Goal: Task Accomplishment & Management: Manage account settings

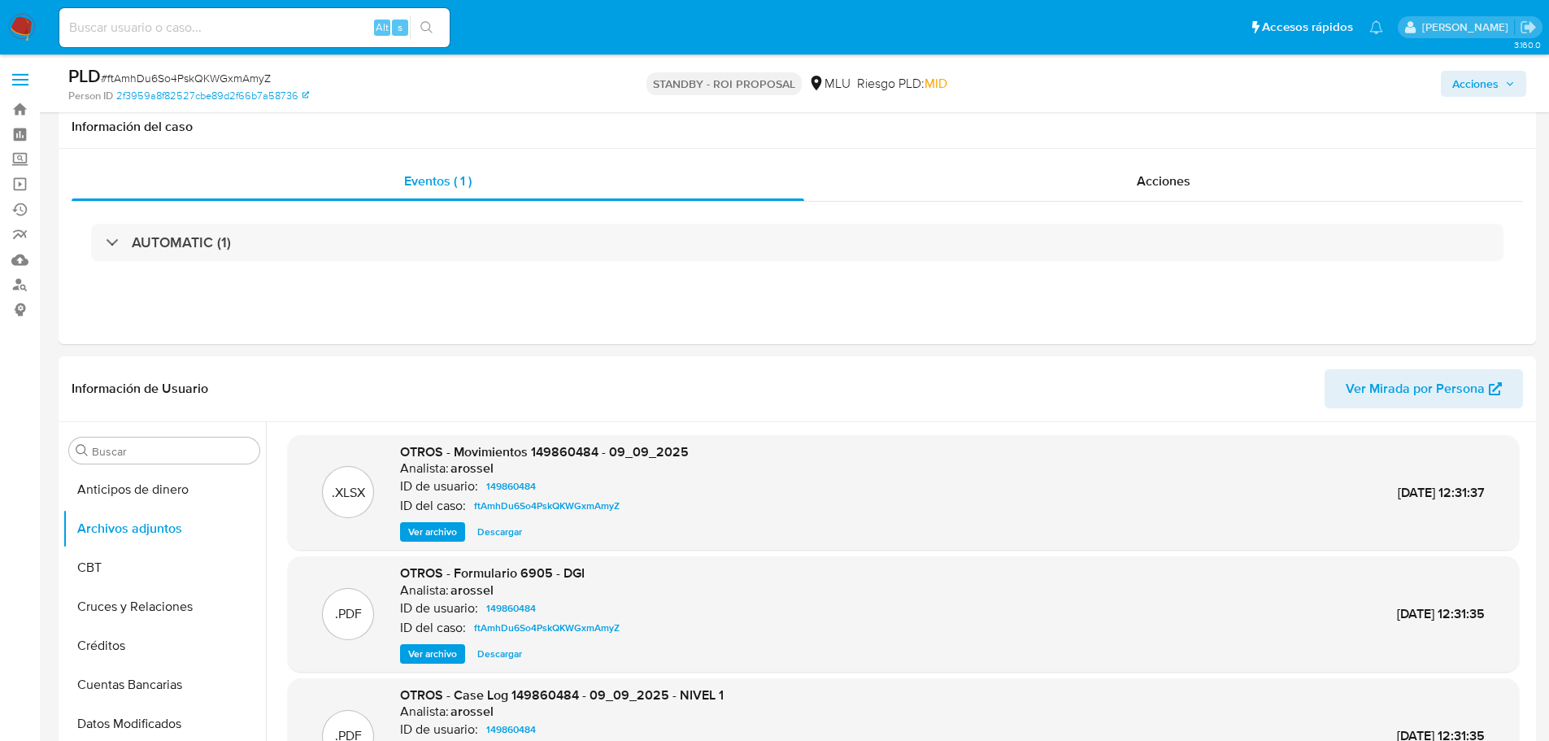
select select "10"
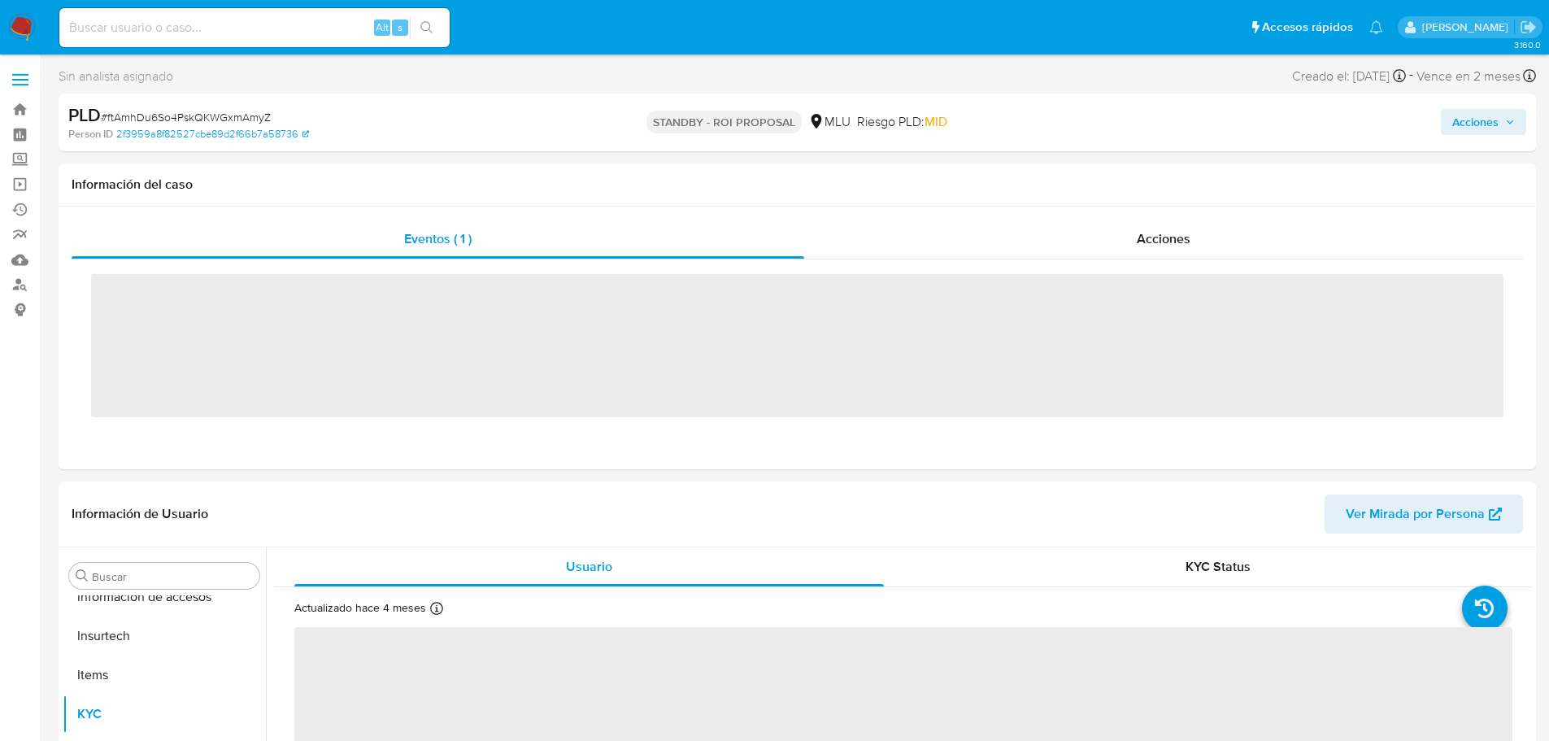
scroll to position [726, 0]
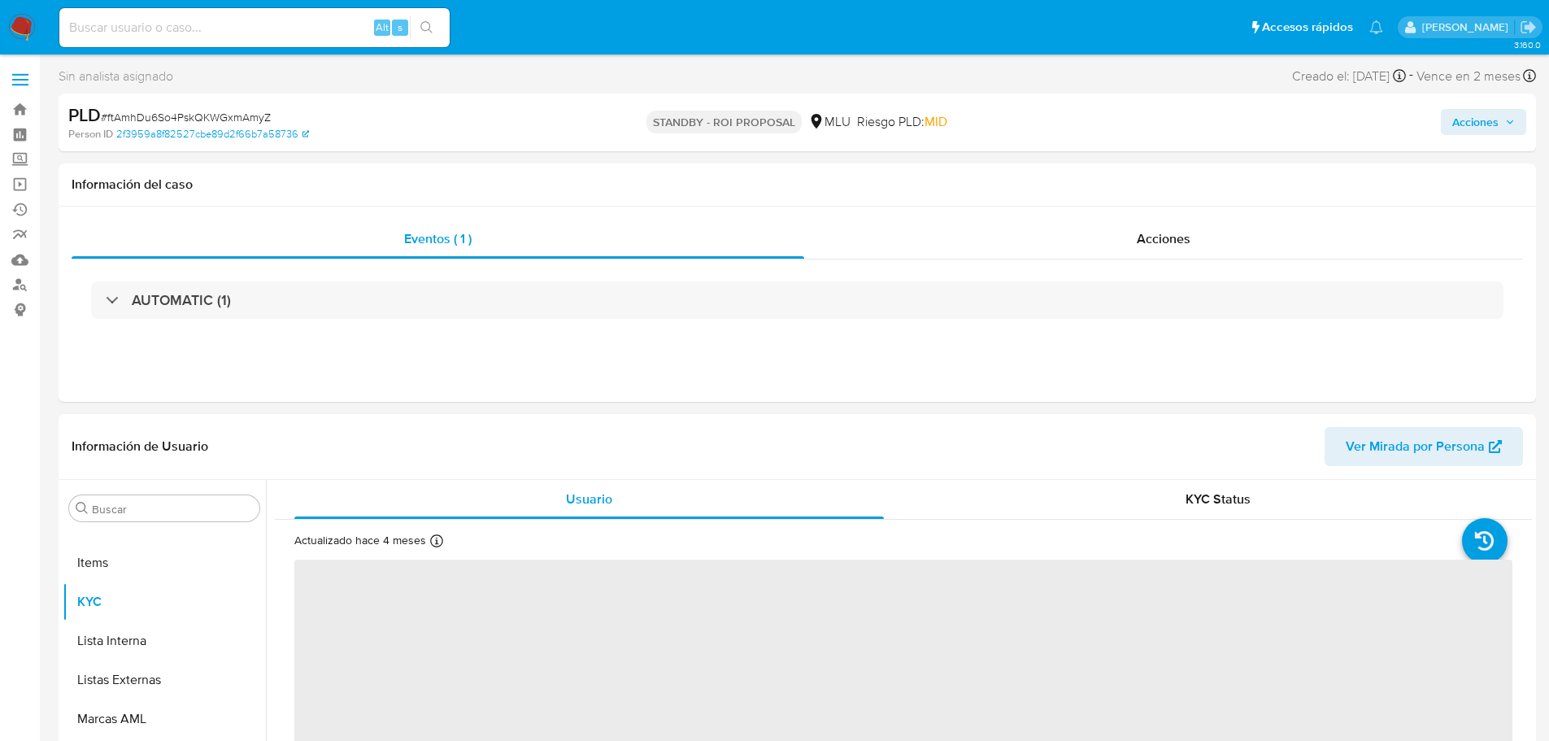
select select "10"
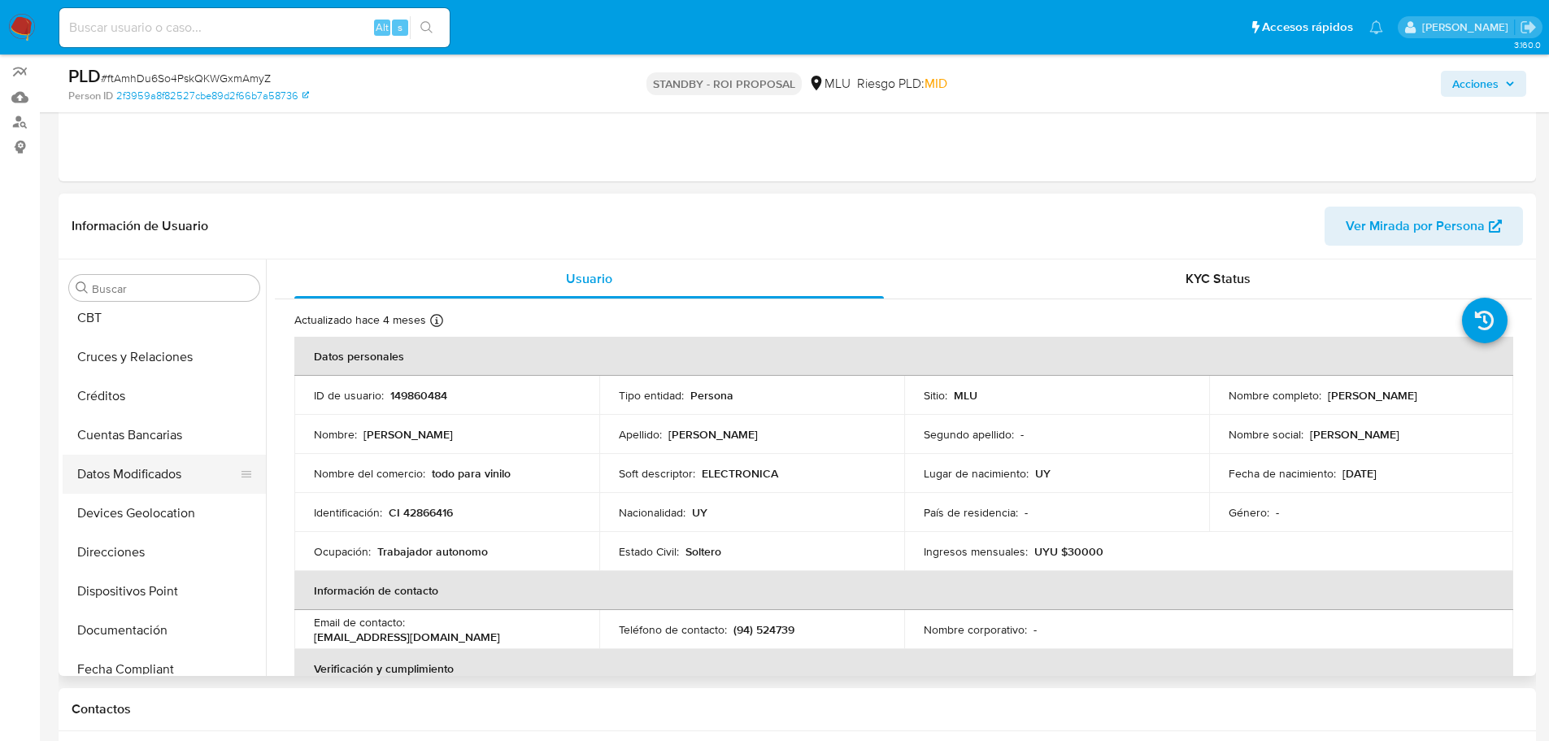
scroll to position [0, 0]
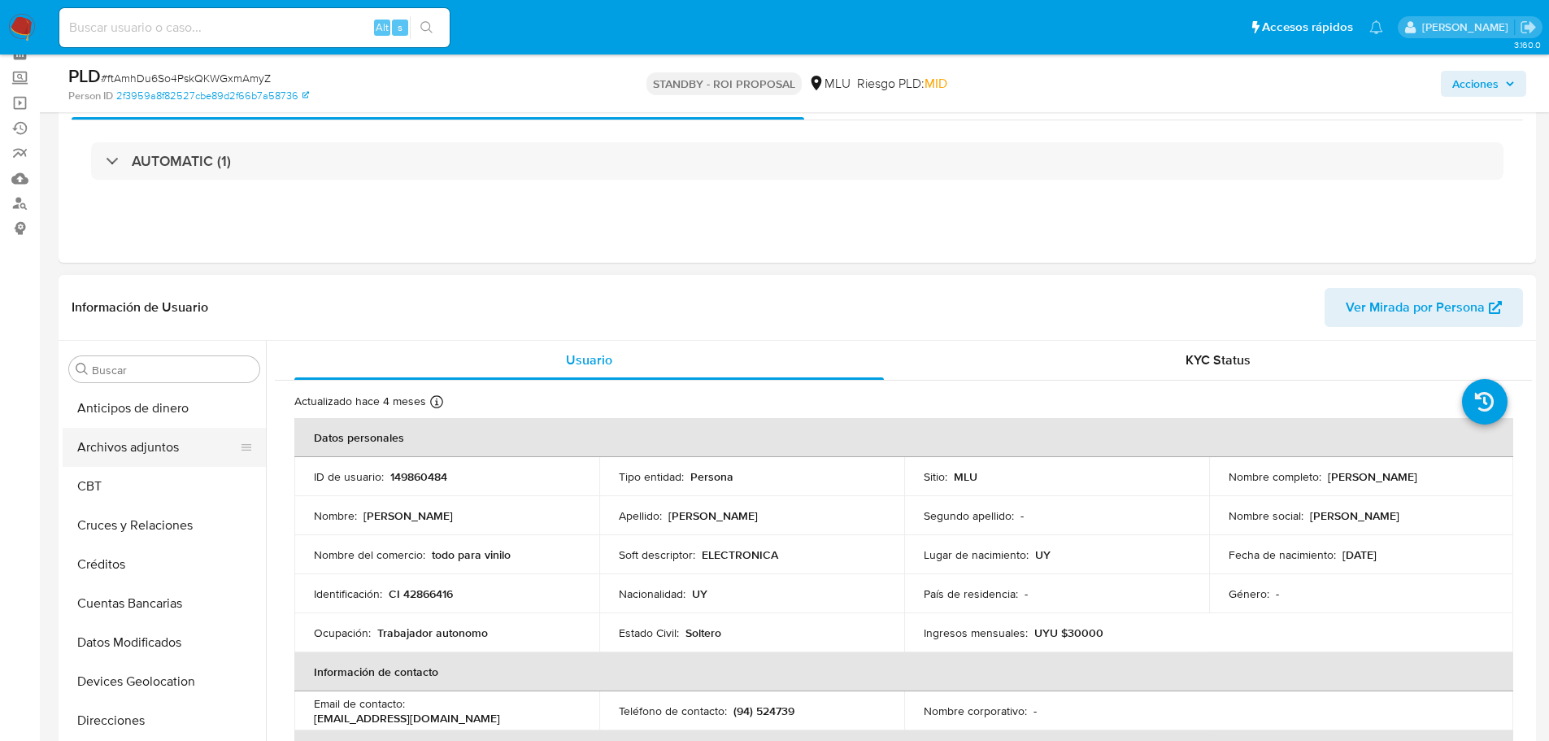
click at [162, 458] on button "Archivos adjuntos" at bounding box center [158, 447] width 190 height 39
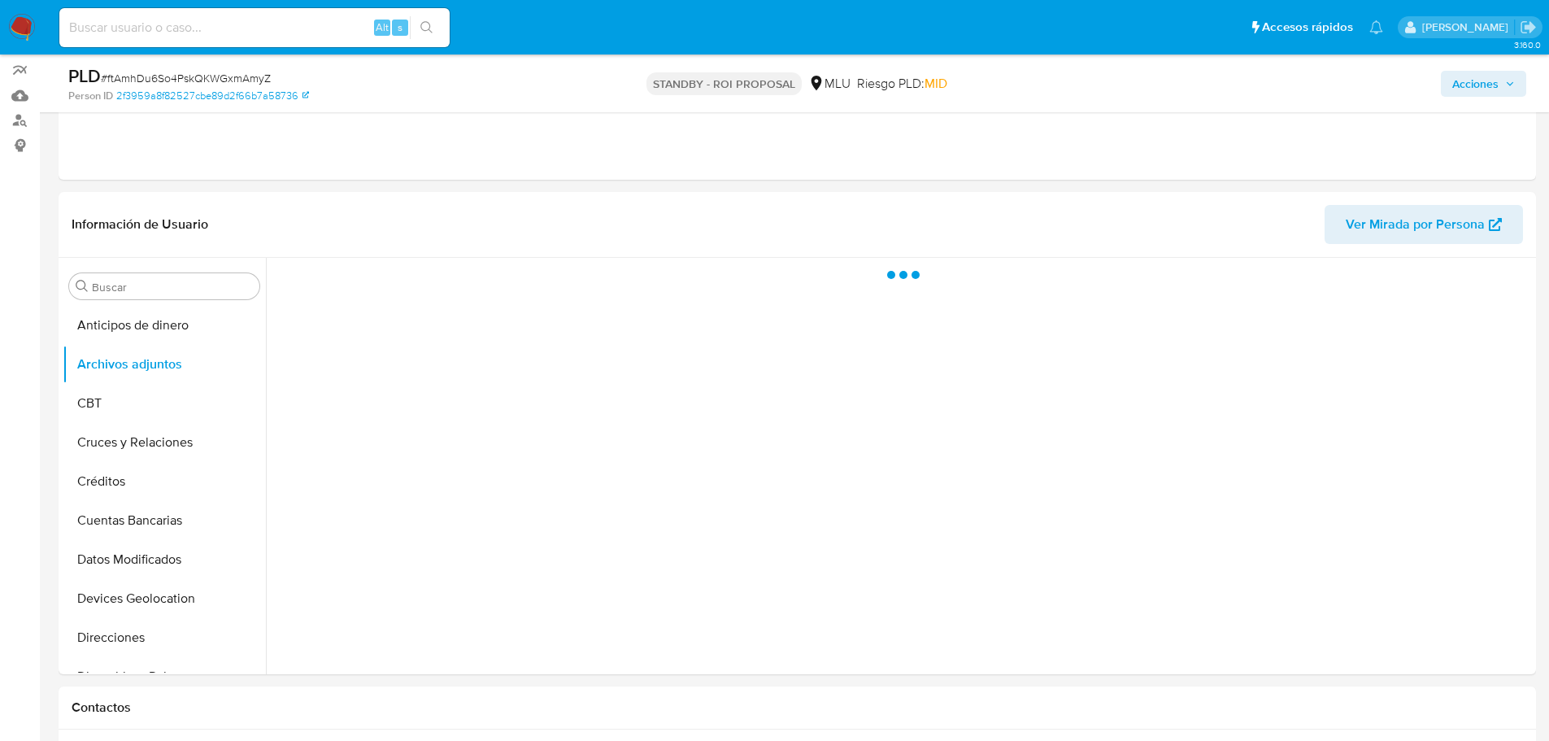
scroll to position [244, 0]
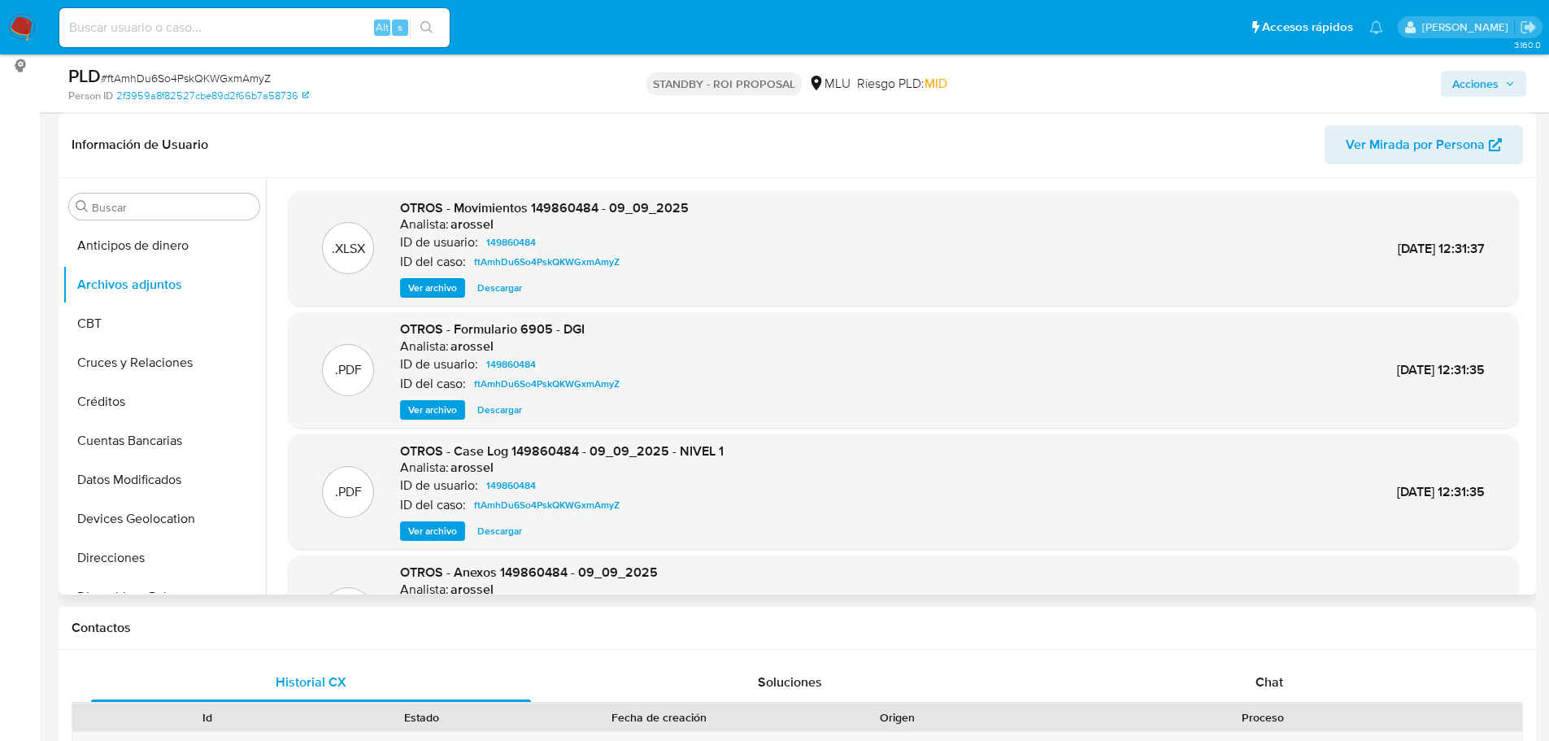
click at [429, 529] on span "Ver archivo" at bounding box center [432, 531] width 49 height 16
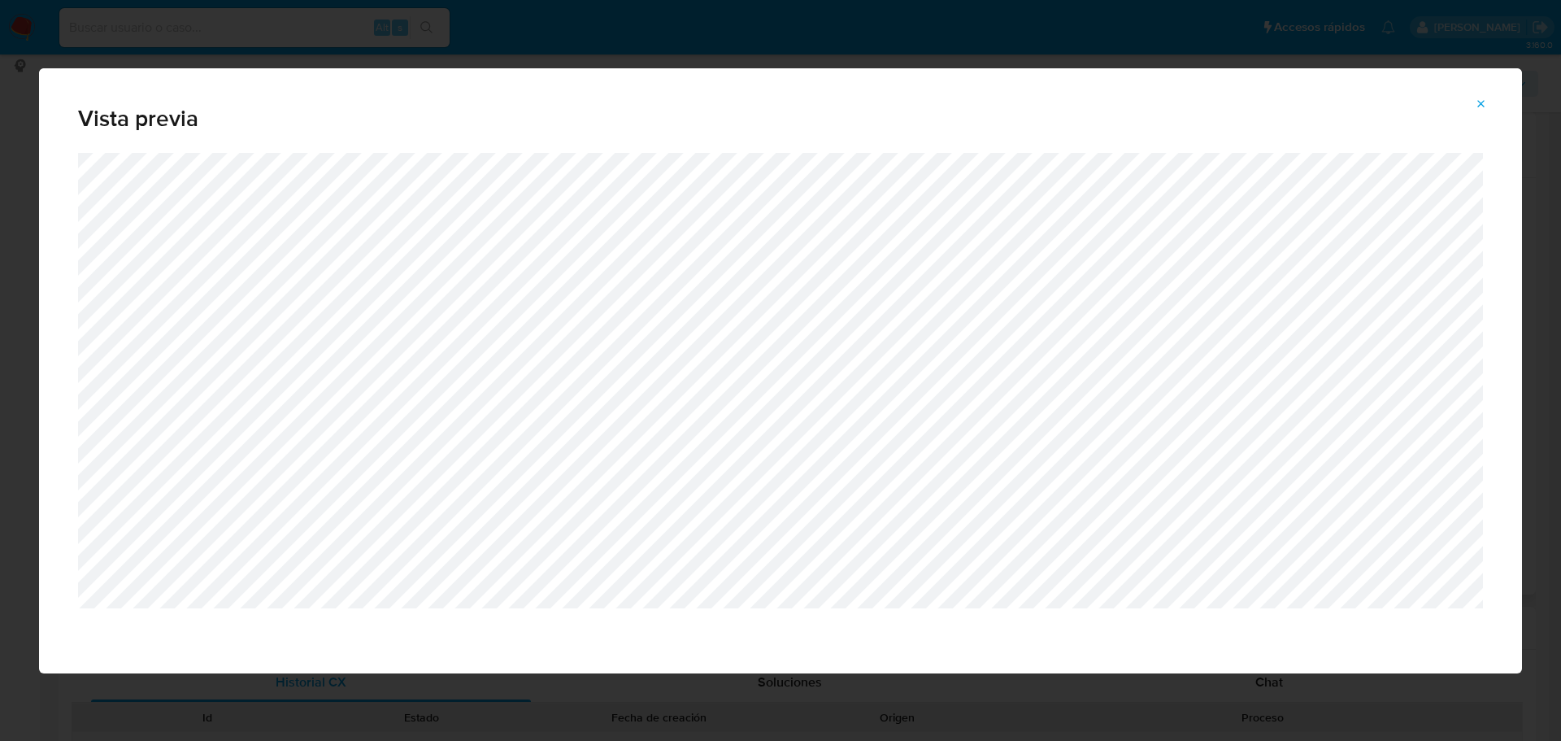
click at [1486, 112] on span "Attachment preview" at bounding box center [1481, 104] width 13 height 23
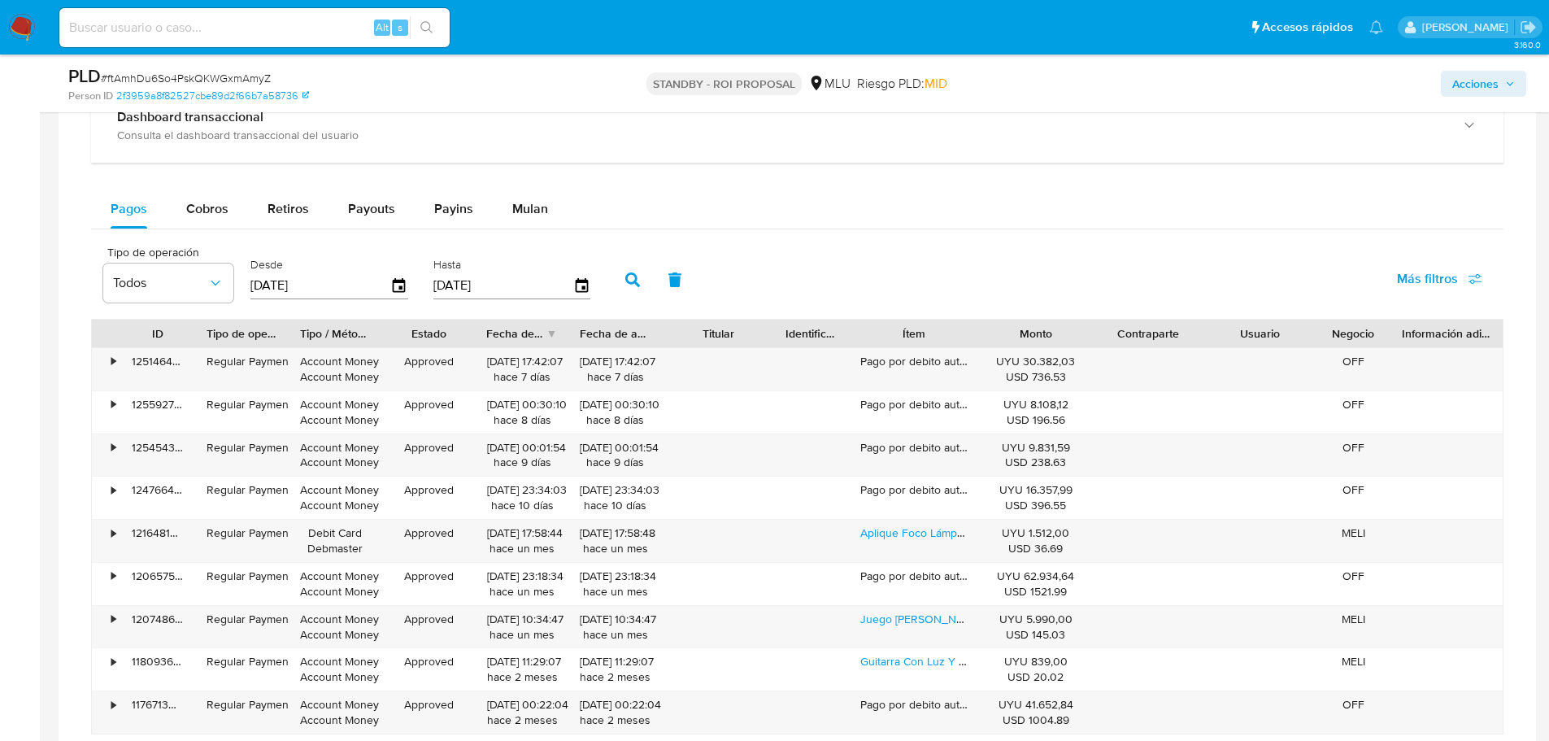
scroll to position [1277, 0]
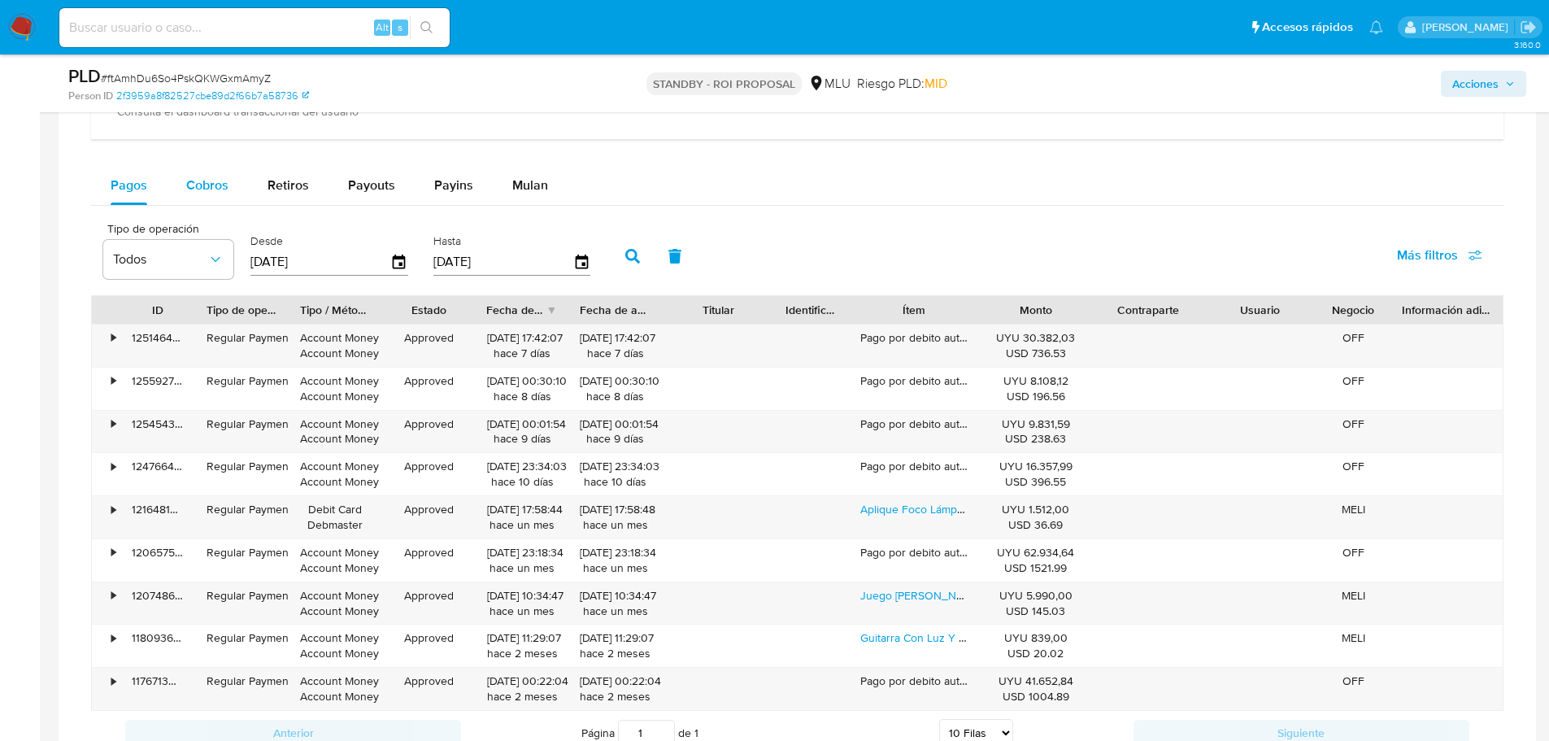
click at [215, 184] on span "Cobros" at bounding box center [207, 185] width 42 height 19
select select "10"
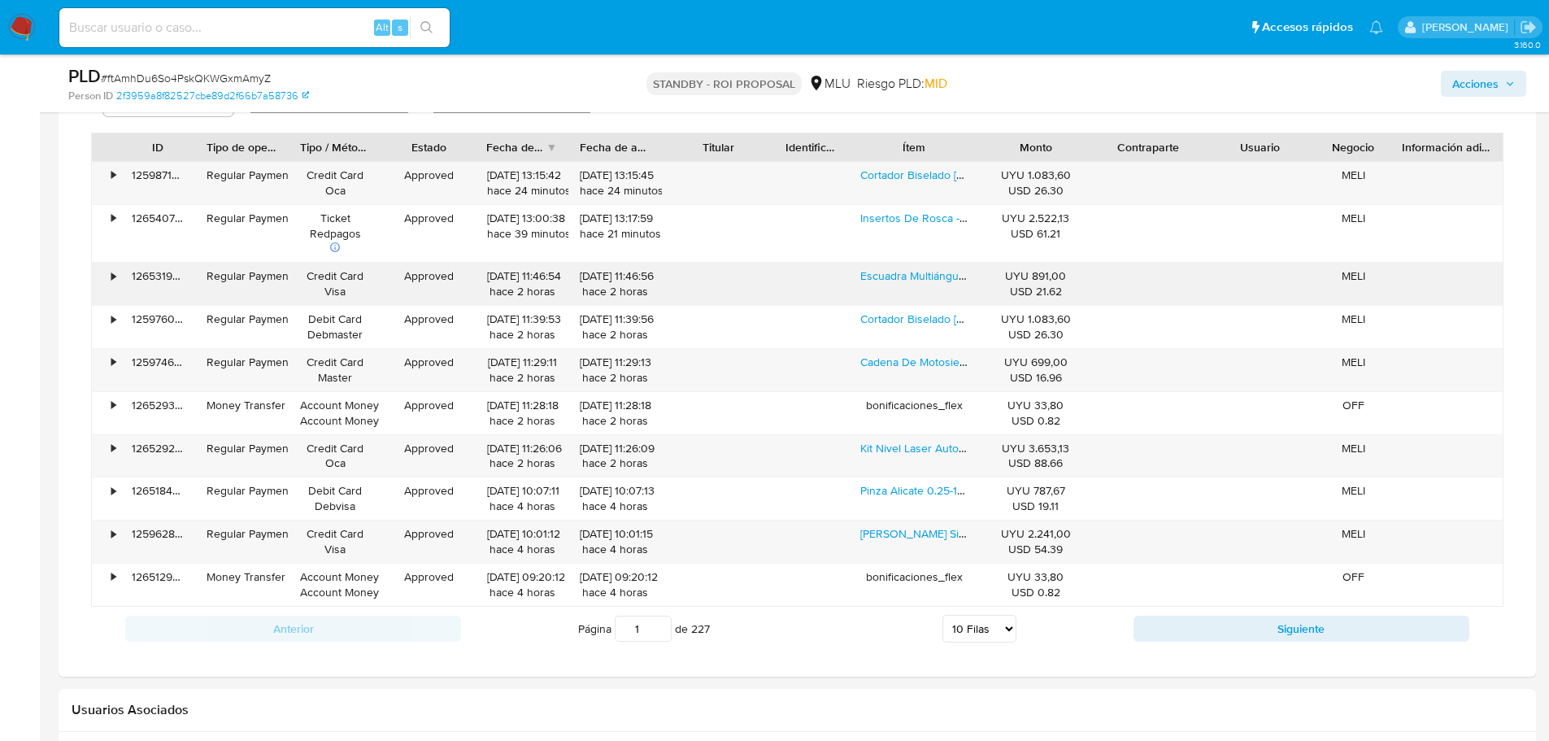
scroll to position [1358, 0]
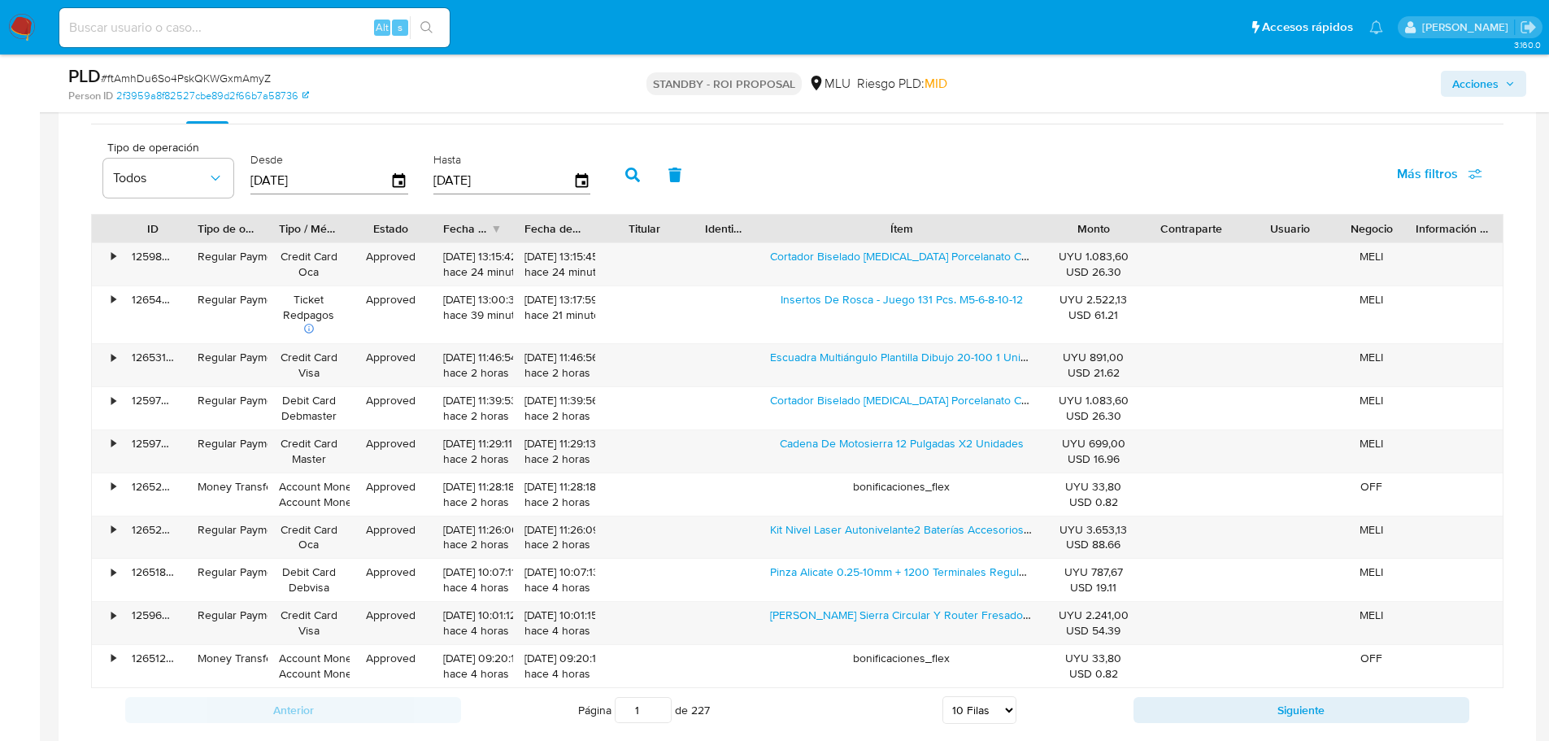
drag, startPoint x: 968, startPoint y: 240, endPoint x: 1122, endPoint y: 238, distance: 154.5
click at [1122, 238] on div "ID Tipo de operación Tipo / Método Estado Fecha de creación Fecha de aprobación…" at bounding box center [797, 229] width 1411 height 28
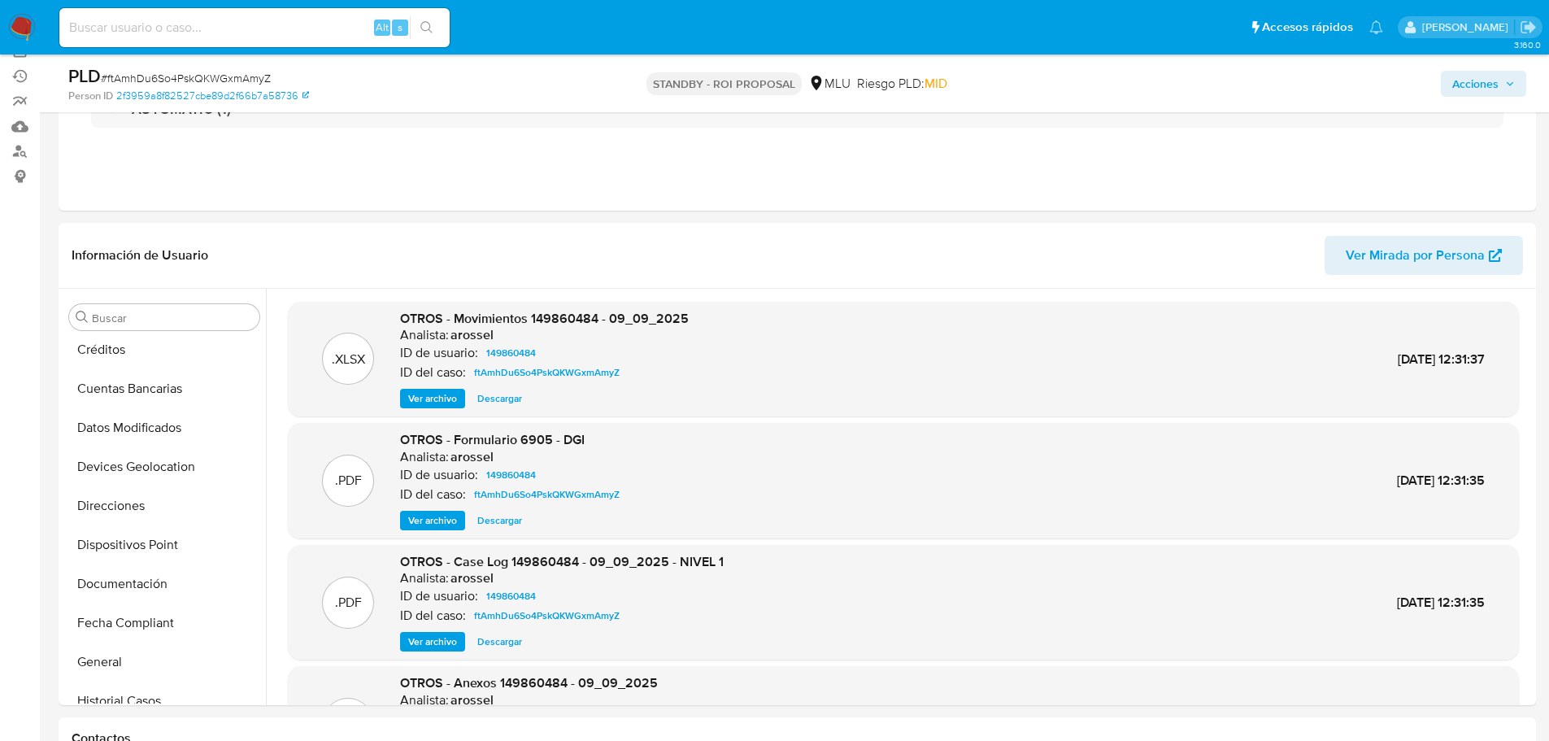
scroll to position [163, 0]
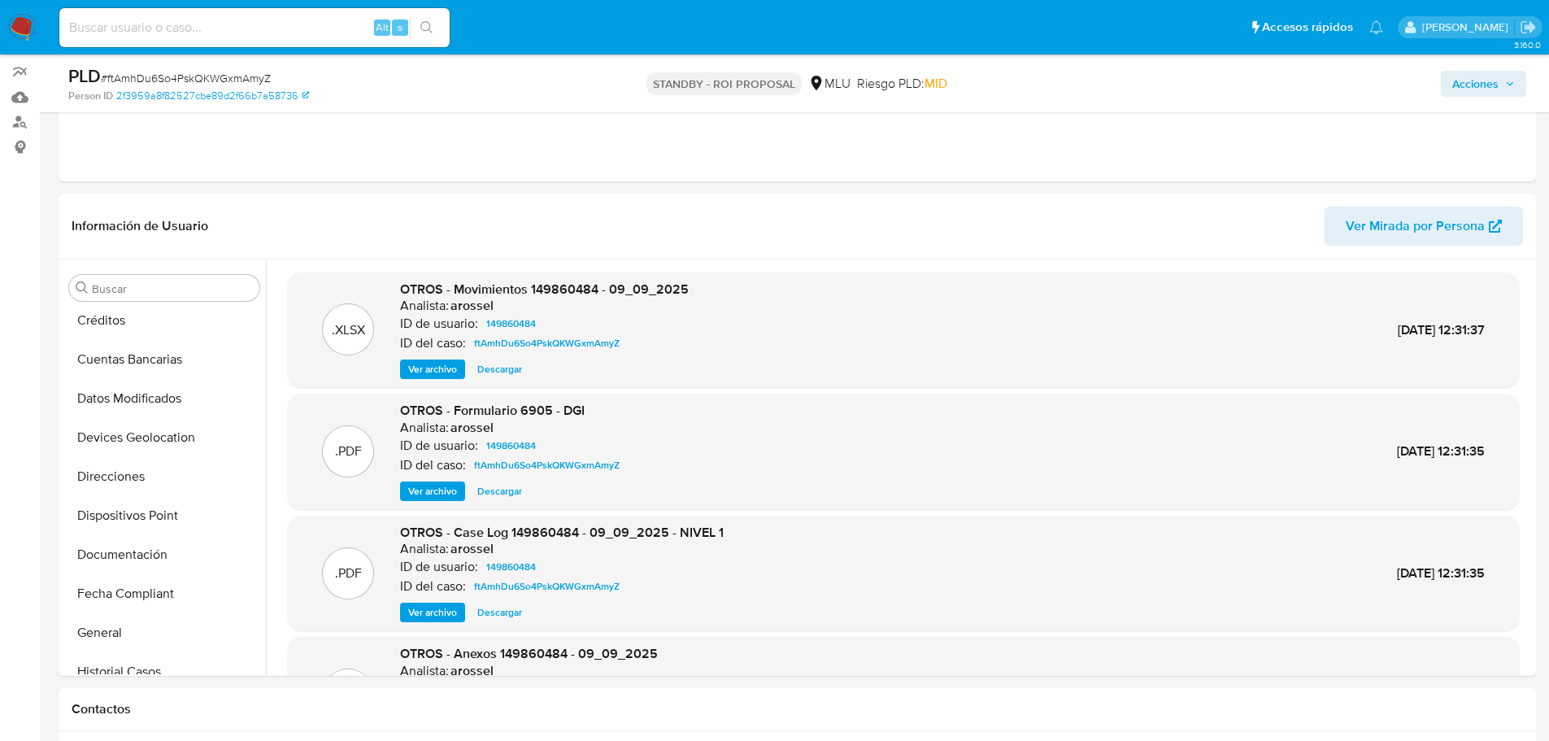
click at [438, 608] on span "Ver archivo" at bounding box center [432, 612] width 49 height 16
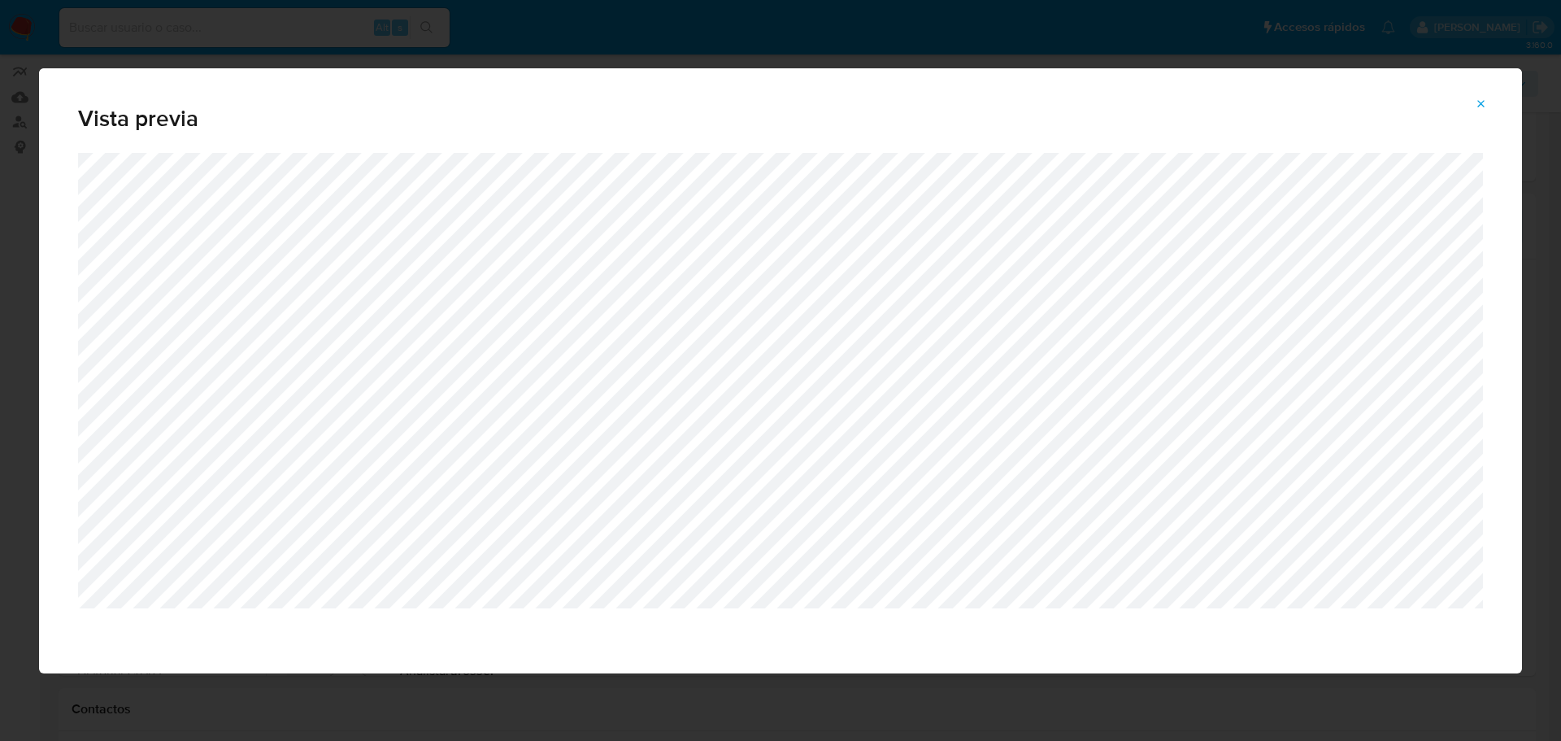
click at [1480, 111] on span "Attachment preview" at bounding box center [1481, 104] width 13 height 23
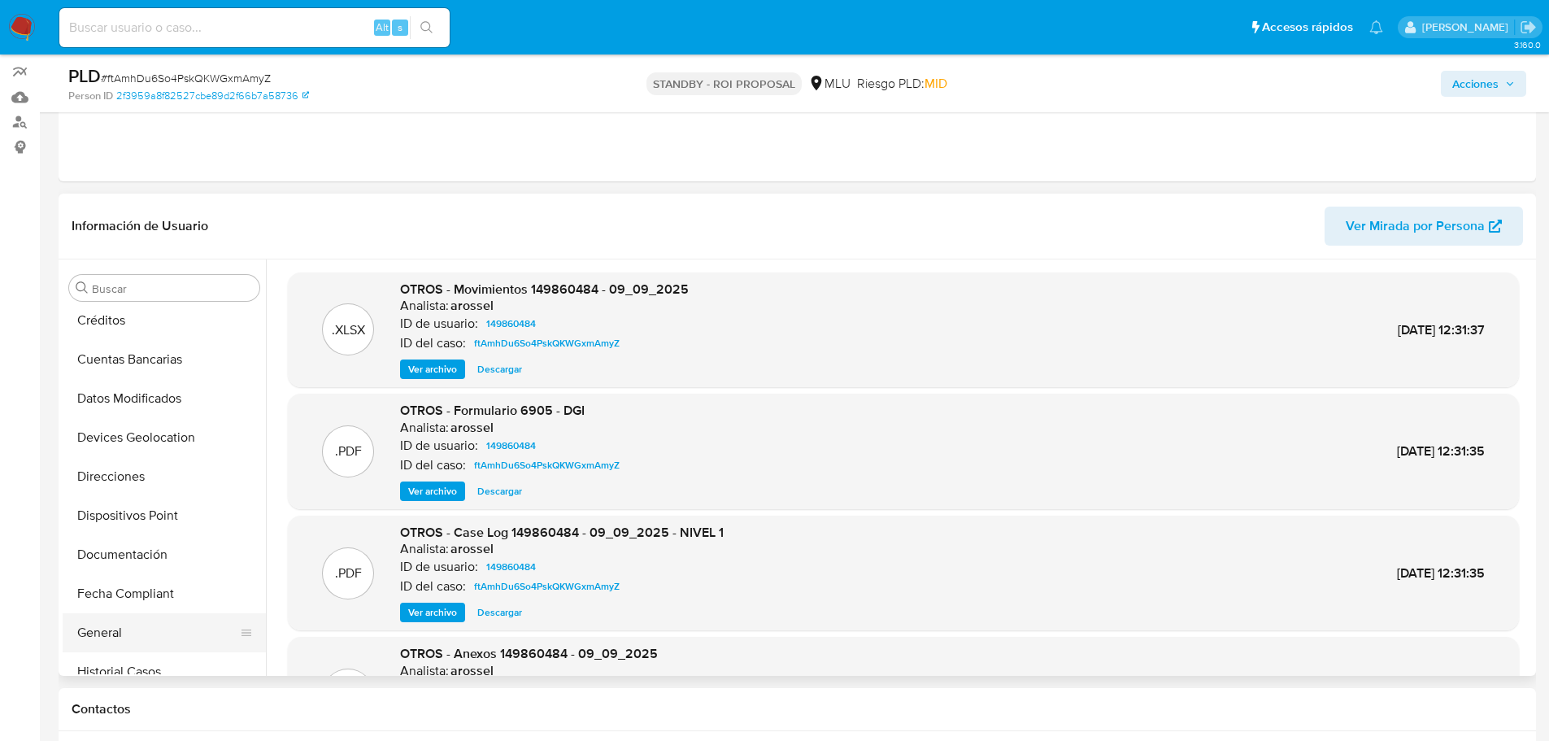
click at [122, 636] on button "General" at bounding box center [158, 632] width 190 height 39
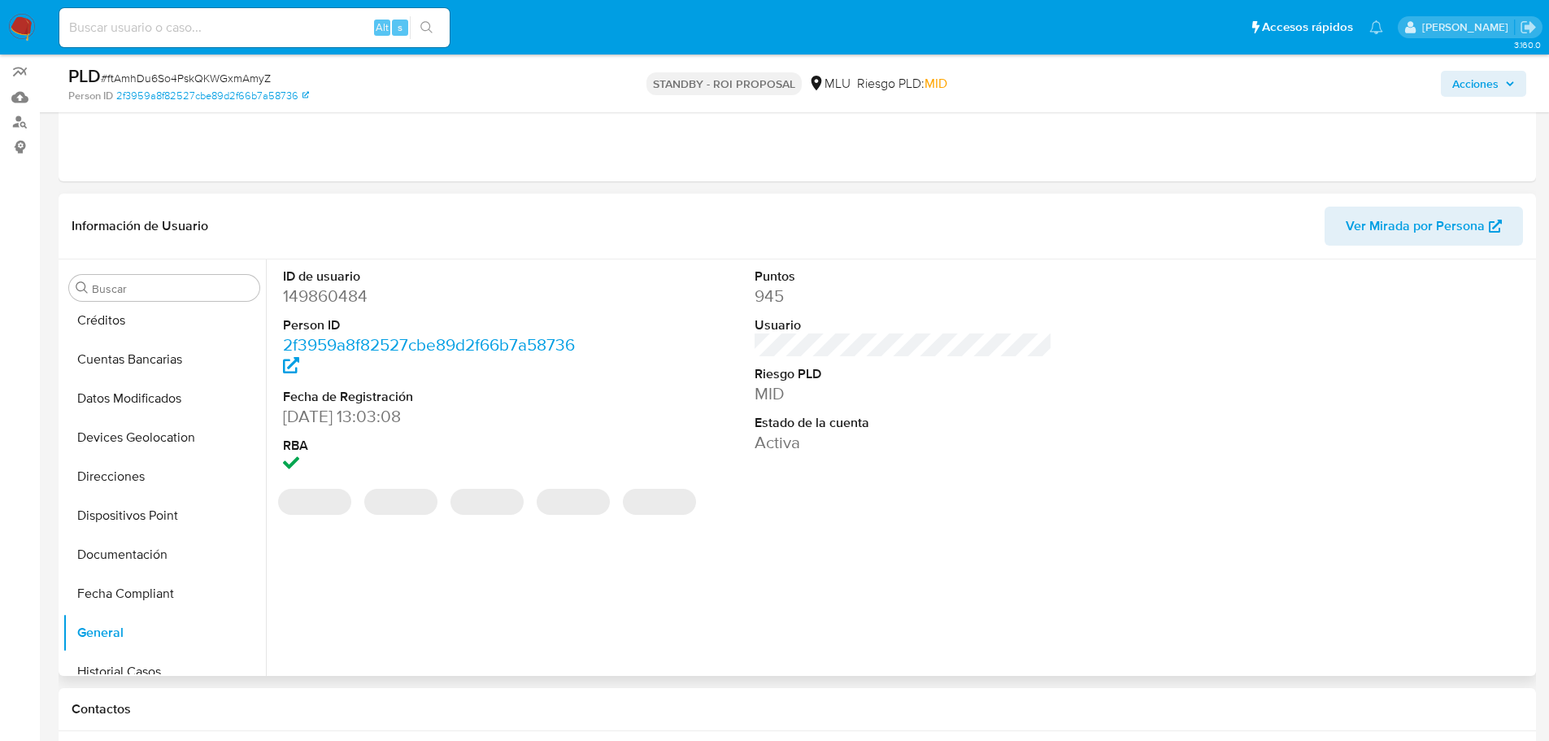
click at [1107, 454] on div "ID de usuario 149860484 Person ID 2f3959a8f82527cbe89d2f66b7a58736 Fecha de Reg…" at bounding box center [903, 372] width 1257 height 226
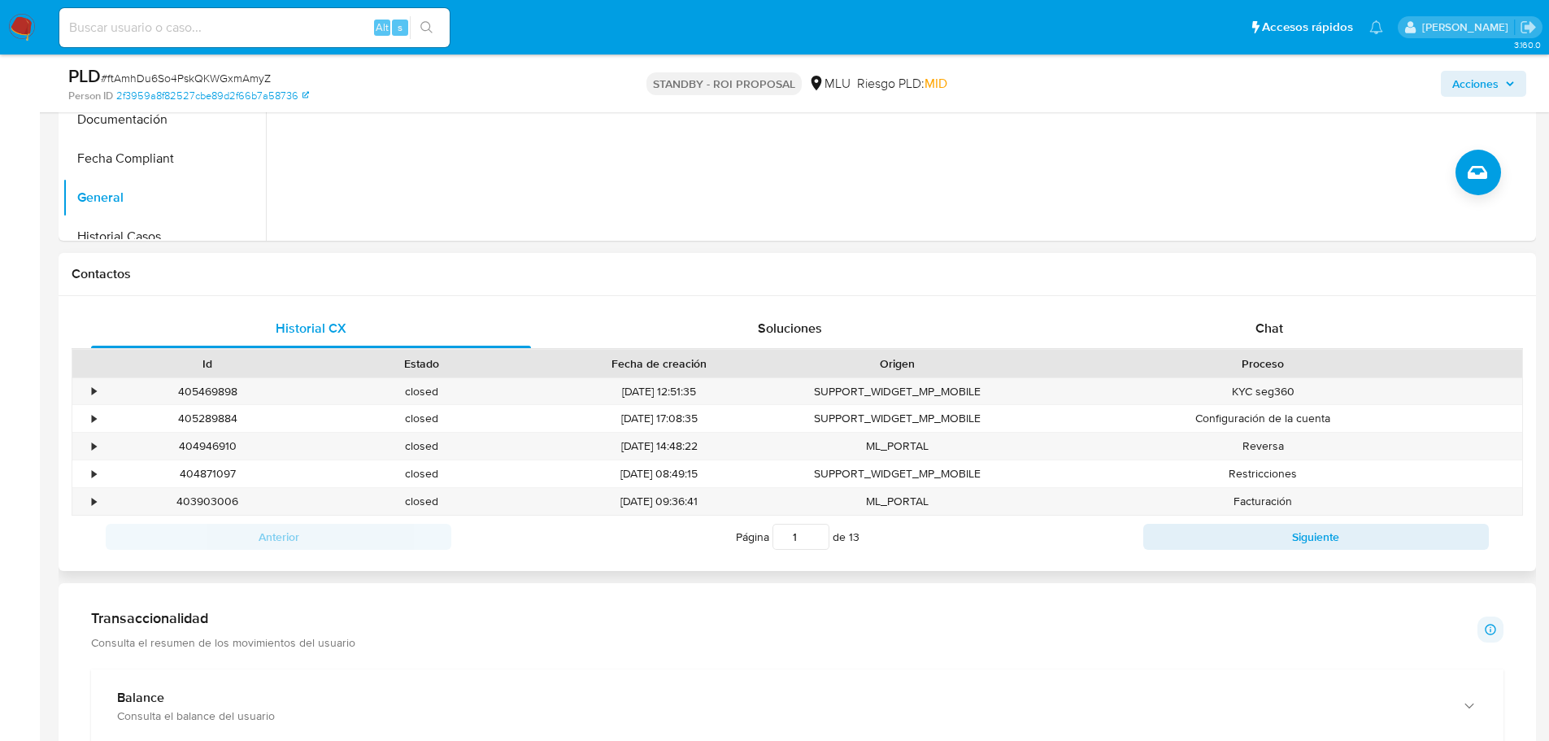
scroll to position [569, 0]
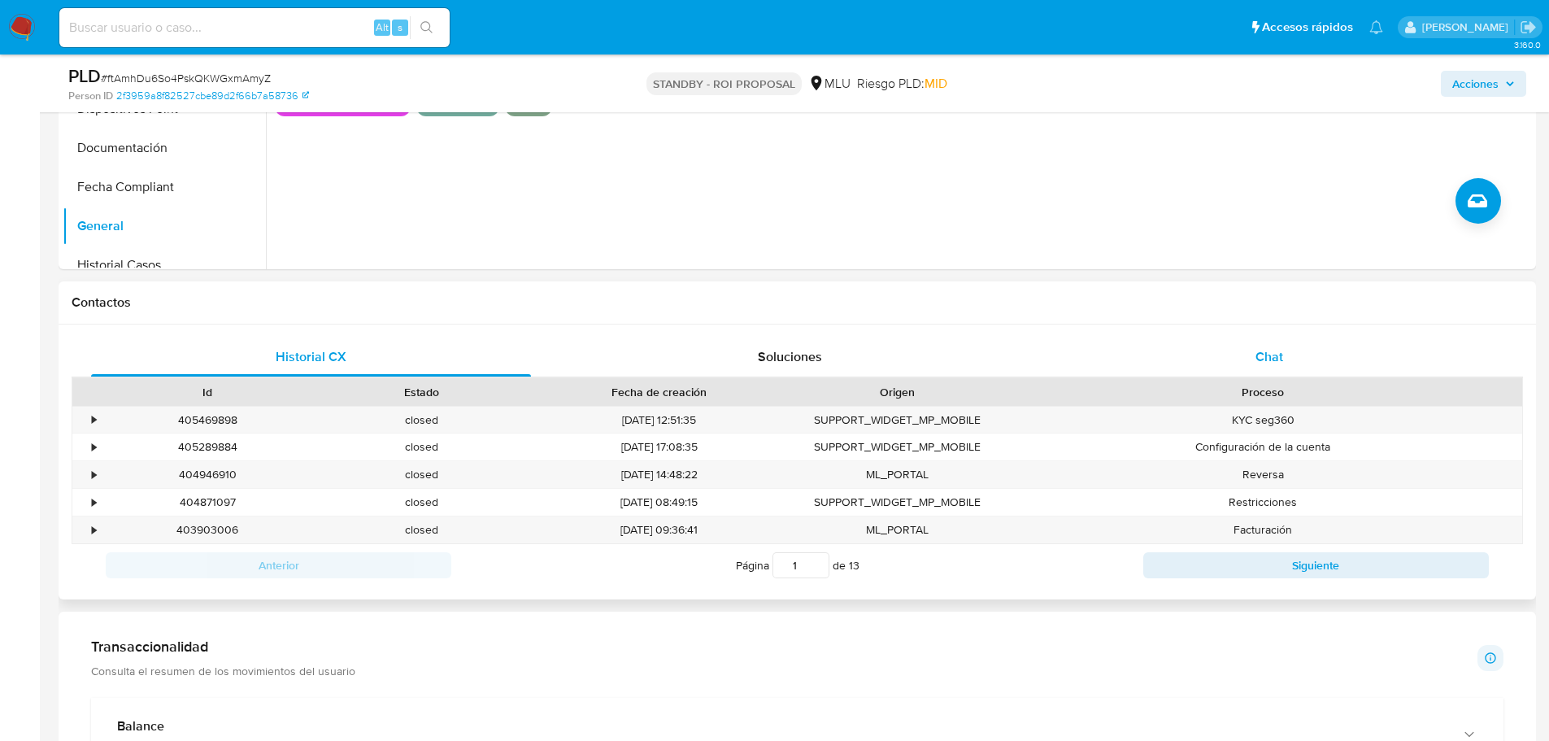
click at [1256, 361] on span "Chat" at bounding box center [1269, 356] width 28 height 19
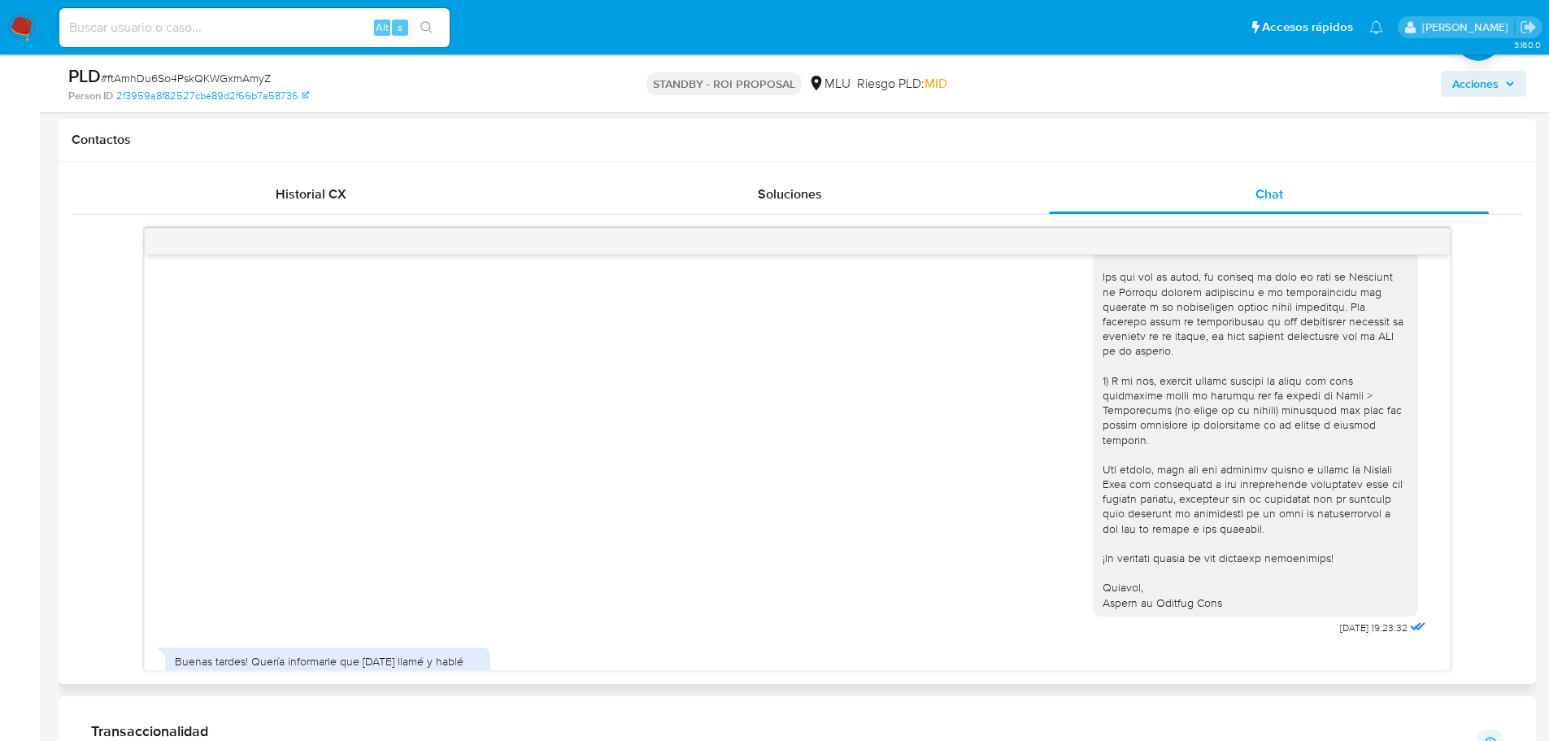
scroll to position [1897, 0]
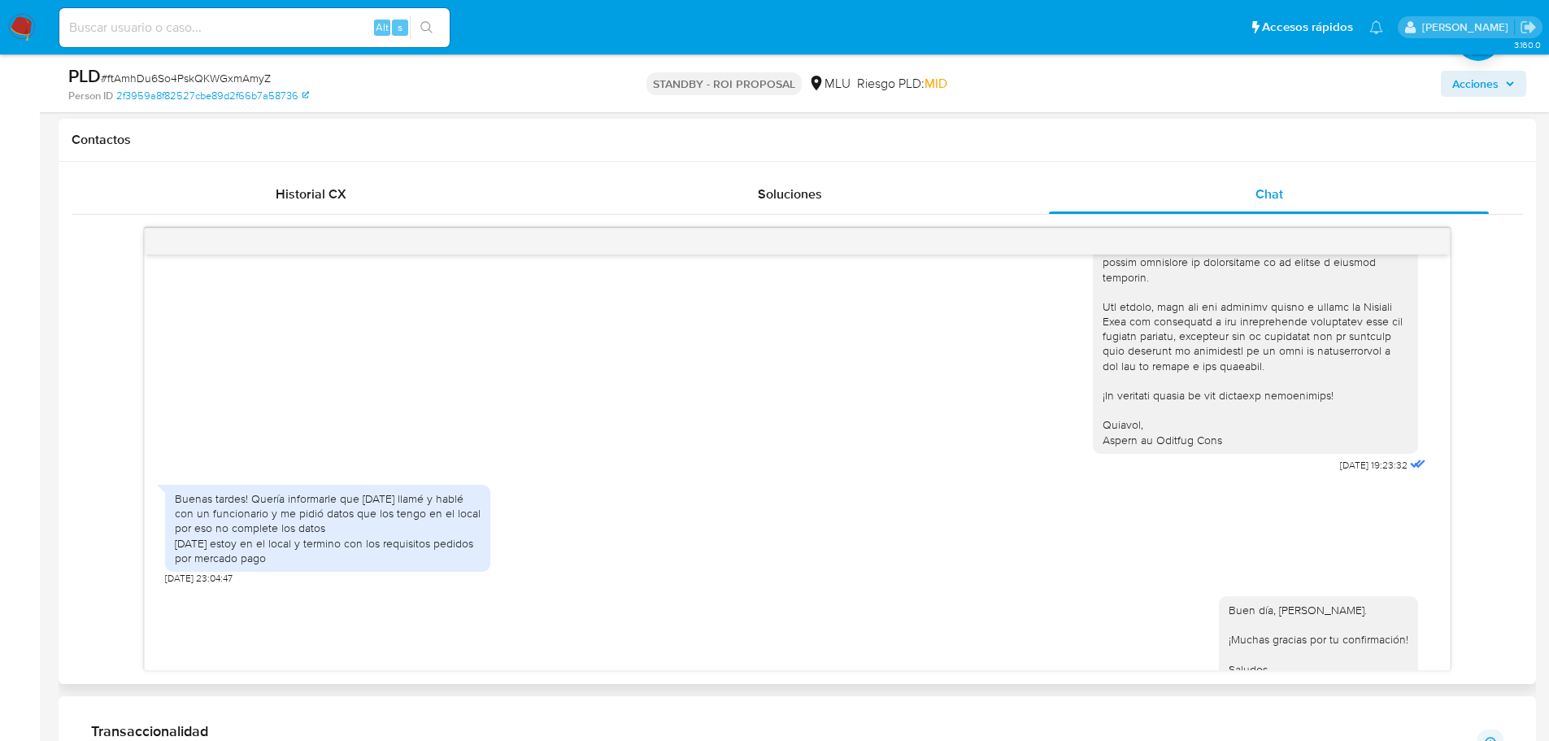
click at [1277, 603] on div "Buen día, Martín. ¡Muchas gracias por tu confirmación! Saludos, Equipo de Merca…" at bounding box center [1319, 647] width 180 height 89
copy div "Buen día, Martín."
click at [1295, 626] on div "Buen día, Martín. ¡Muchas gracias por tu confirmación! Saludos, Equipo de Merca…" at bounding box center [1319, 647] width 180 height 89
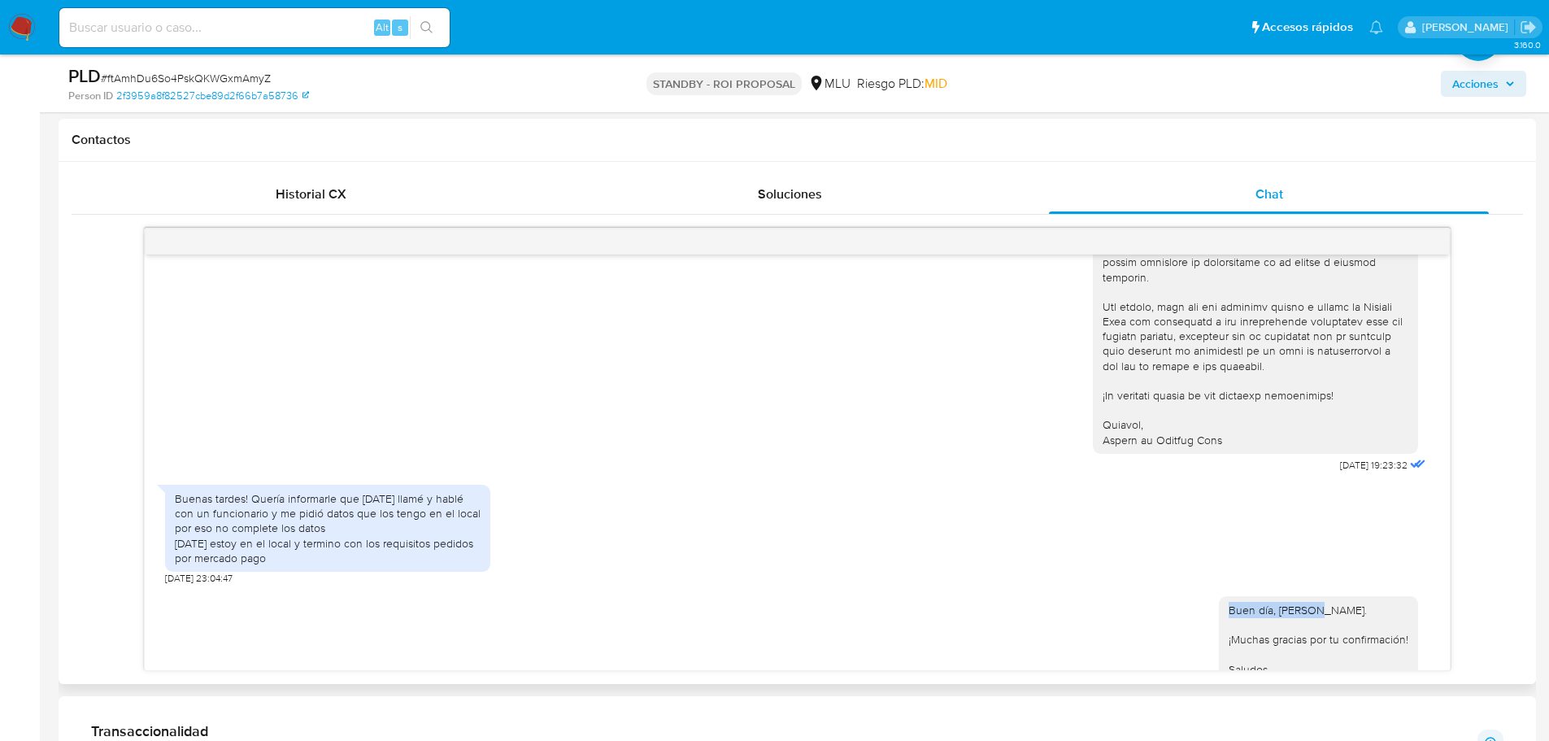
drag, startPoint x: 1300, startPoint y: 551, endPoint x: 1206, endPoint y: 541, distance: 94.9
click at [1206, 585] on div "Buen día, Martín. ¡Muchas gracias por tu confirmación! Saludos, Equipo de Merca…" at bounding box center [797, 653] width 1264 height 136
copy div "Buen día, Martín."
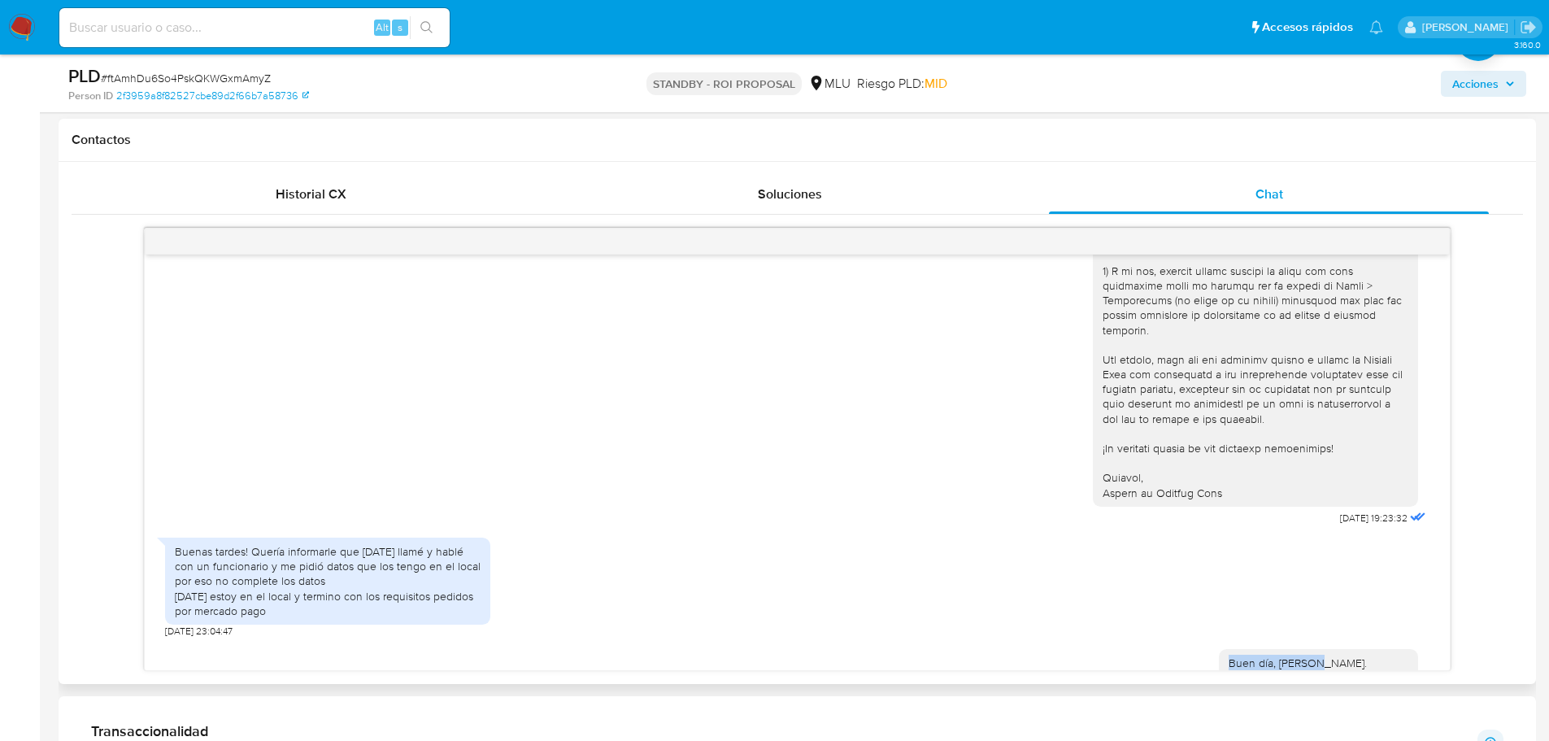
scroll to position [1816, 0]
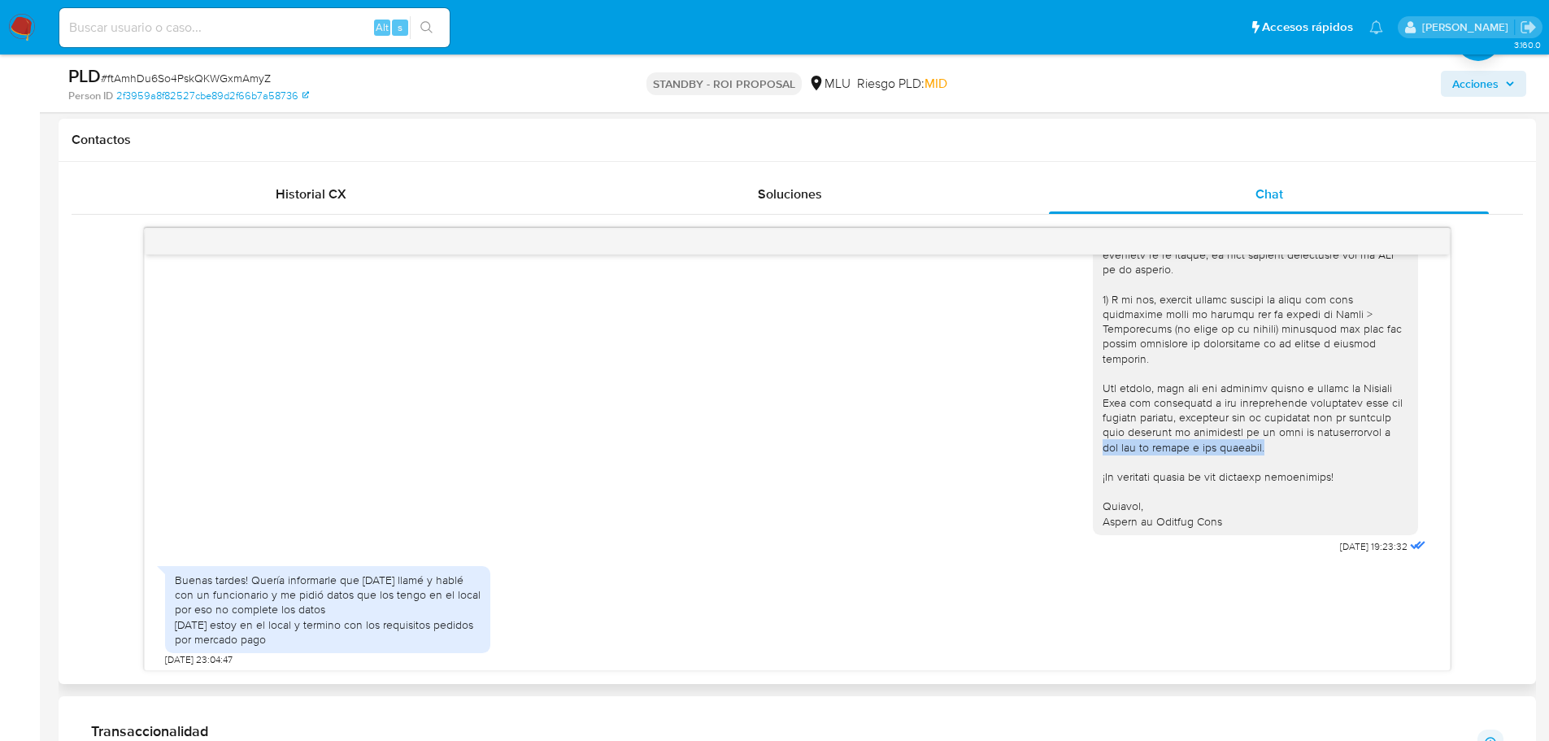
drag, startPoint x: 1327, startPoint y: 388, endPoint x: 1163, endPoint y: 391, distance: 164.3
click at [1163, 391] on div "¡Muchas gracias por la información, Martín! Por último, dada la actividad comer…" at bounding box center [1256, 217] width 306 height 621
copy div "a uno que se ajuste a tus ingresos"
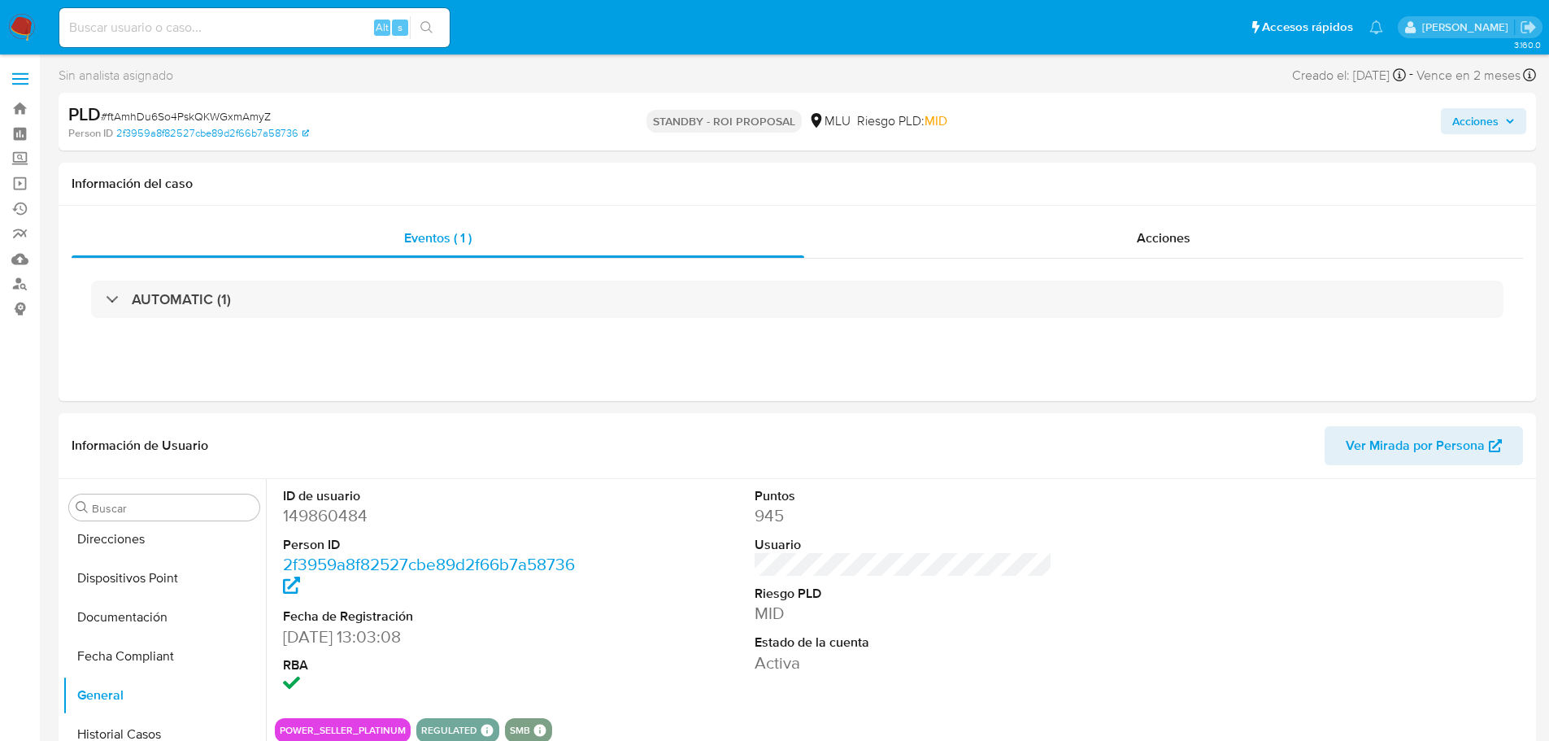
scroll to position [0, 0]
click at [240, 120] on span "# ftAmhDu6So4PskQKWGxmAmyZ" at bounding box center [186, 117] width 170 height 16
copy span "ftAmhDu6So4PskQKWGxmAmyZ"
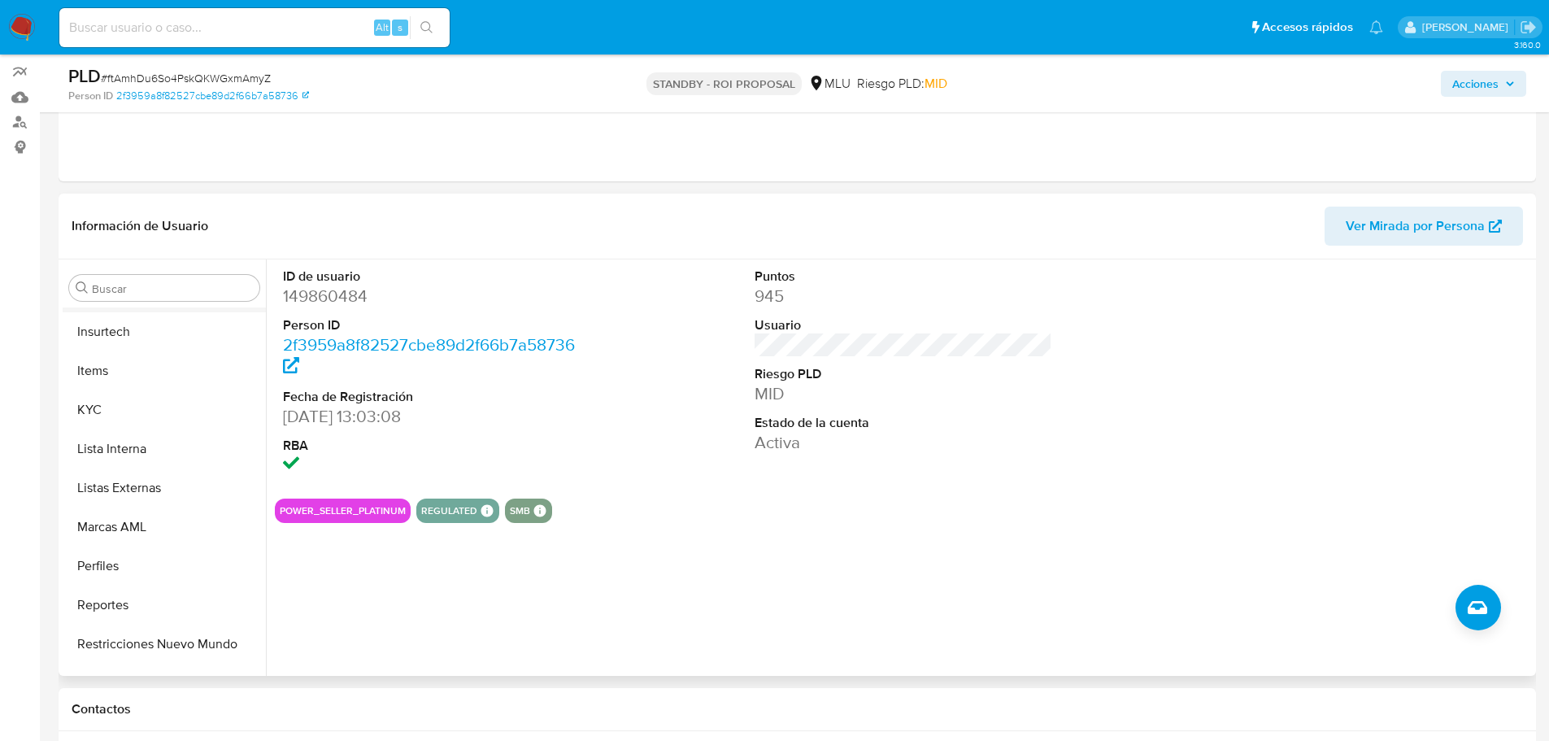
scroll to position [726, 0]
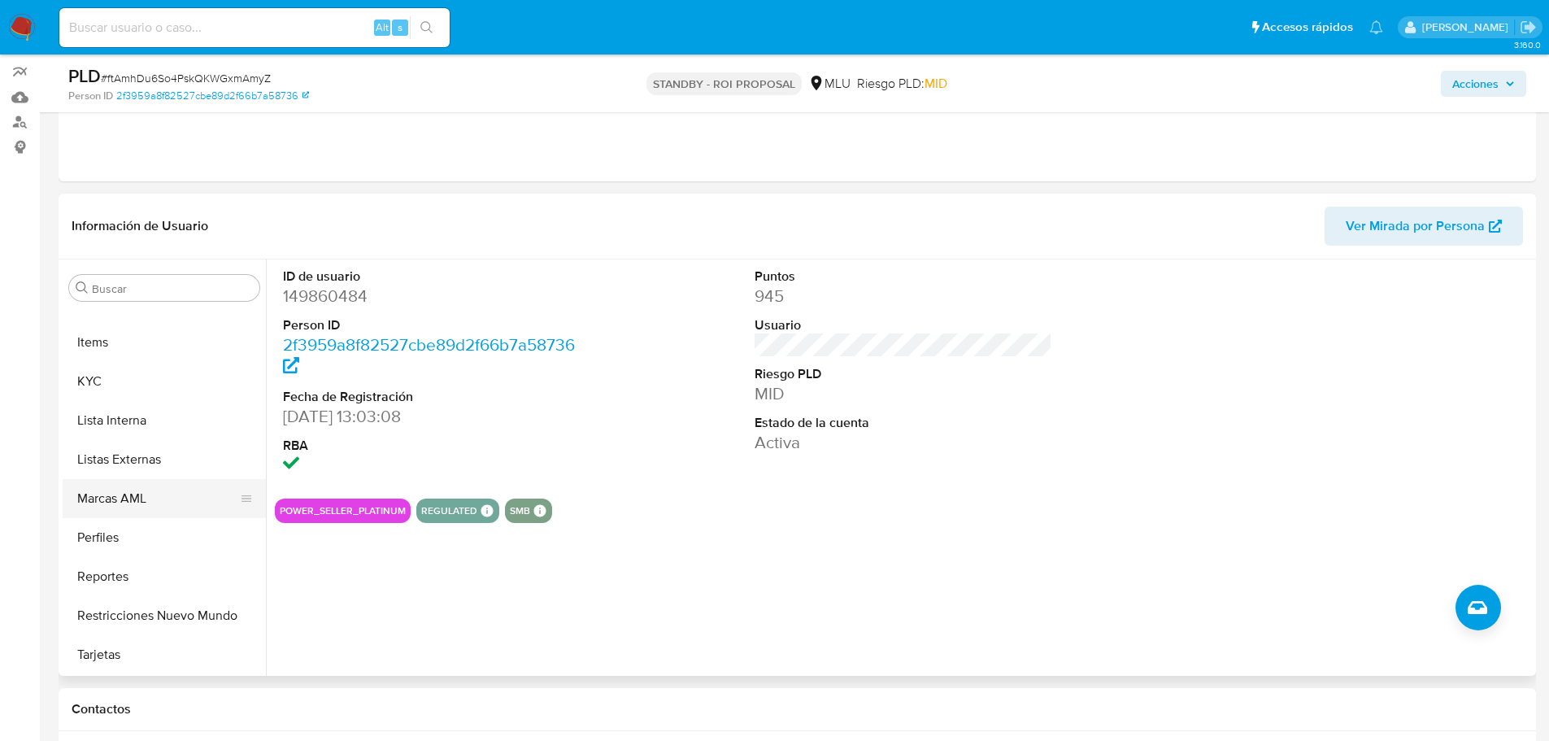
click at [156, 503] on button "Marcas AML" at bounding box center [158, 498] width 190 height 39
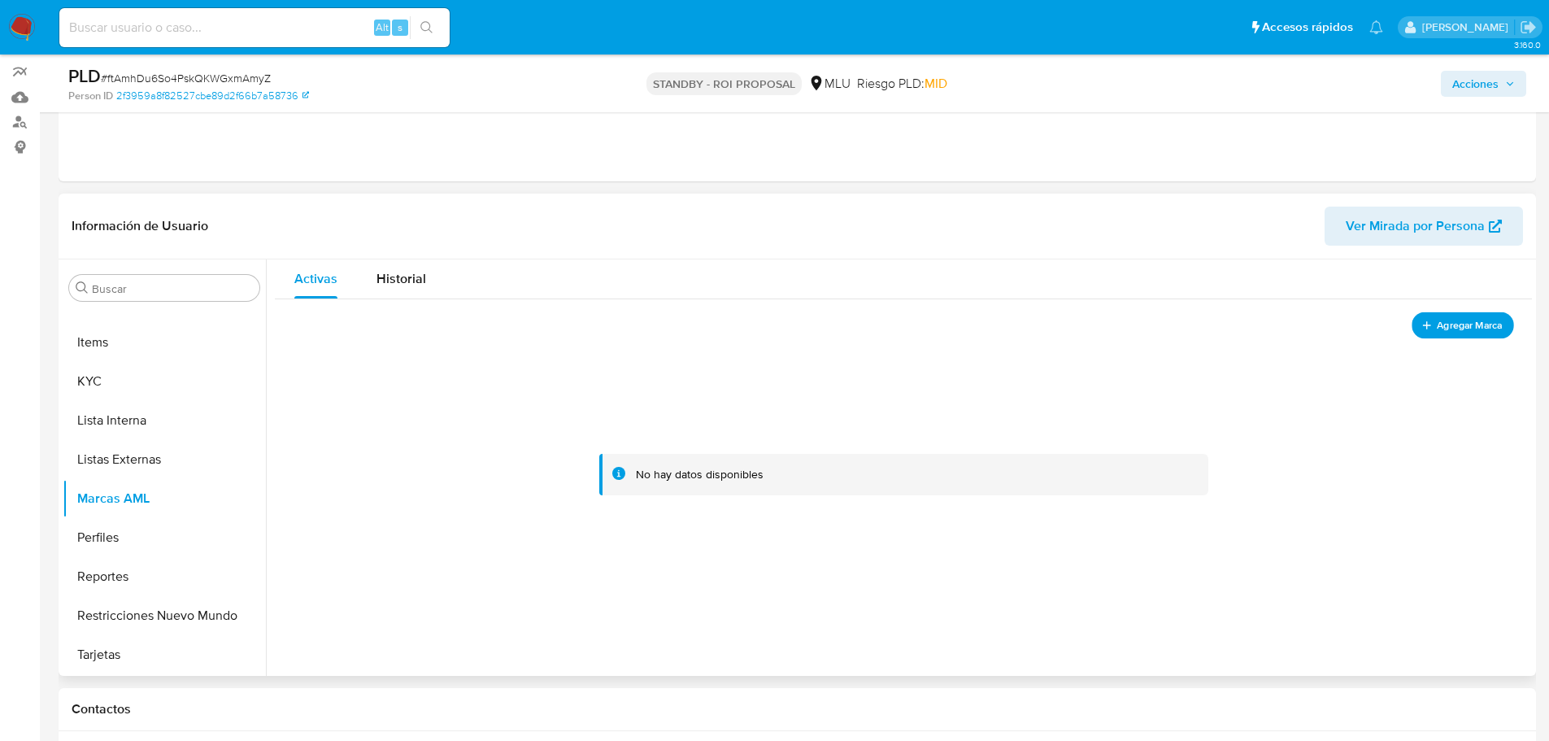
click at [1445, 326] on span "Agregar Marca" at bounding box center [1469, 325] width 65 height 20
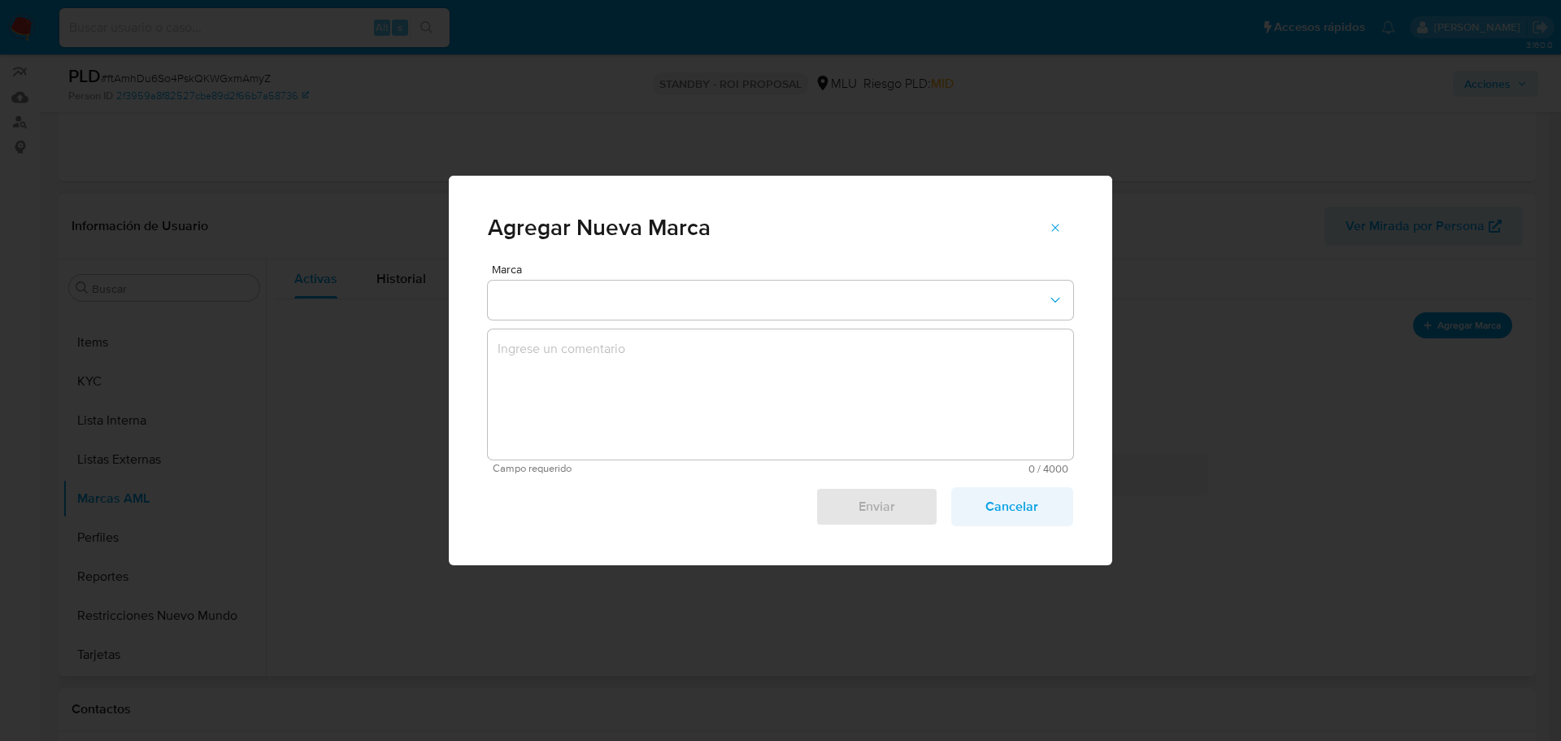
click at [1011, 508] on span "Cancelar" at bounding box center [1012, 507] width 80 height 36
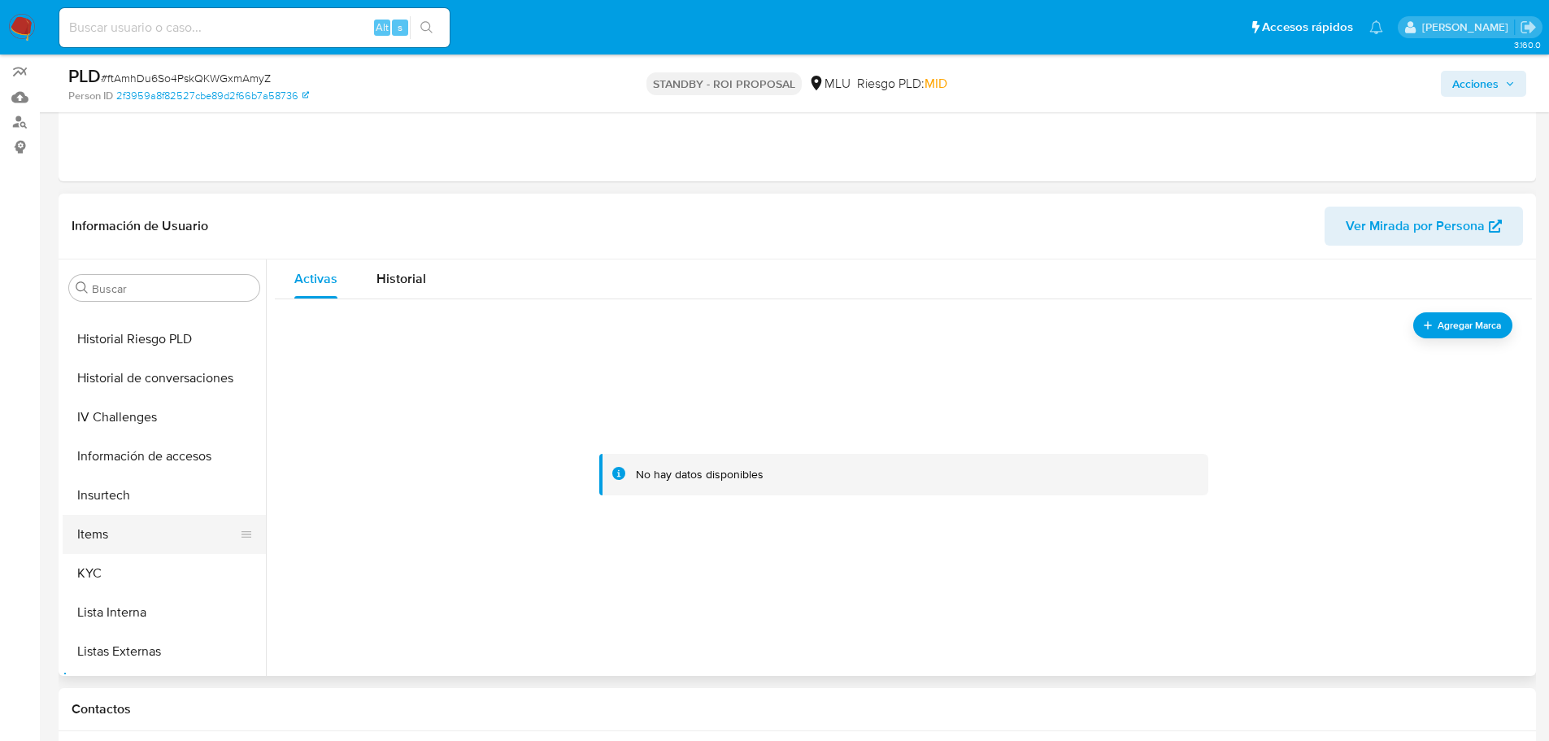
scroll to position [563, 0]
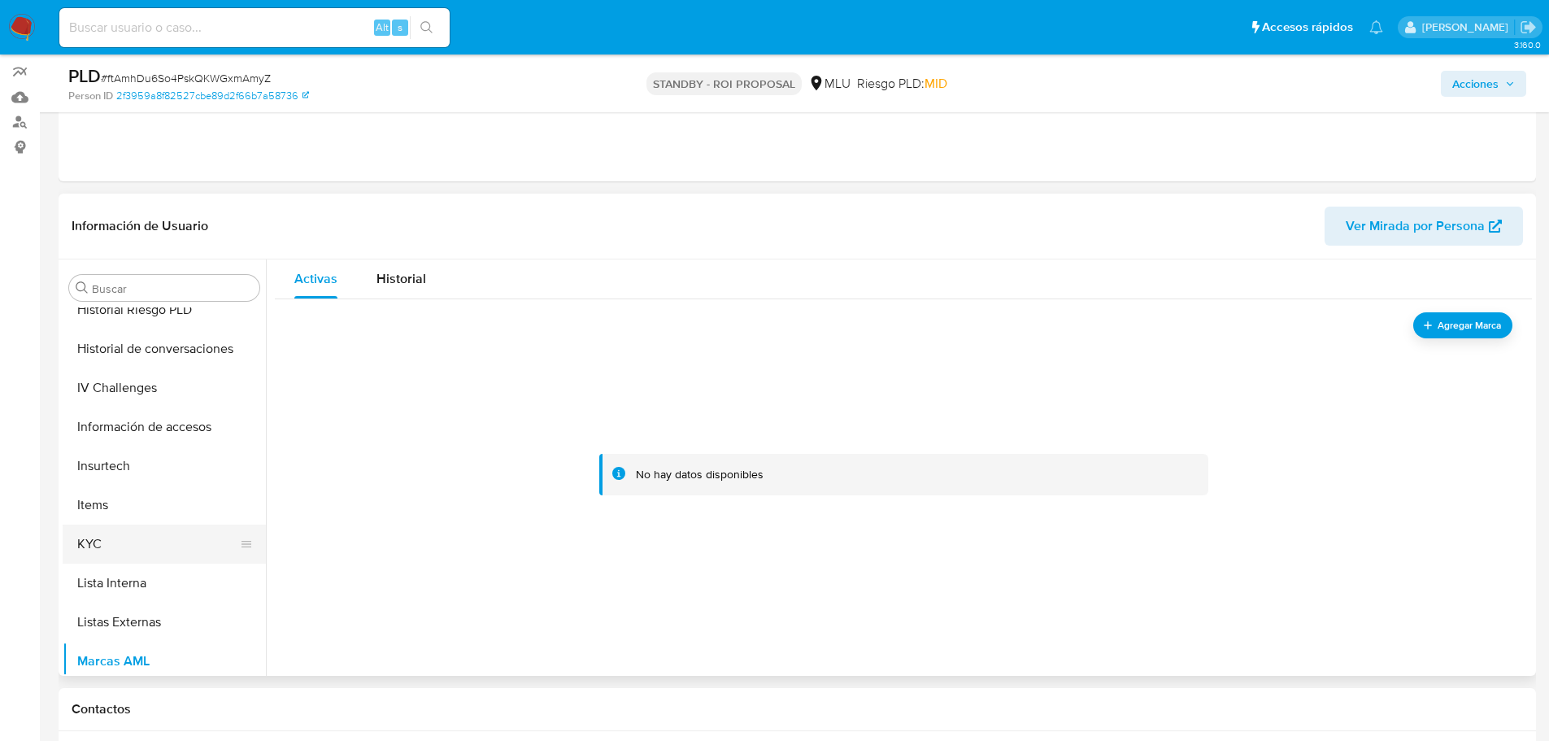
click at [172, 539] on button "KYC" at bounding box center [158, 543] width 190 height 39
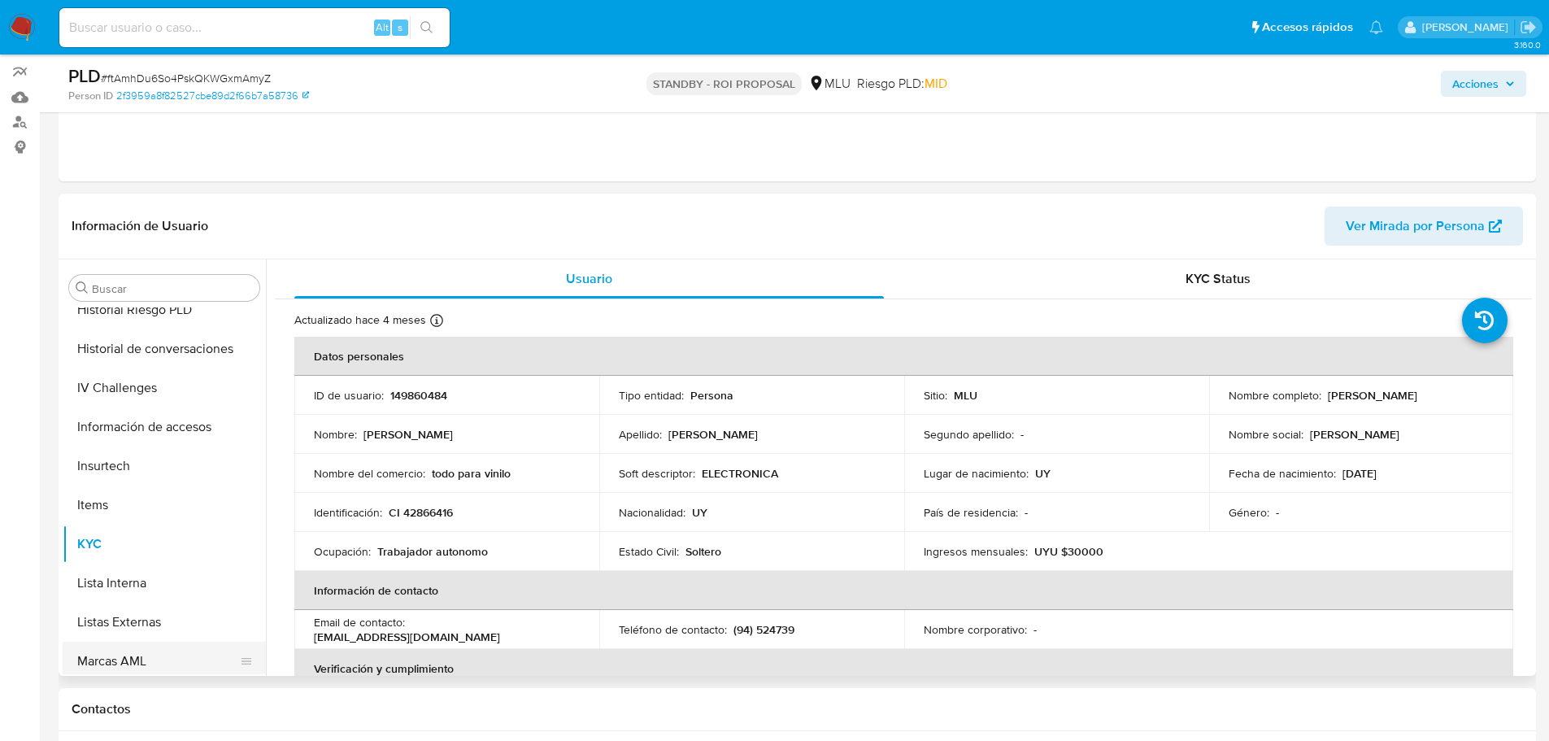
click at [168, 647] on button "Marcas AML" at bounding box center [158, 661] width 190 height 39
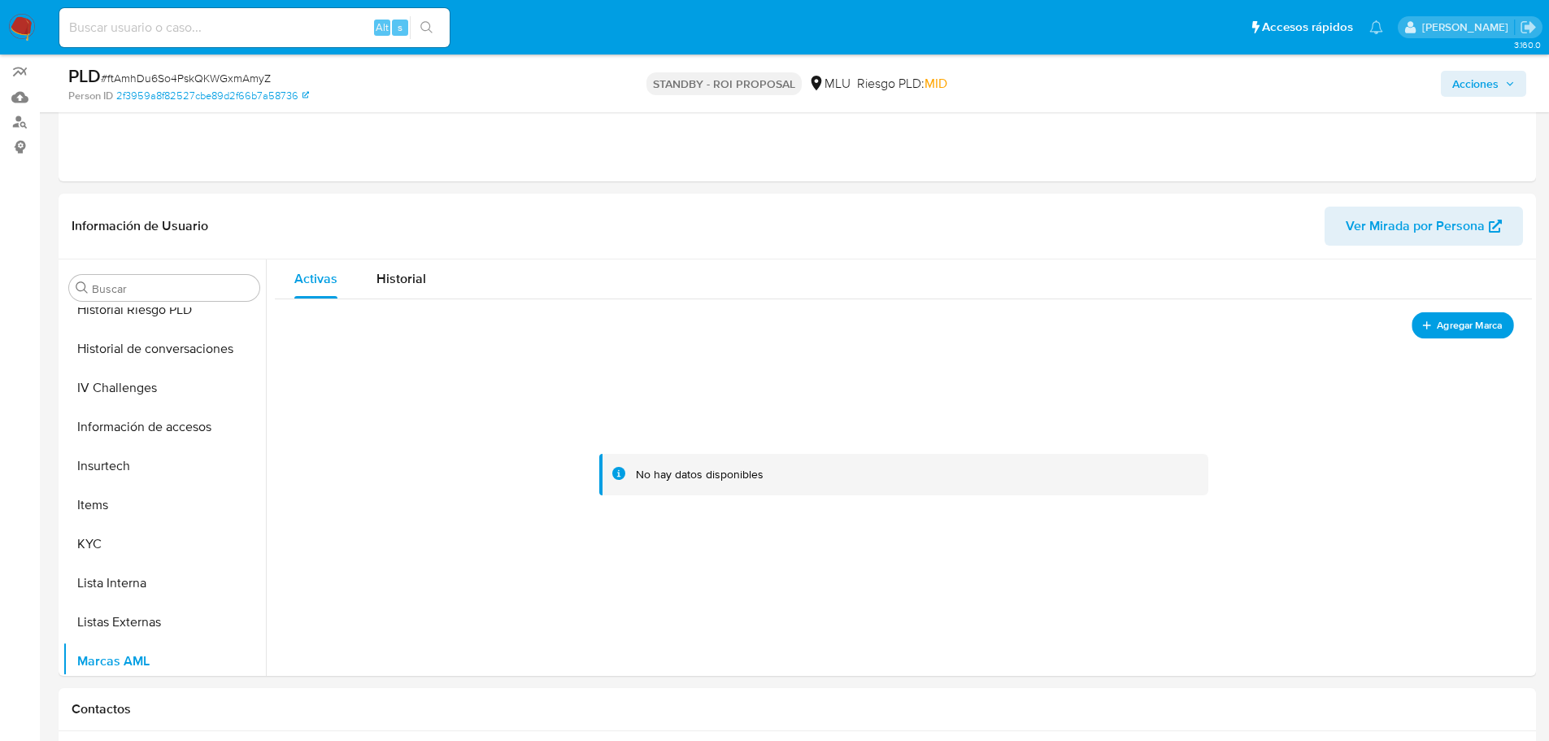
click at [1444, 324] on span "Agregar Marca" at bounding box center [1469, 325] width 65 height 20
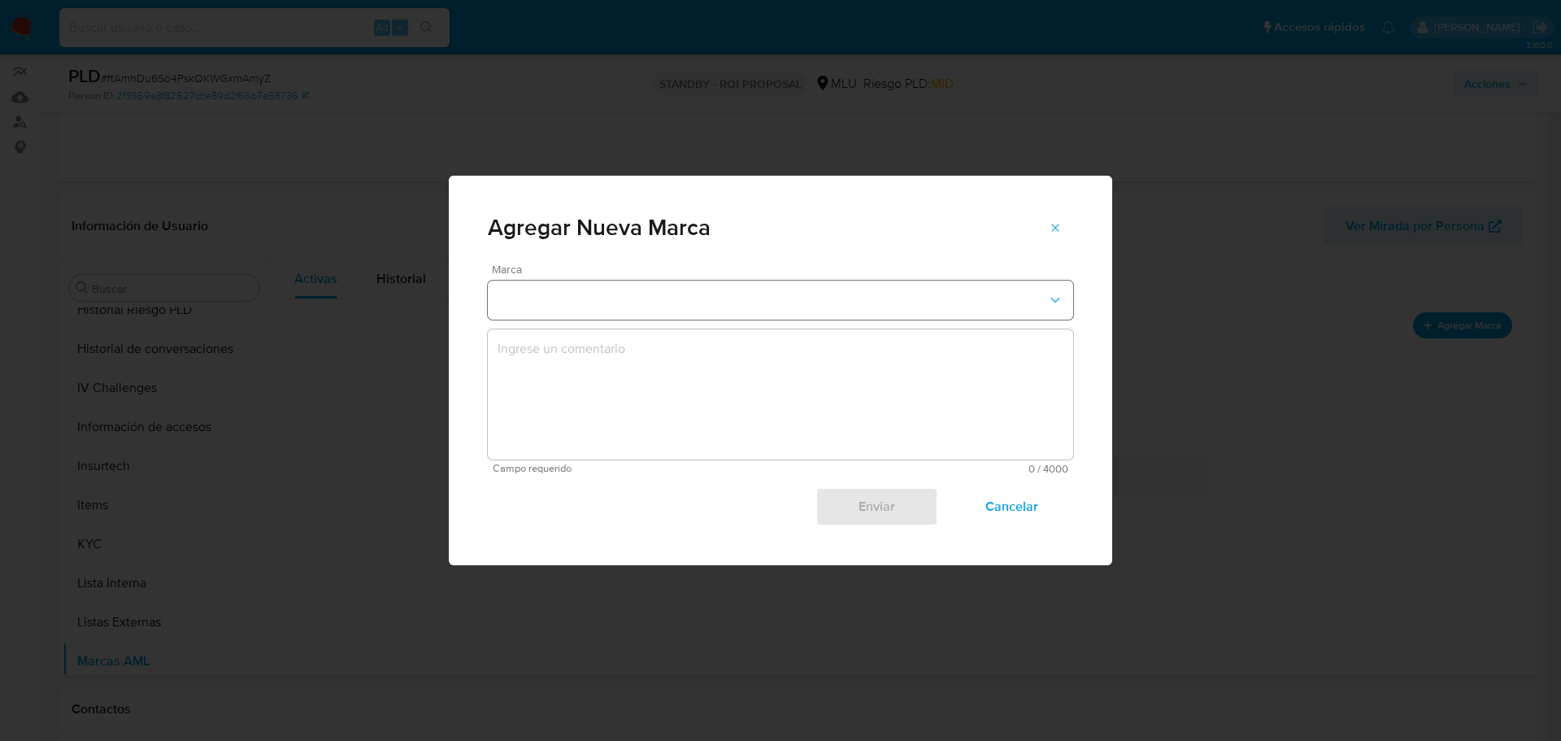
click at [653, 298] on button "marks-modal" at bounding box center [780, 300] width 585 height 39
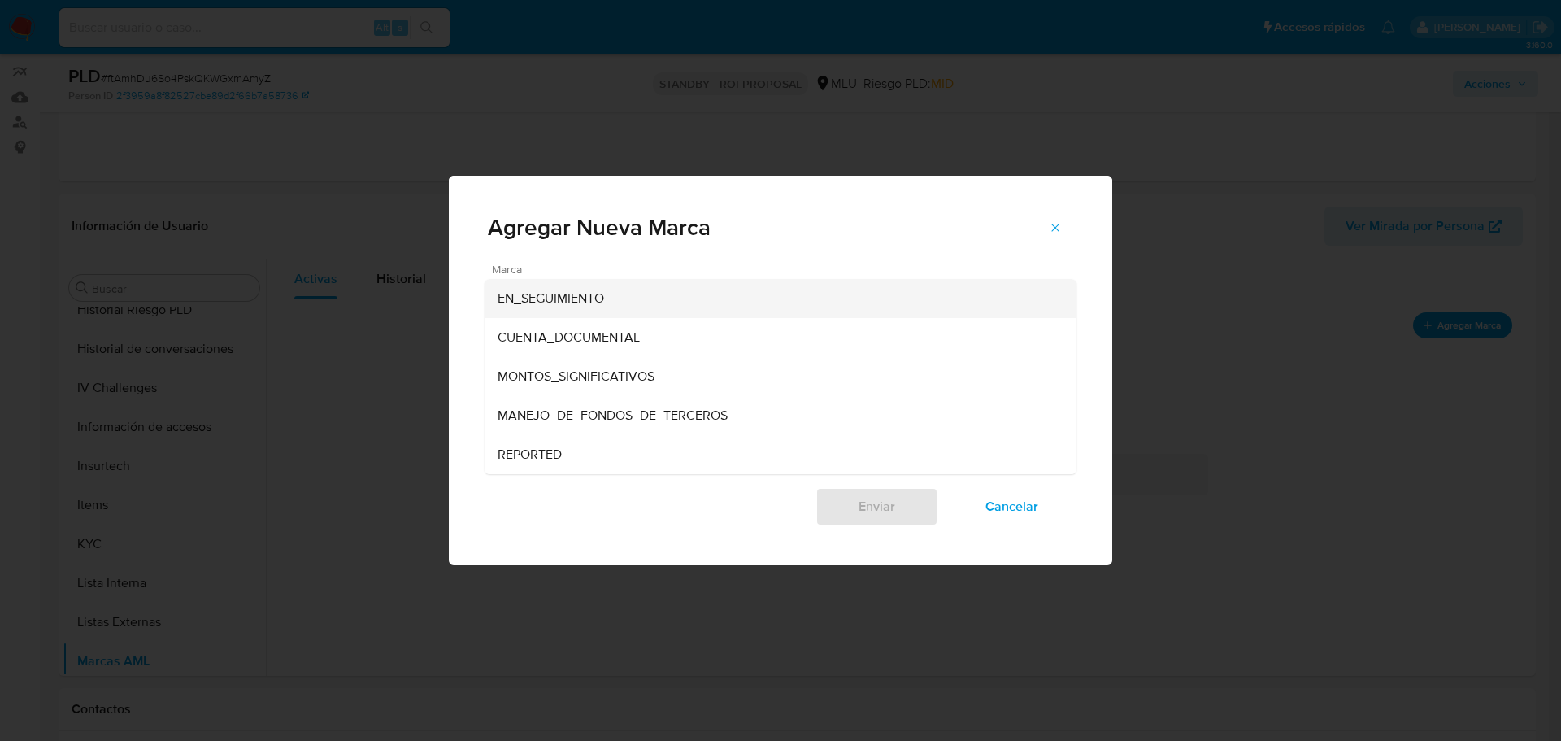
click at [633, 300] on div "EN_SEGUIMIENTO" at bounding box center [776, 298] width 556 height 39
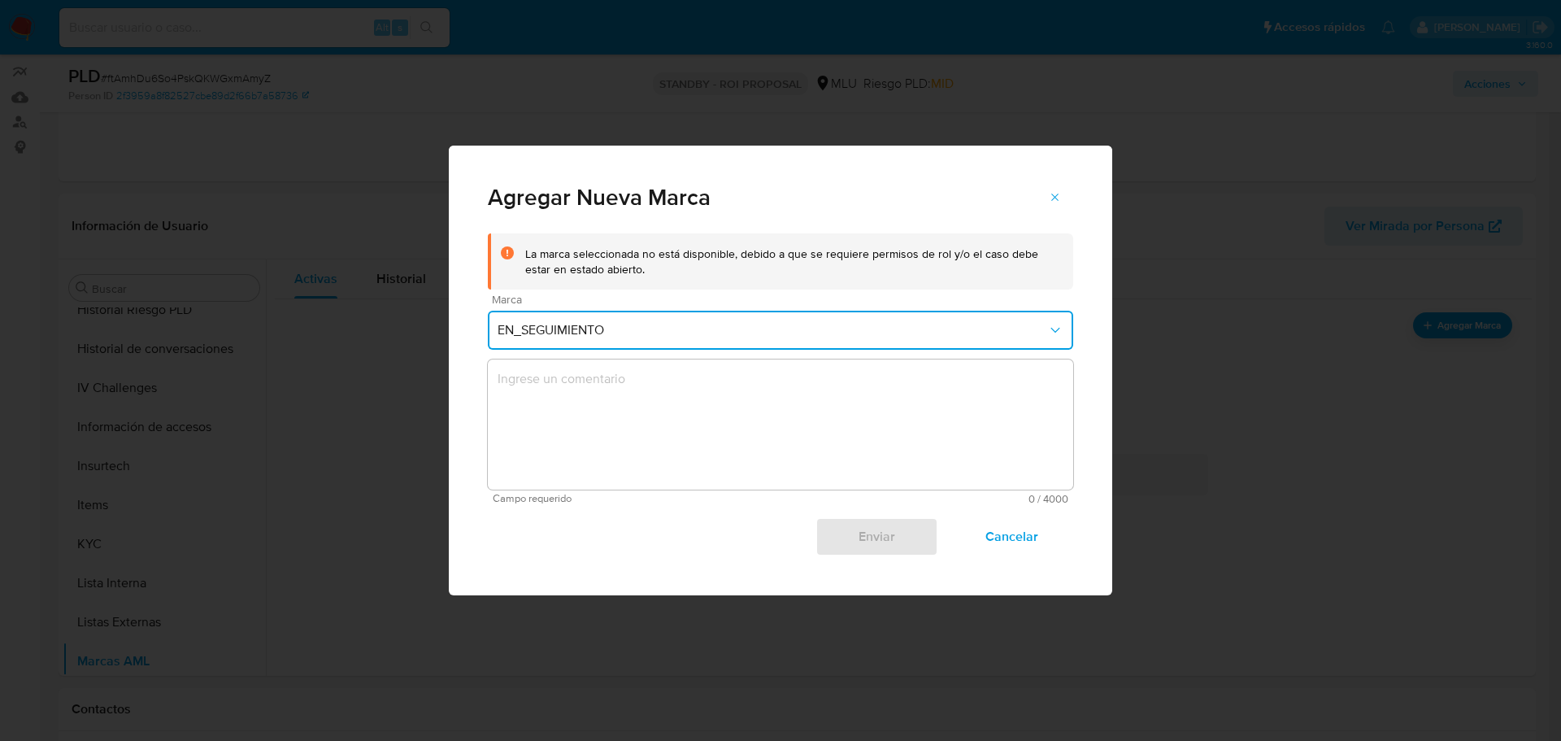
click at [631, 389] on textarea "marks-modal" at bounding box center [780, 424] width 585 height 130
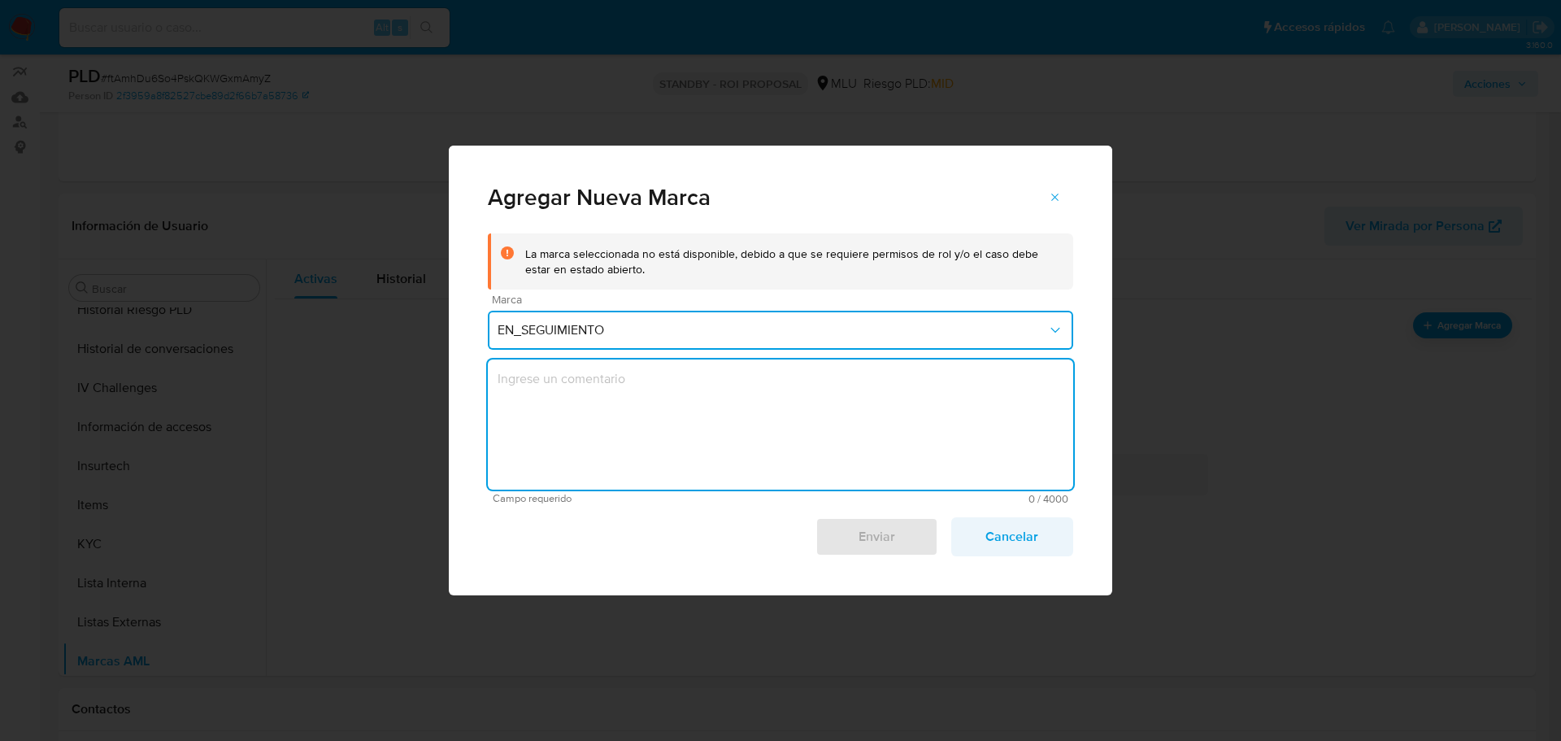
click at [1013, 539] on span "Cancelar" at bounding box center [1012, 537] width 80 height 36
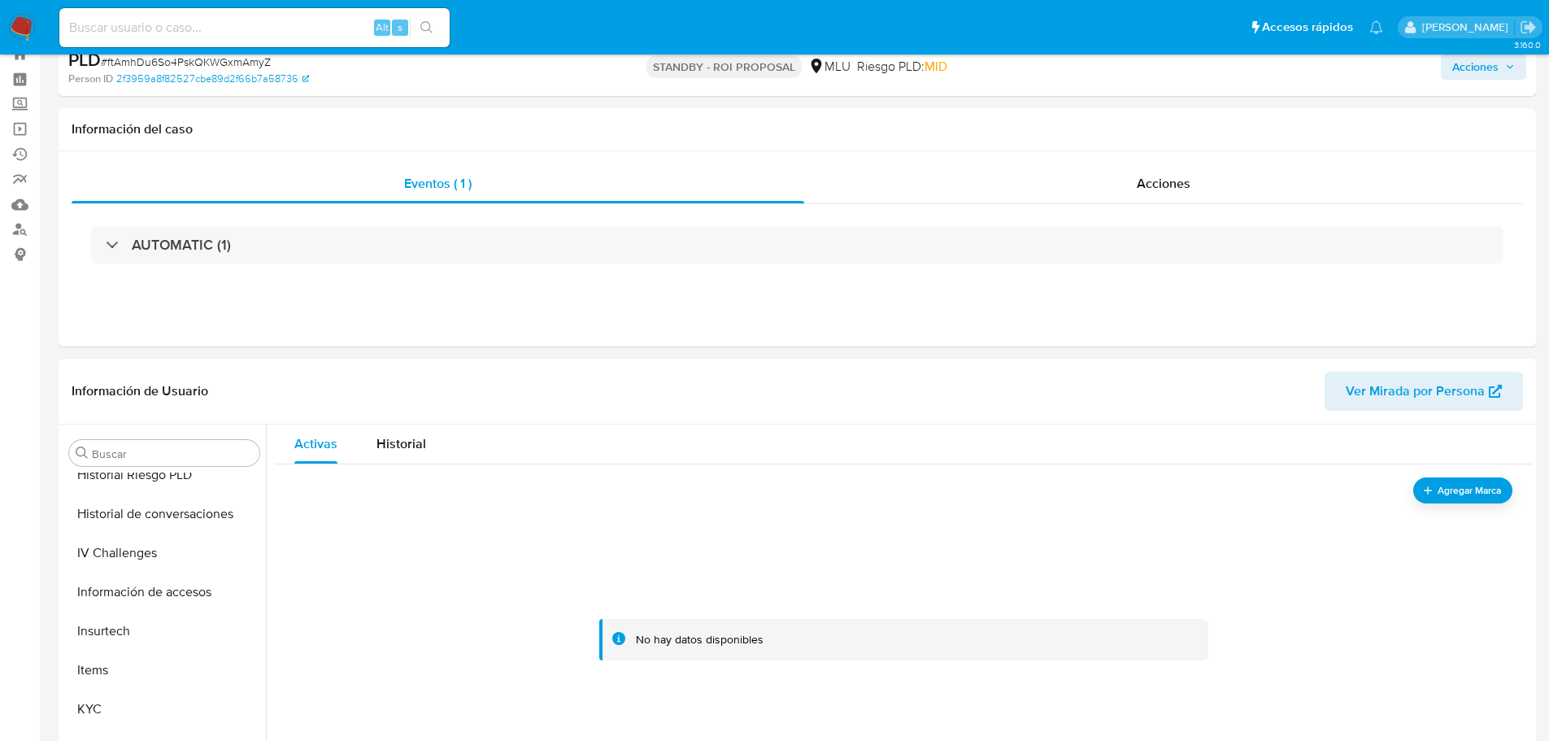
scroll to position [0, 0]
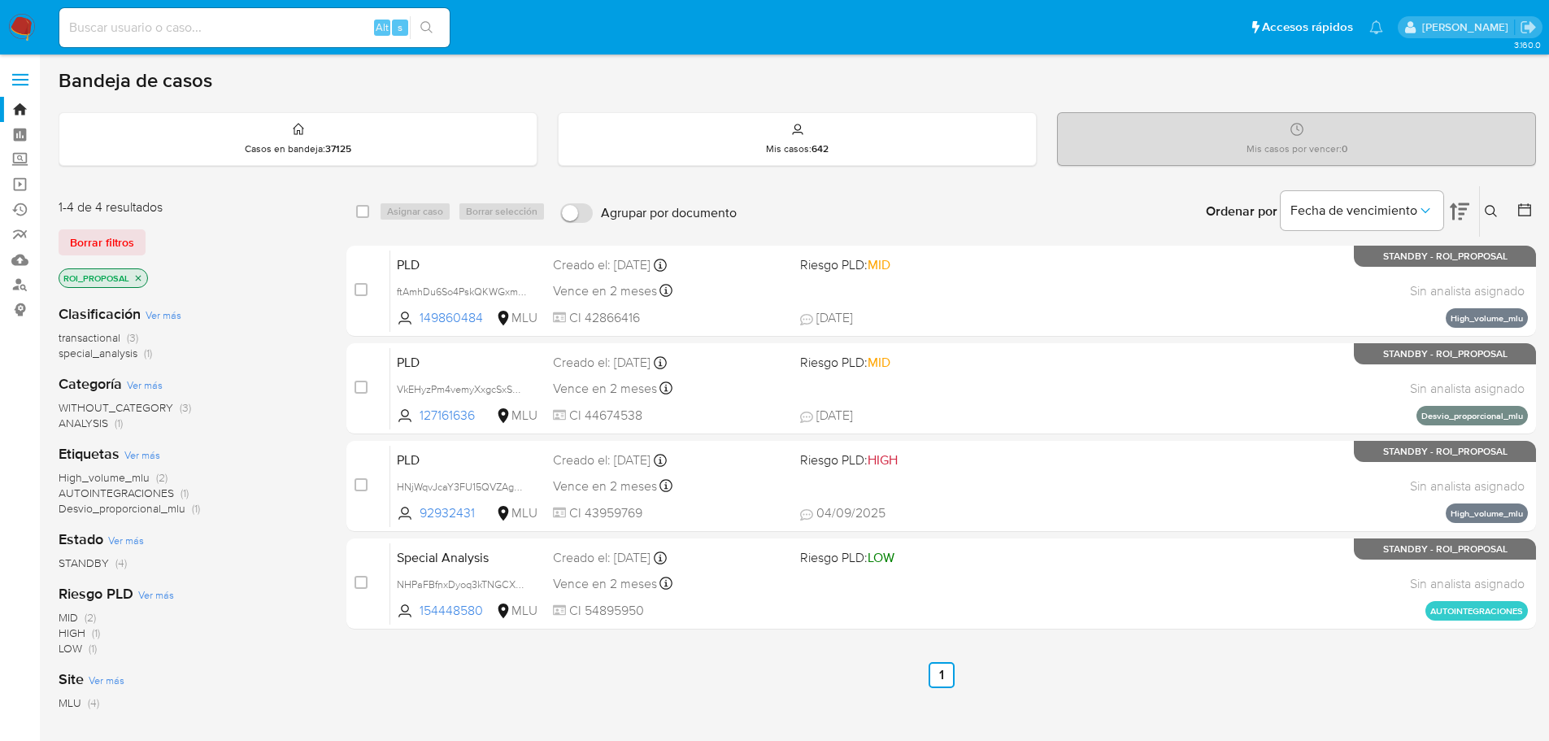
click at [356, 294] on input "checkbox" at bounding box center [361, 289] width 13 height 13
checkbox input "true"
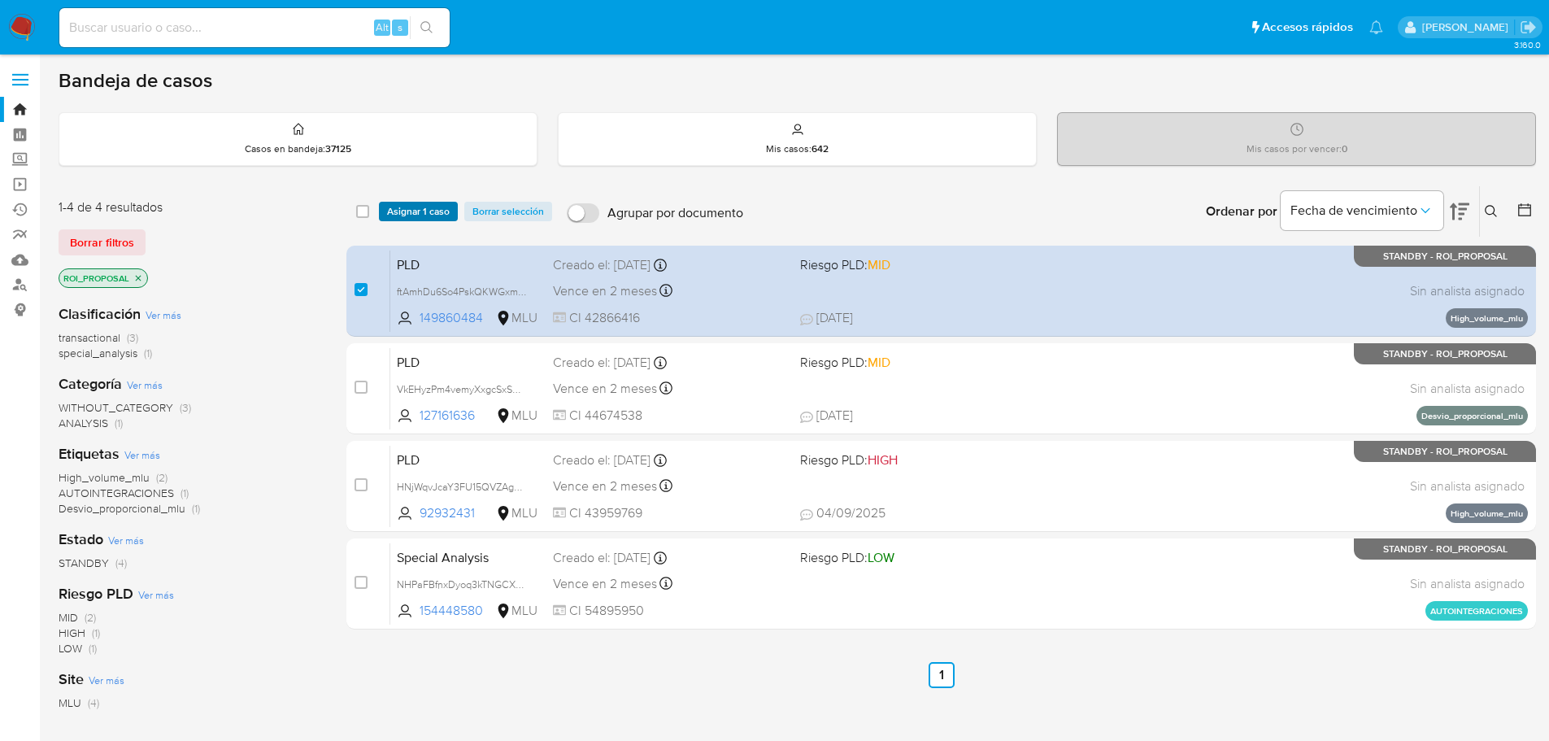
click at [421, 207] on span "Asignar 1 caso" at bounding box center [418, 211] width 63 height 16
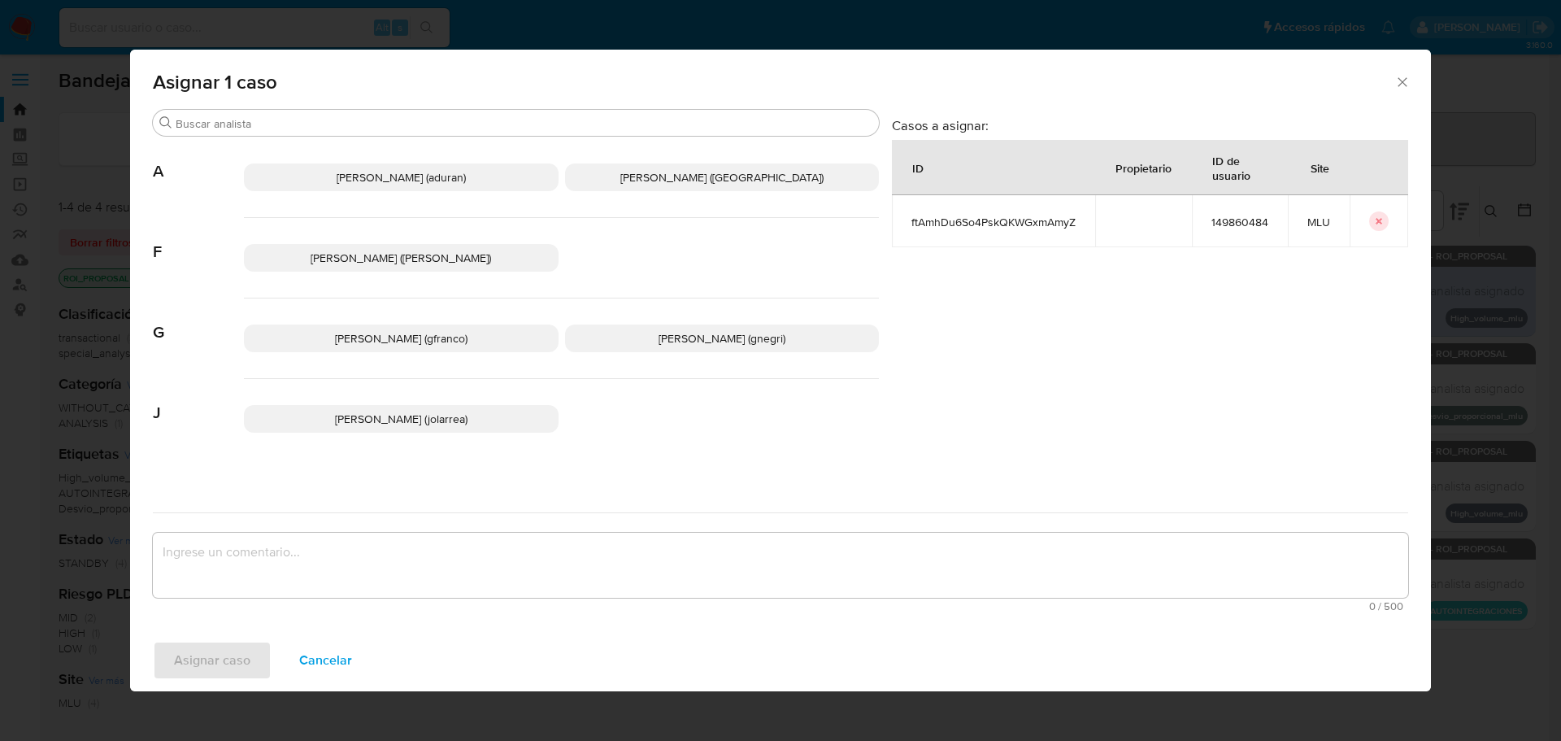
click at [387, 340] on span "Giorgio Franco Cabrera (gfranco)" at bounding box center [401, 338] width 133 height 16
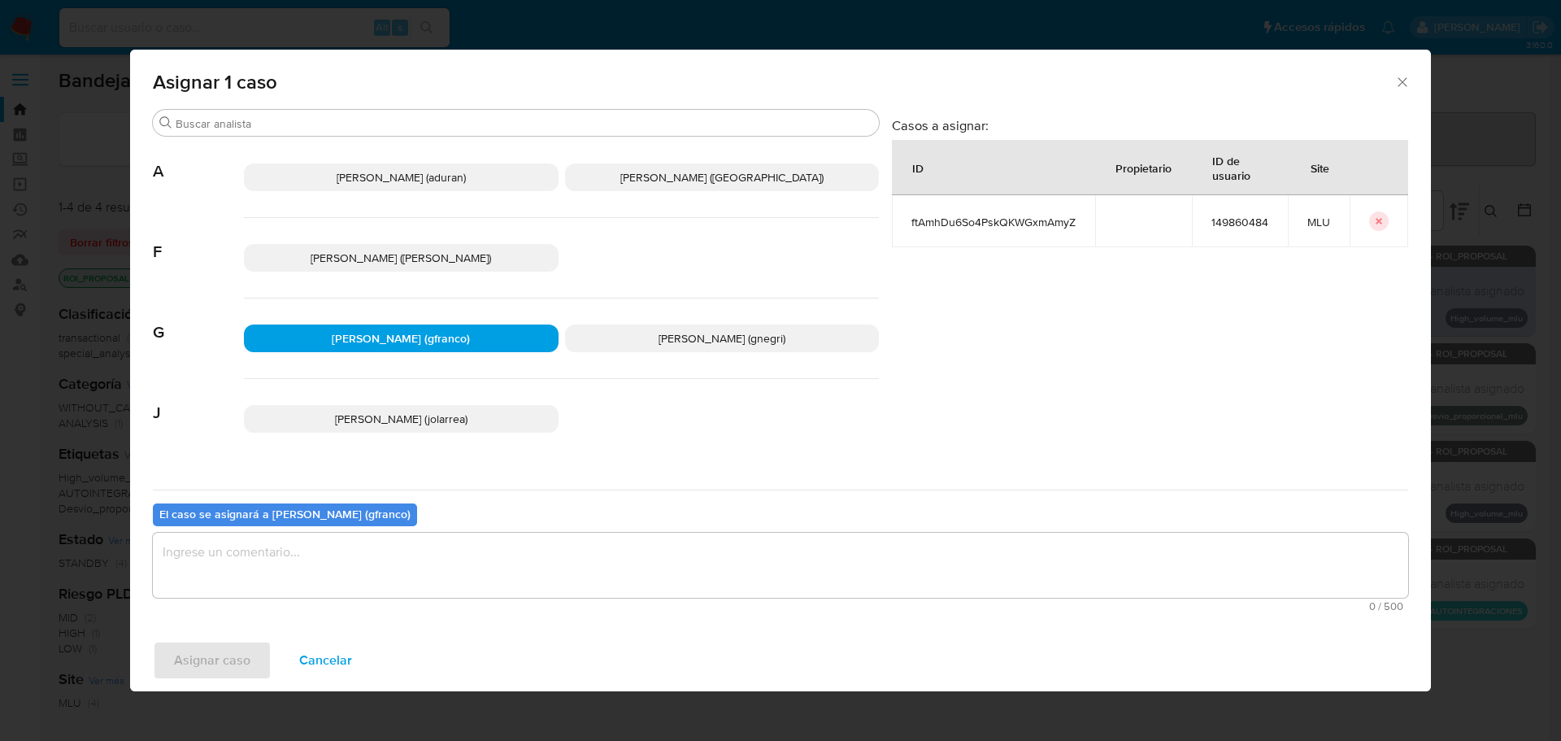
click at [371, 559] on textarea "assign-modal" at bounding box center [780, 565] width 1255 height 65
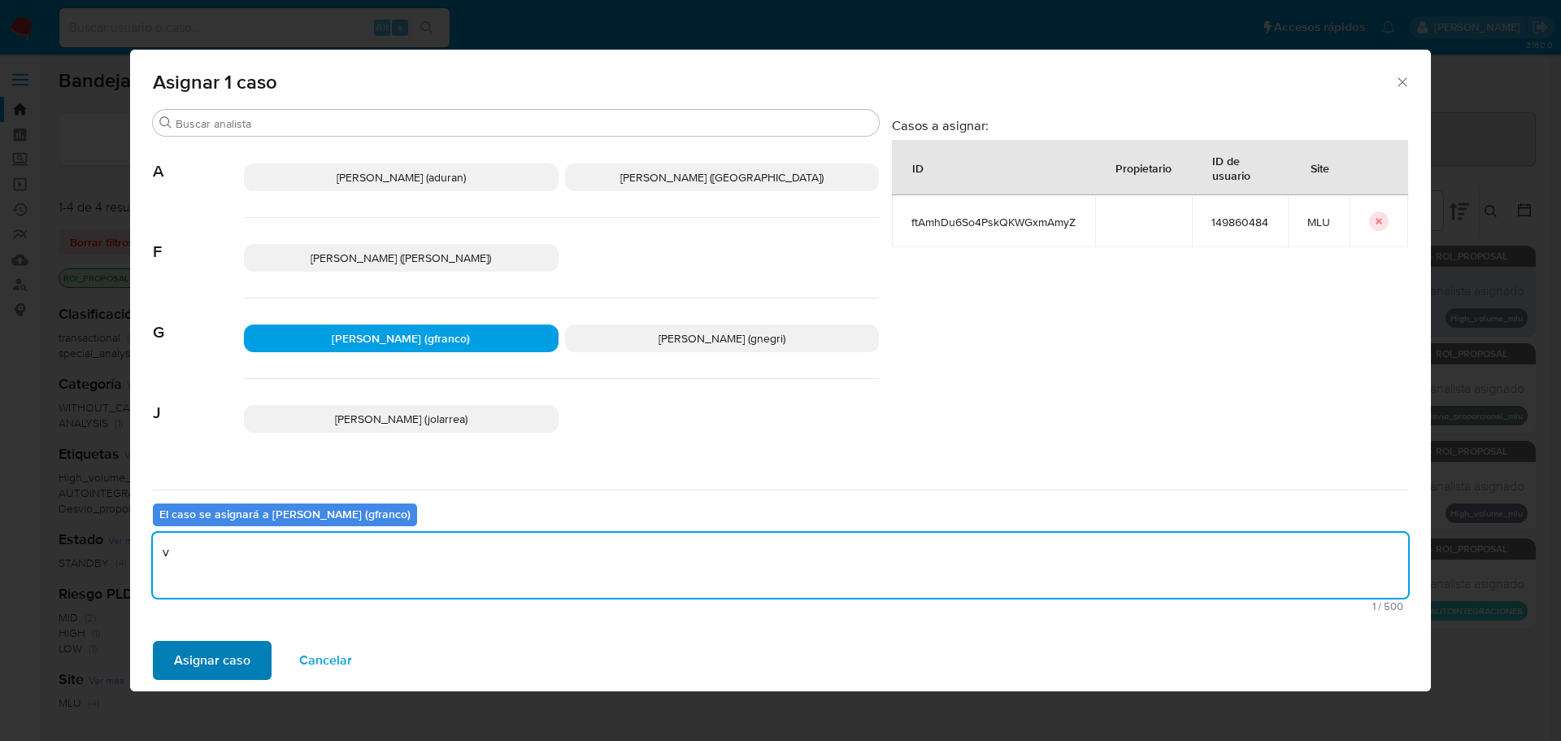
type textarea "v"
click at [233, 650] on span "Asignar caso" at bounding box center [212, 660] width 76 height 36
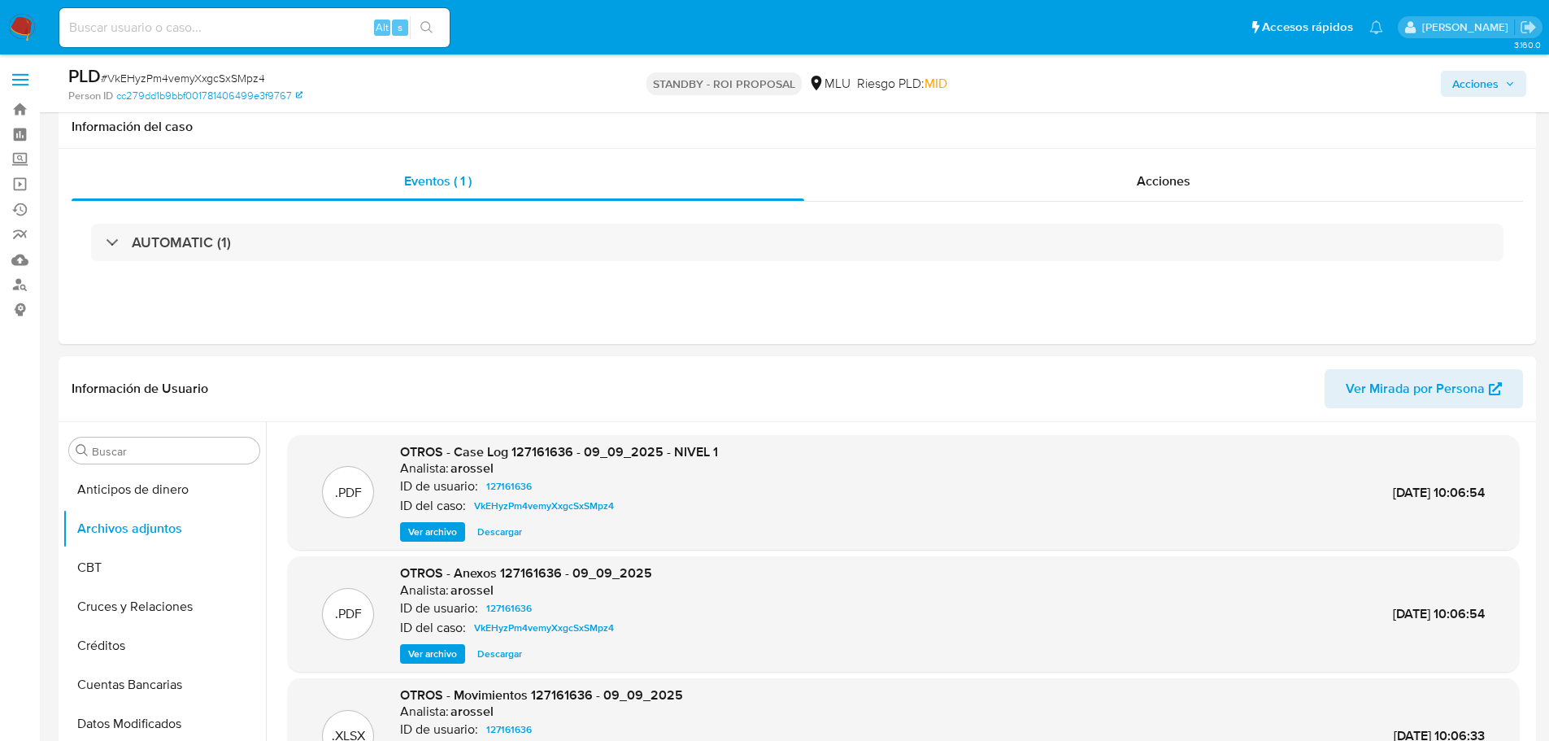
select select "10"
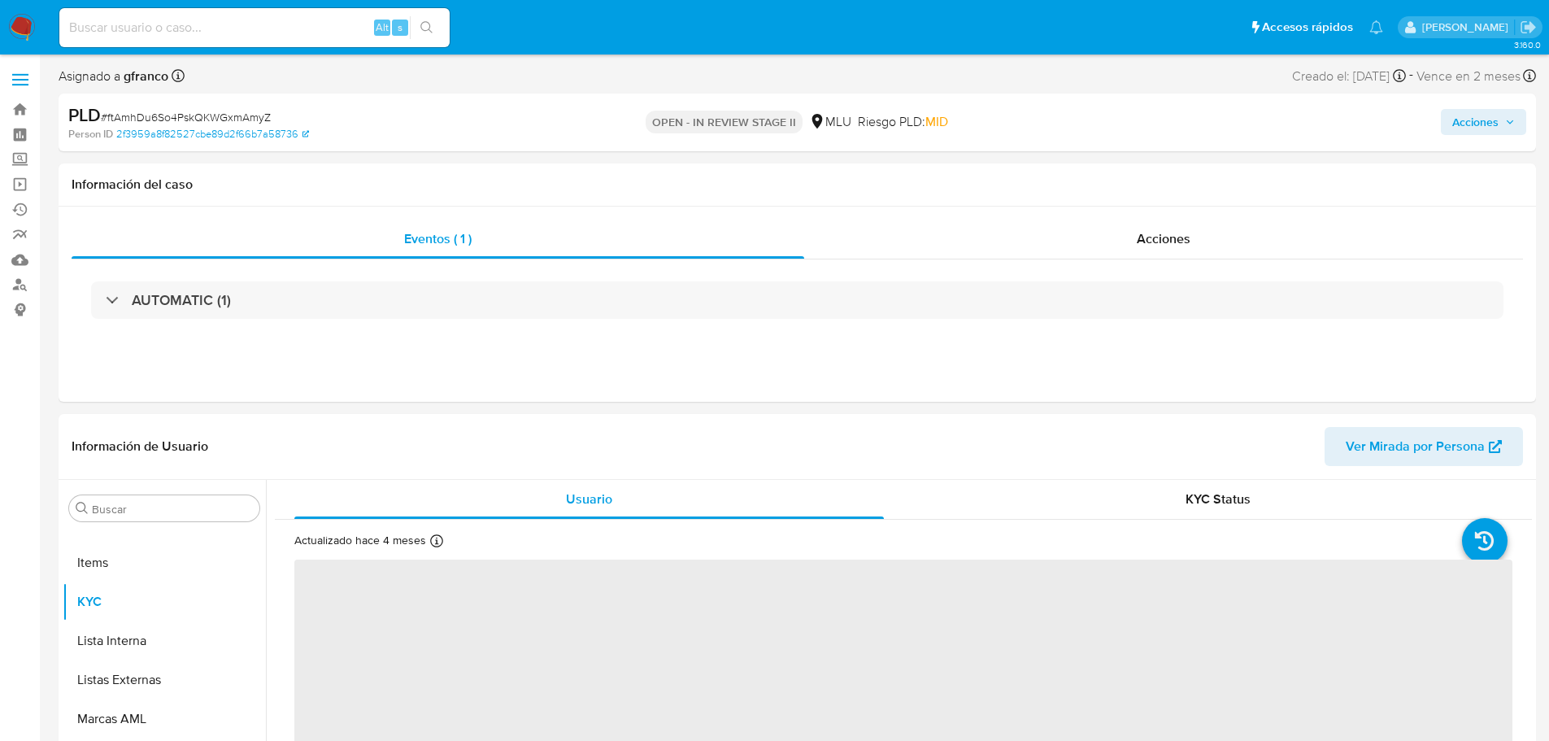
scroll to position [244, 0]
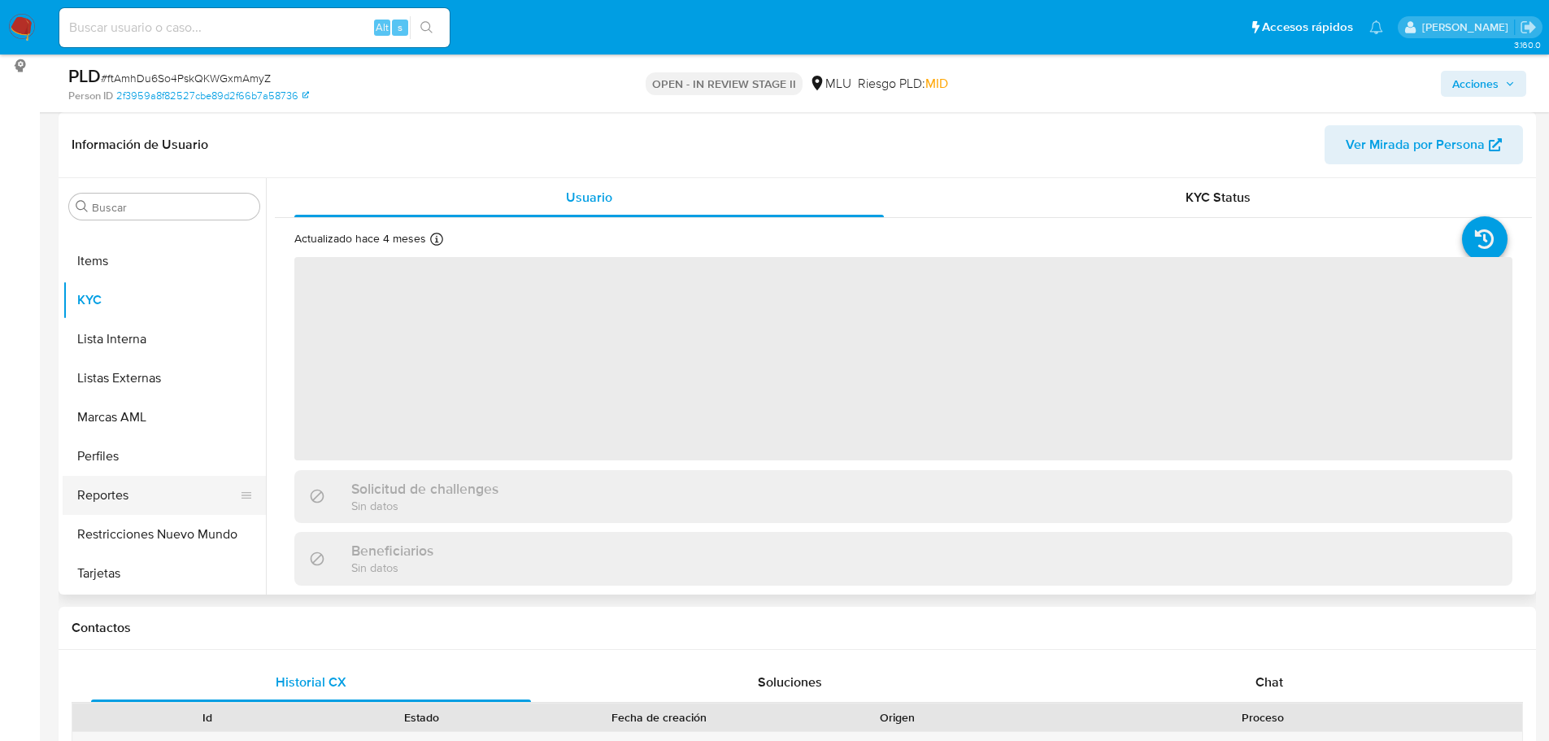
select select "10"
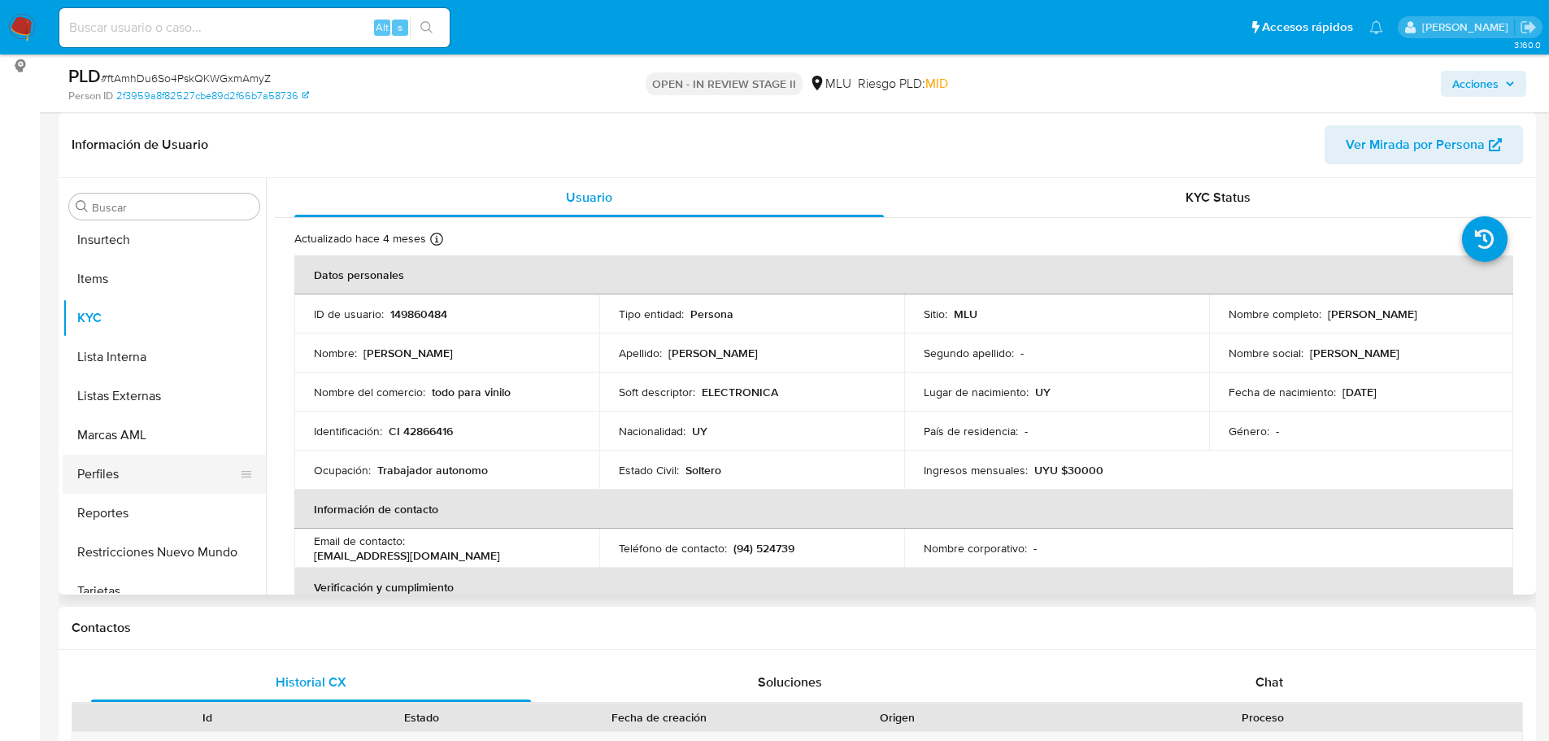
scroll to position [726, 0]
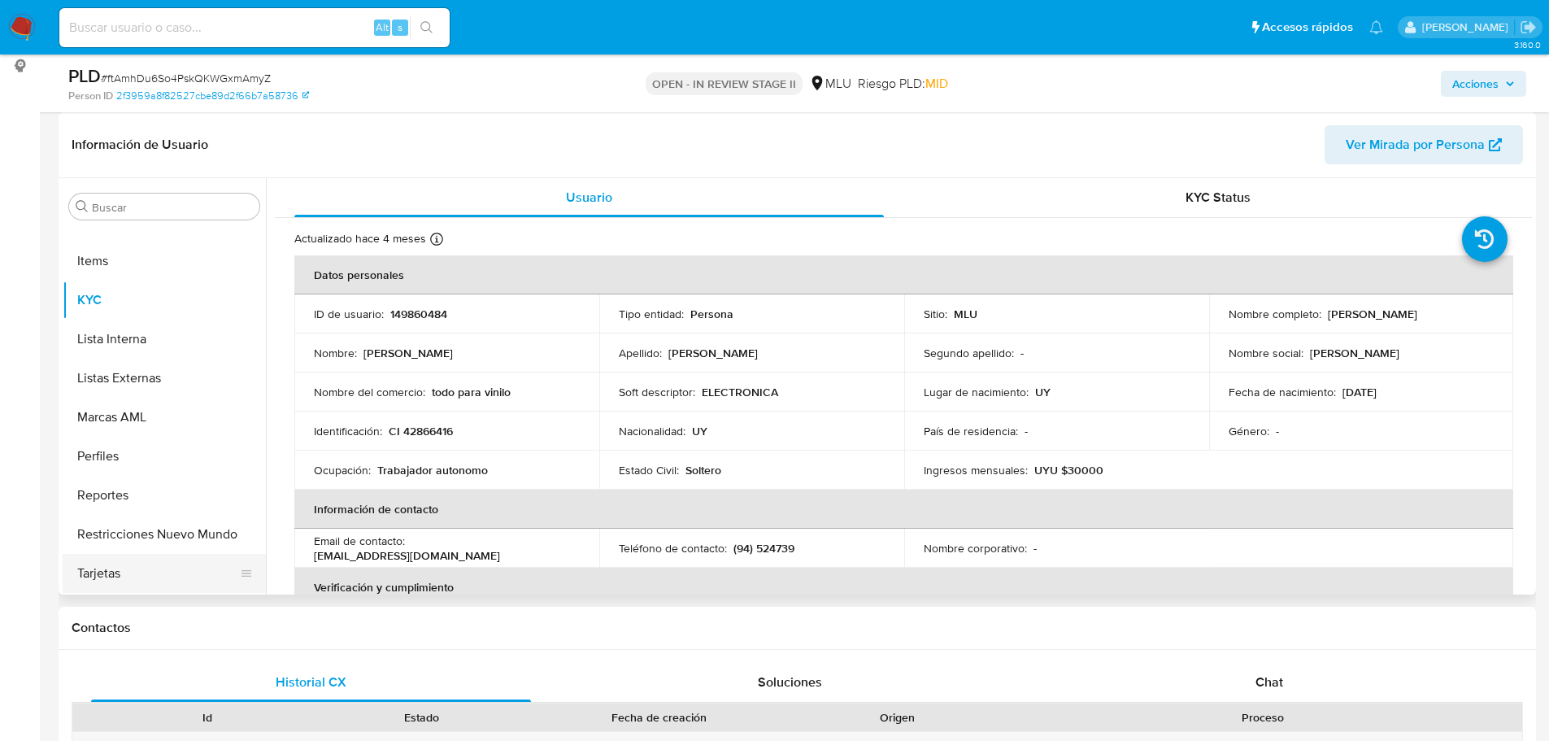
click at [163, 558] on button "Tarjetas" at bounding box center [158, 573] width 190 height 39
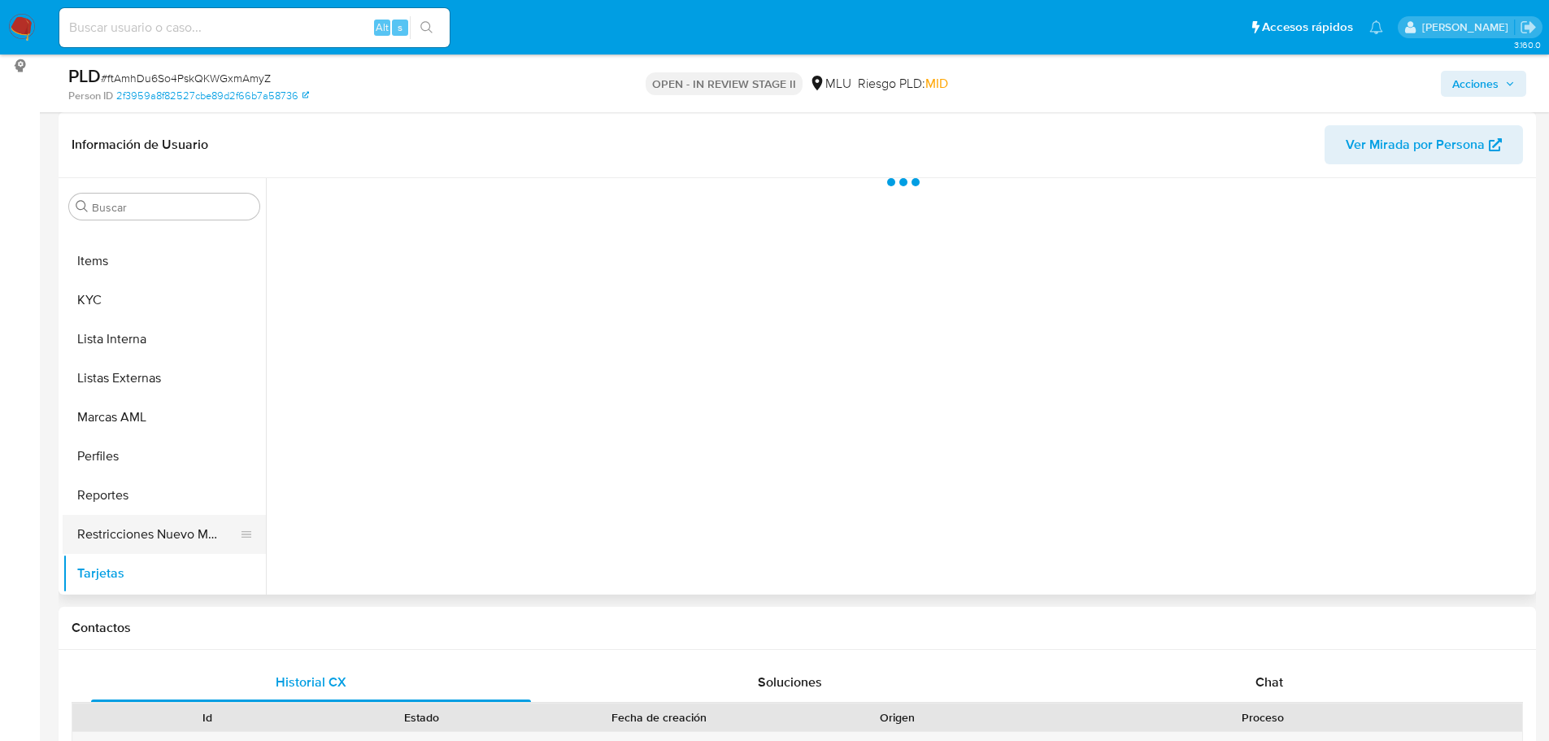
click at [163, 538] on button "Restricciones Nuevo Mundo" at bounding box center [158, 534] width 190 height 39
click at [198, 426] on button "Marcas AML" at bounding box center [158, 417] width 190 height 39
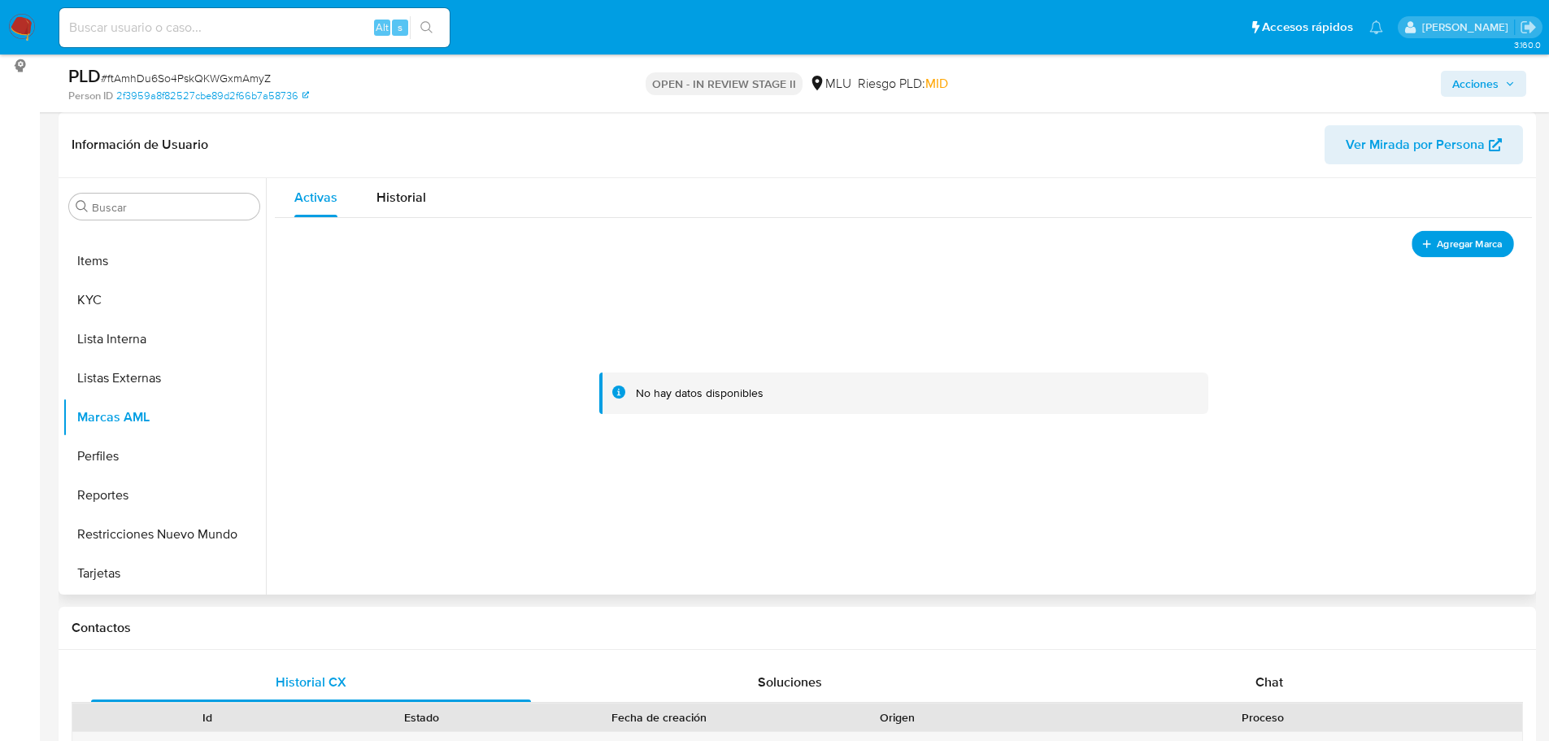
click at [1475, 247] on span "Agregar Marca" at bounding box center [1469, 243] width 65 height 20
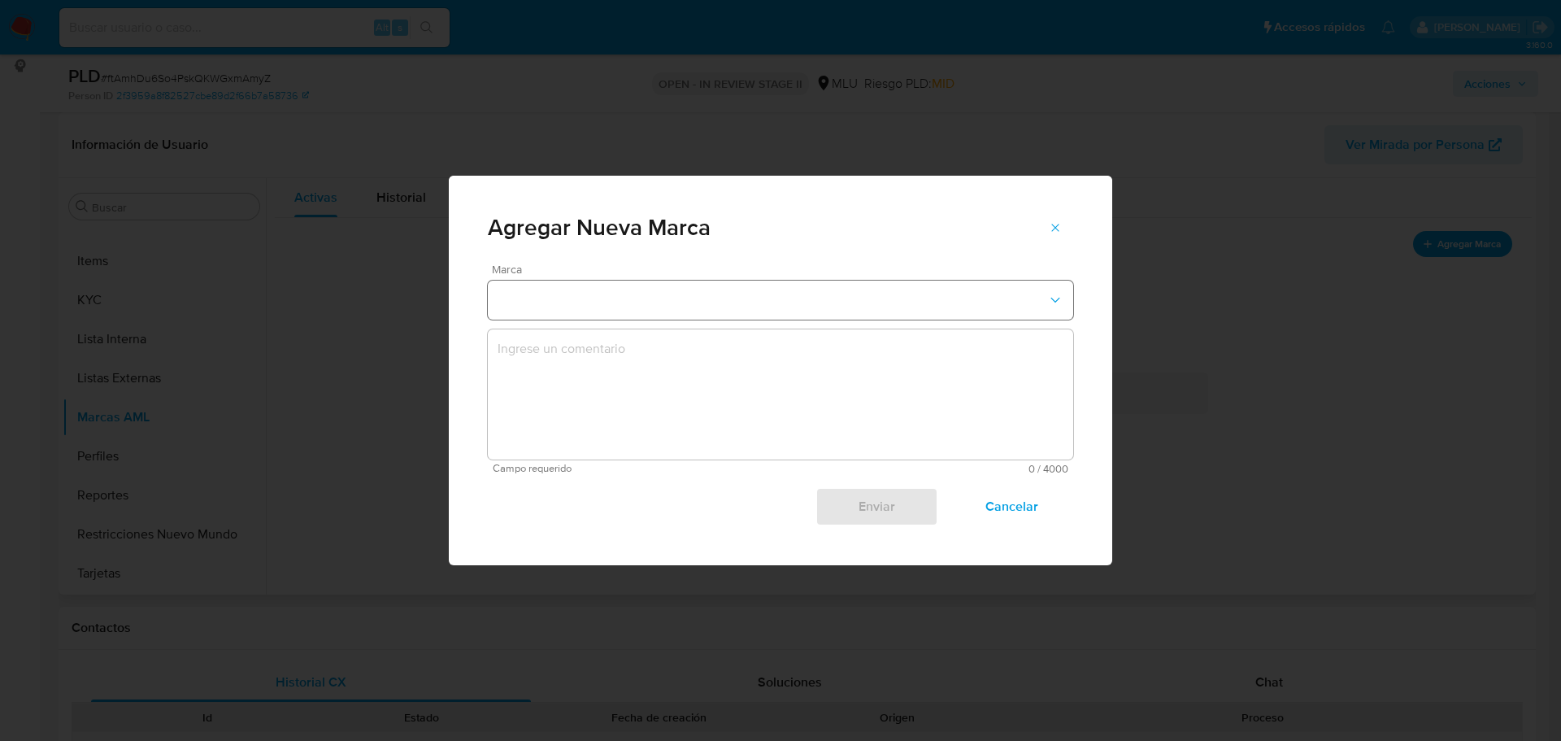
click at [586, 310] on button "marks-modal" at bounding box center [780, 300] width 585 height 39
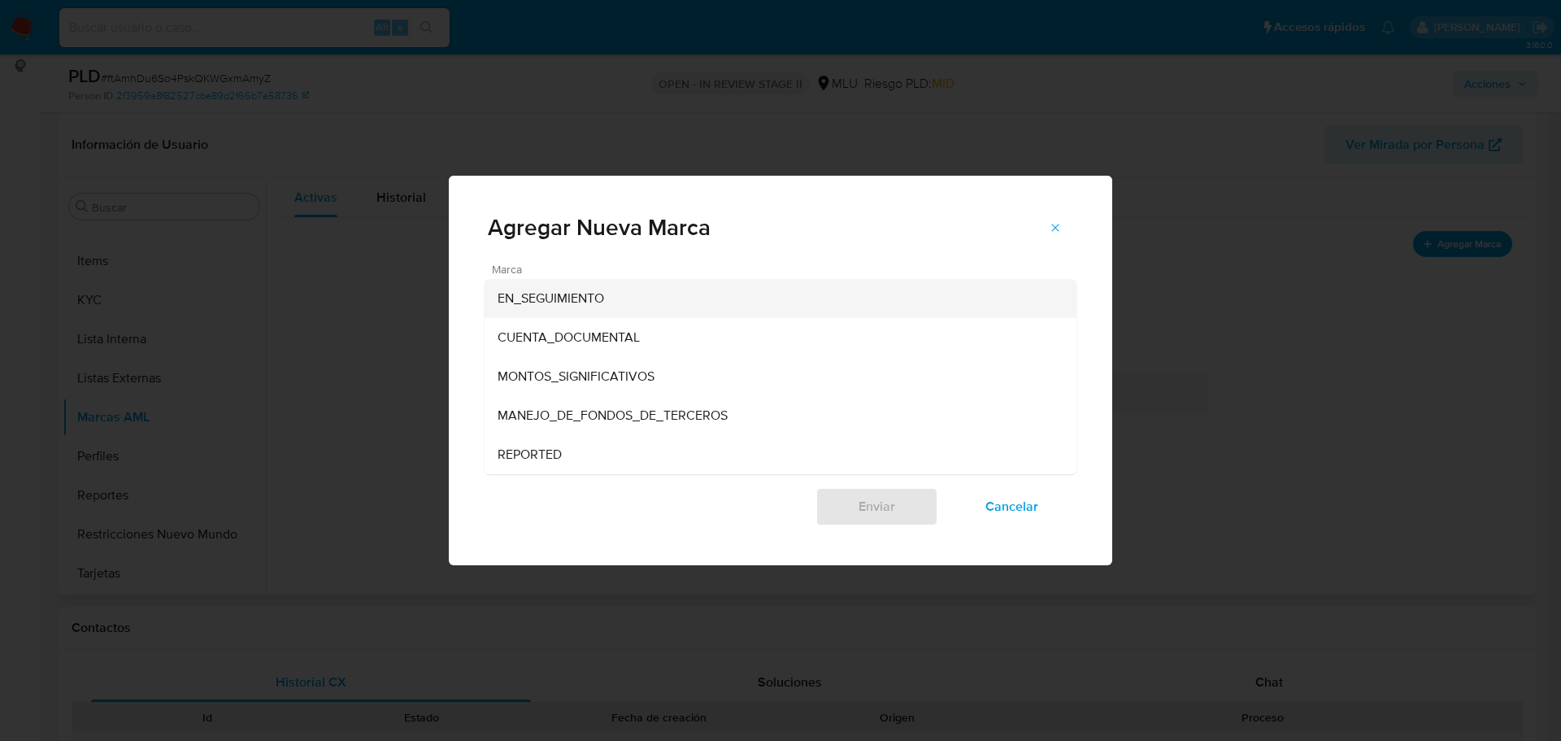
click at [598, 303] on span "EN_SEGUIMIENTO" at bounding box center [551, 298] width 107 height 16
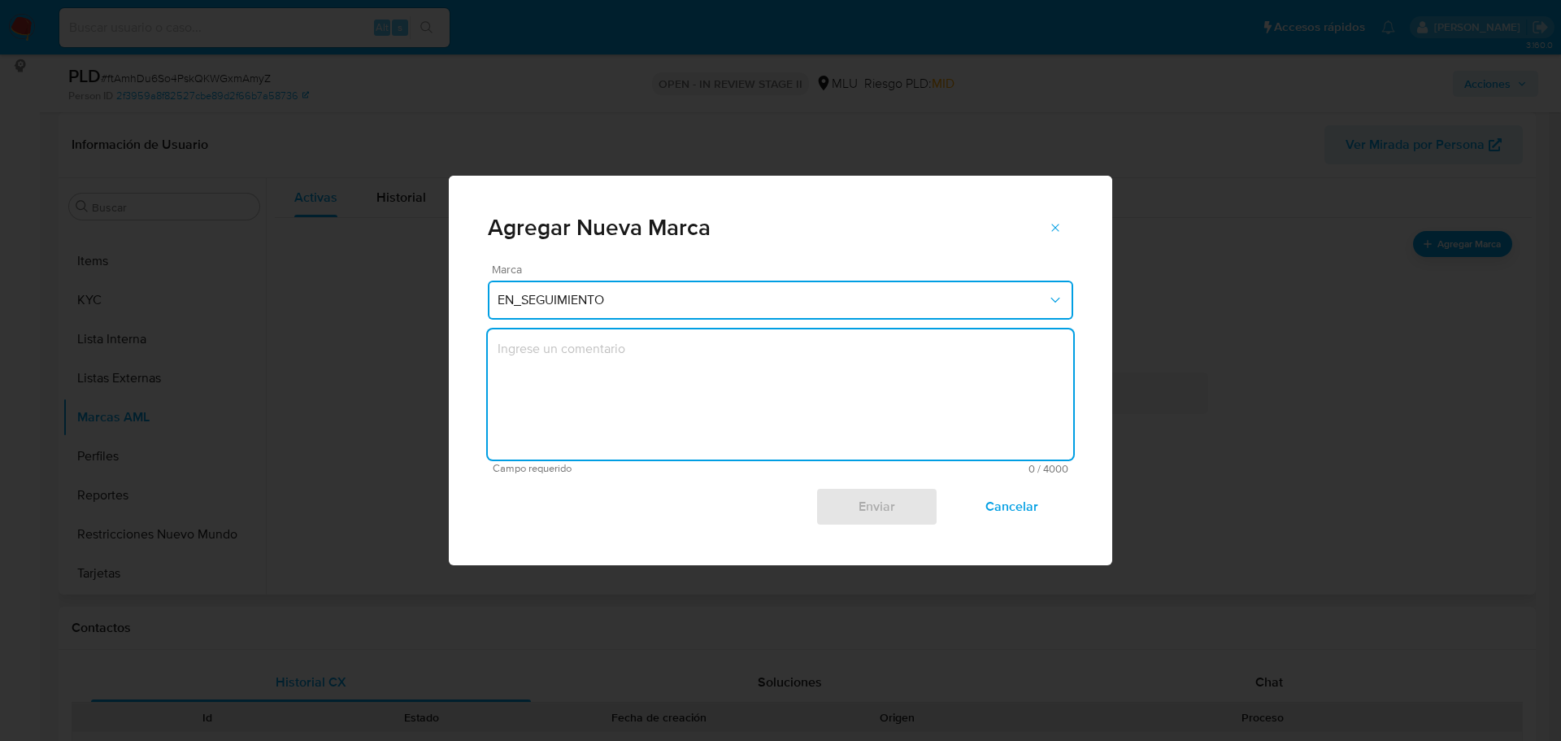
click at [613, 390] on textarea "marks-modal" at bounding box center [780, 394] width 585 height 130
click at [590, 355] on textarea "ftAmhDu6So4PskQKWGxmAmyZ" at bounding box center [780, 394] width 585 height 130
type textarea "E"
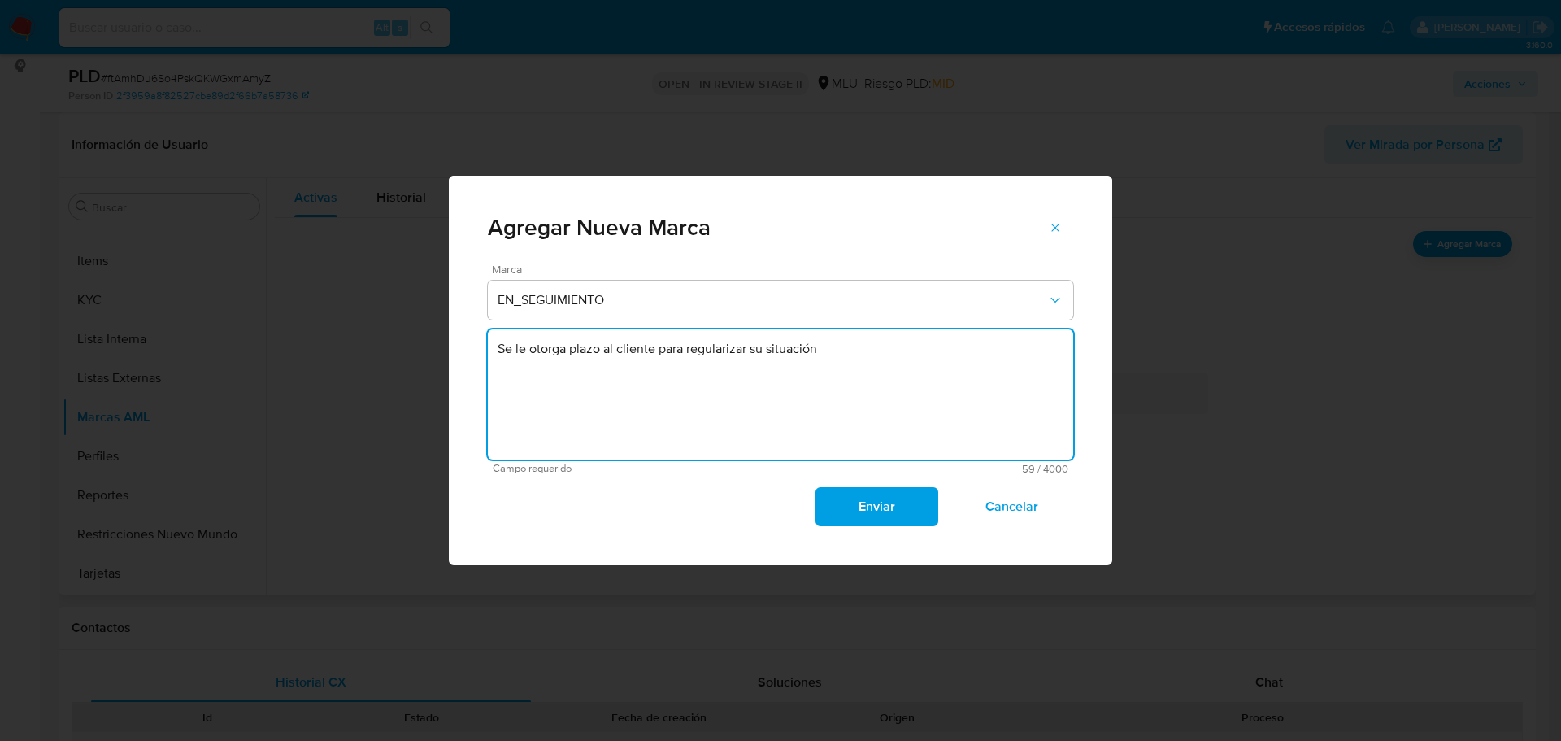
click at [801, 356] on textarea "Se le otorga plazo al cliente para regularizar su situación" at bounding box center [780, 394] width 585 height 130
type textarea "Se le otorga plazo al cliente para regularizar su titularidad y tipo de contrib…"
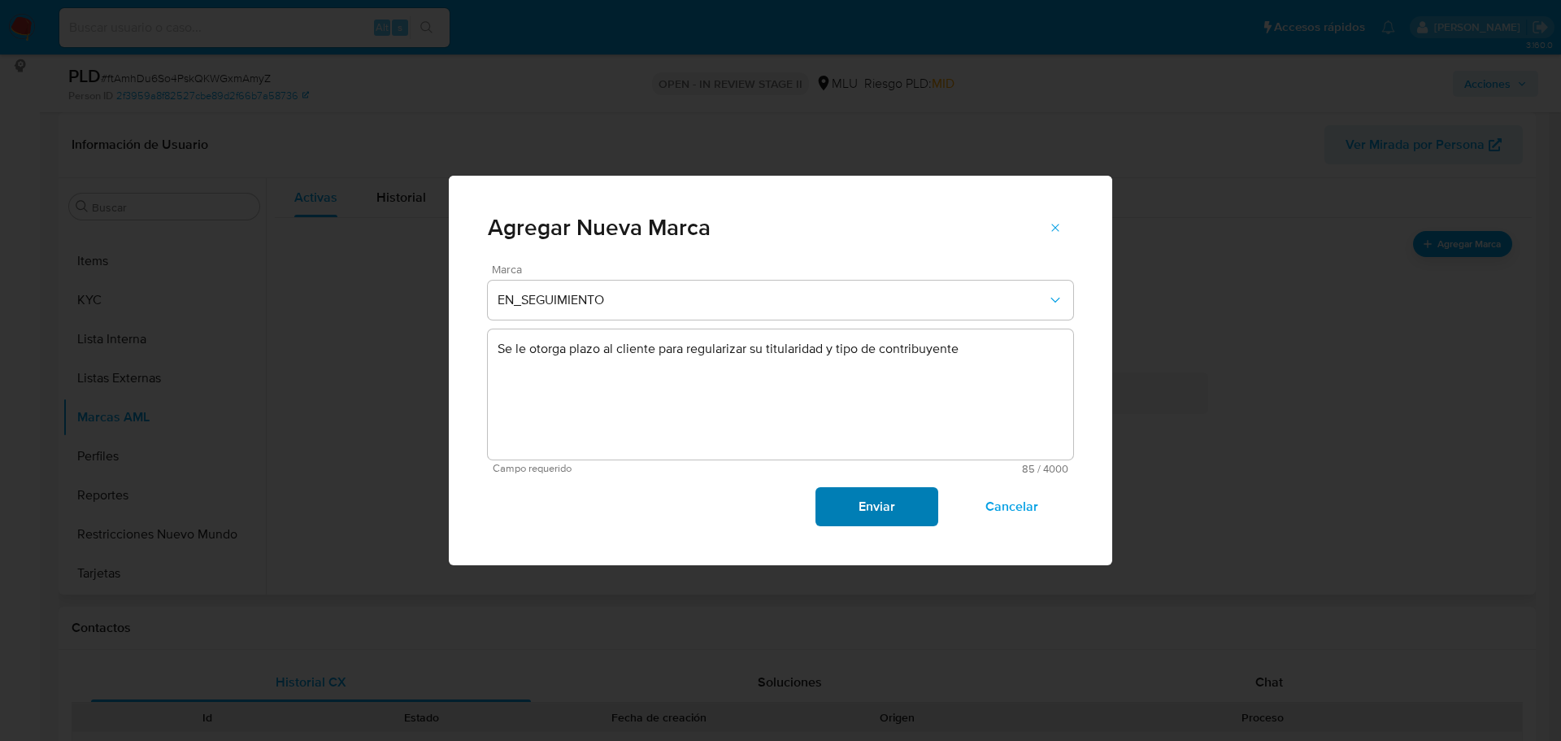
click at [912, 503] on span "Enviar" at bounding box center [877, 507] width 80 height 36
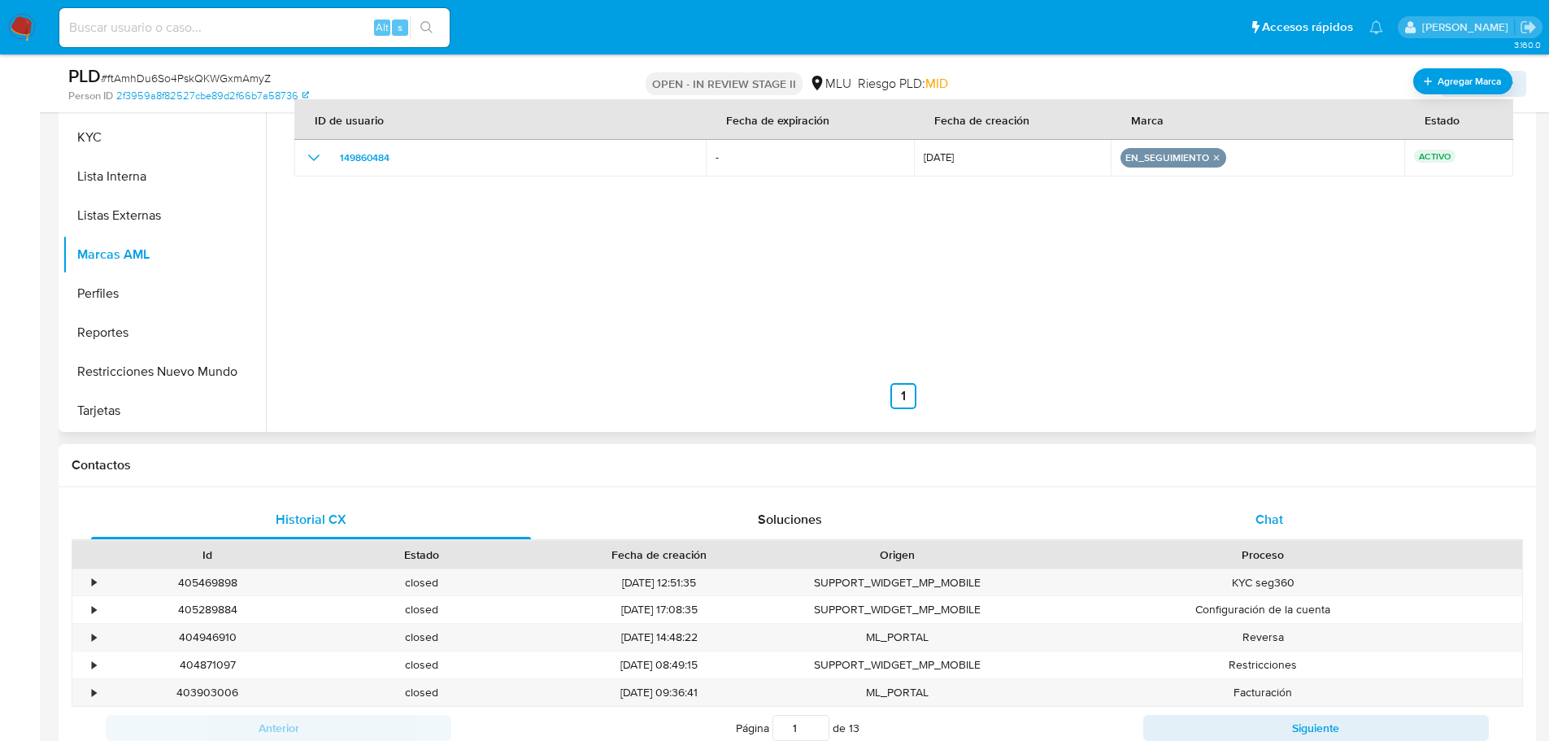
click at [1274, 533] on div "Chat" at bounding box center [1269, 519] width 440 height 39
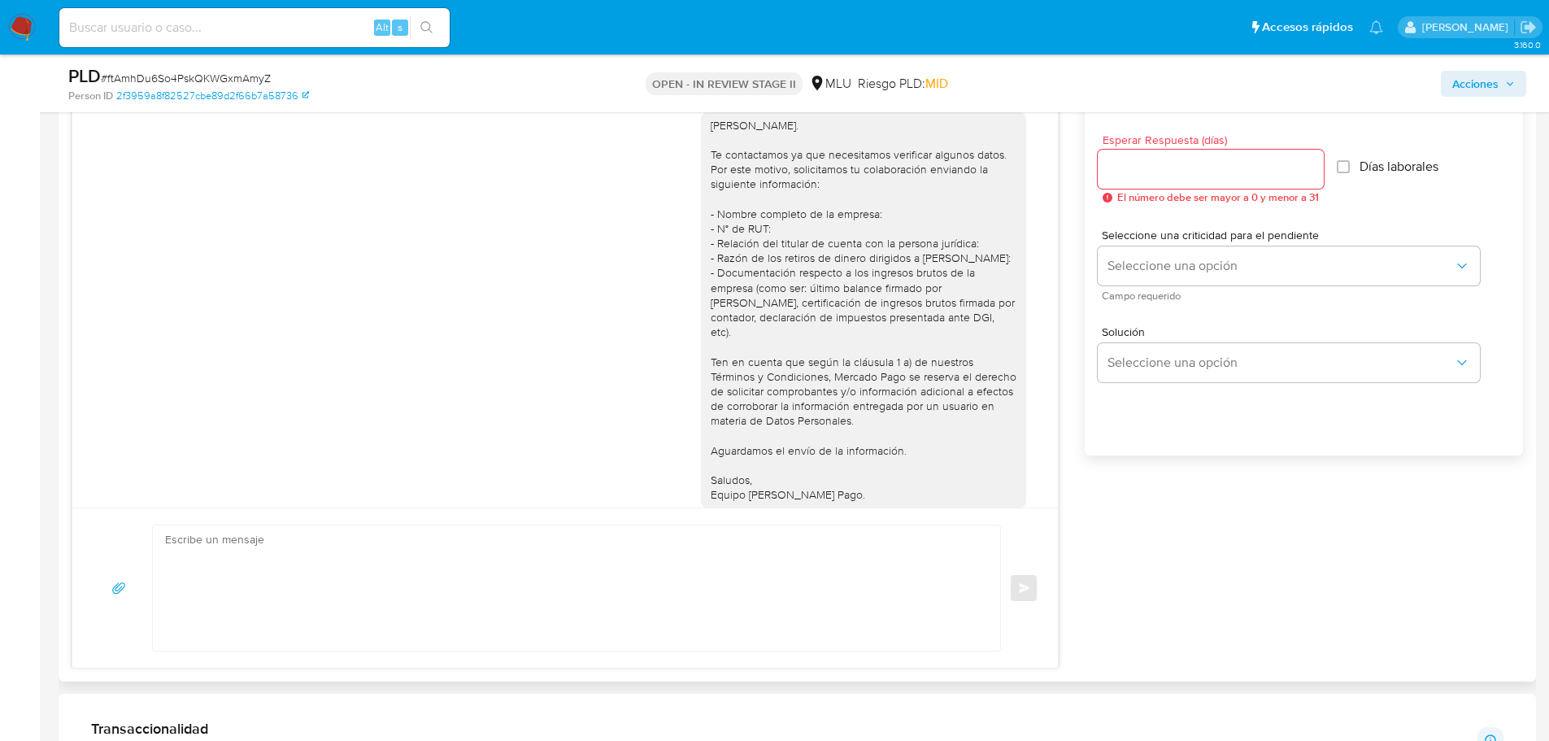
scroll to position [1897, 0]
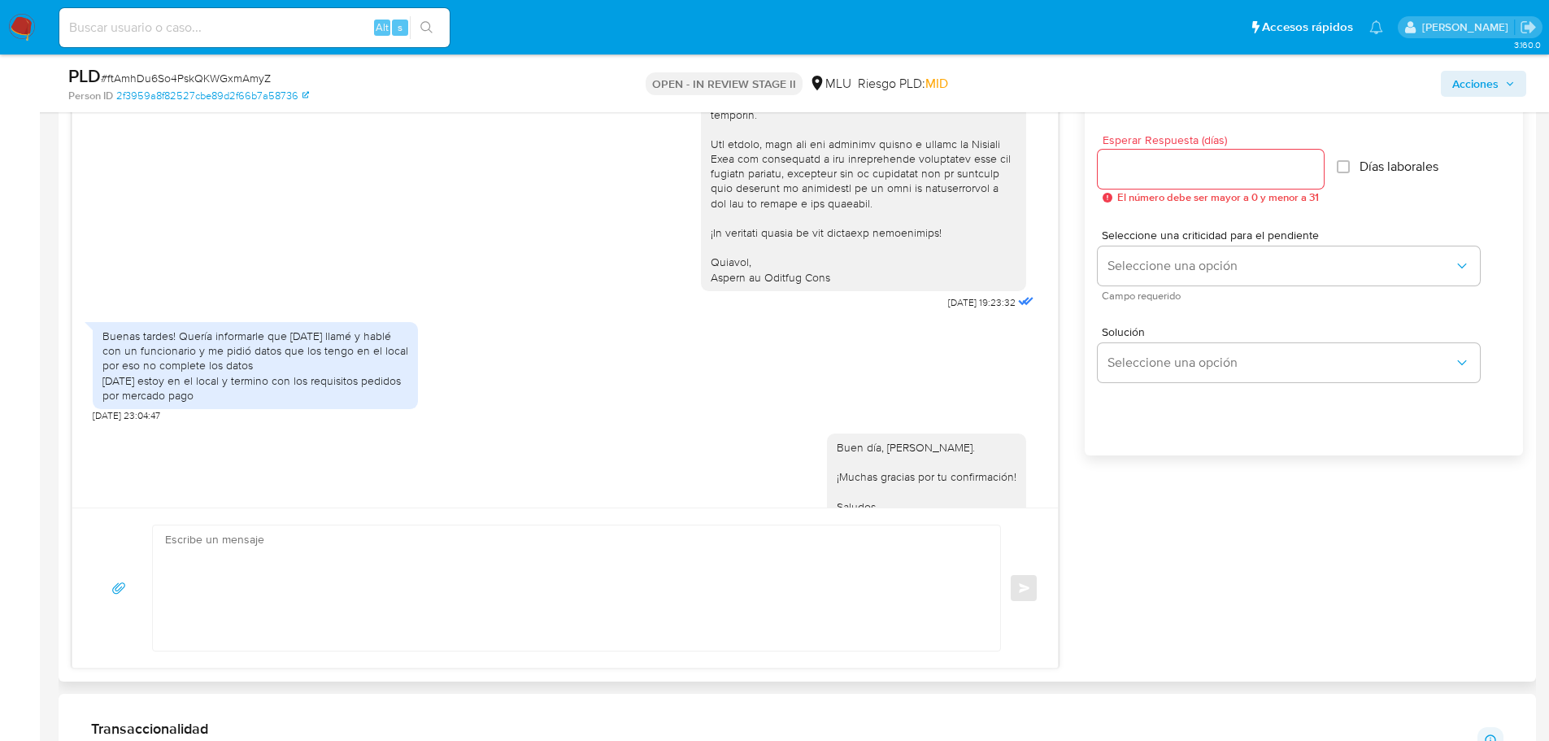
click at [698, 522] on div "Enviar" at bounding box center [564, 587] width 985 height 160
click at [689, 536] on textarea at bounding box center [572, 587] width 815 height 125
paste textarea "Hola, Martín: Por favor, ten en cuenta que si dentro de los próximos 4 meses no…"
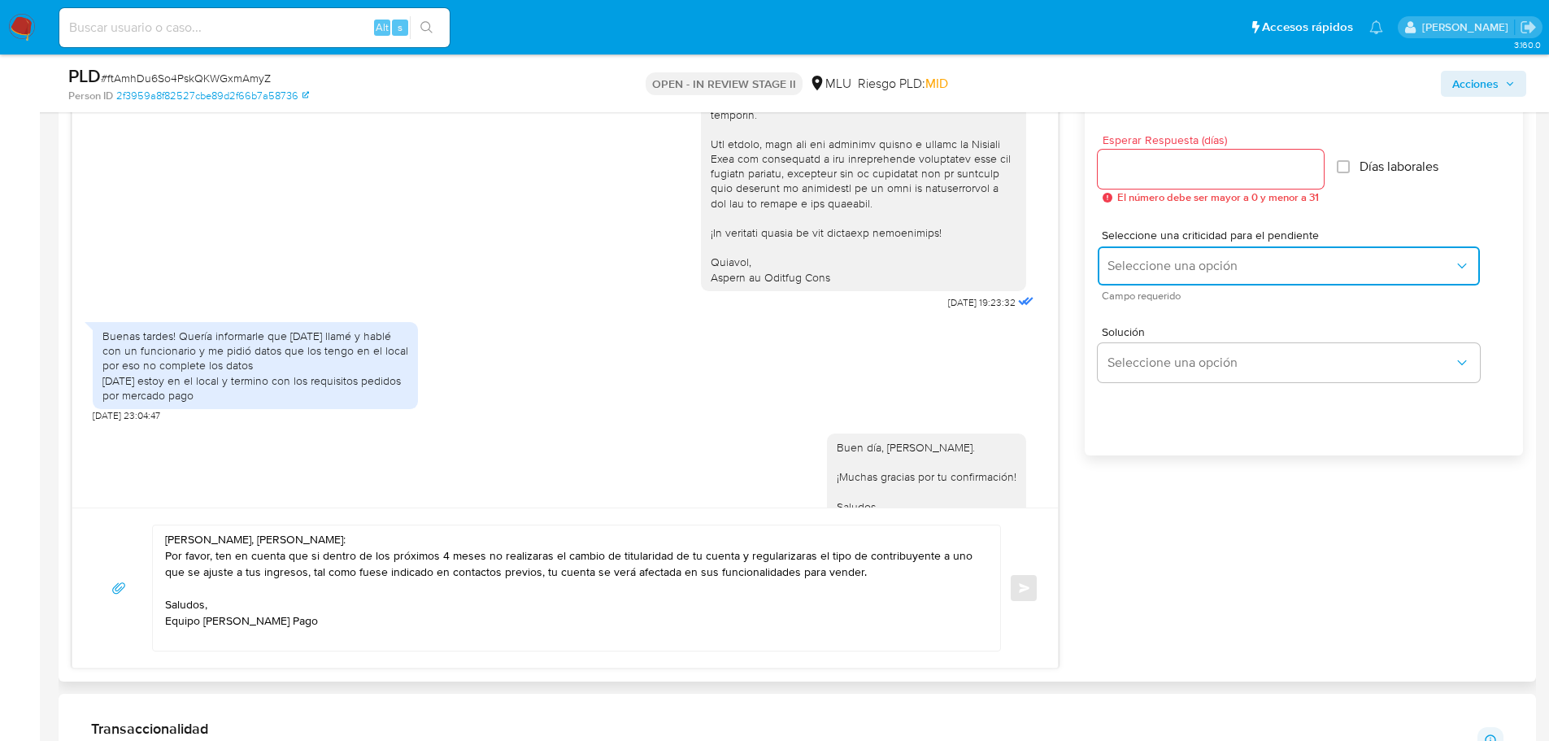
click at [1196, 252] on button "Seleccione una opción" at bounding box center [1289, 265] width 382 height 39
click at [324, 531] on textarea "Hola, Martín: Por favor, ten en cuenta que si dentro de los próximos 4 meses no…" at bounding box center [572, 587] width 815 height 125
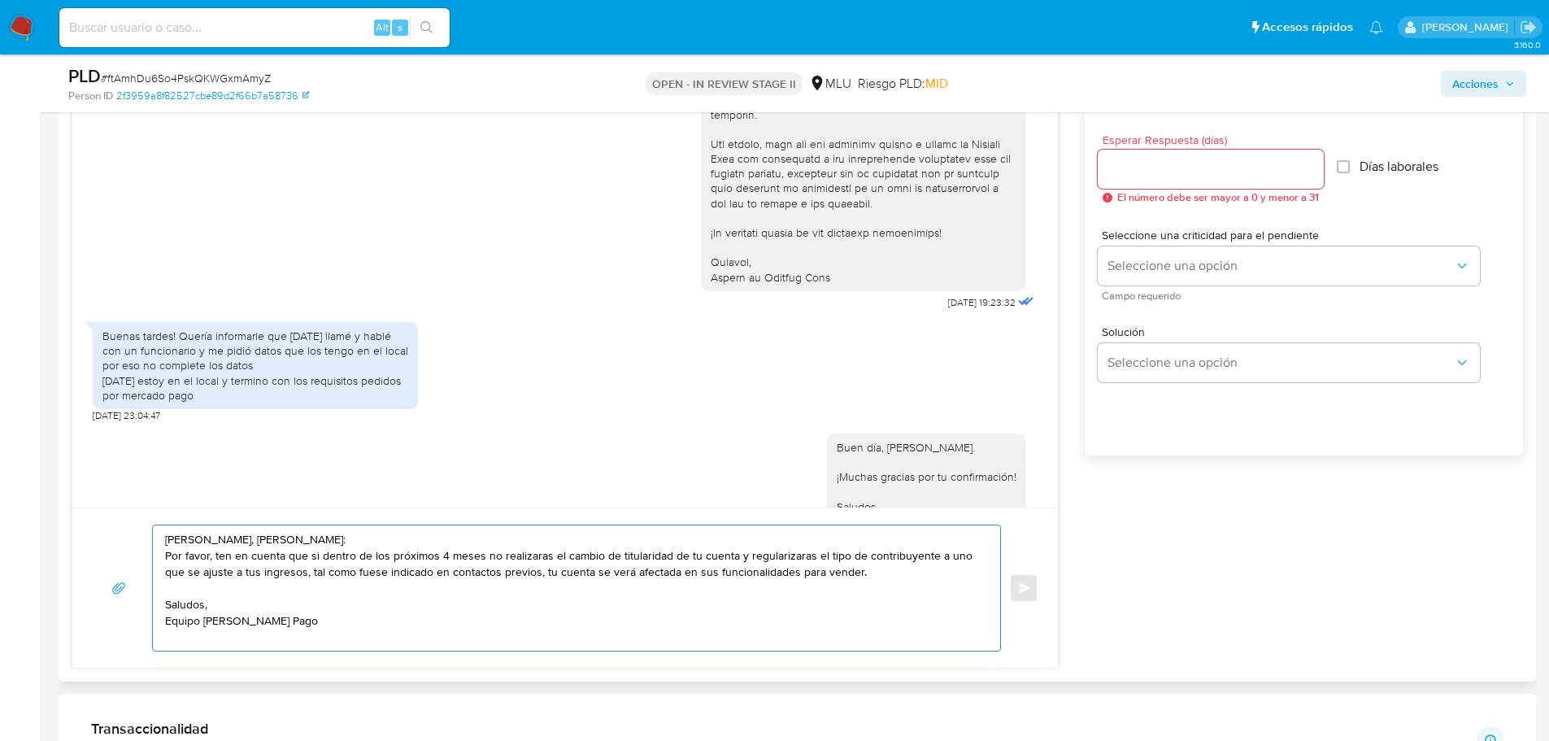
click at [291, 537] on textarea "Hola, Martín: Por favor, ten en cuenta que si dentro de los próximos 4 meses no…" at bounding box center [572, 587] width 815 height 125
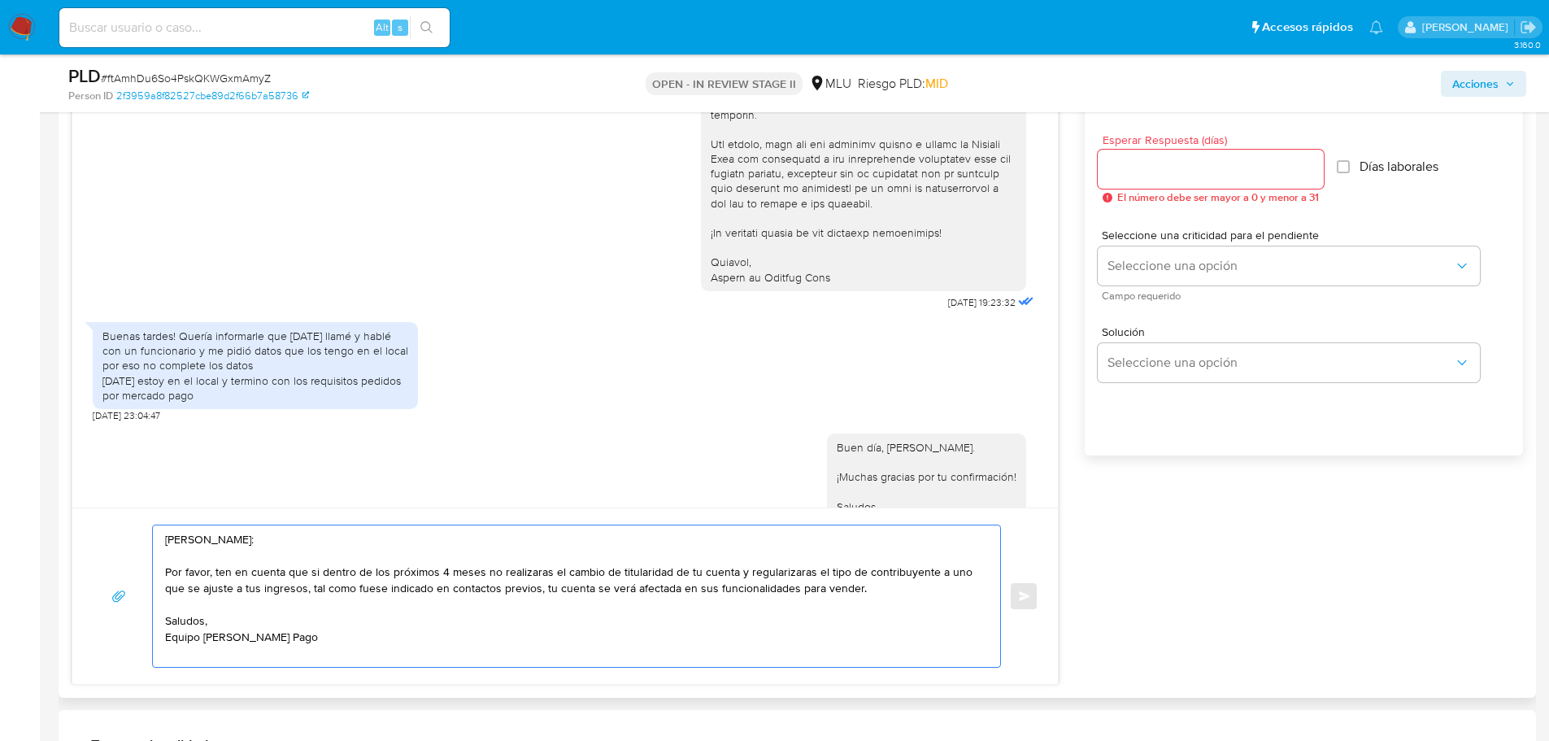
click at [361, 659] on textarea "Hola, Martín: Por favor, ten en cuenta que si dentro de los próximos 4 meses no…" at bounding box center [572, 595] width 815 height 141
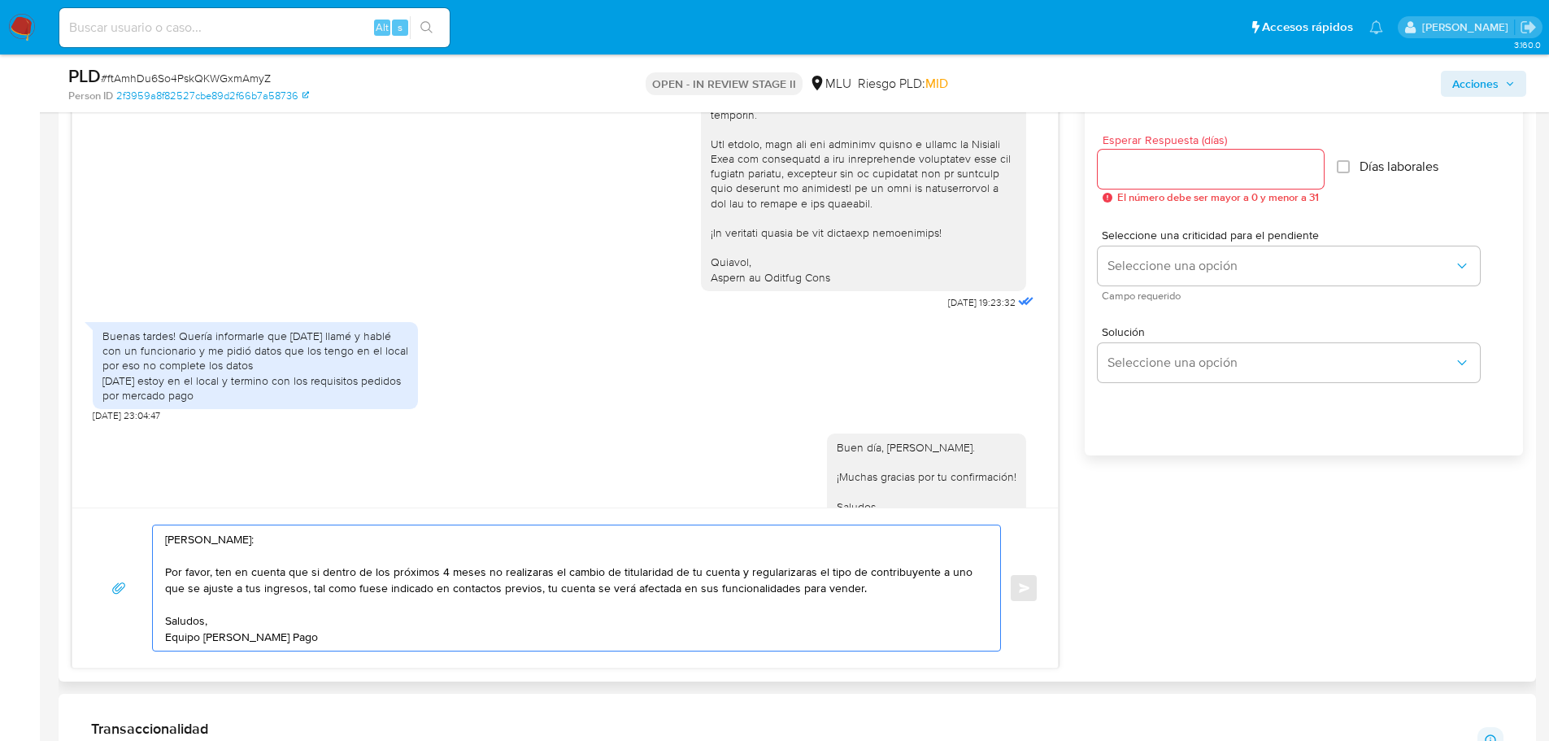
type textarea "Hola, Martín: Por favor, ten en cuenta que si dentro de los próximos 4 meses no…"
click at [1246, 165] on input "Esperar Respuesta (días)" at bounding box center [1211, 169] width 226 height 21
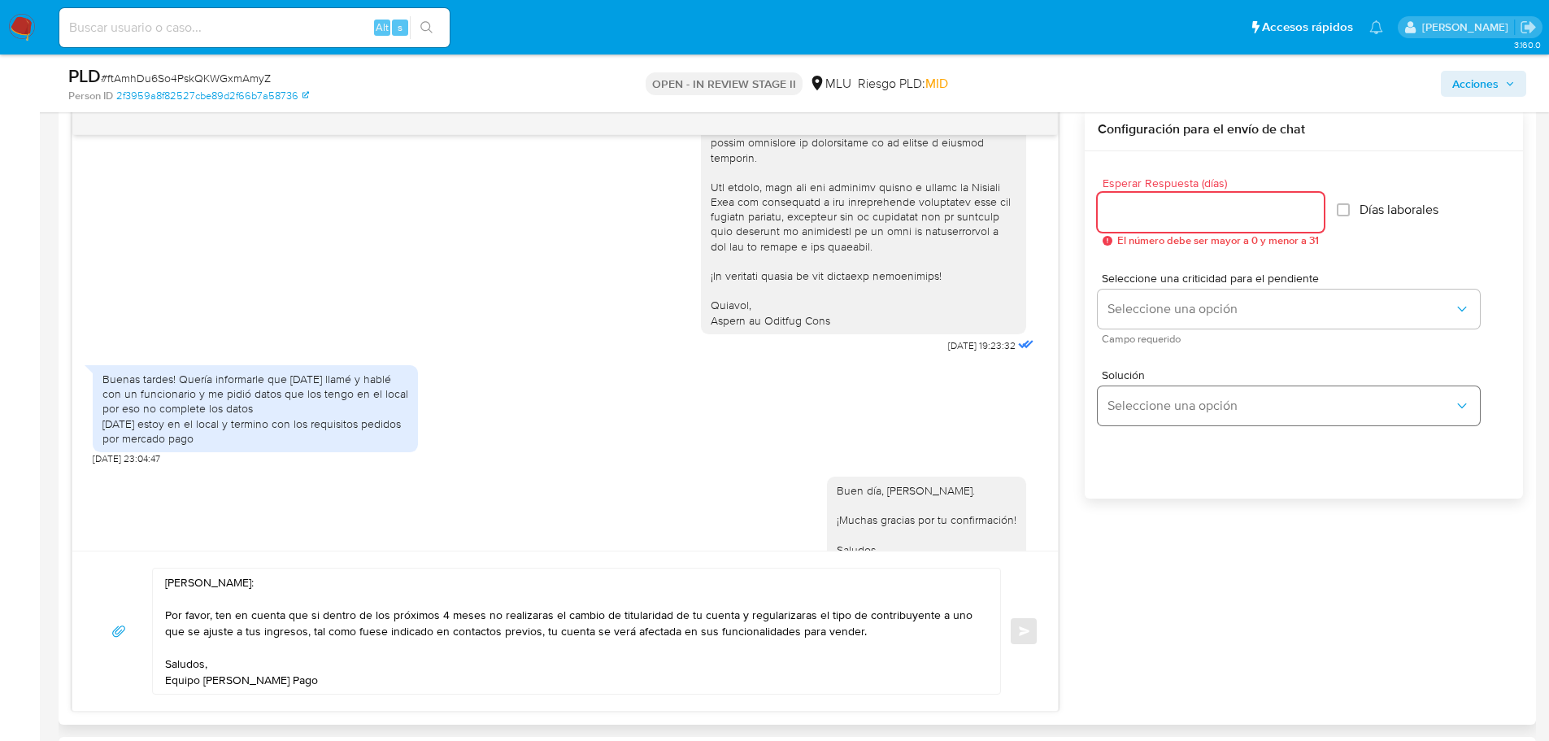
scroll to position [813, 0]
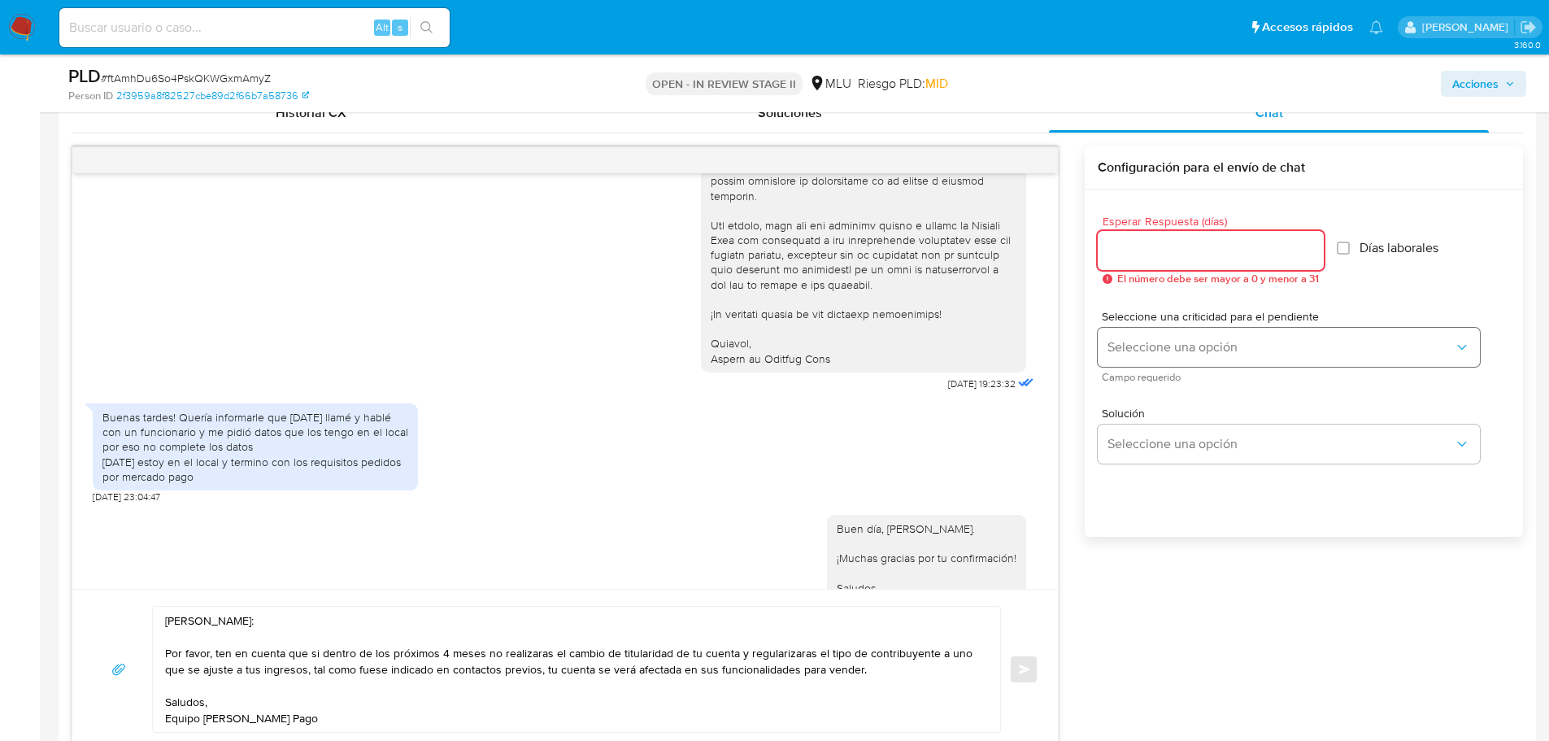
type input "0"
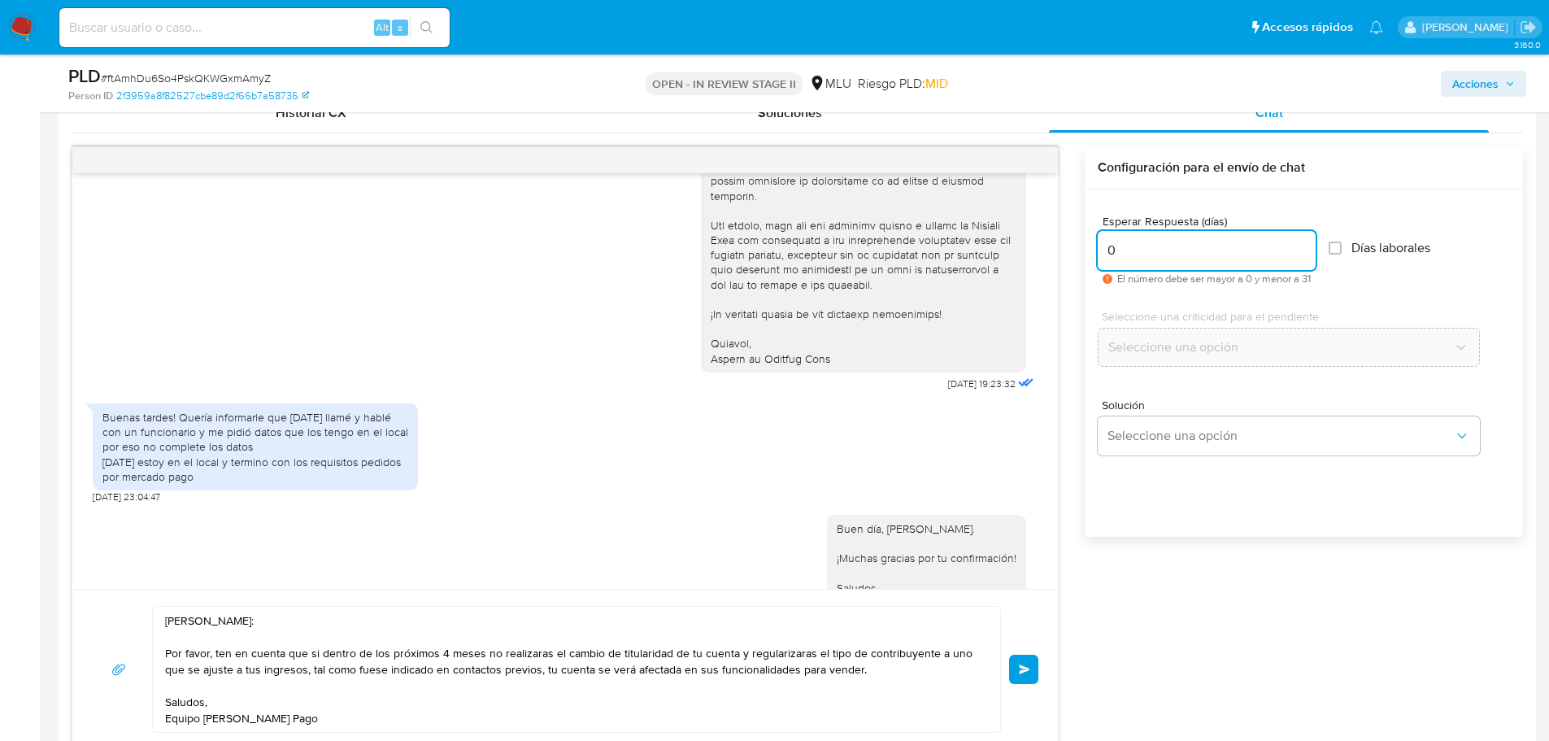
click at [1162, 254] on input "0" at bounding box center [1207, 250] width 218 height 21
type input "1"
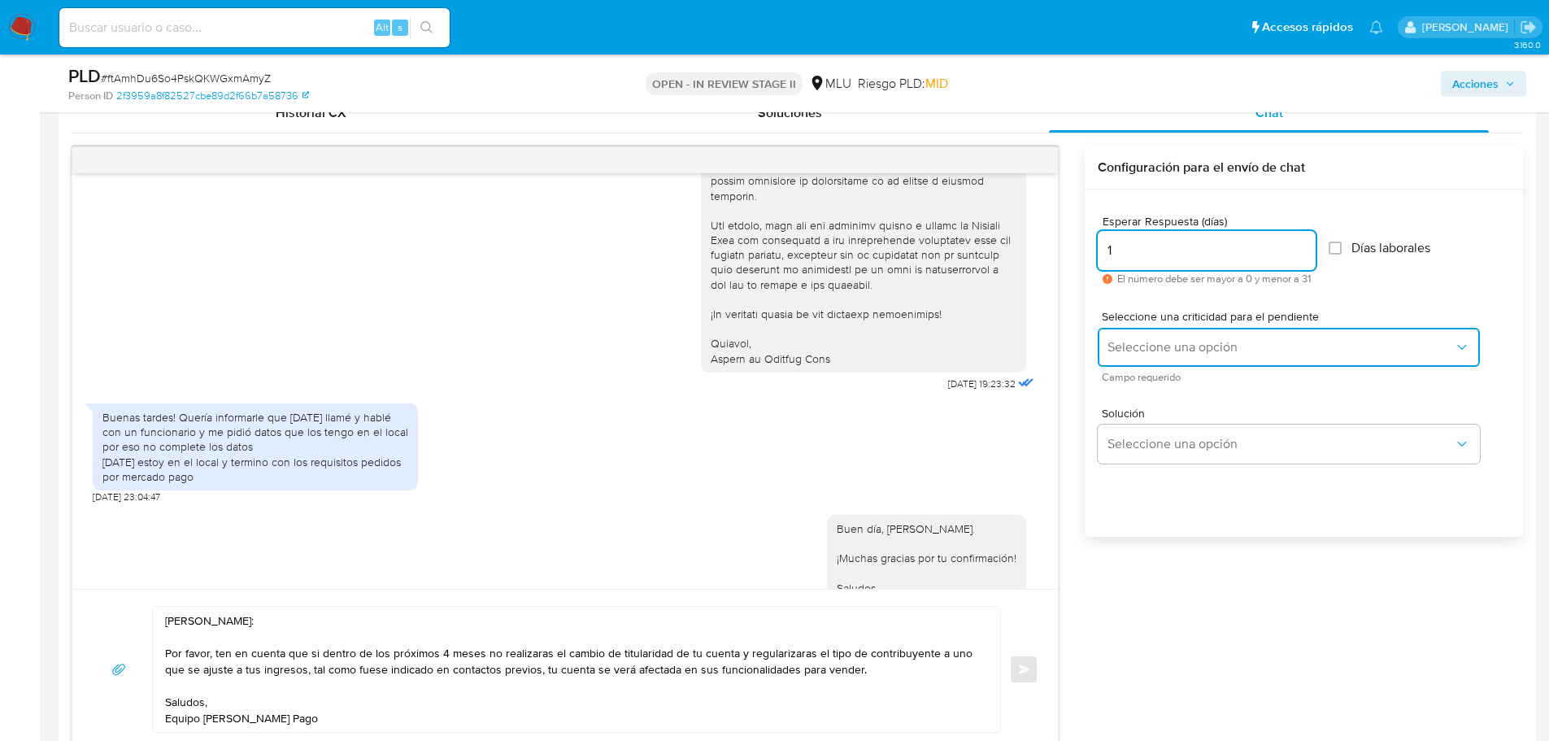
click at [1200, 357] on button "Seleccione una opción" at bounding box center [1289, 347] width 382 height 39
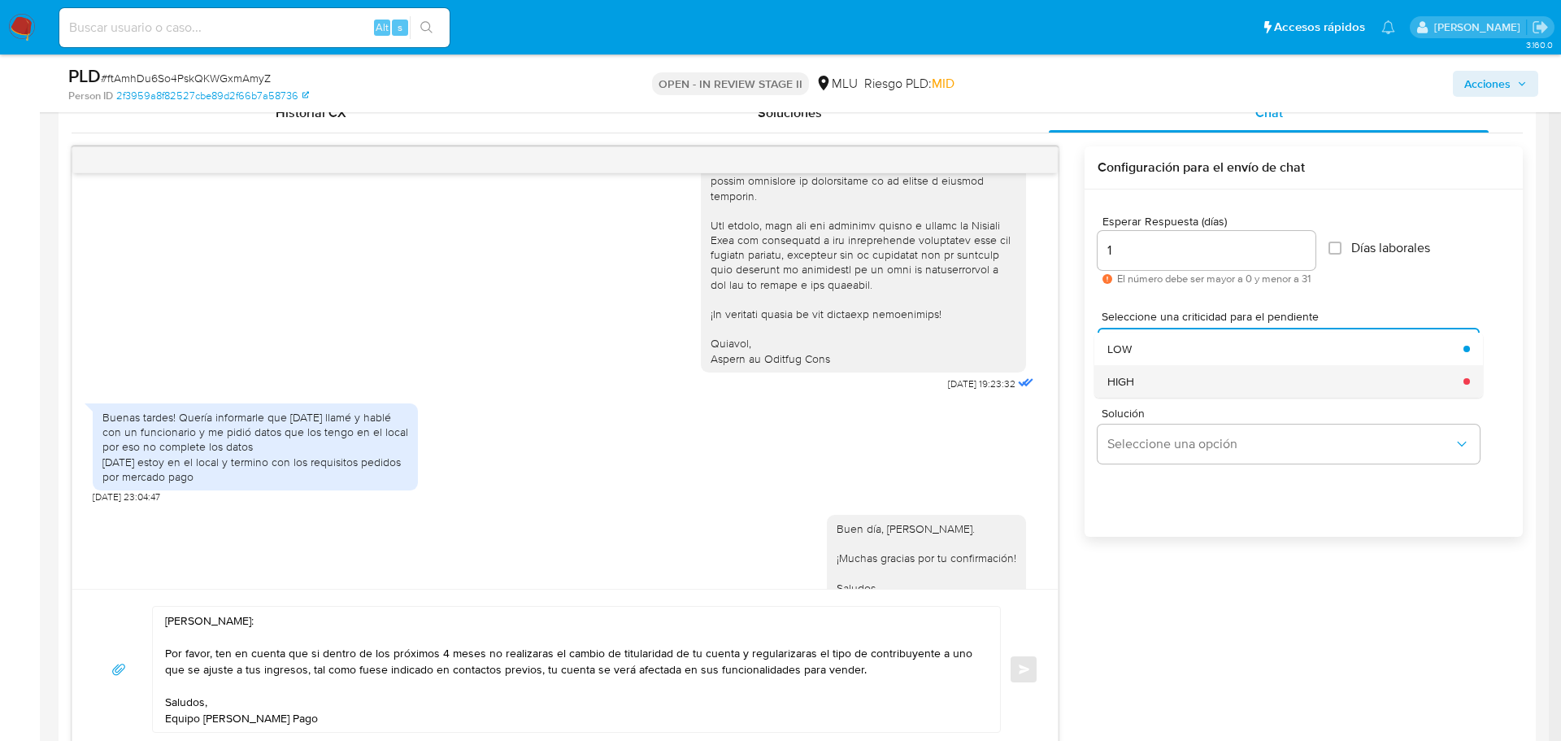
click at [1194, 386] on div "HIGH" at bounding box center [1280, 381] width 346 height 33
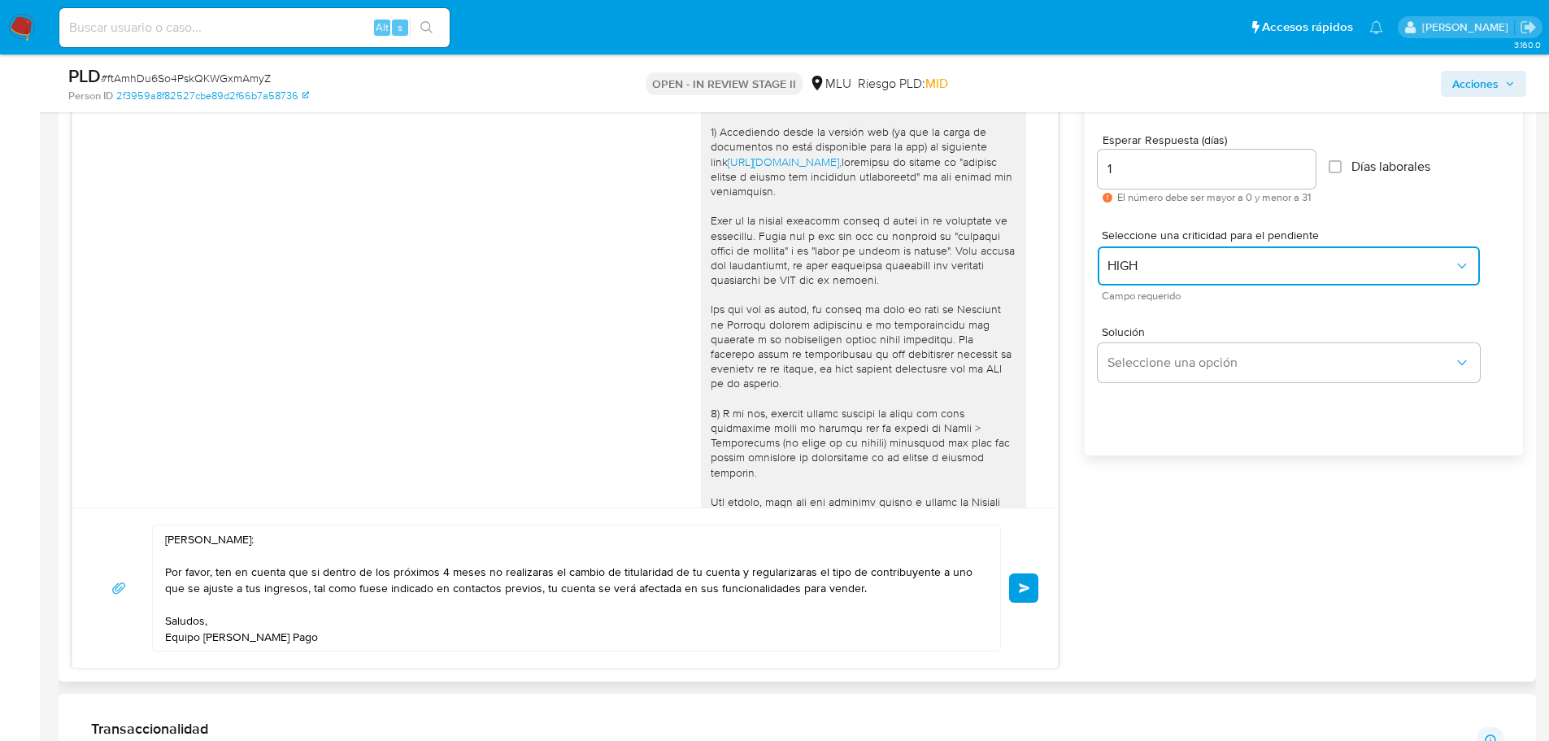
scroll to position [1897, 0]
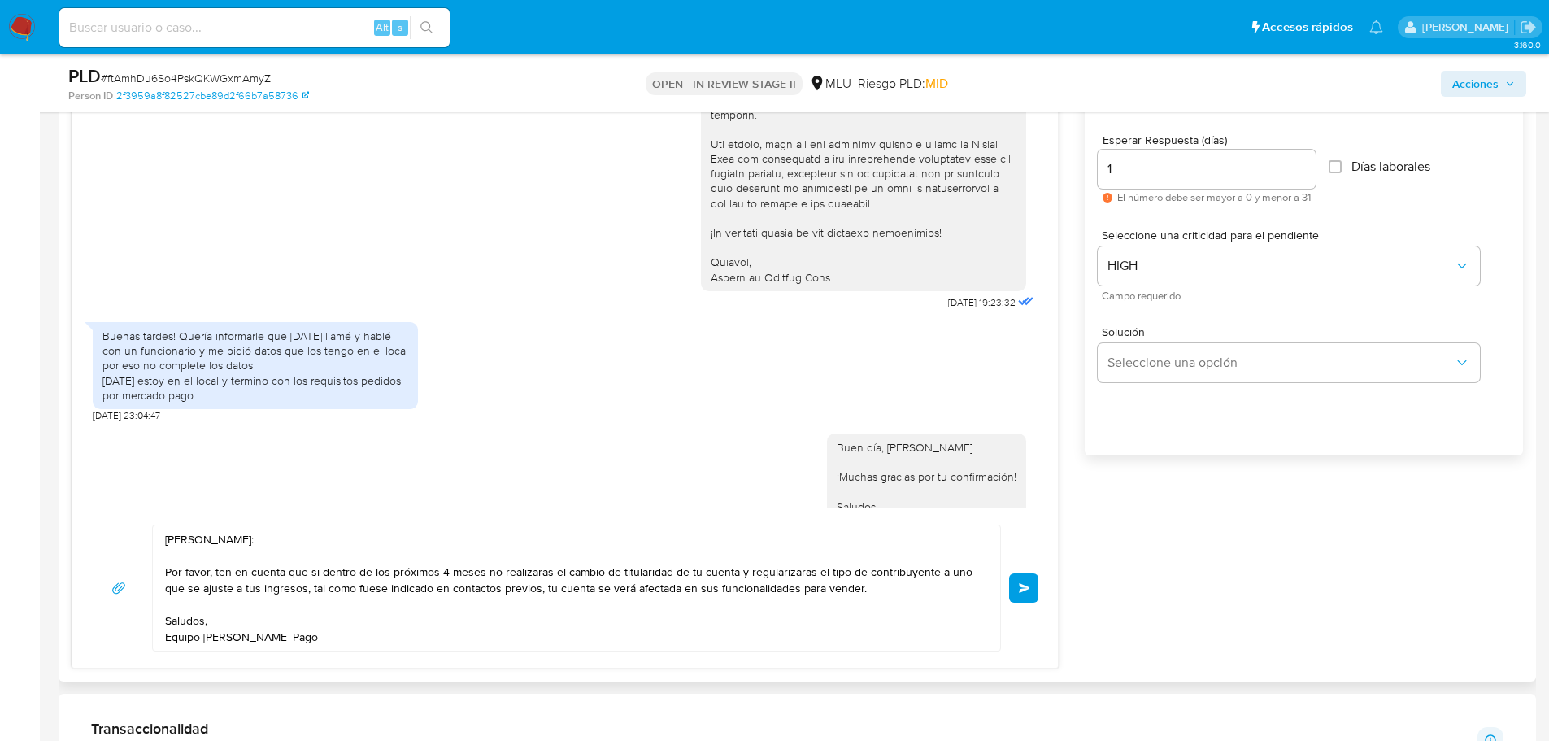
click at [168, 572] on textarea "Hola, Martín: Por favor, ten en cuenta que si dentro de los próximos 4 meses no…" at bounding box center [572, 587] width 815 height 125
type textarea "Hola, Martín: Por favor, ten en cuenta que si dentro de los próximos 4 meses no…"
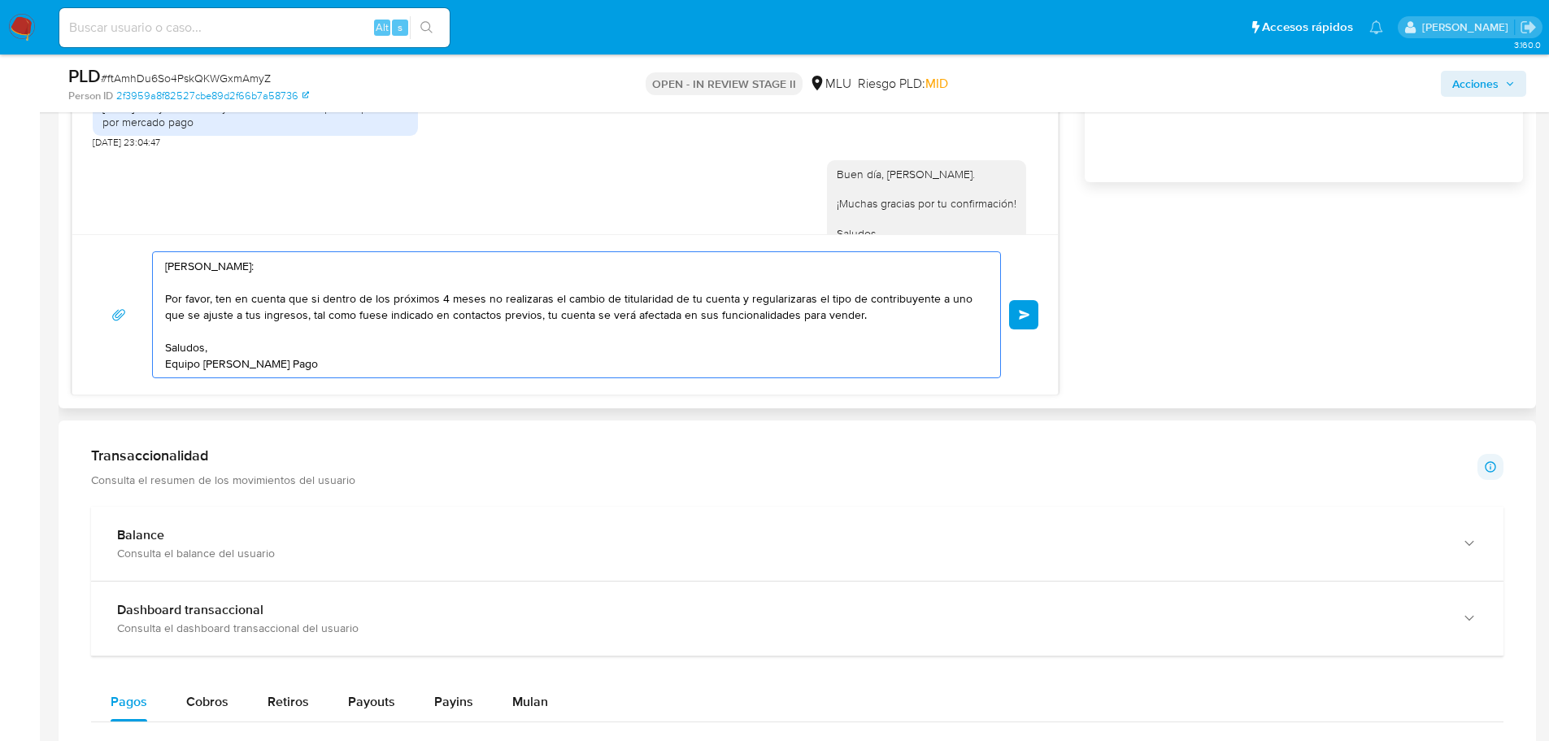
click at [370, 363] on textarea "Hola, Martín: Por favor, ten en cuenta que si dentro de los próximos 4 meses no…" at bounding box center [572, 314] width 815 height 125
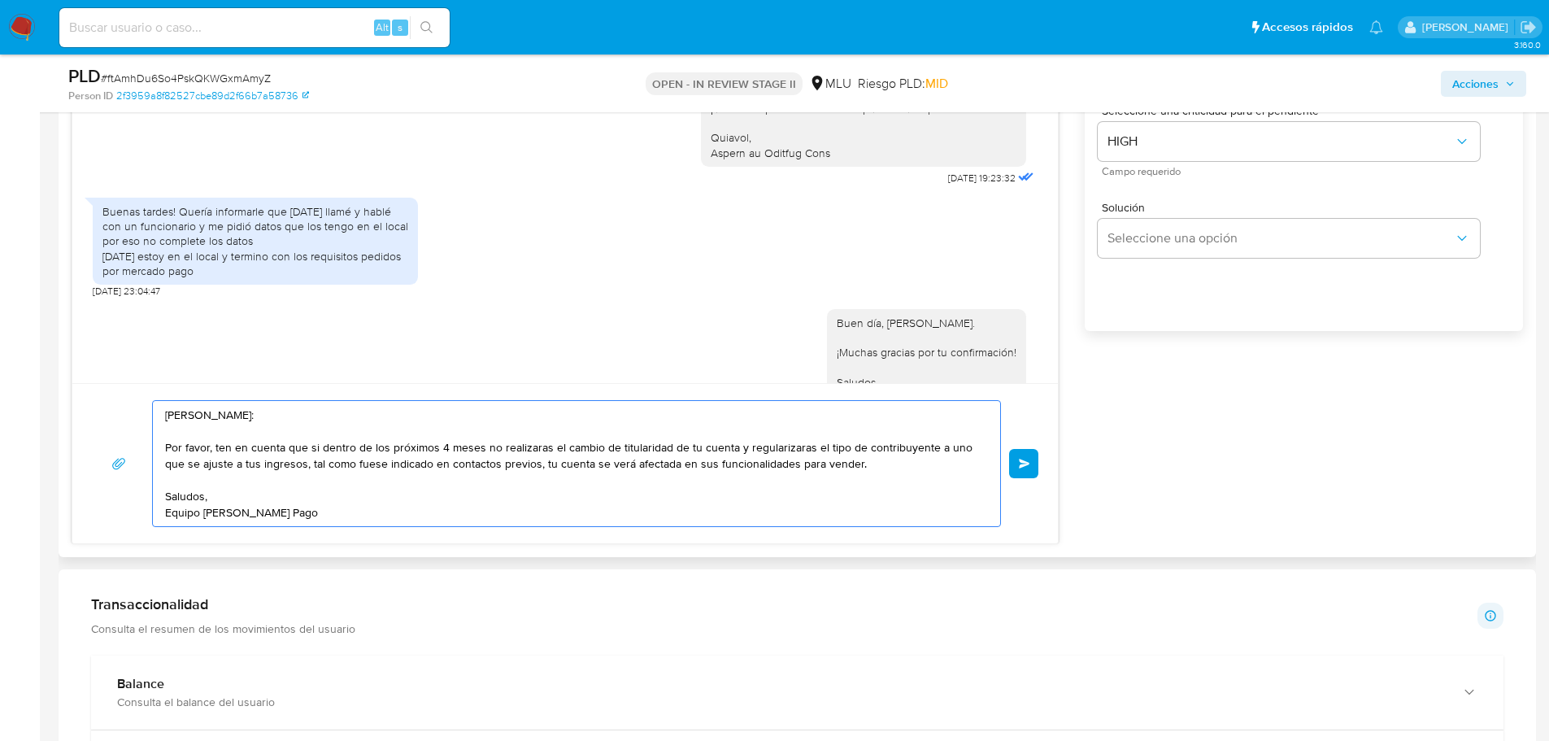
click at [169, 499] on textarea "Hola, Martín: Por favor, ten en cuenta que si dentro de los próximos 4 meses no…" at bounding box center [572, 463] width 815 height 125
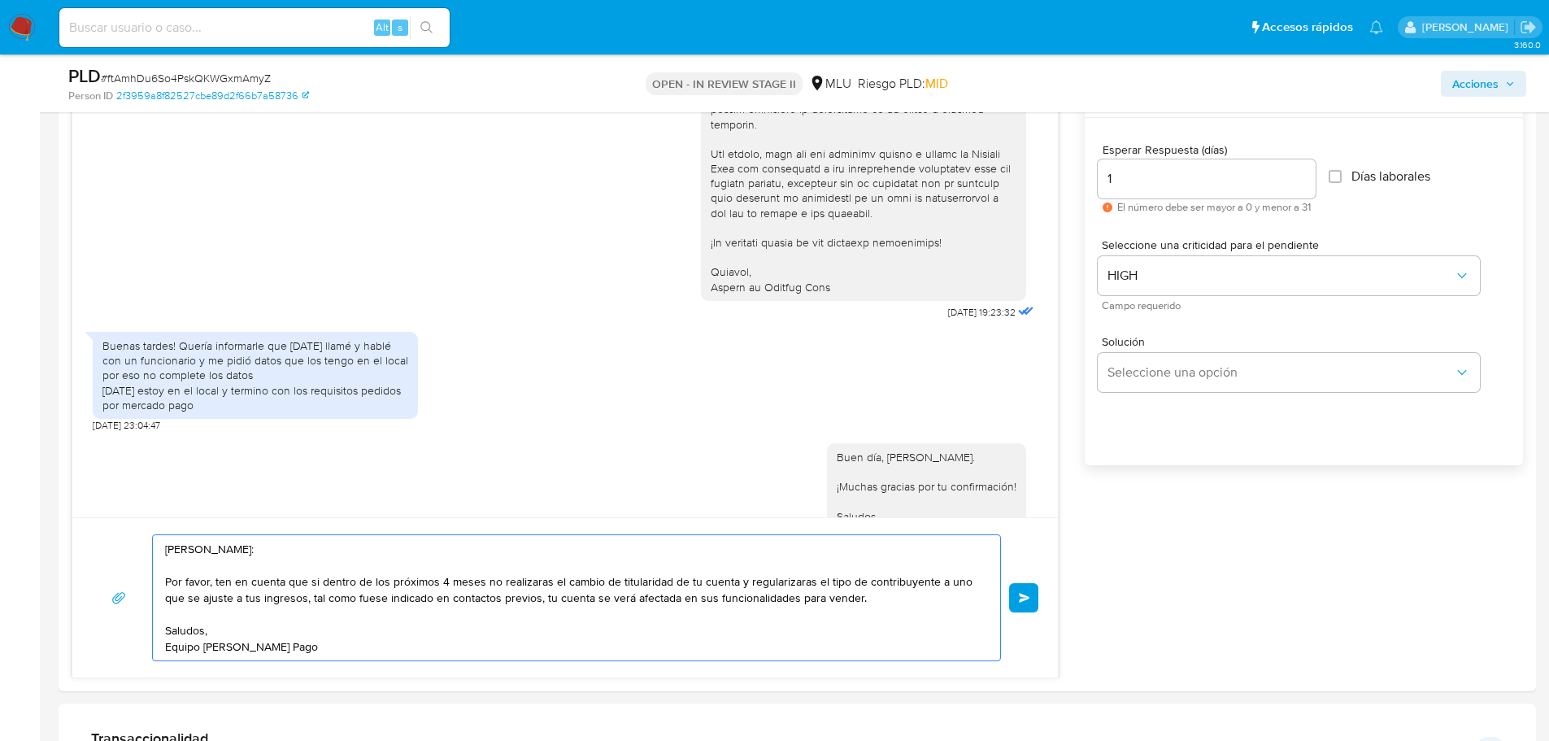
scroll to position [856, 0]
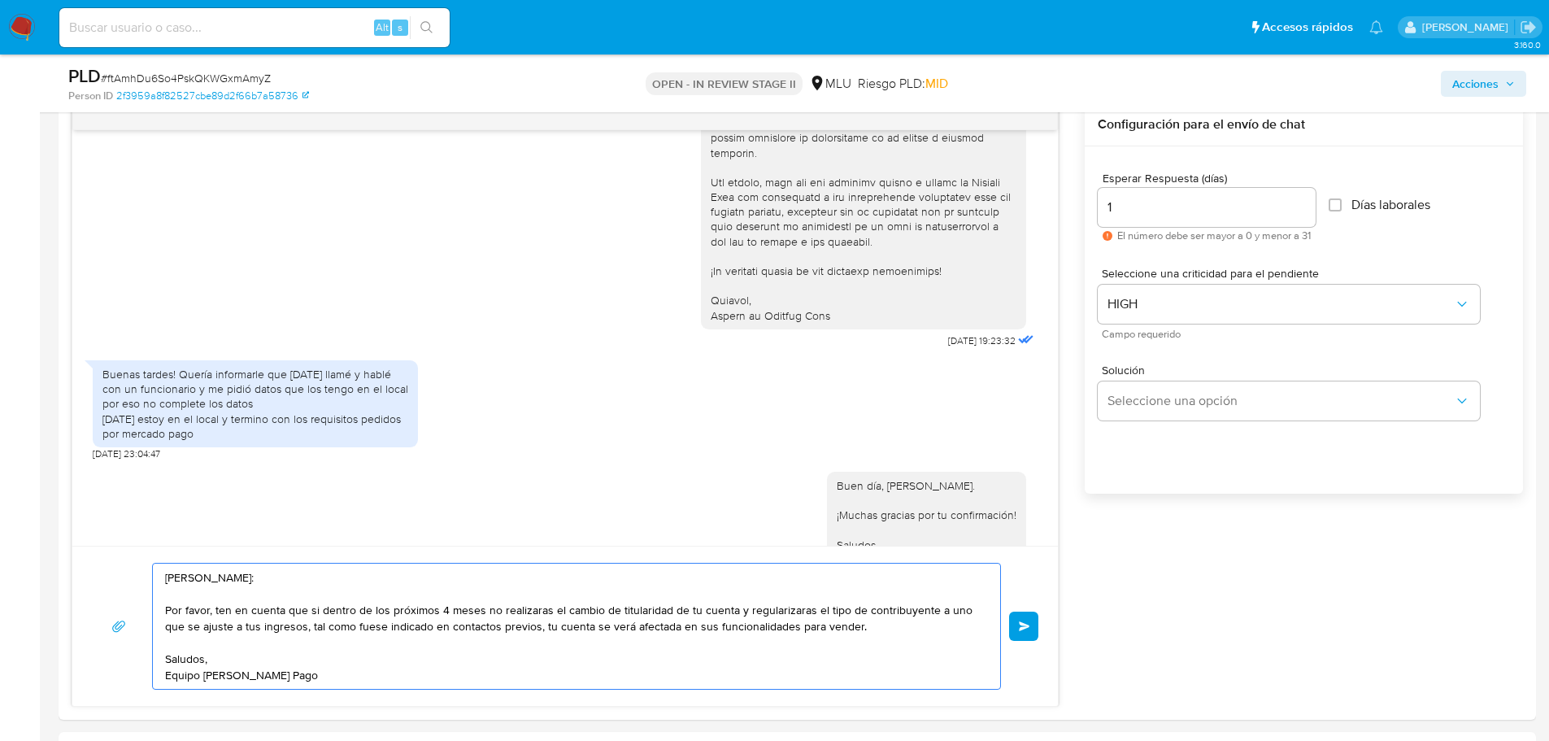
click at [1026, 631] on button "Enviar" at bounding box center [1023, 625] width 29 height 29
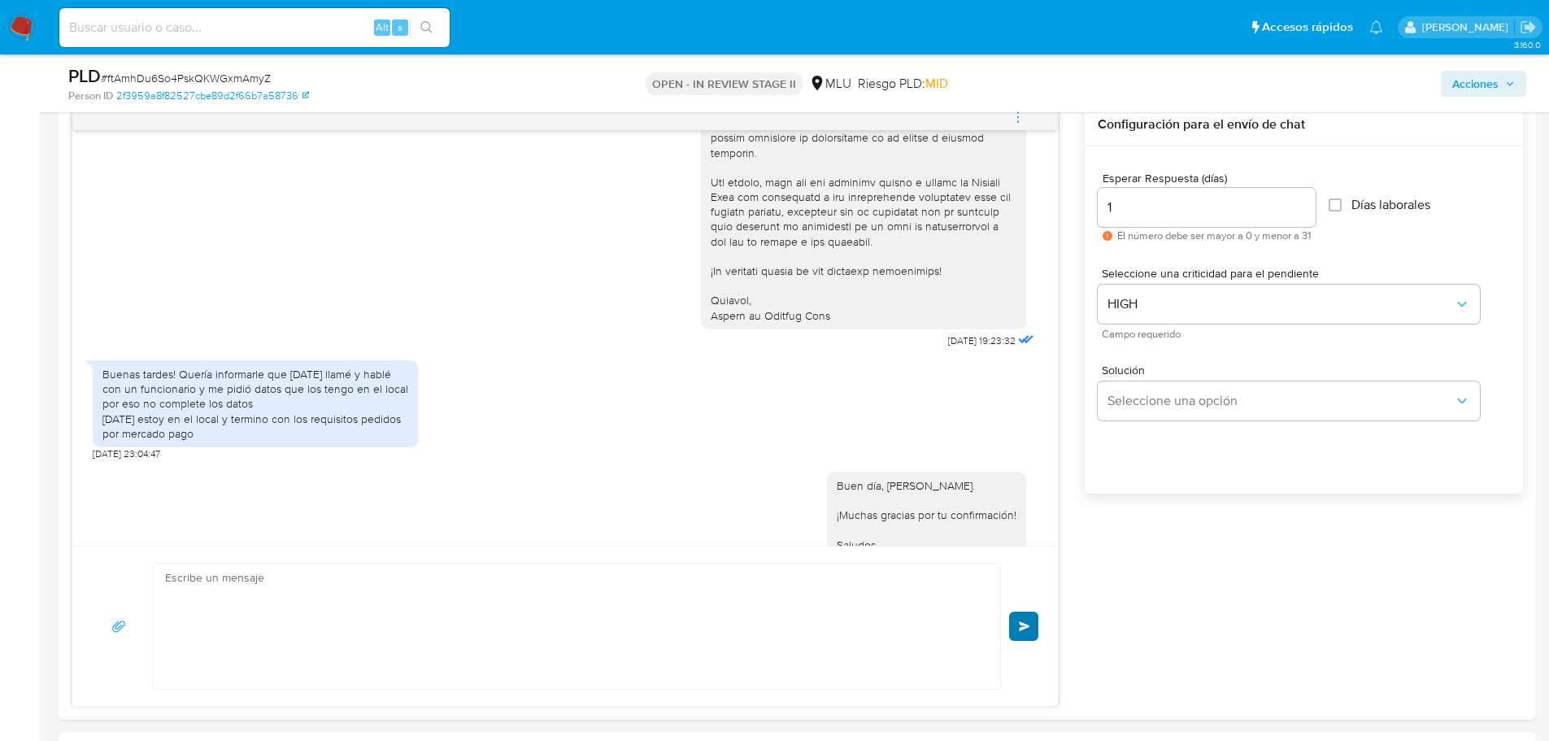
scroll to position [2092, 0]
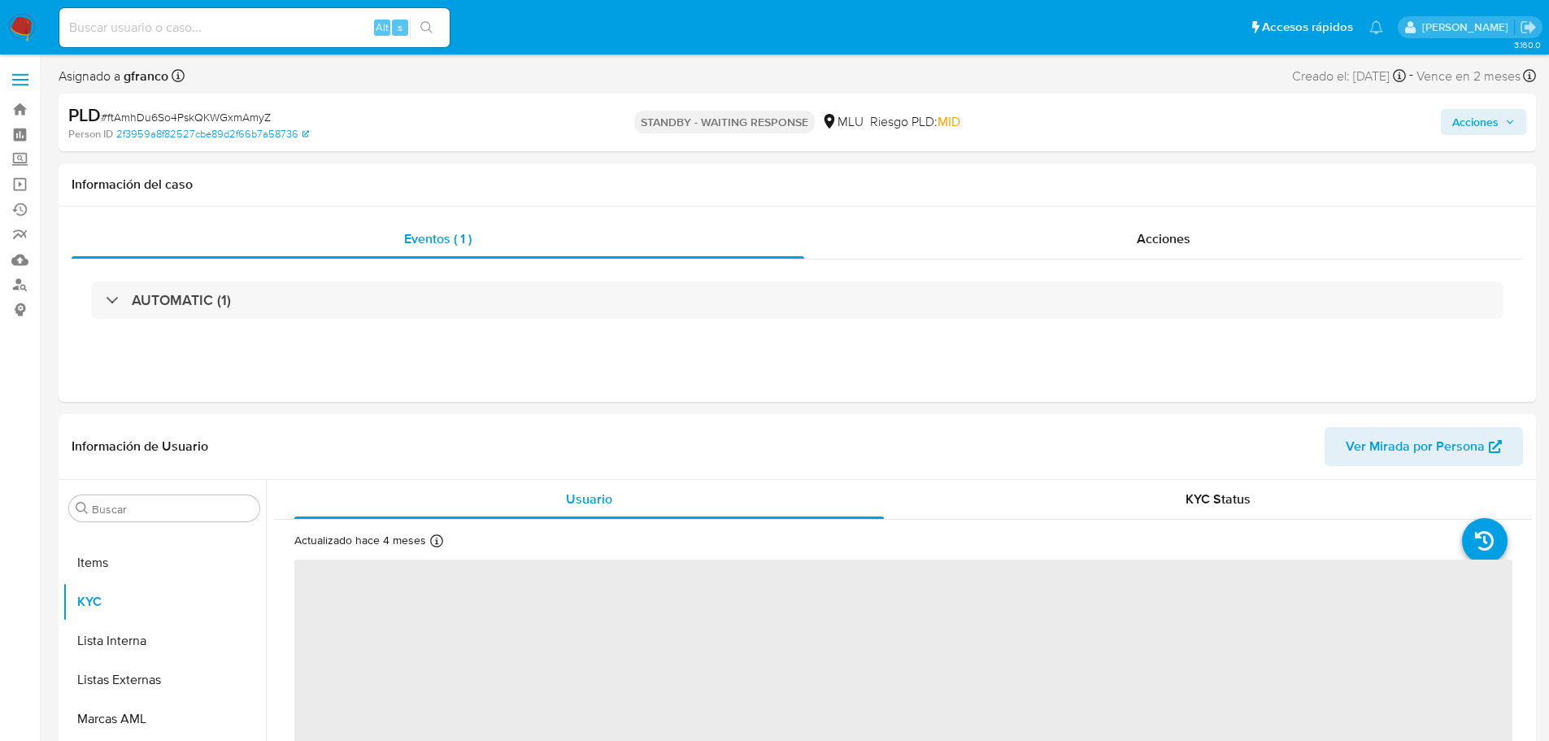
scroll to position [81, 0]
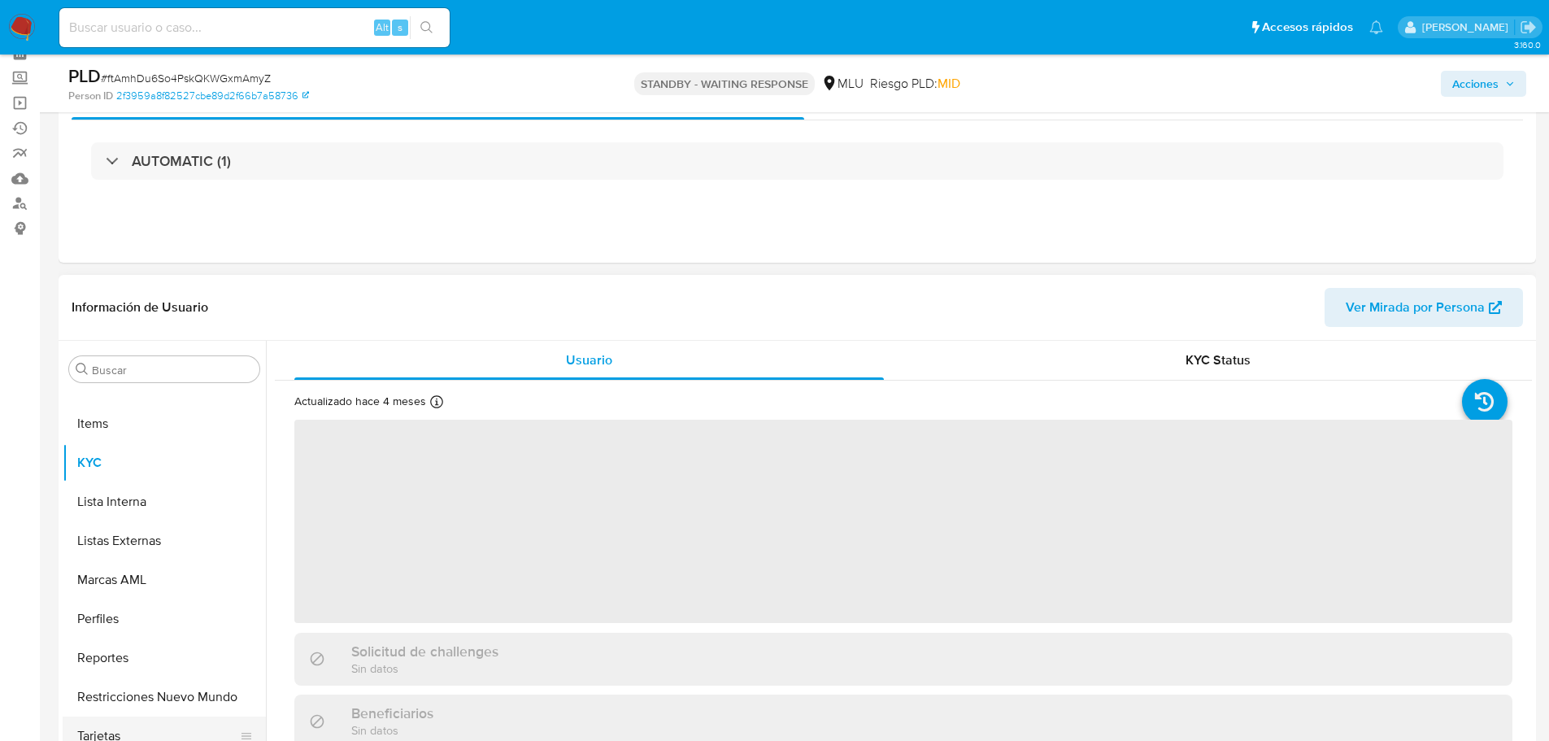
select select "10"
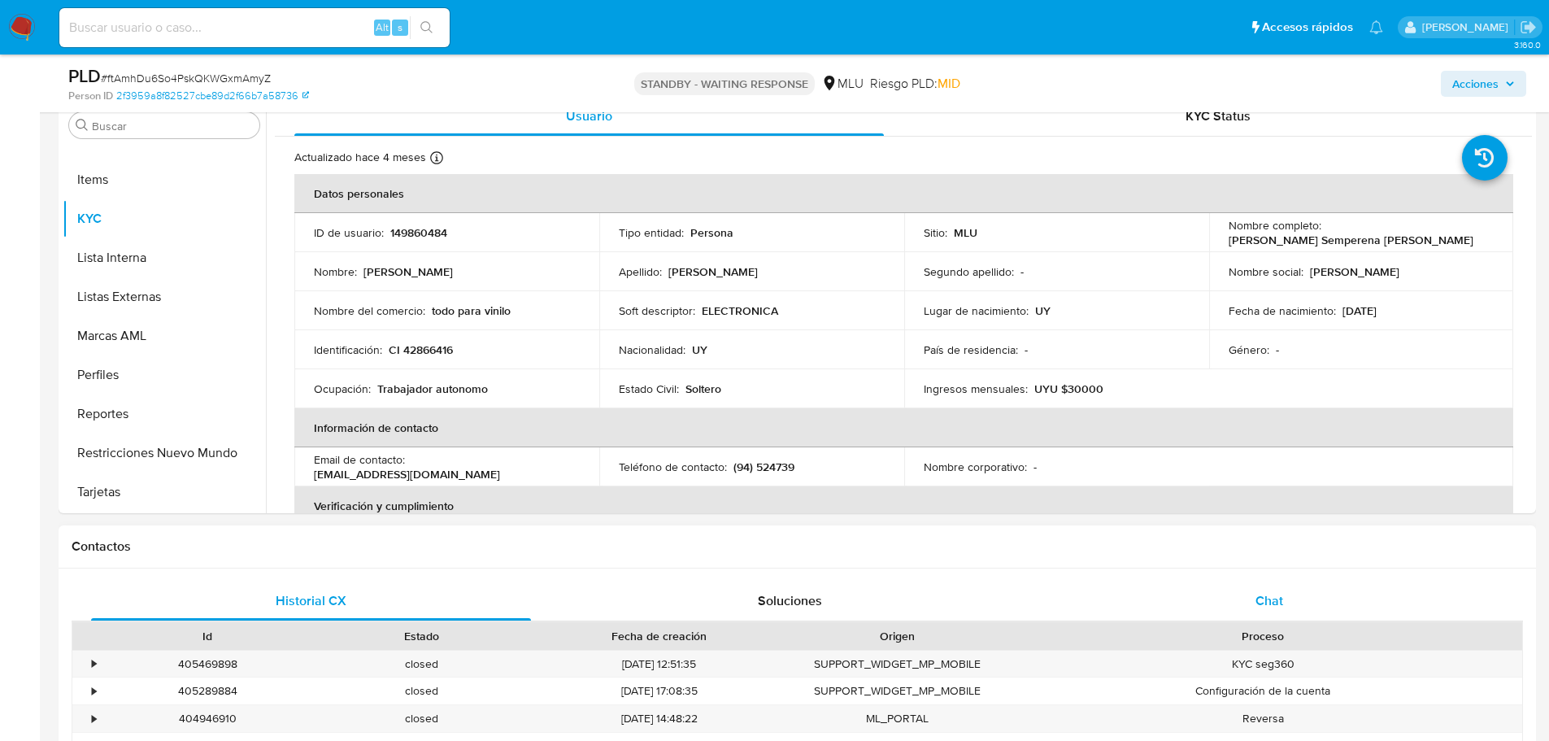
drag, startPoint x: 1284, startPoint y: 603, endPoint x: 1191, endPoint y: 593, distance: 93.3
click at [1284, 603] on div "Chat" at bounding box center [1269, 600] width 440 height 39
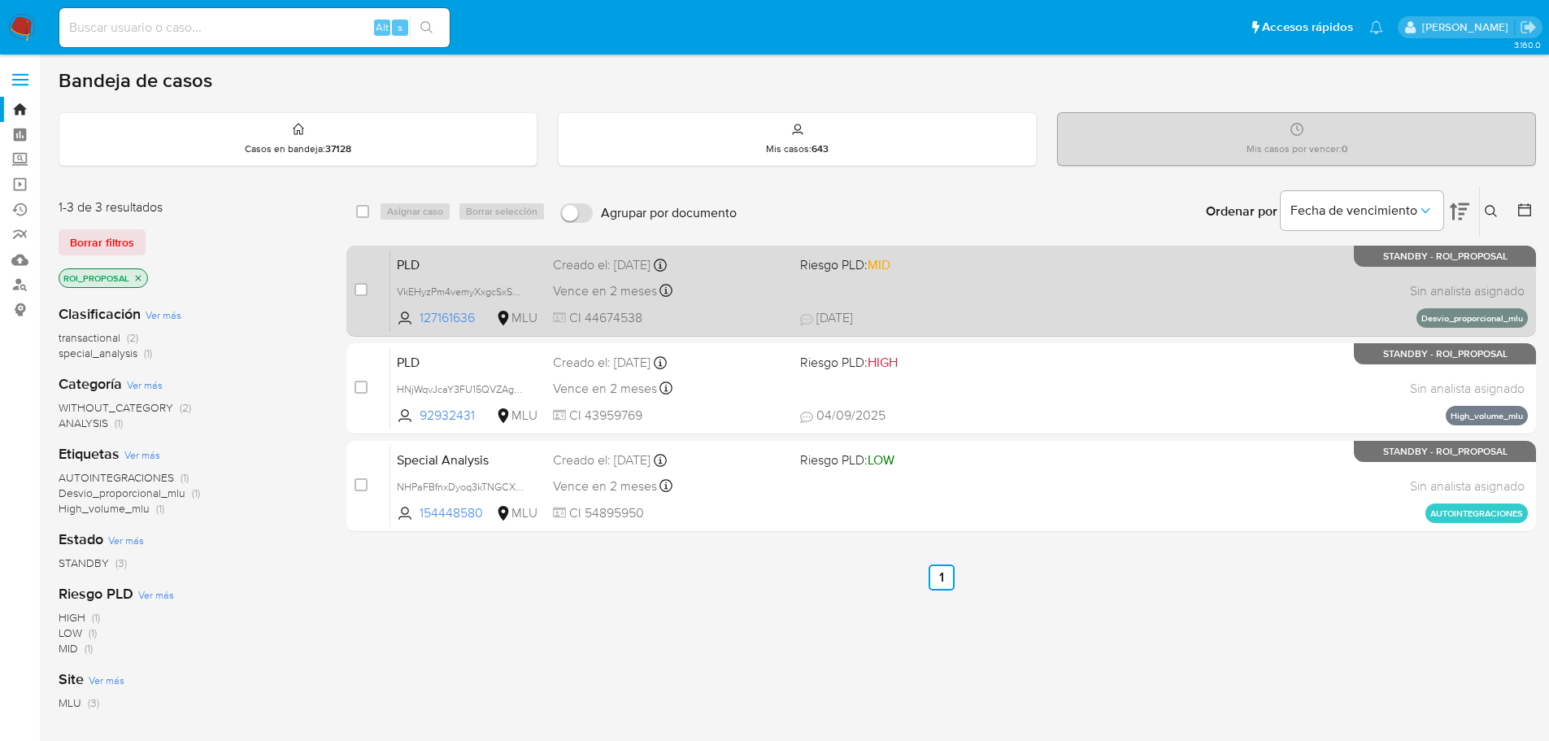
click at [1072, 278] on div "PLD VkEHyzPm4vemyXxgcSxSMpz4 127161636 MLU Riesgo PLD: MID Creado el: 12/08/202…" at bounding box center [959, 291] width 1138 height 82
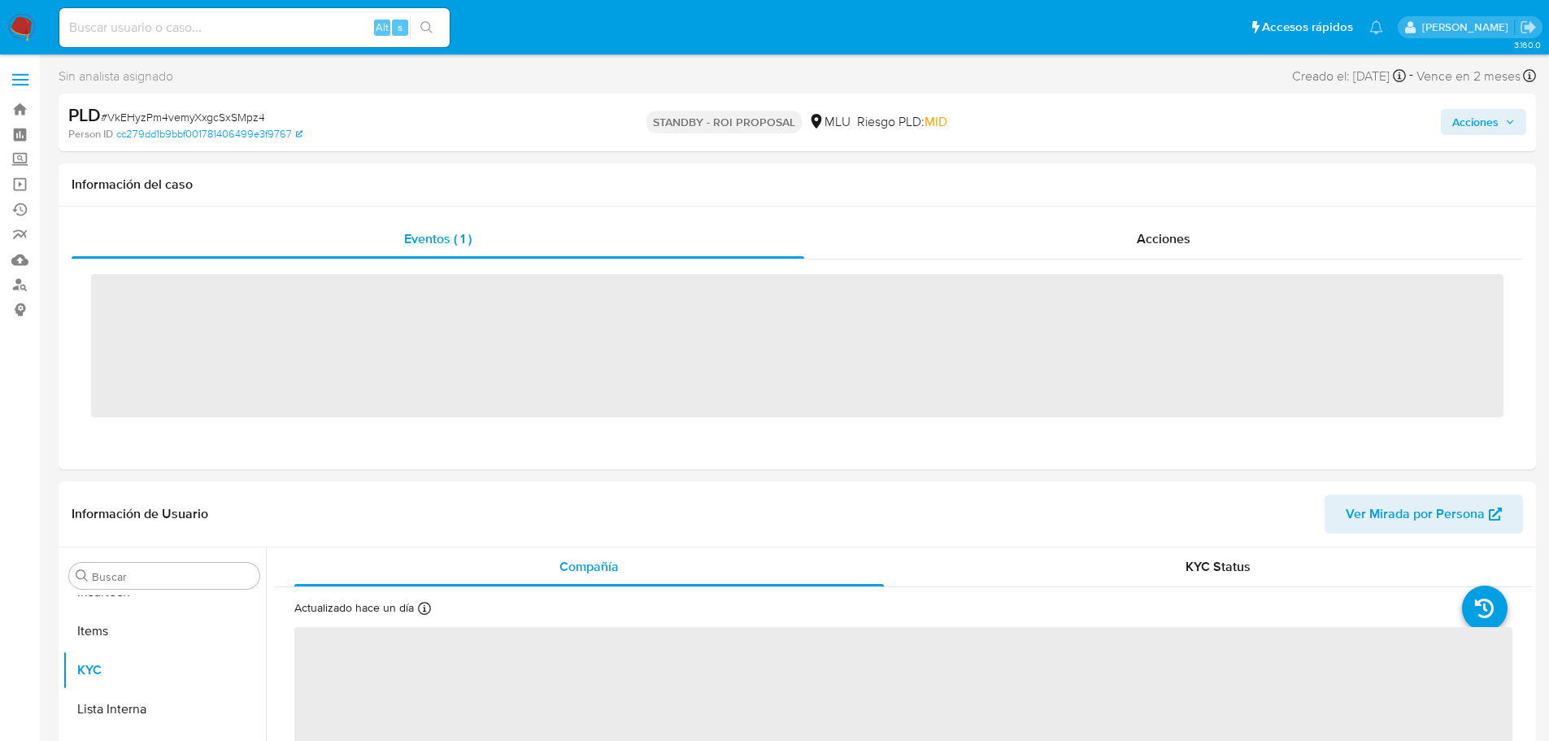
scroll to position [726, 0]
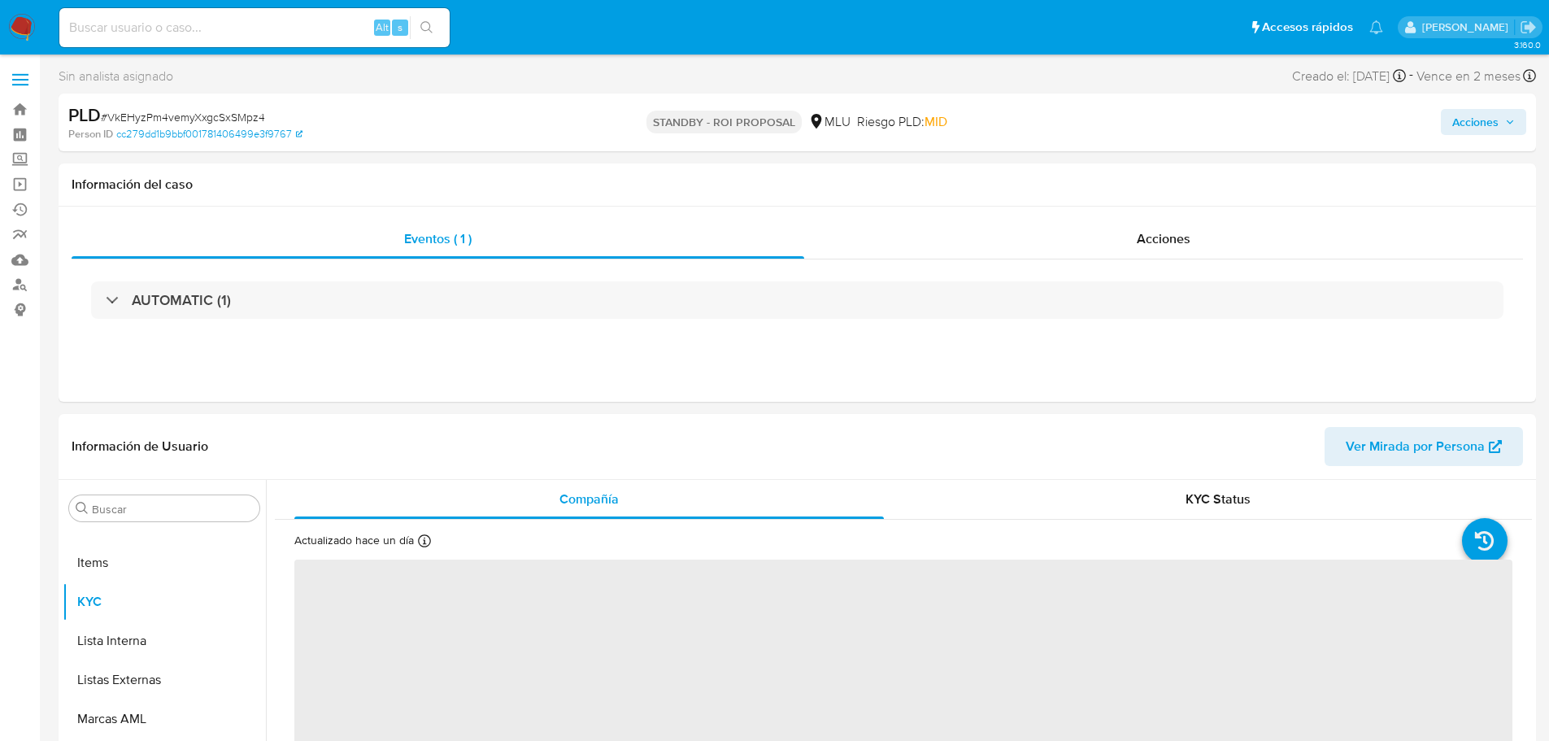
select select "10"
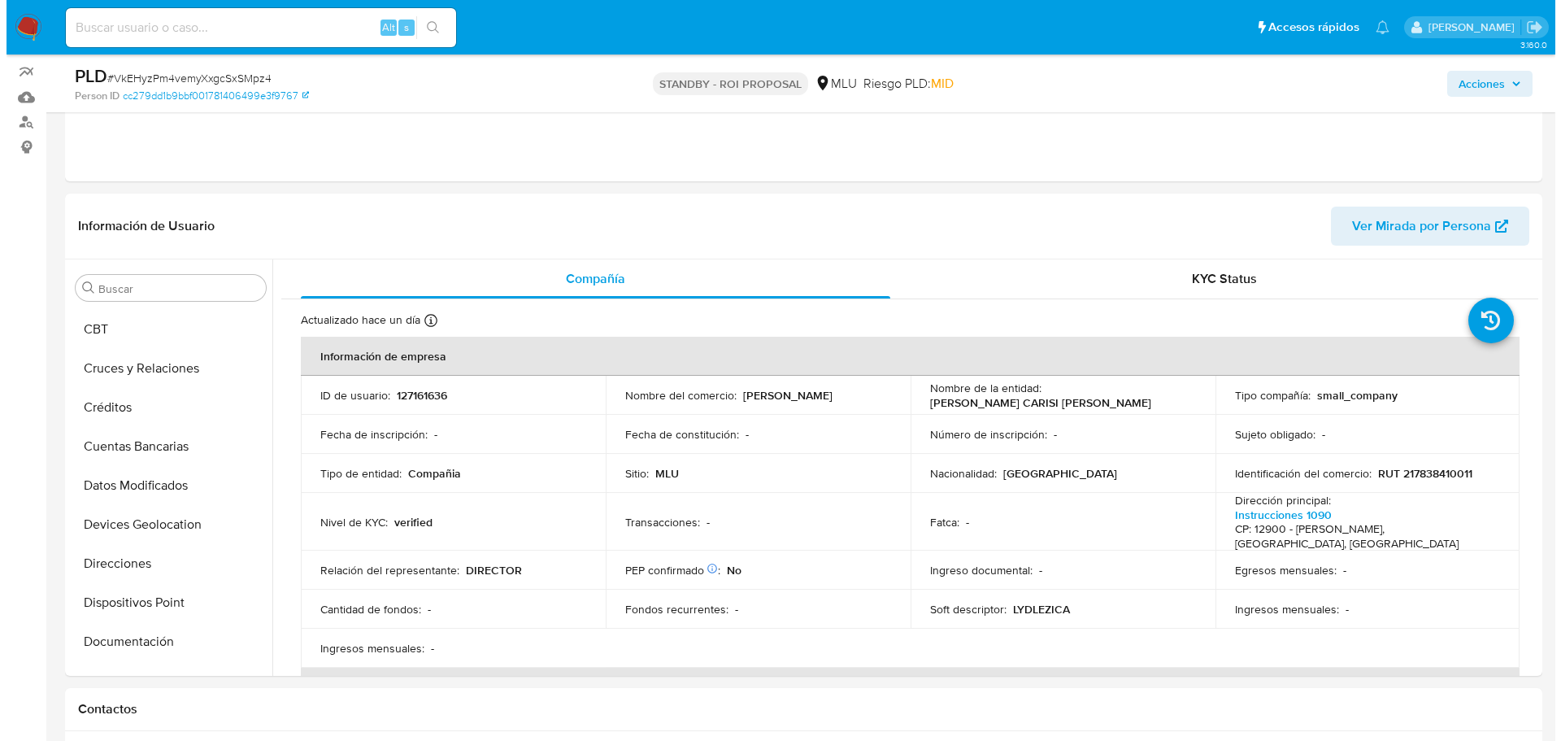
scroll to position [0, 0]
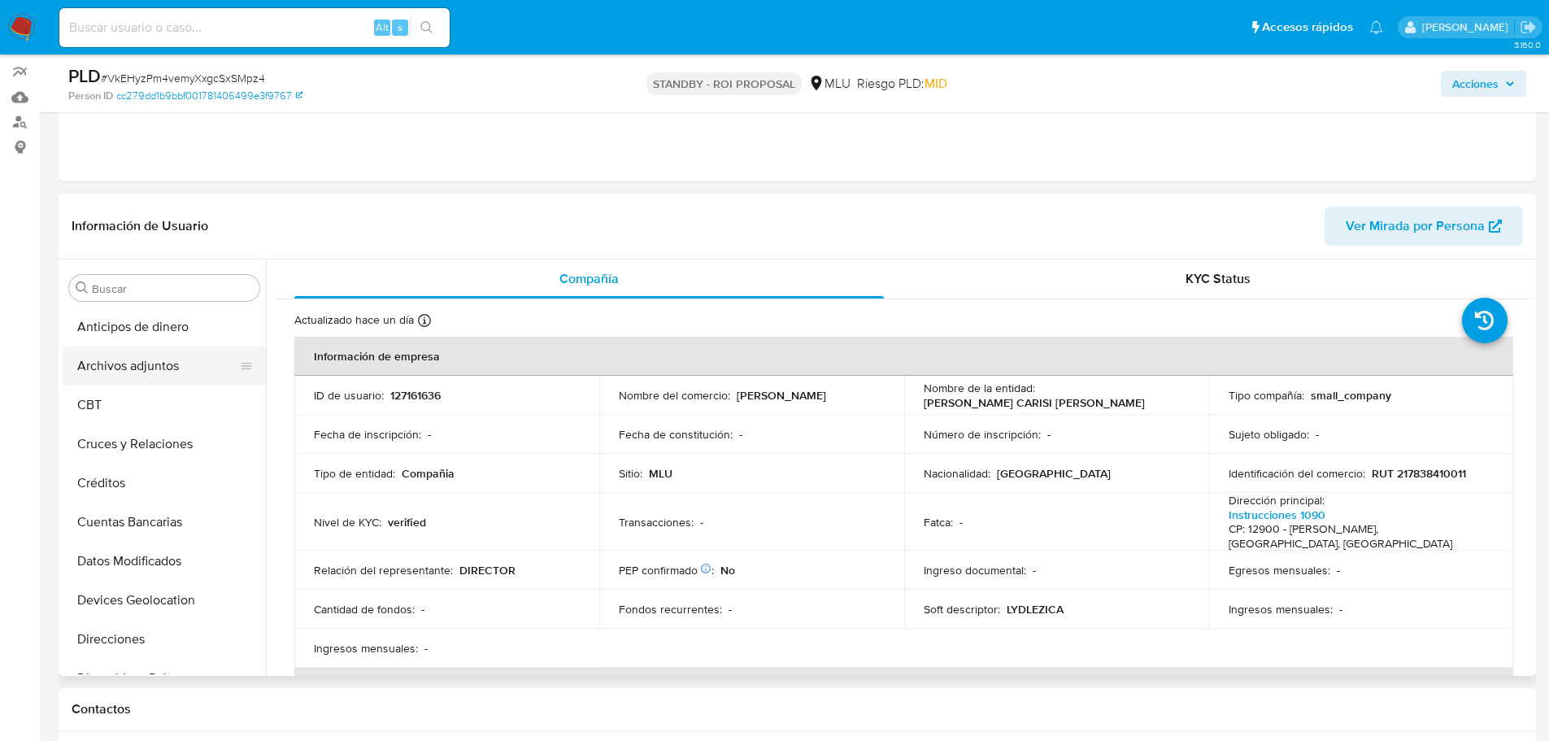
click at [162, 373] on button "Archivos adjuntos" at bounding box center [158, 365] width 190 height 39
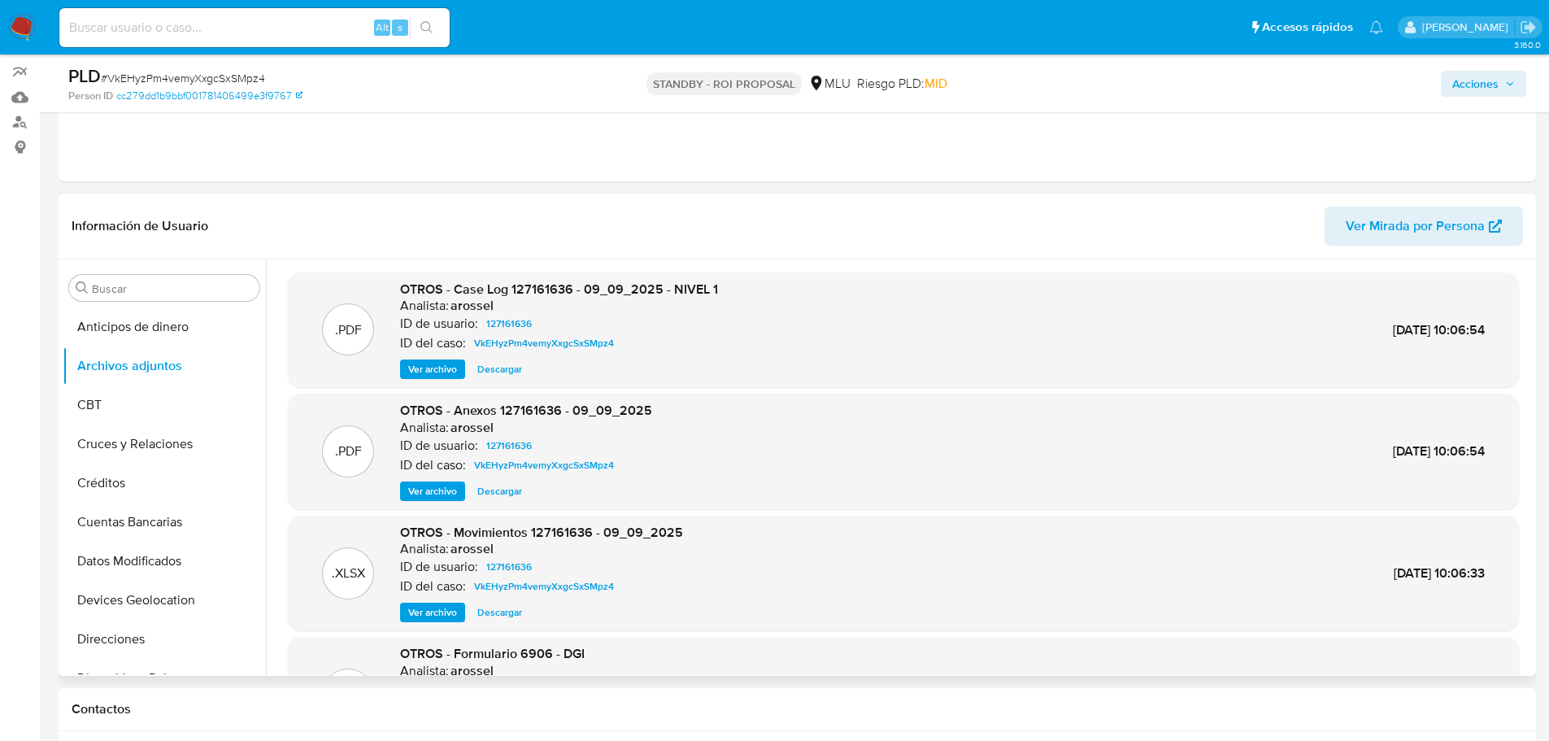
click at [442, 366] on span "Ver archivo" at bounding box center [432, 369] width 49 height 16
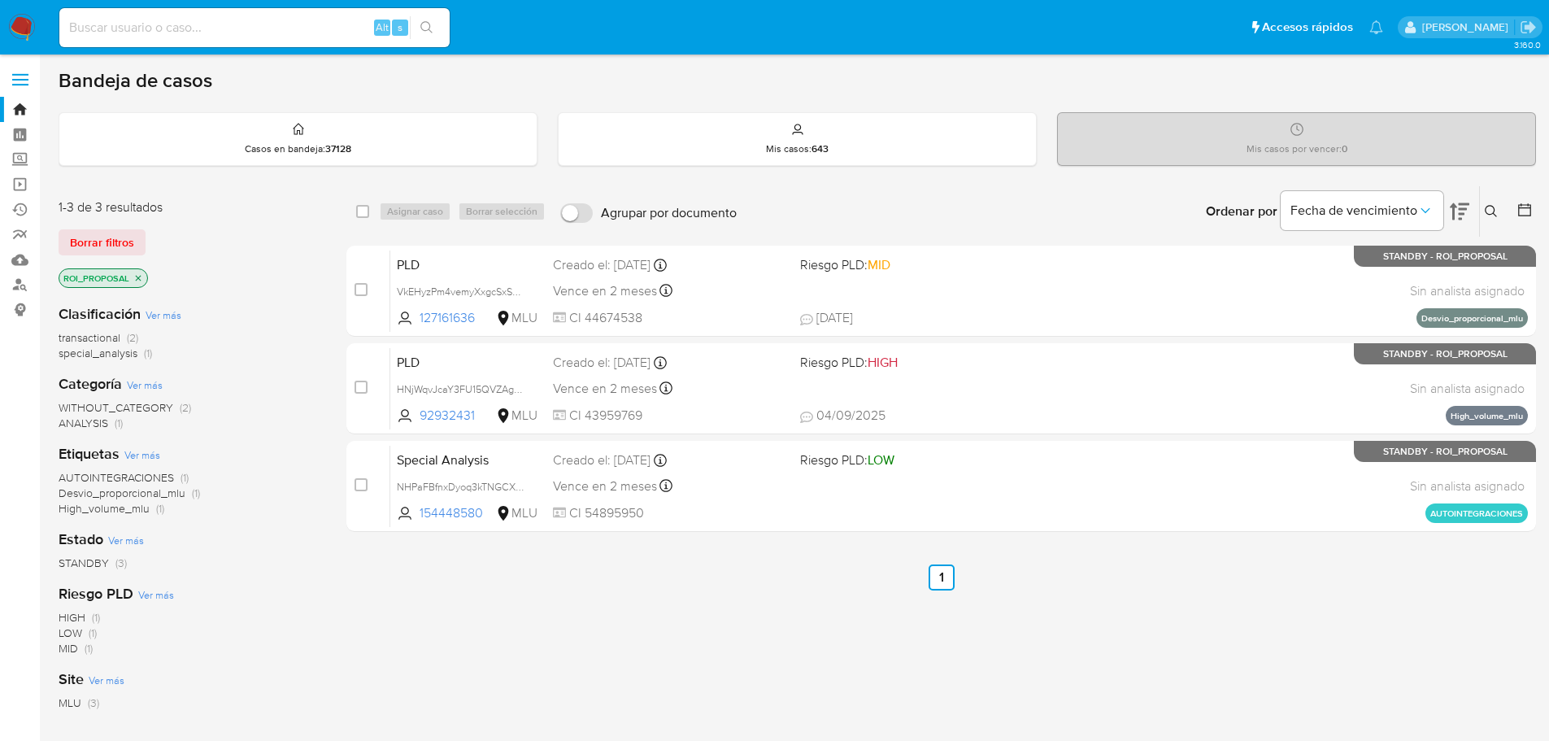
click at [667, 559] on div "select-all-cases-checkbox Asignar caso Borrar selección Agrupar por documento O…" at bounding box center [941, 553] width 1190 height 737
click at [756, 570] on ul "Anterior 1 Siguiente" at bounding box center [941, 577] width 1190 height 26
click at [1007, 595] on div "select-all-cases-checkbox Asignar caso Borrar selección Agrupar por documento O…" at bounding box center [941, 553] width 1190 height 737
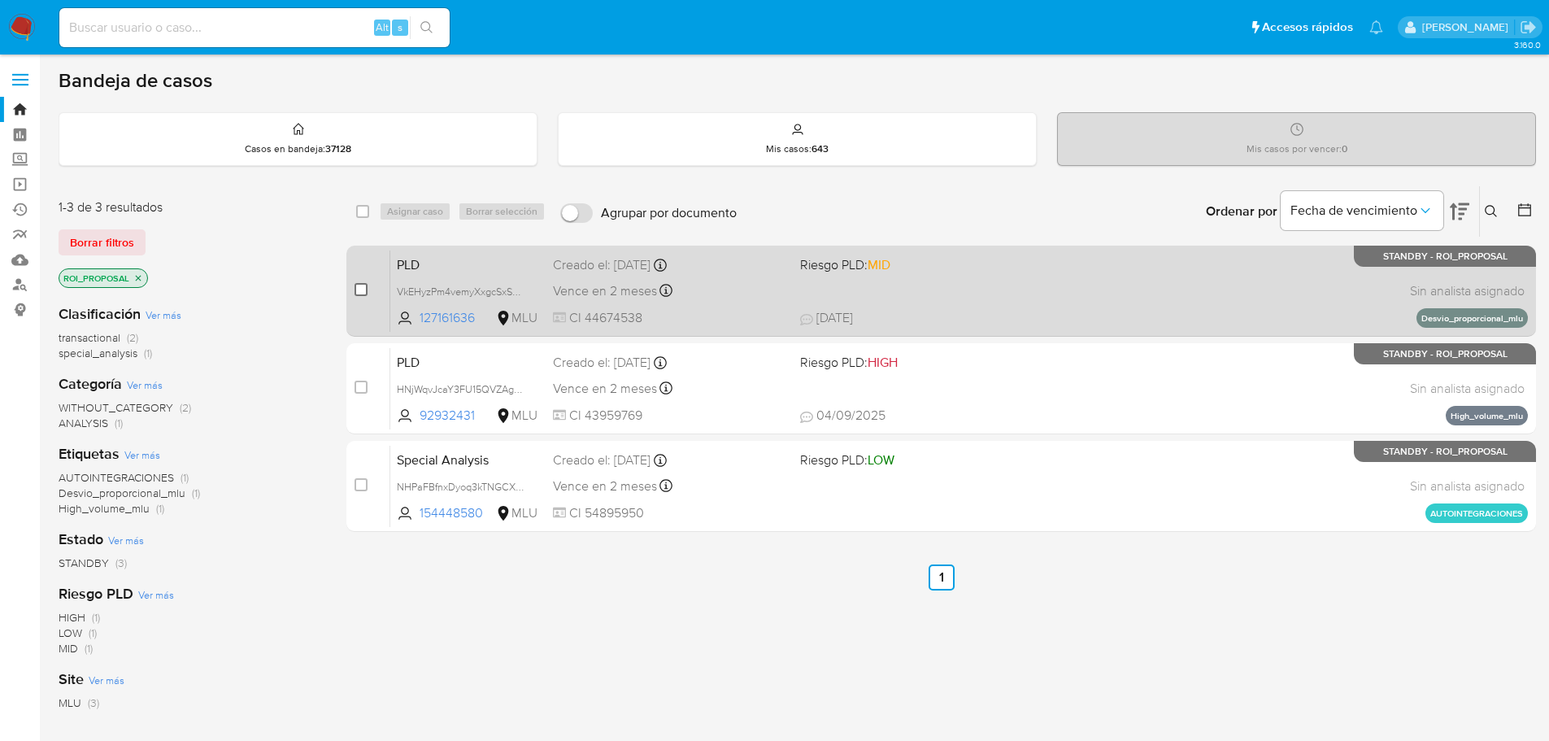
click at [355, 288] on input "checkbox" at bounding box center [361, 289] width 13 height 13
checkbox input "true"
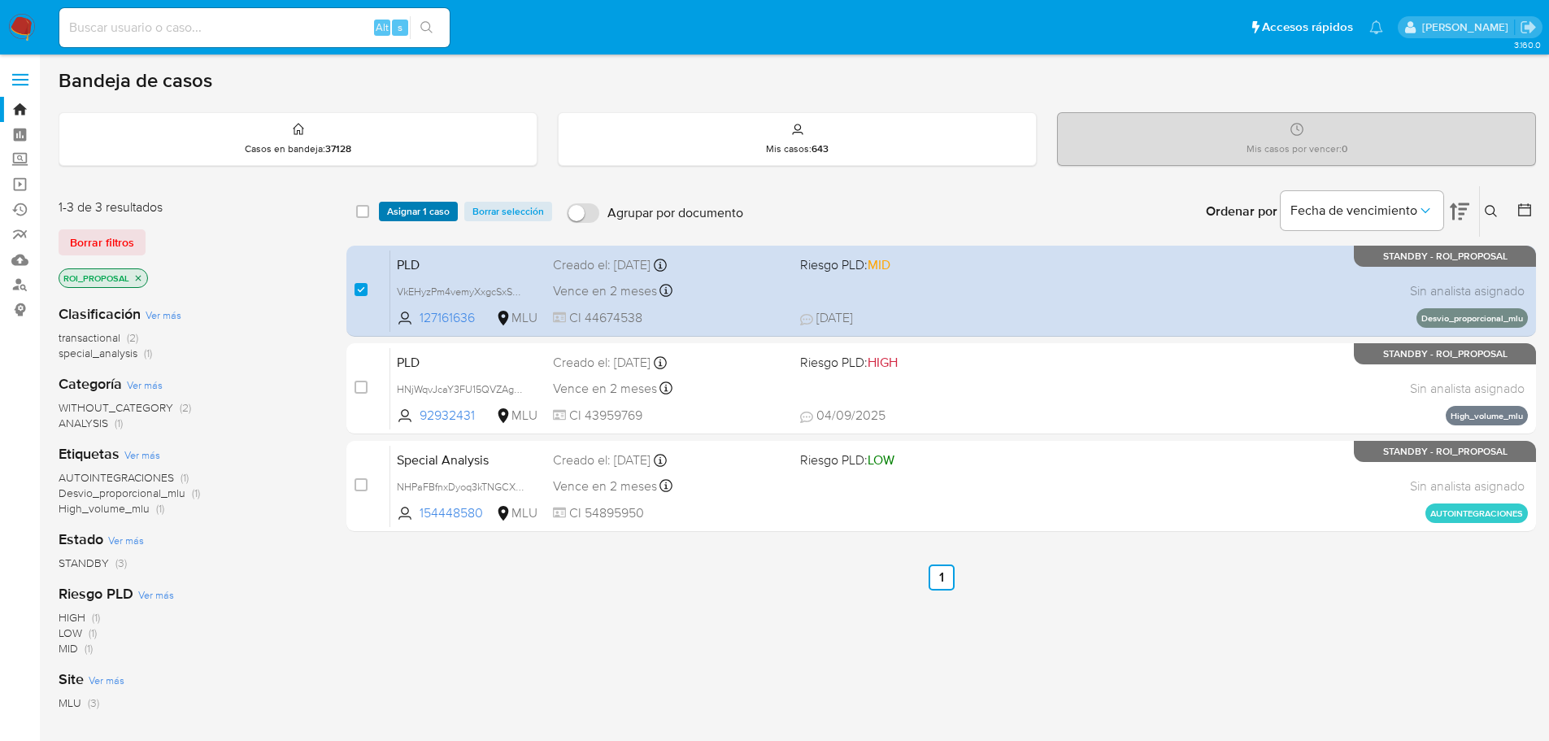
click at [433, 208] on span "Asignar 1 caso" at bounding box center [418, 211] width 63 height 16
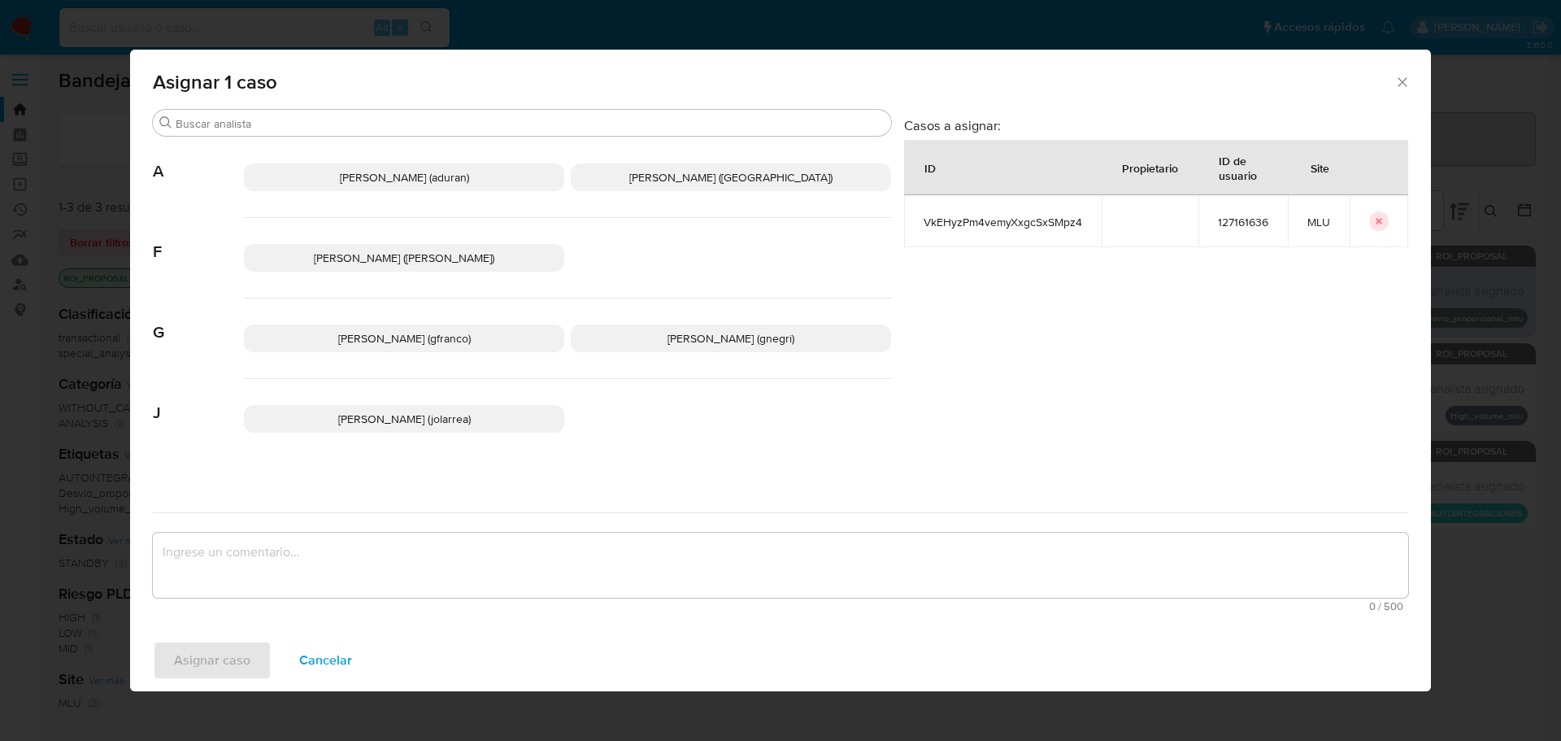
click at [423, 336] on span "[PERSON_NAME] (gfranco)" at bounding box center [404, 338] width 133 height 16
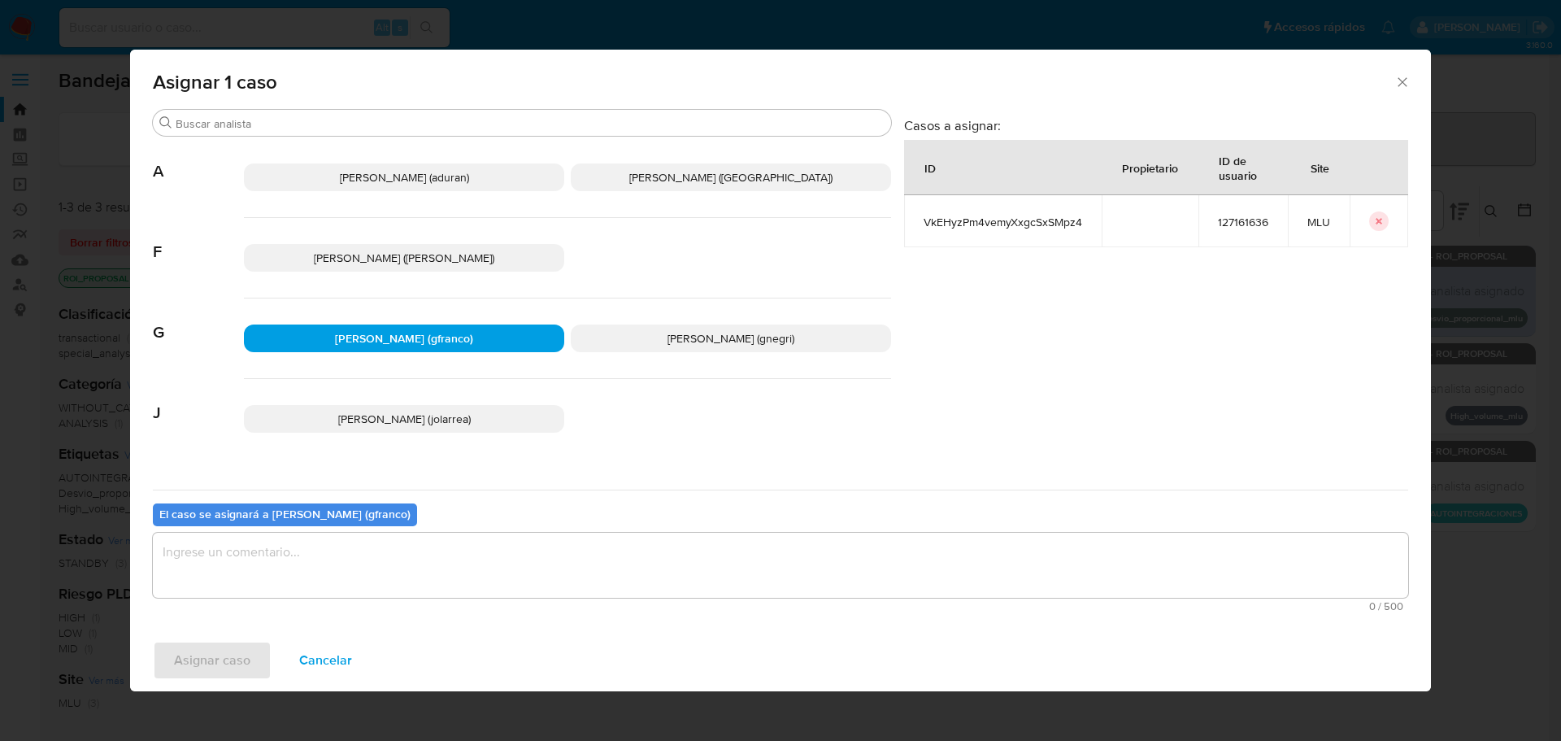
click at [409, 558] on textarea "assign-modal" at bounding box center [780, 565] width 1255 height 65
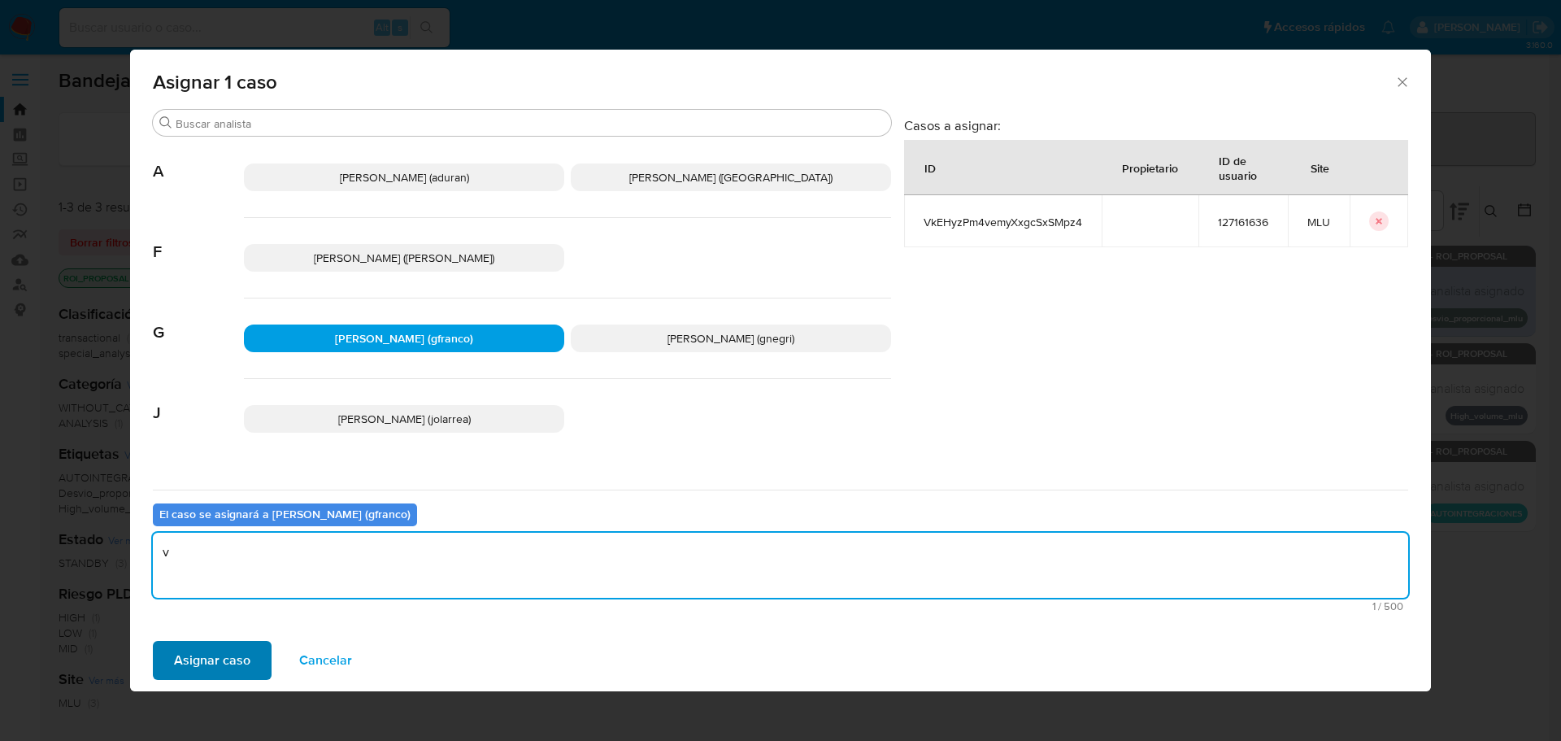
type textarea "v"
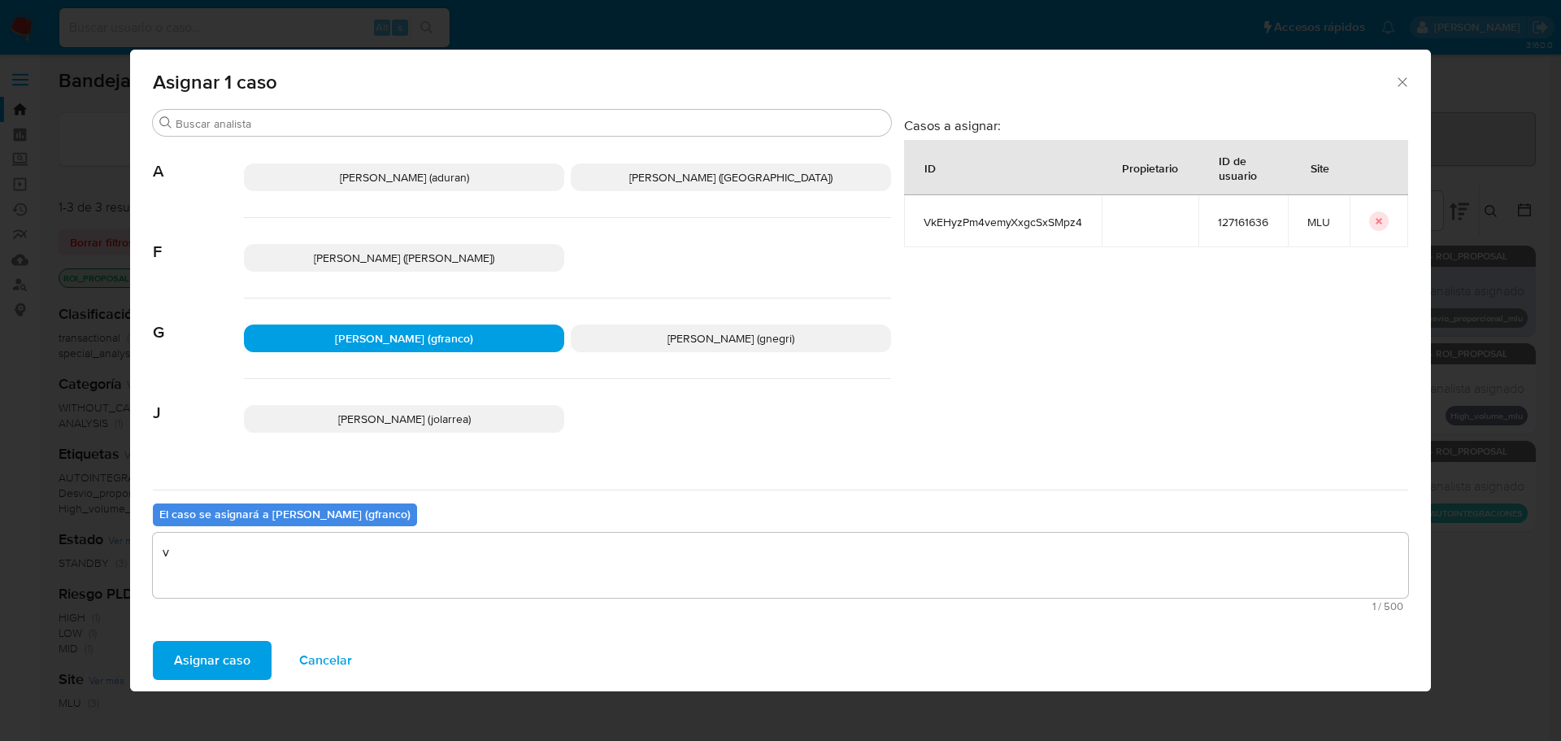
click at [190, 648] on span "Asignar caso" at bounding box center [212, 660] width 76 height 36
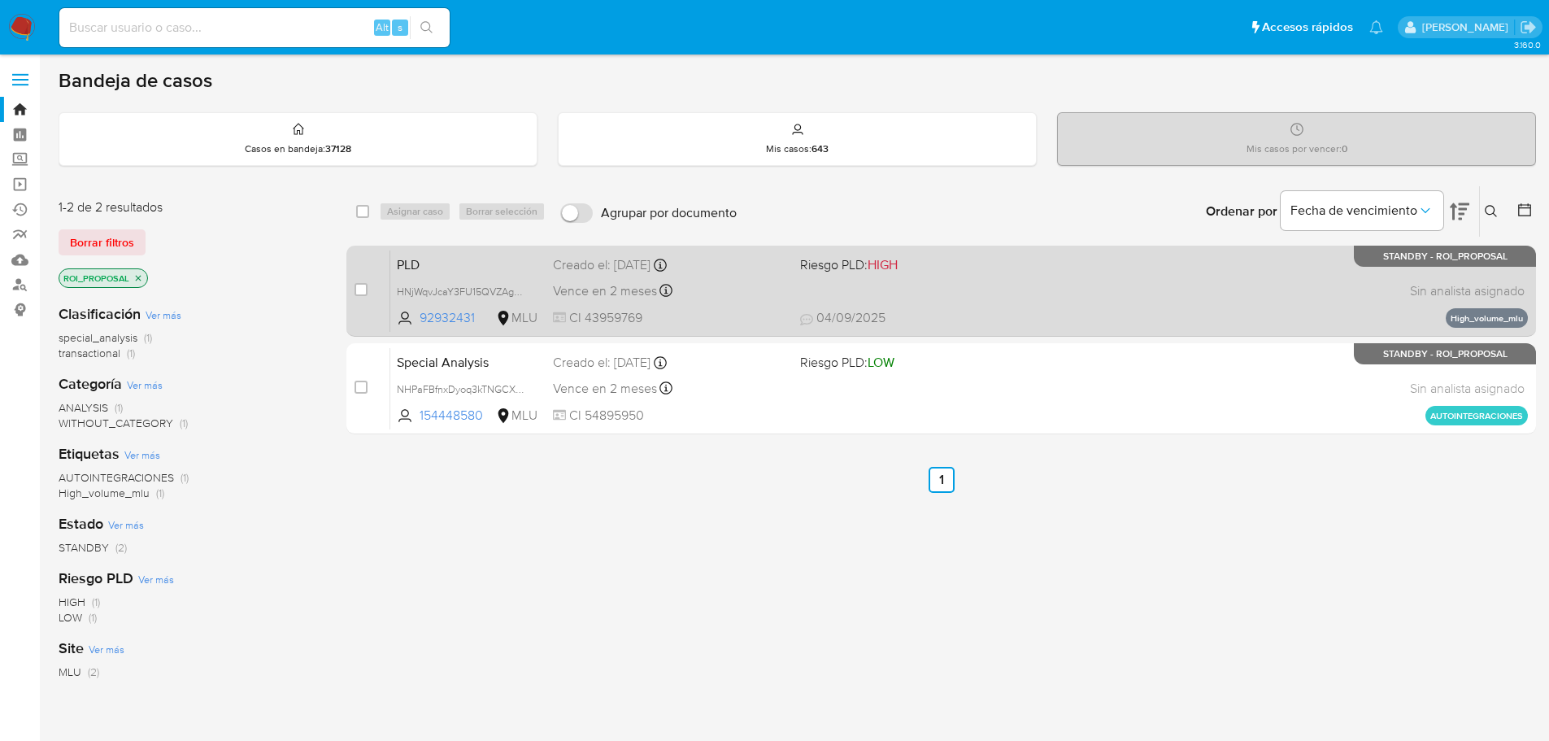
click at [999, 296] on div "PLD HNjWqvJcaY3FU15QVZAgosby 92932431 MLU Riesgo PLD: HIGH Creado el: [DATE] Cr…" at bounding box center [959, 291] width 1138 height 82
click at [371, 289] on div "case-item-checkbox No es posible asignar el caso" at bounding box center [373, 291] width 36 height 82
click at [358, 289] on input "checkbox" at bounding box center [361, 289] width 13 height 13
checkbox input "true"
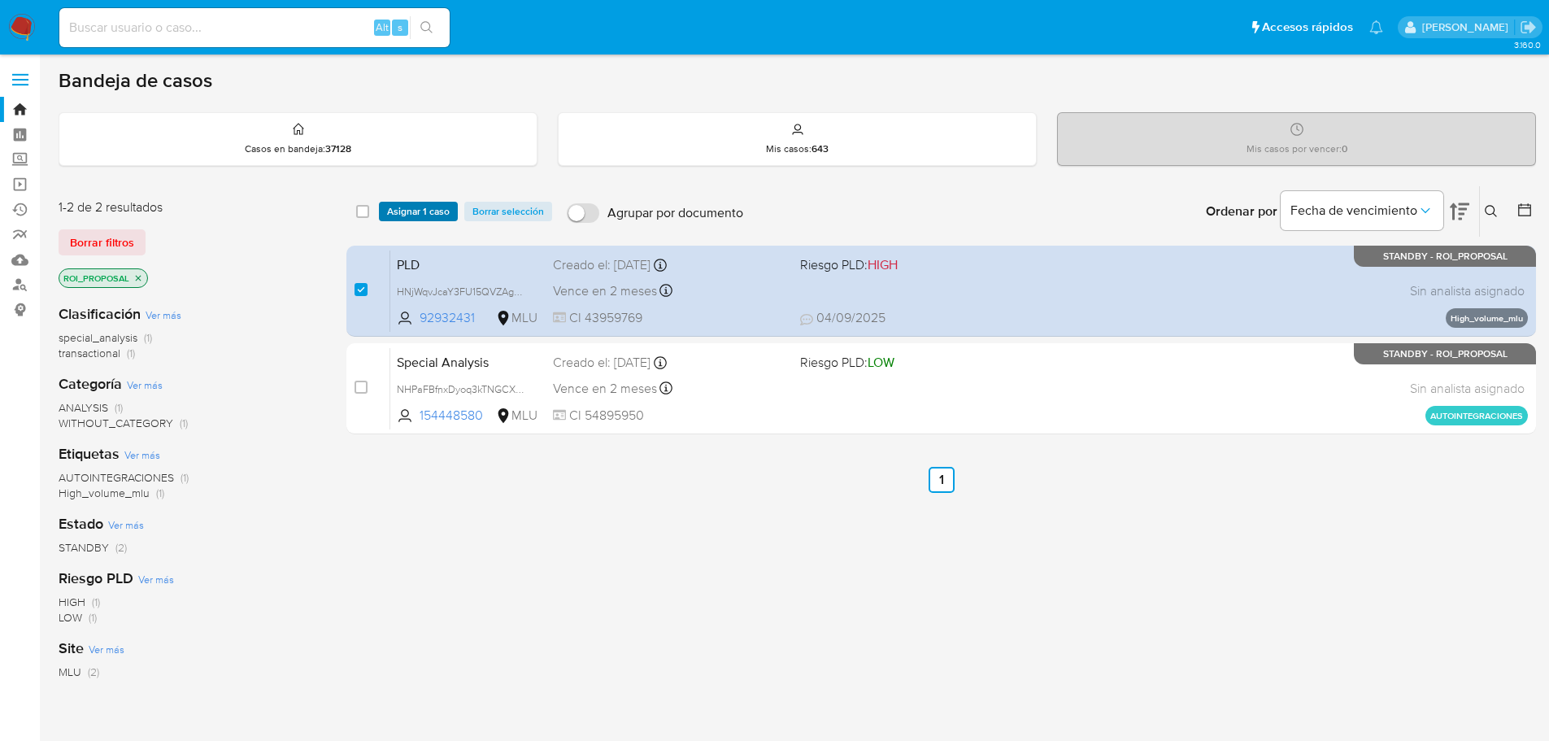
click at [410, 207] on span "Asignar 1 caso" at bounding box center [418, 211] width 63 height 16
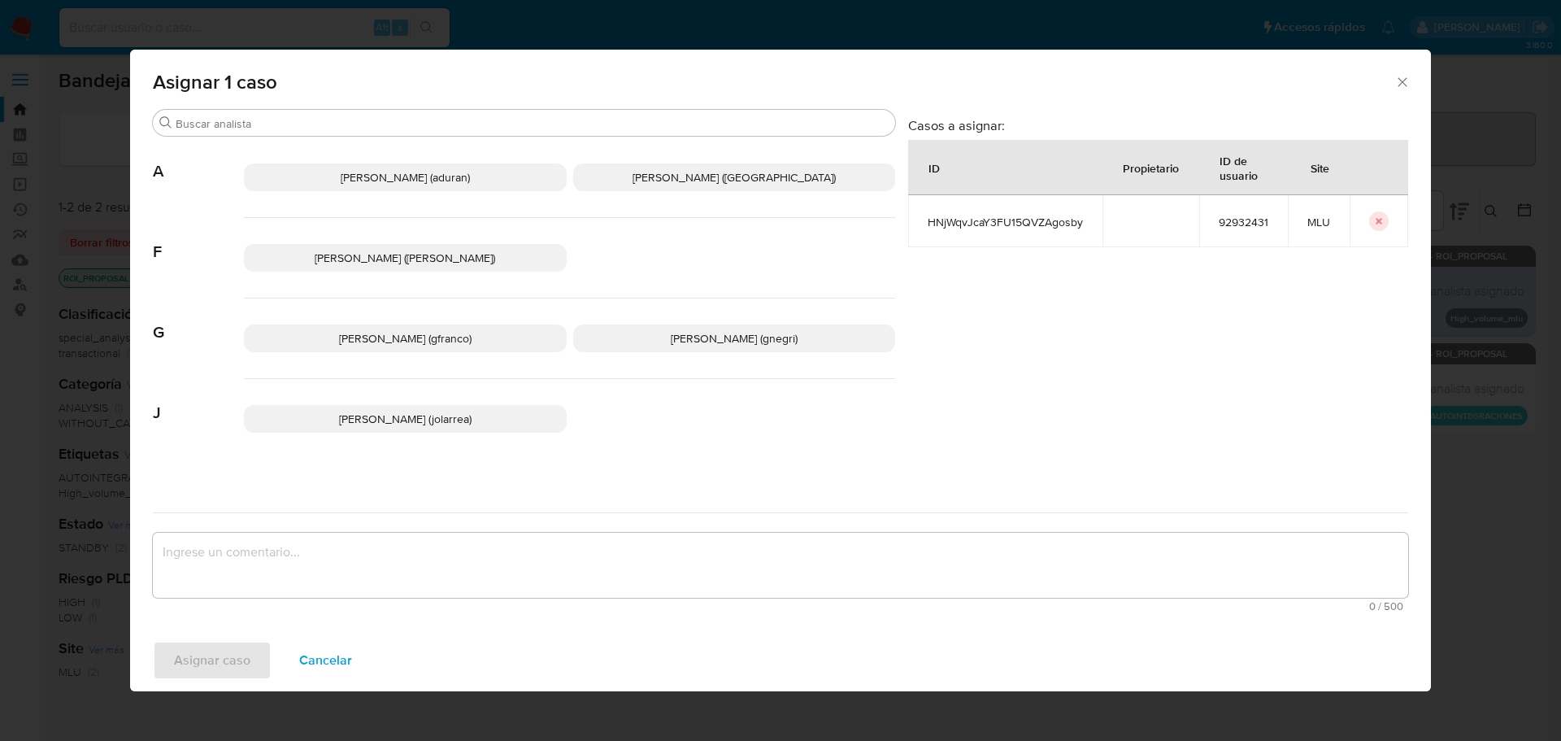
click at [452, 353] on div "[PERSON_NAME] (gfranco) [PERSON_NAME] (gnegri)" at bounding box center [569, 338] width 651 height 80
click at [416, 342] on span "[PERSON_NAME] (gfranco)" at bounding box center [405, 338] width 133 height 16
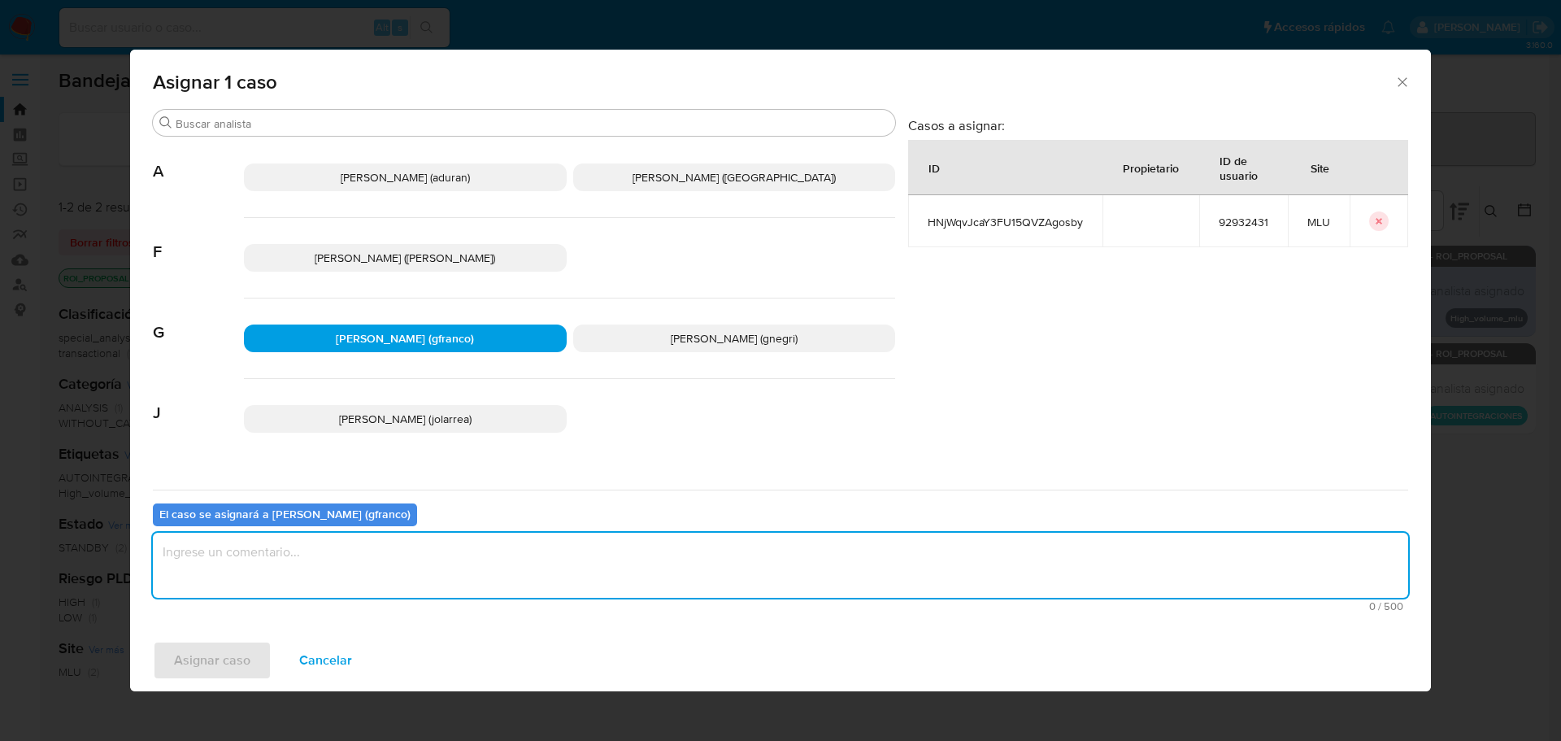
click at [396, 573] on textarea "assign-modal" at bounding box center [780, 565] width 1255 height 65
type textarea "v"
click at [235, 657] on span "Asignar caso" at bounding box center [212, 660] width 76 height 36
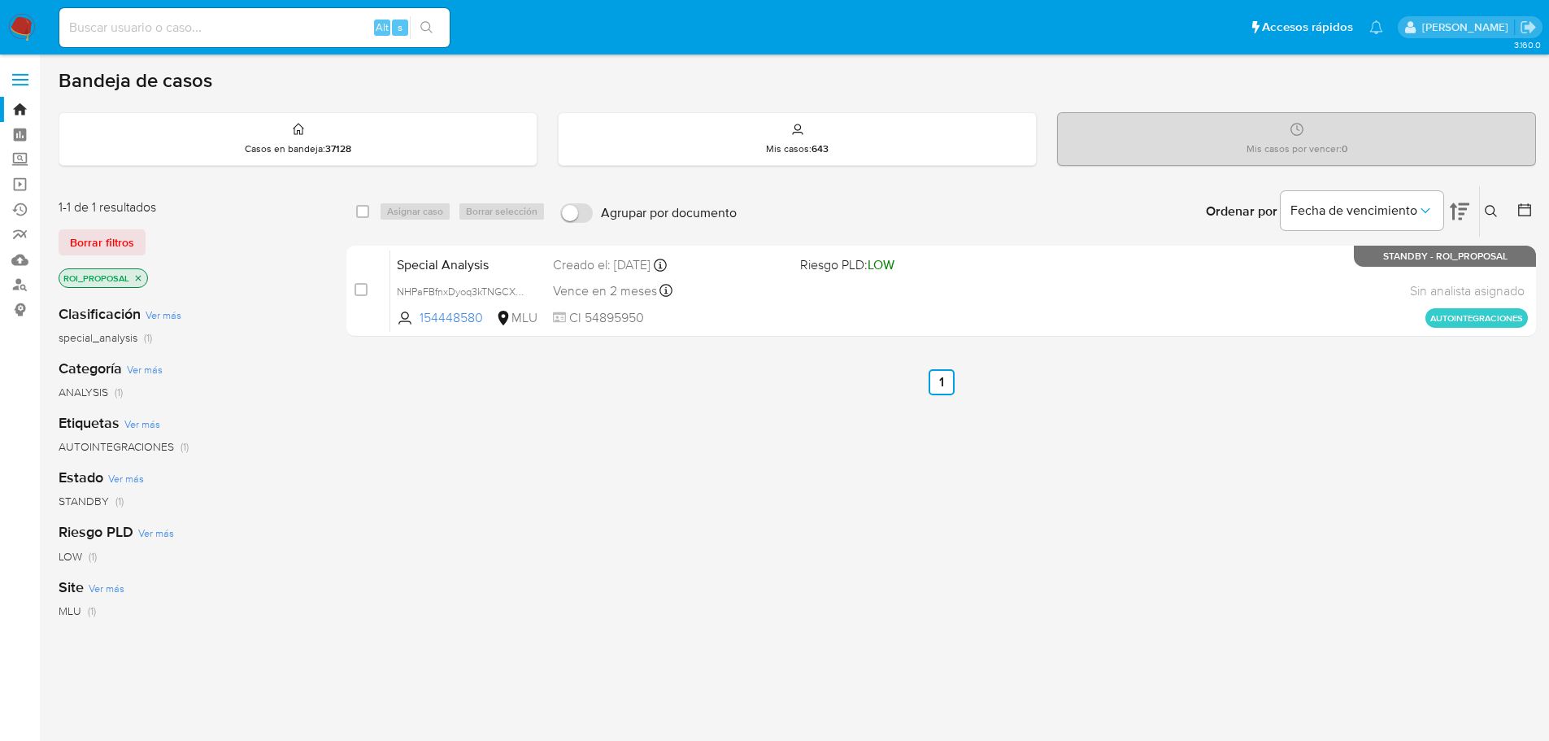
drag, startPoint x: 730, startPoint y: 461, endPoint x: 746, endPoint y: 469, distance: 18.2
click at [730, 462] on div "select-all-cases-checkbox Asignar caso Borrar selección Agrupar por documento O…" at bounding box center [941, 553] width 1190 height 737
click at [655, 359] on div "select-all-cases-checkbox Asignar caso Borrar selección Agrupar por documento O…" at bounding box center [941, 553] width 1190 height 737
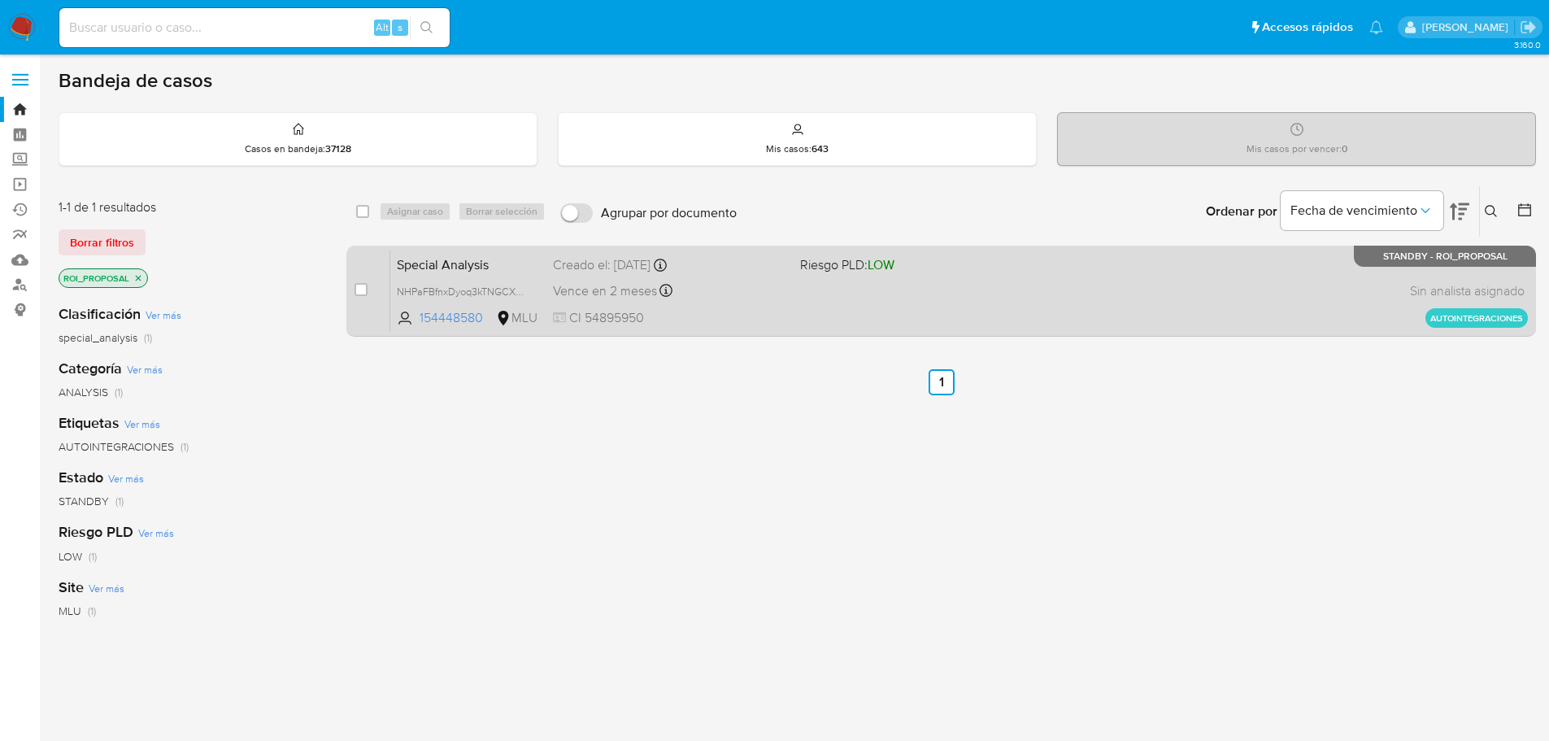
click at [697, 300] on div "Vence en 2 meses Vence el 11/11/2025 19:00:23" at bounding box center [670, 291] width 234 height 22
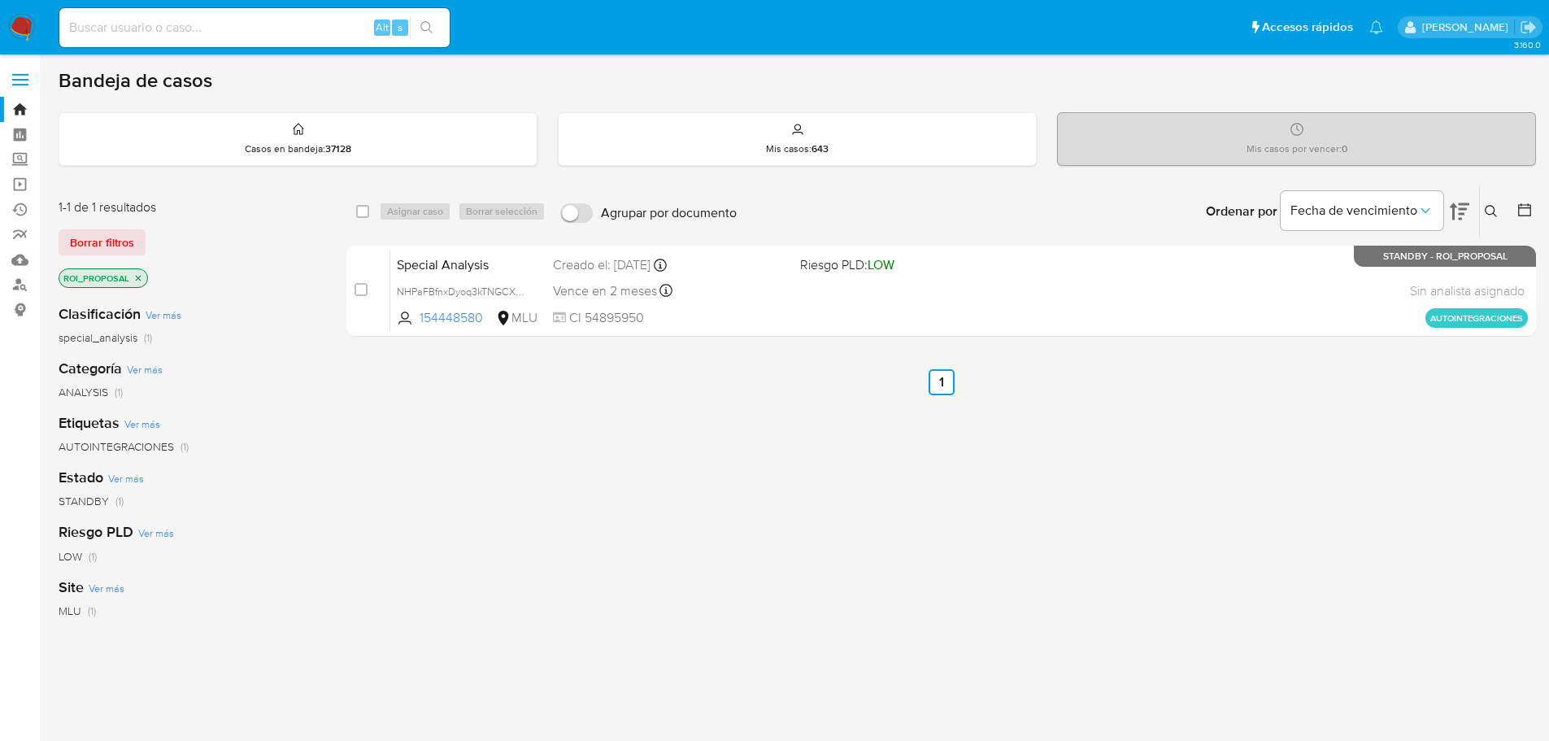
click at [555, 537] on div "select-all-cases-checkbox Asignar caso Borrar selección Agrupar por documento O…" at bounding box center [941, 553] width 1190 height 737
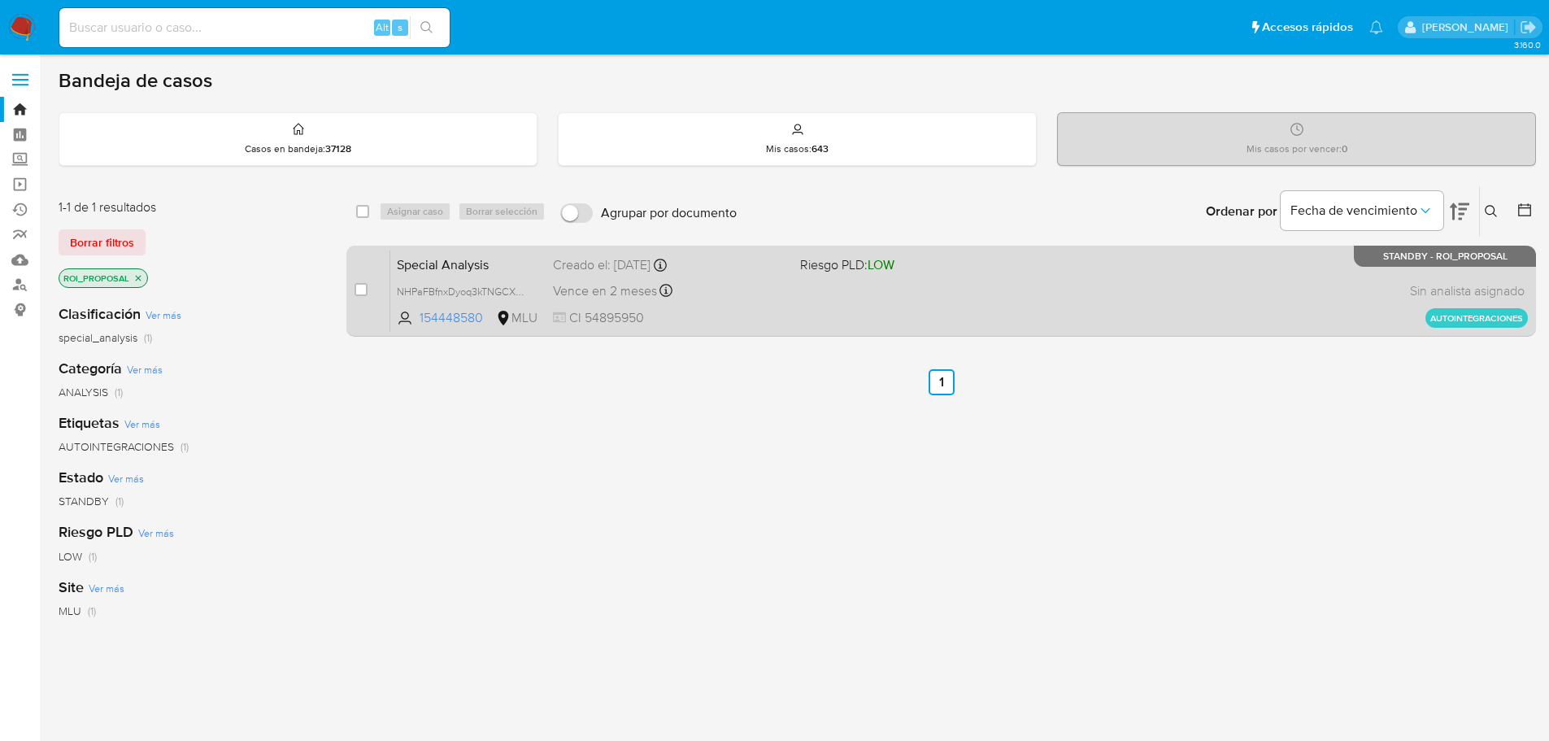
click at [866, 295] on div "Special Analysis NHPaFBfnxDyoq3kTNGCXt8D9 154448580 MLU Riesgo PLD: LOW Creado …" at bounding box center [959, 291] width 1138 height 82
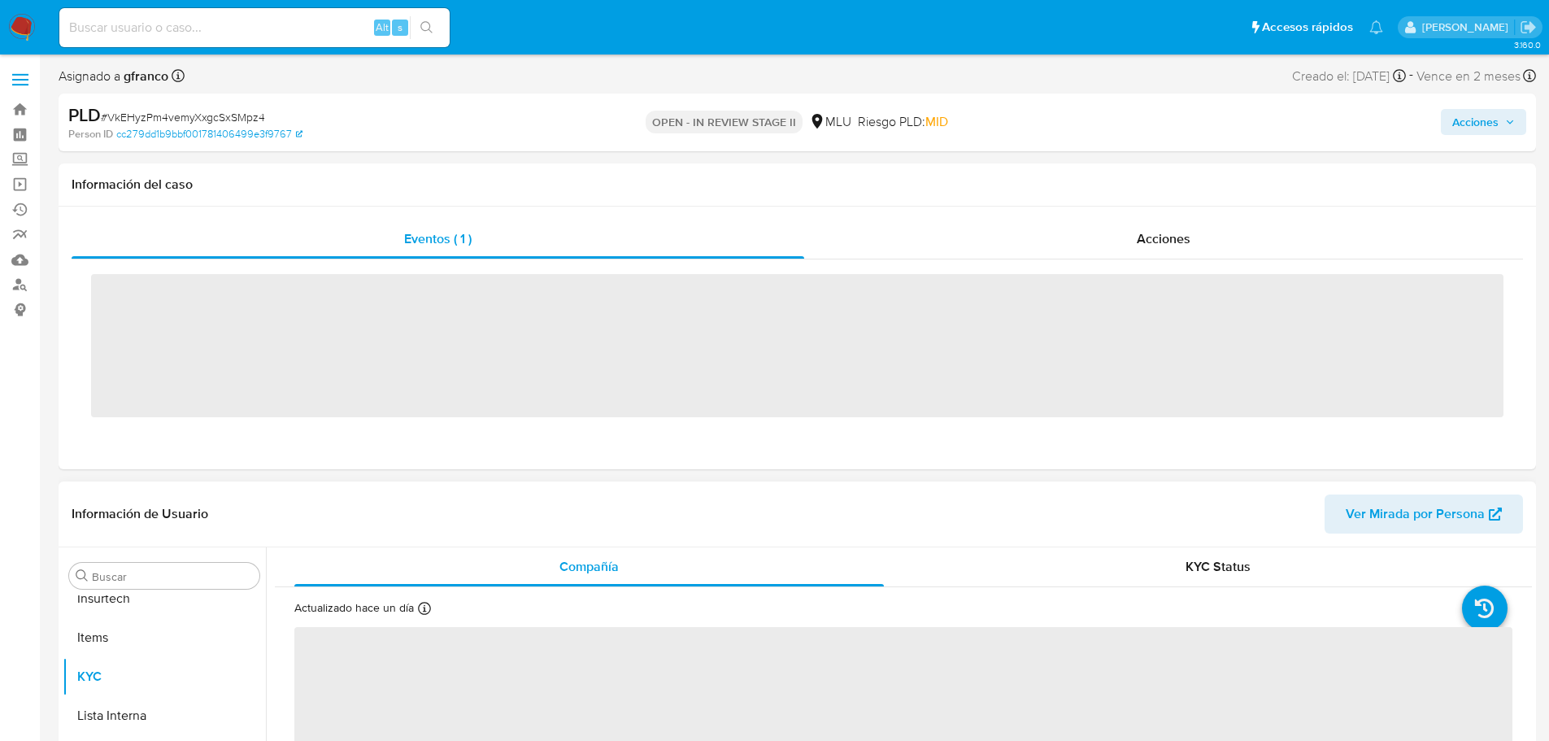
scroll to position [726, 0]
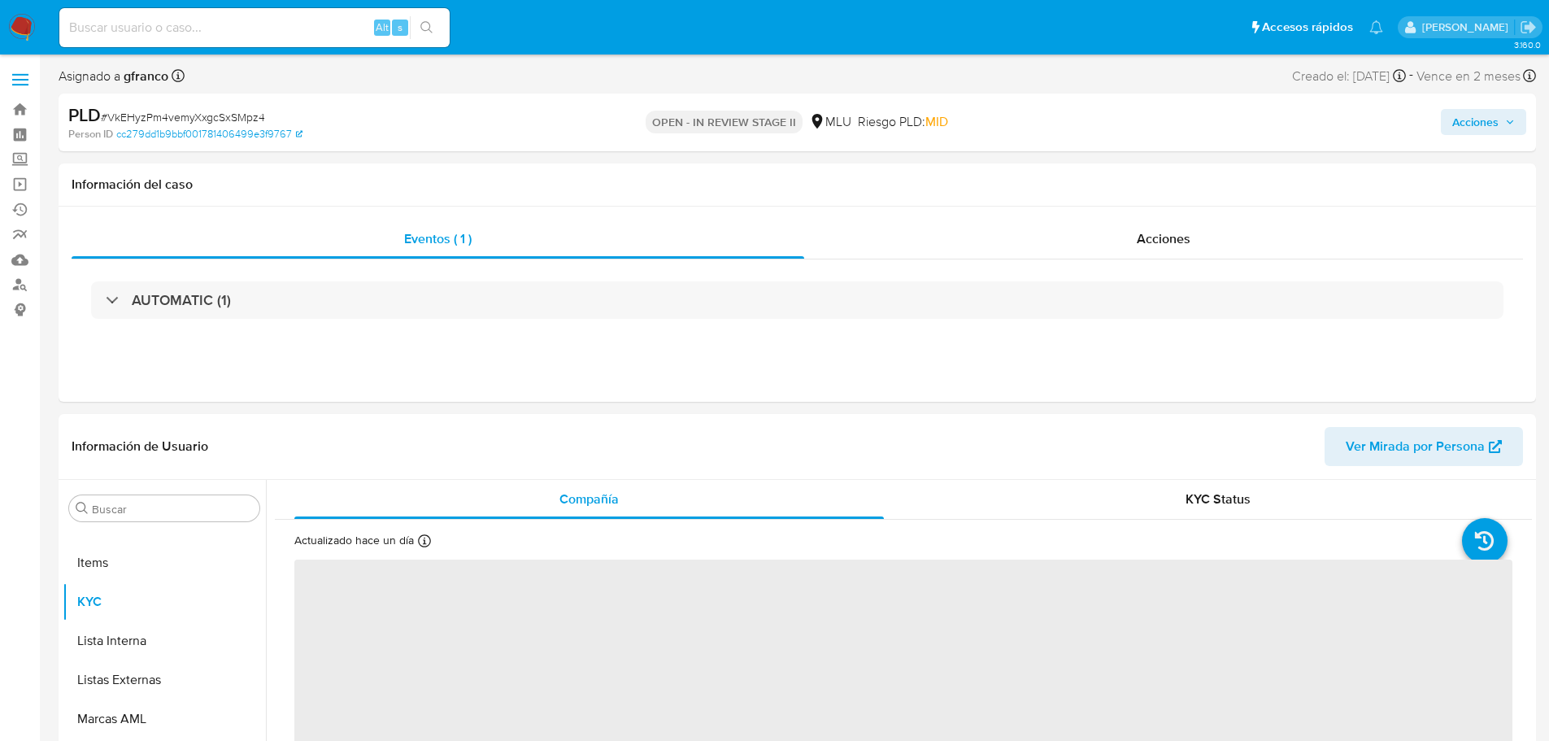
select select "10"
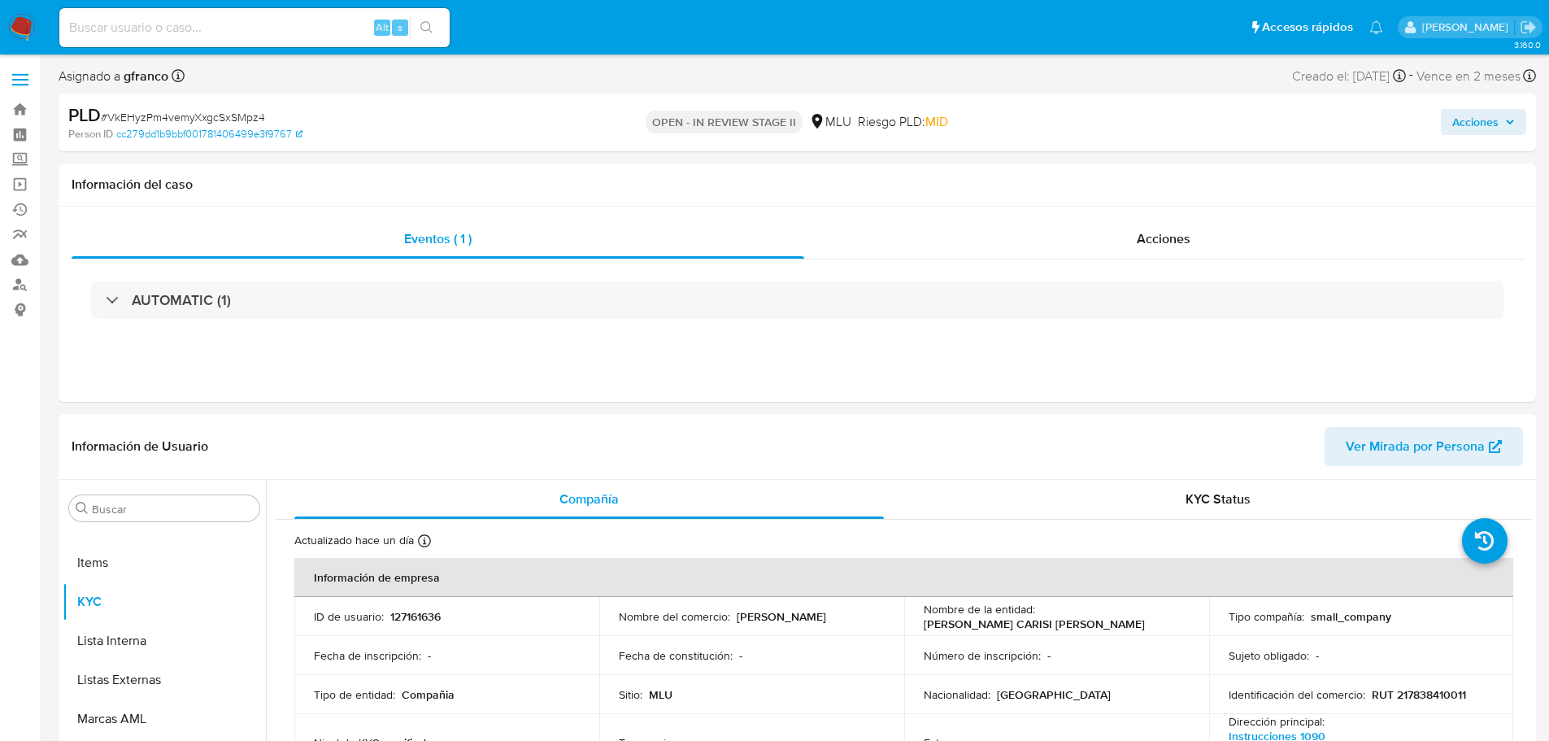
click at [1512, 113] on span "Acciones" at bounding box center [1483, 122] width 63 height 23
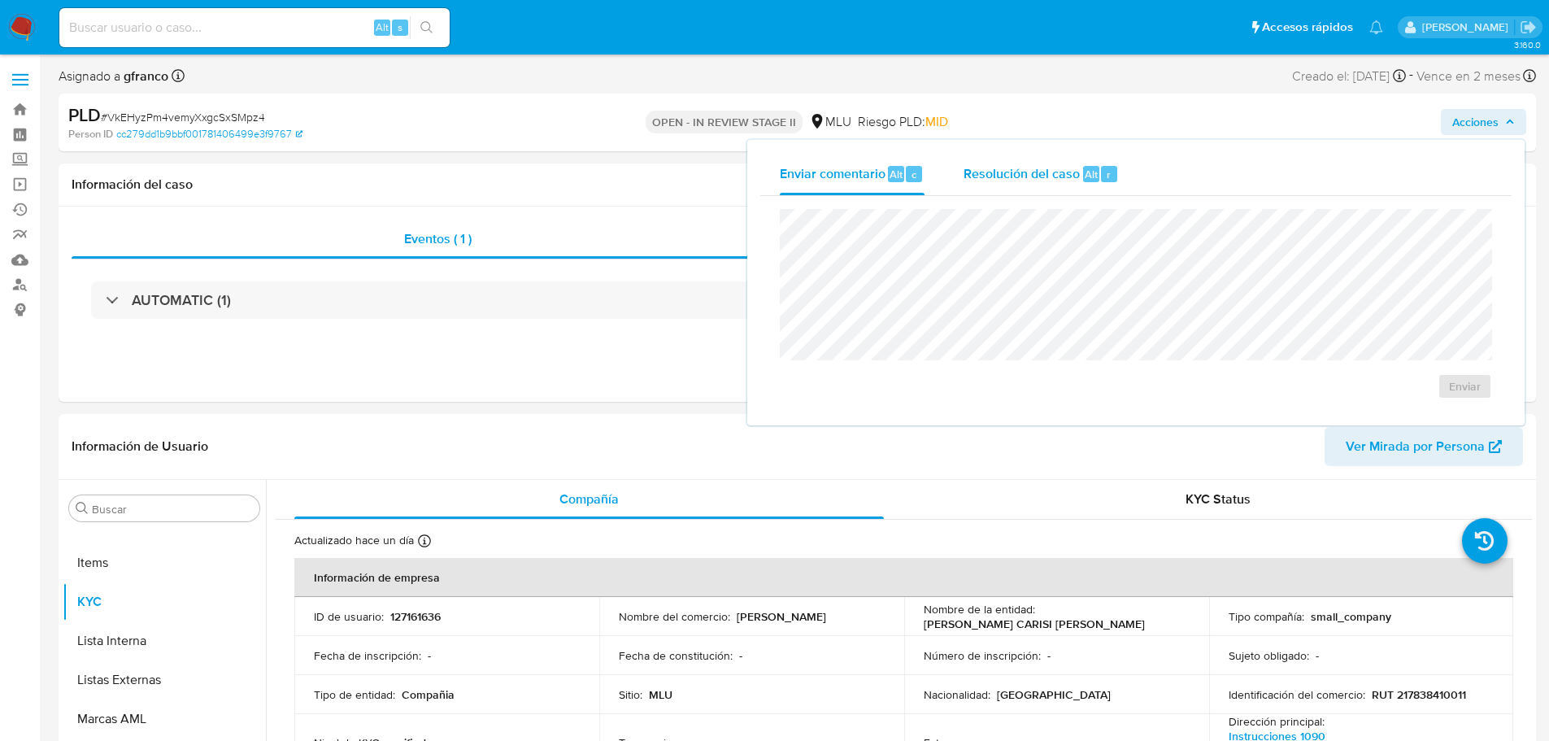
click at [995, 186] on div "Resolución del caso Alt r" at bounding box center [1041, 174] width 155 height 42
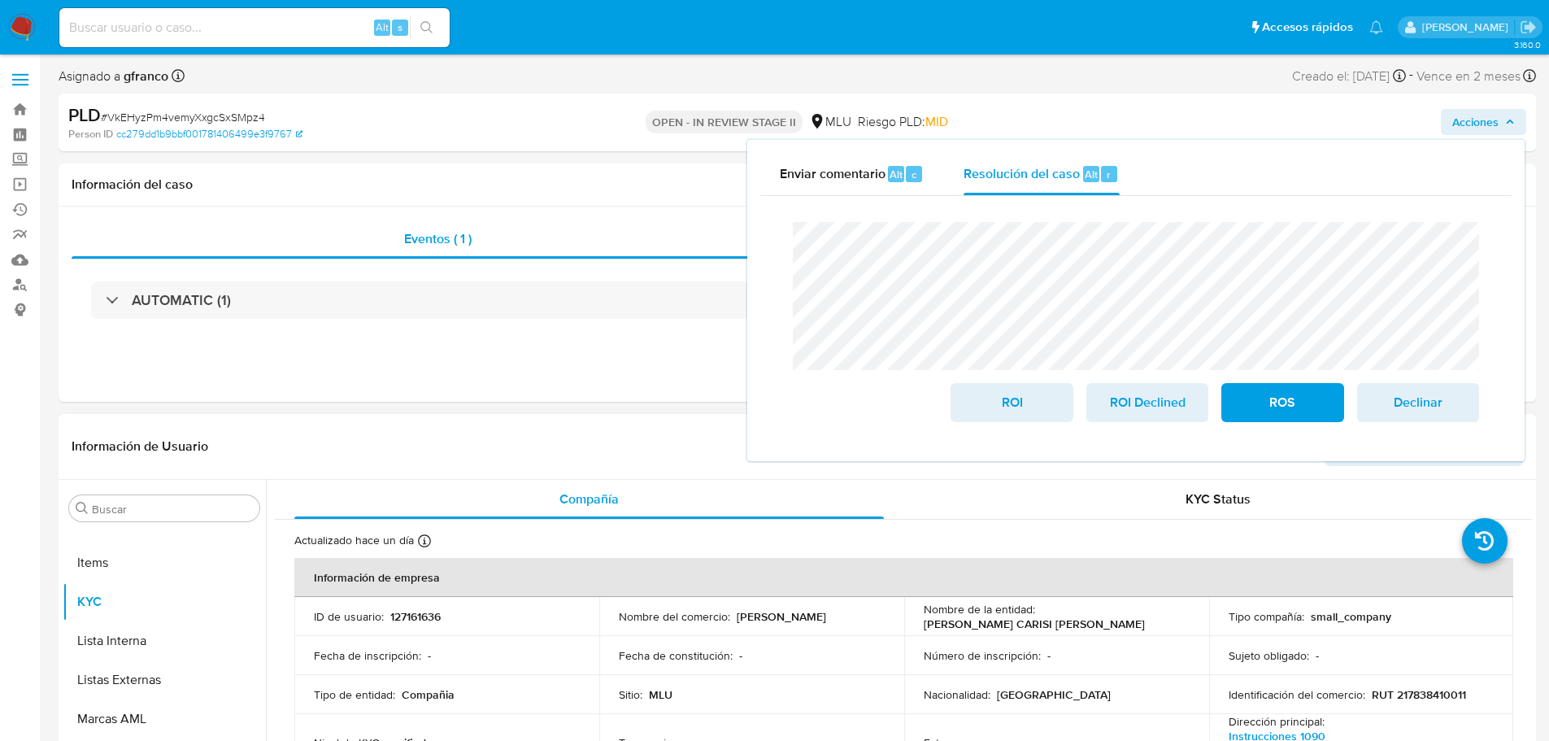
click at [571, 638] on td "Fecha de inscripción : -" at bounding box center [446, 655] width 305 height 39
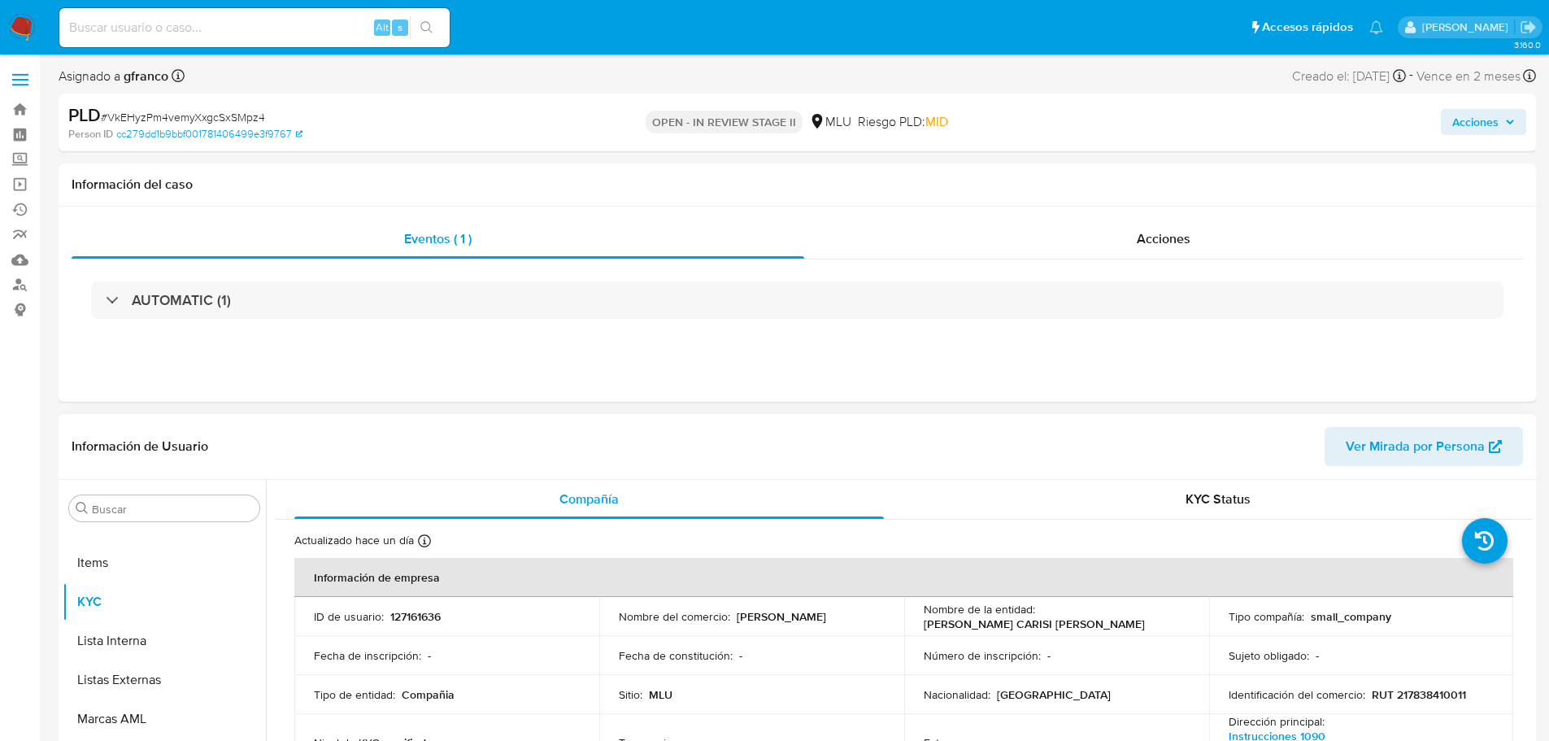
click at [1421, 695] on p "RUT 217838410011" at bounding box center [1419, 694] width 94 height 15
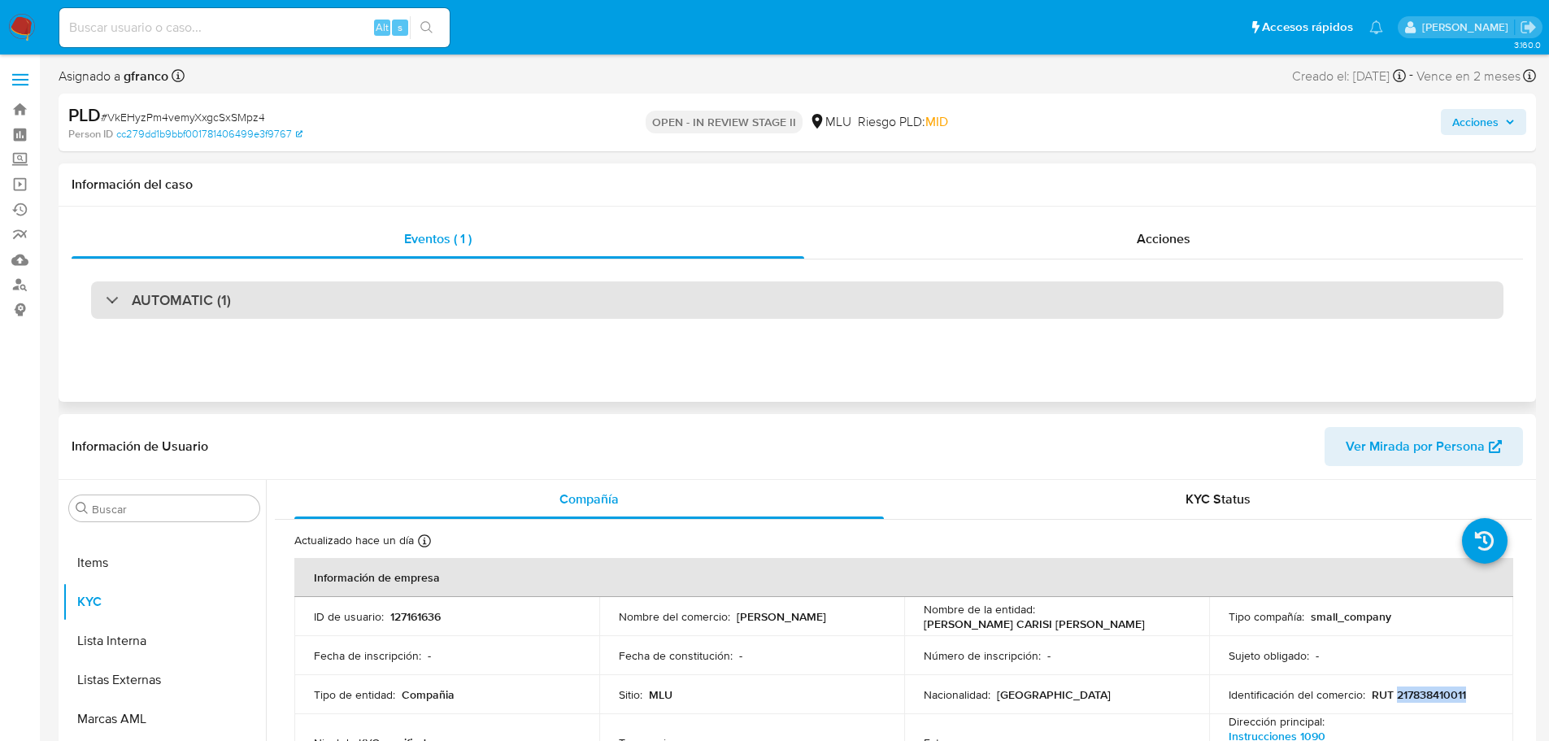
copy p "217838410011"
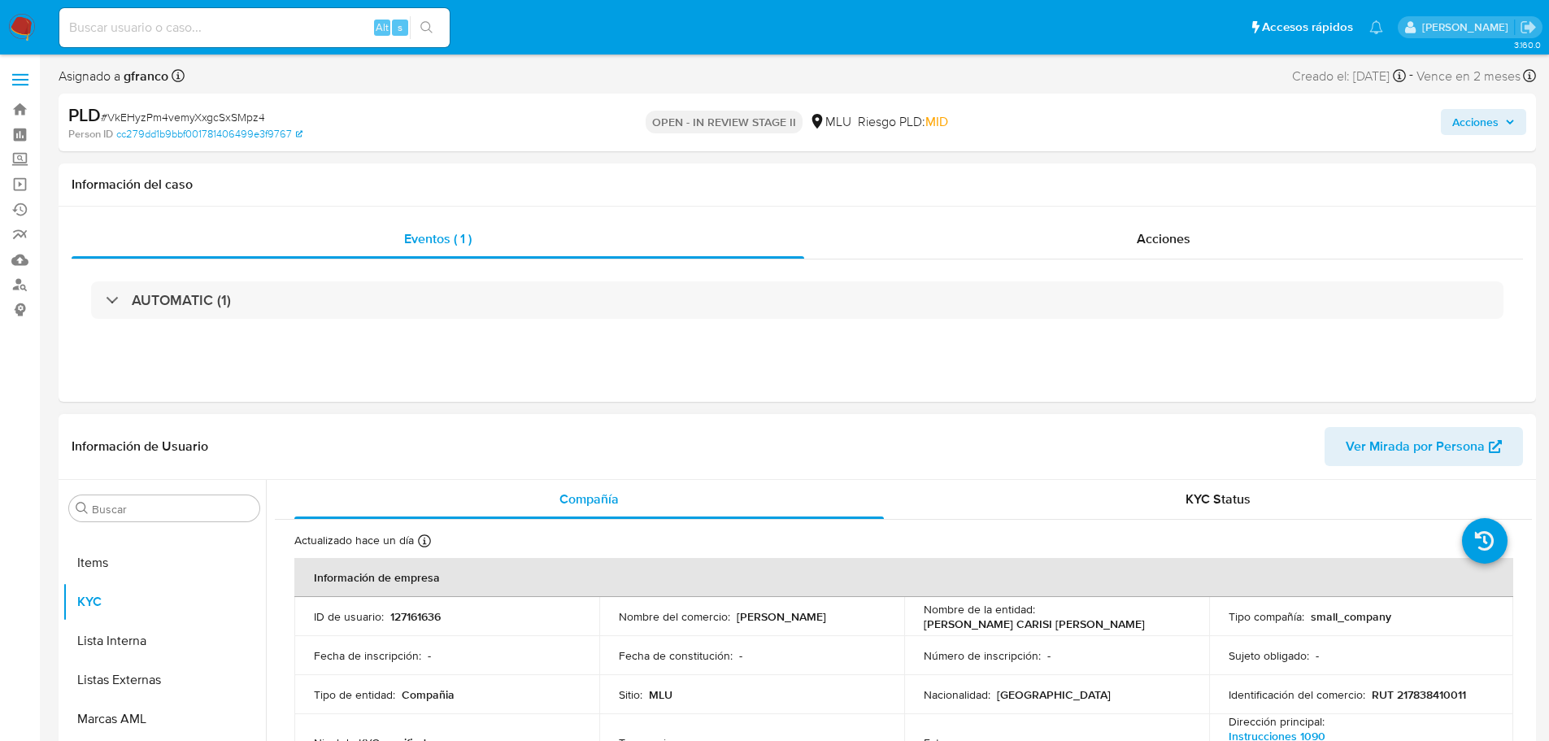
click at [984, 620] on p "CASADEI CARISI DIEGO ANDRES" at bounding box center [1034, 623] width 221 height 15
click at [1004, 629] on p "CASADEI CARISI DIEGO ANDRES" at bounding box center [1034, 623] width 221 height 15
click at [1016, 629] on p "CASADEI CARISI DIEGO ANDRES" at bounding box center [1034, 623] width 221 height 15
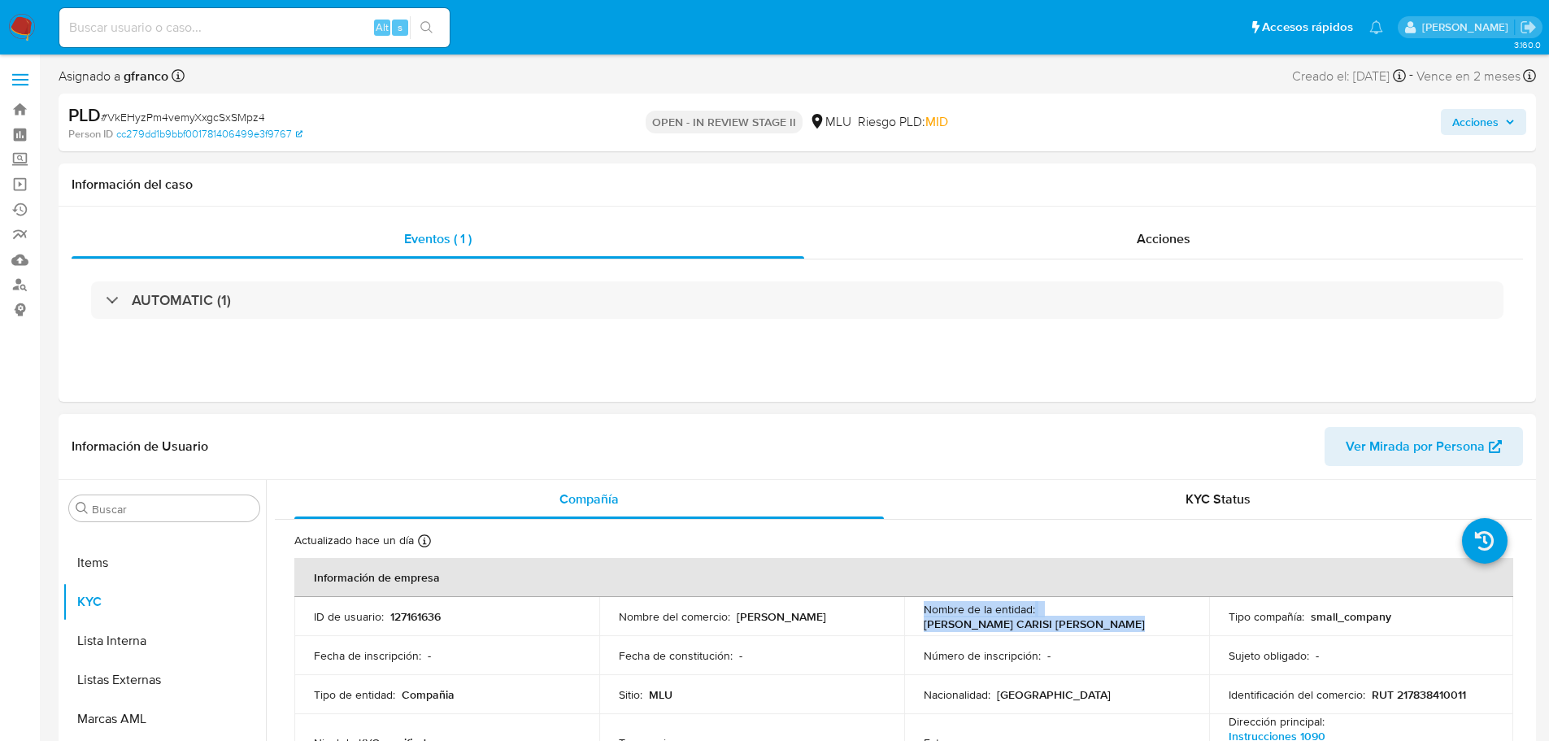
click at [1016, 629] on p "CASADEI CARISI DIEGO ANDRES" at bounding box center [1034, 623] width 221 height 15
copy div "Nombre de la entidad : CASADEI CARISI DIEGO ANDRES"
click at [1053, 638] on td "Número de inscripción : -" at bounding box center [1056, 655] width 305 height 39
drag, startPoint x: 1090, startPoint y: 628, endPoint x: 917, endPoint y: 624, distance: 172.4
click at [917, 624] on td "Nombre de la entidad : CASADEI CARISI DIEGO ANDRES" at bounding box center [1056, 616] width 305 height 39
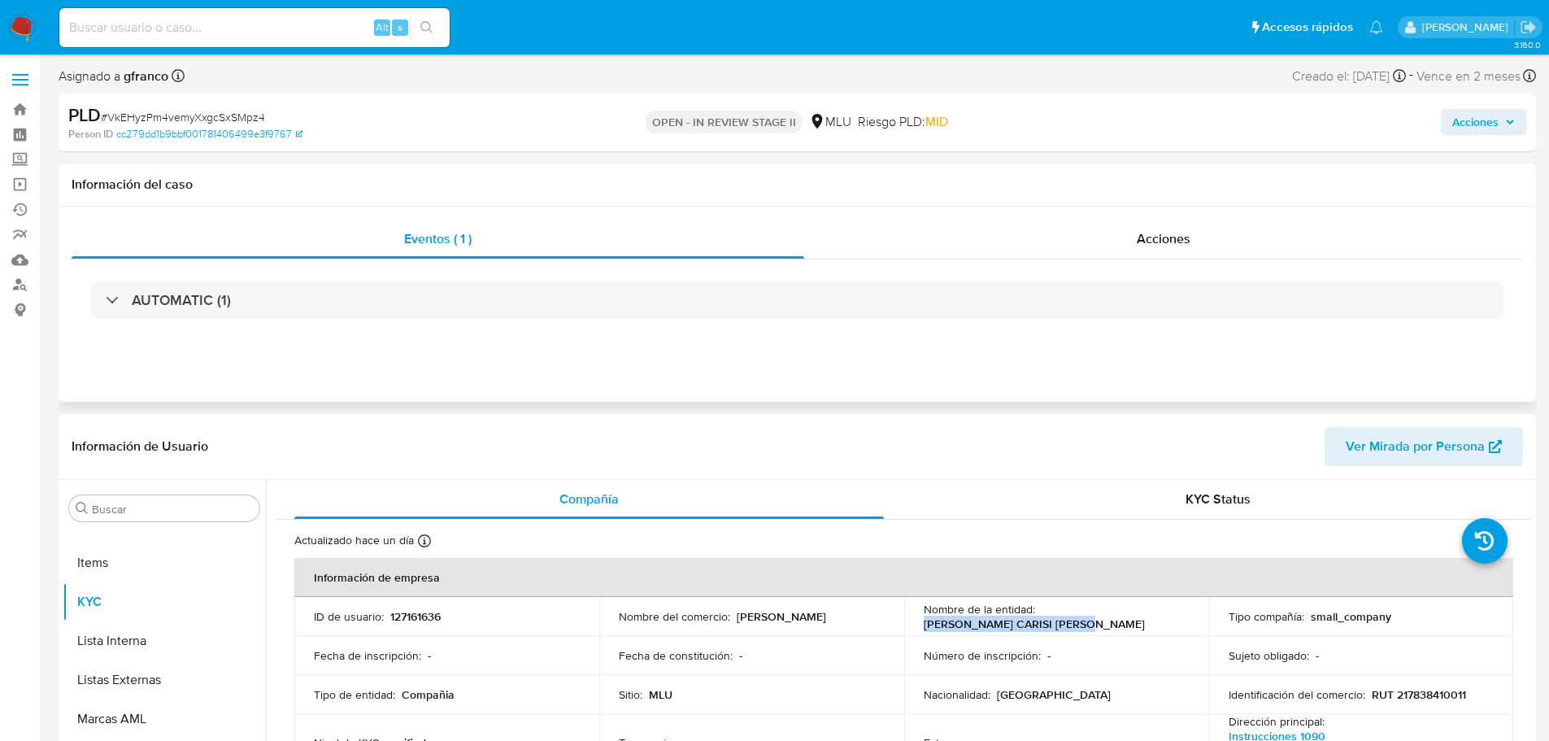
copy p "CASADEI CARISI DIEGO ANDRES"
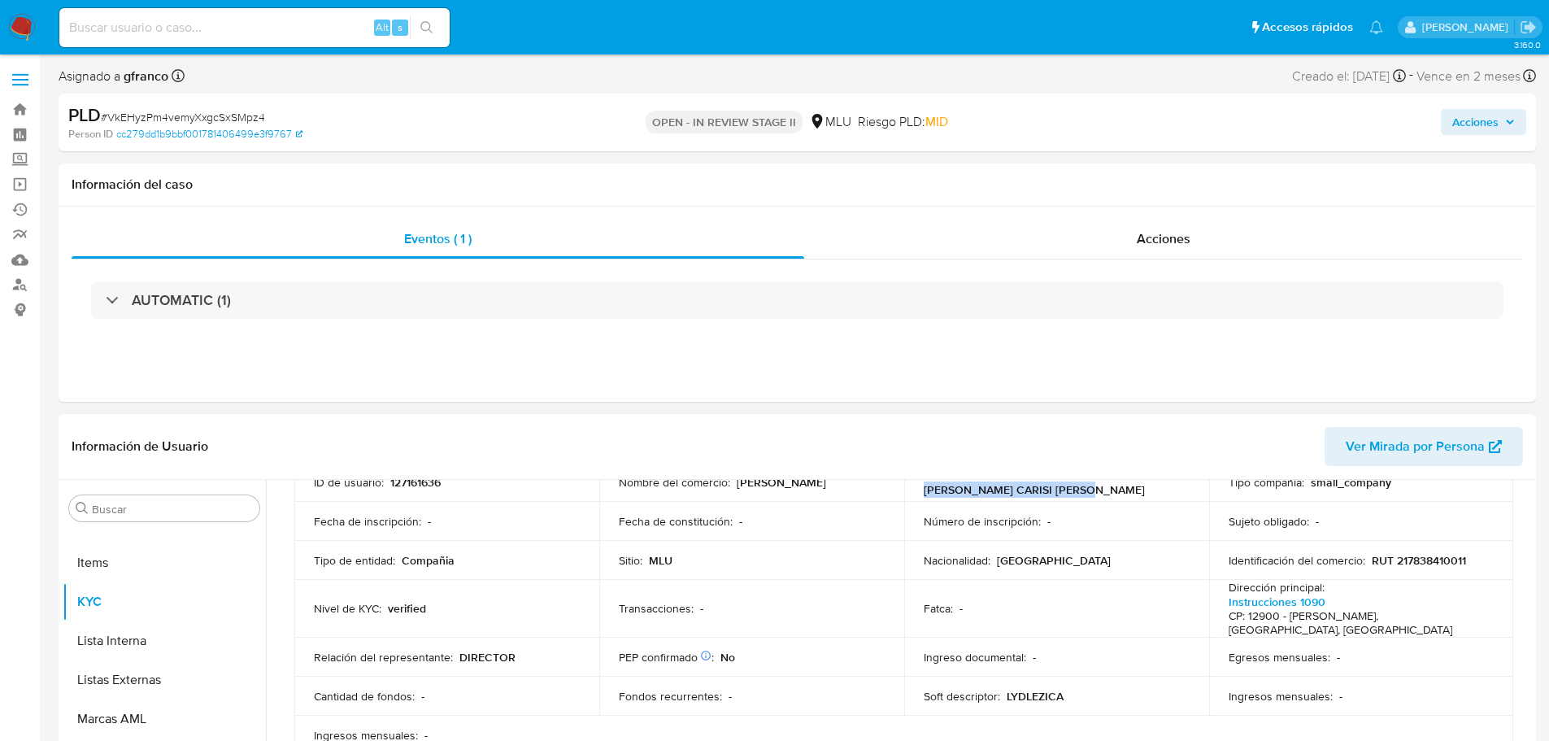
scroll to position [163, 0]
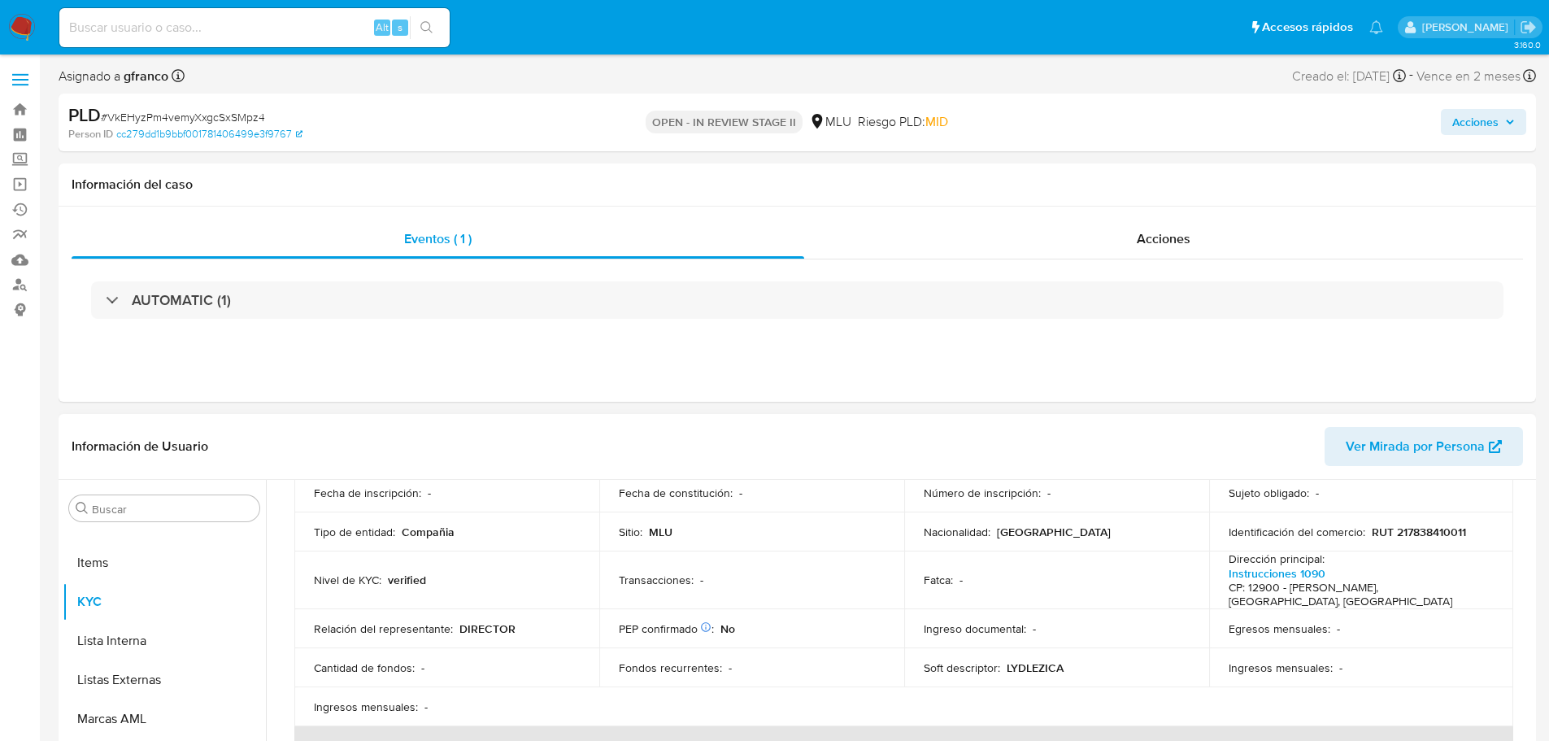
click at [1426, 539] on p "RUT 217838410011" at bounding box center [1419, 531] width 94 height 15
copy p "217838410011"
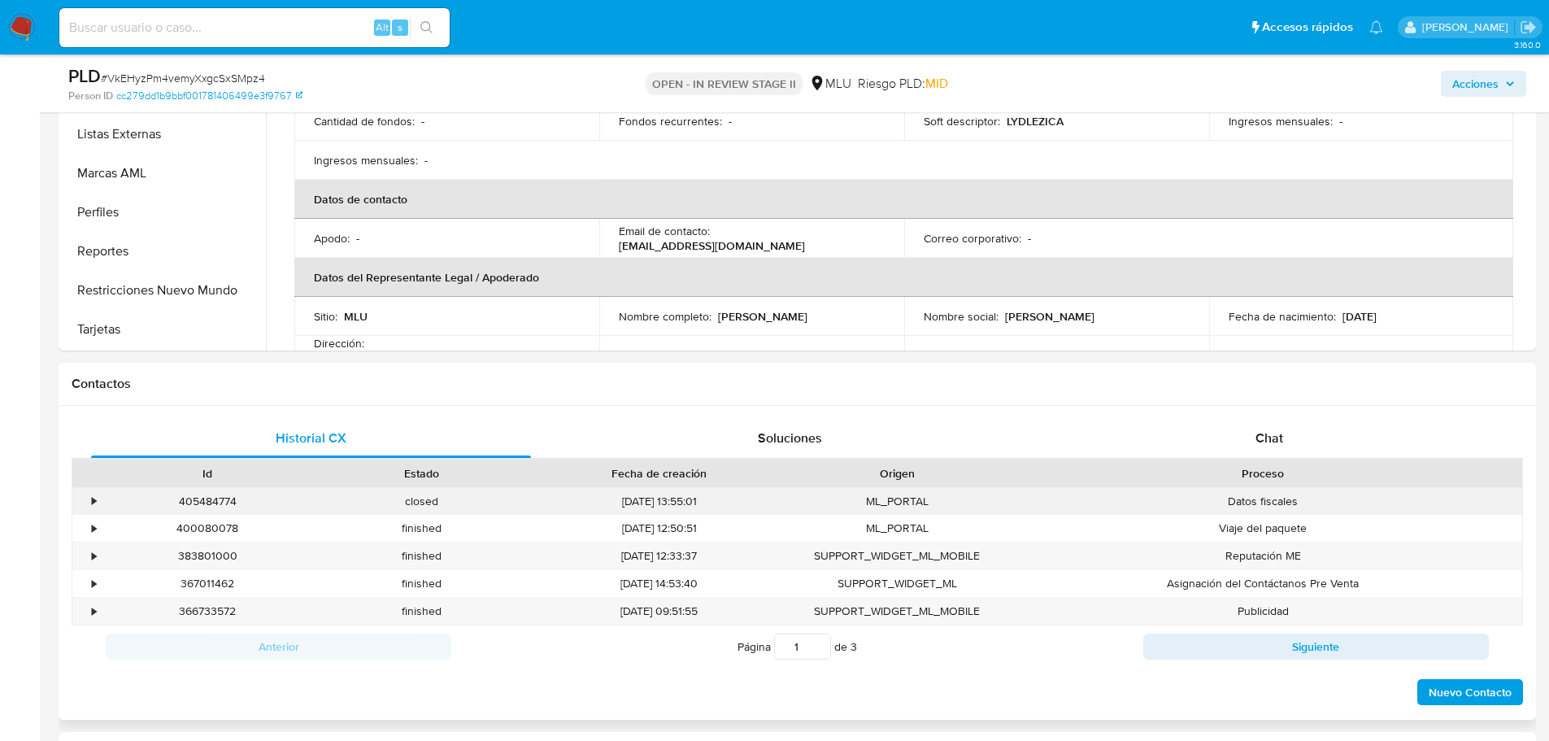
scroll to position [0, 0]
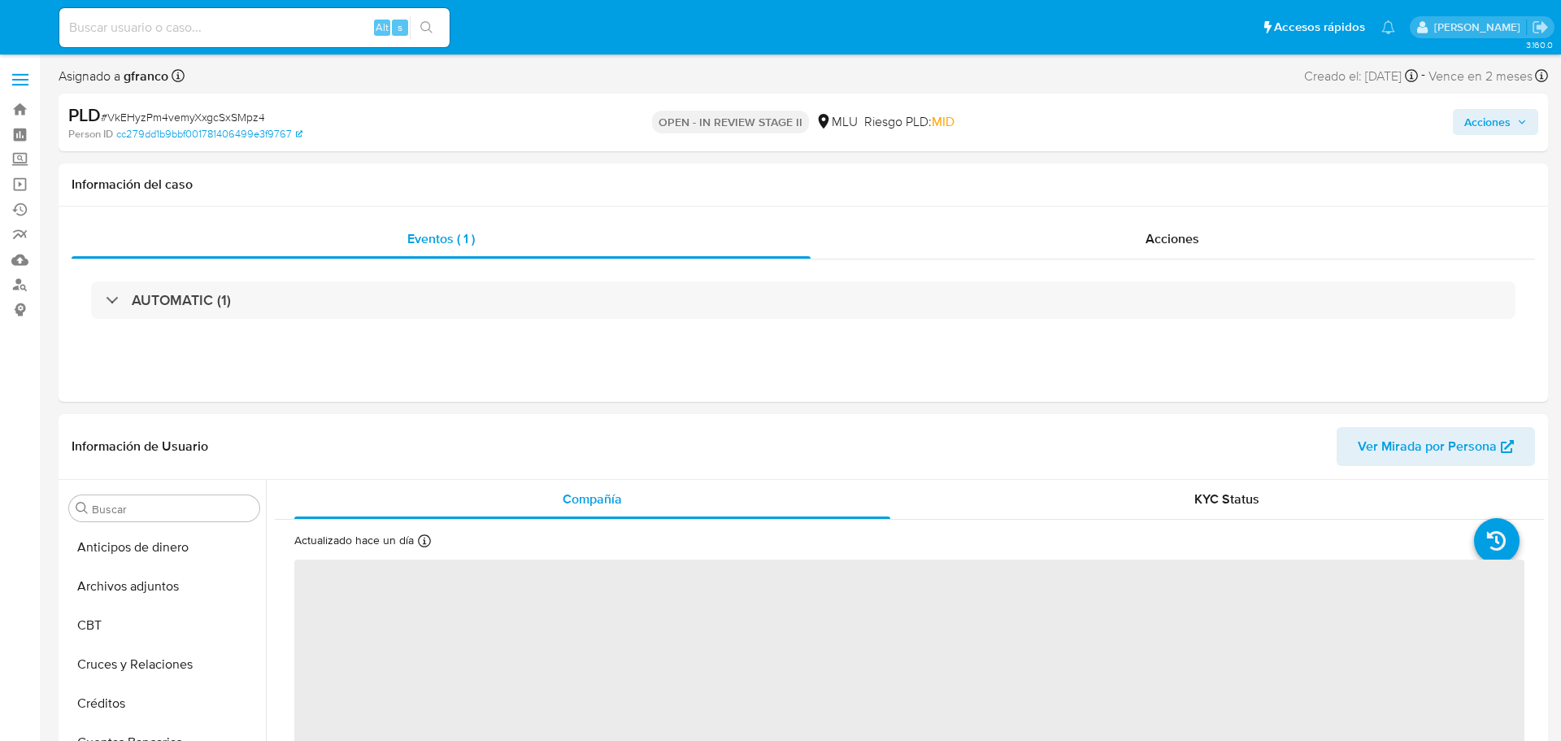
select select "10"
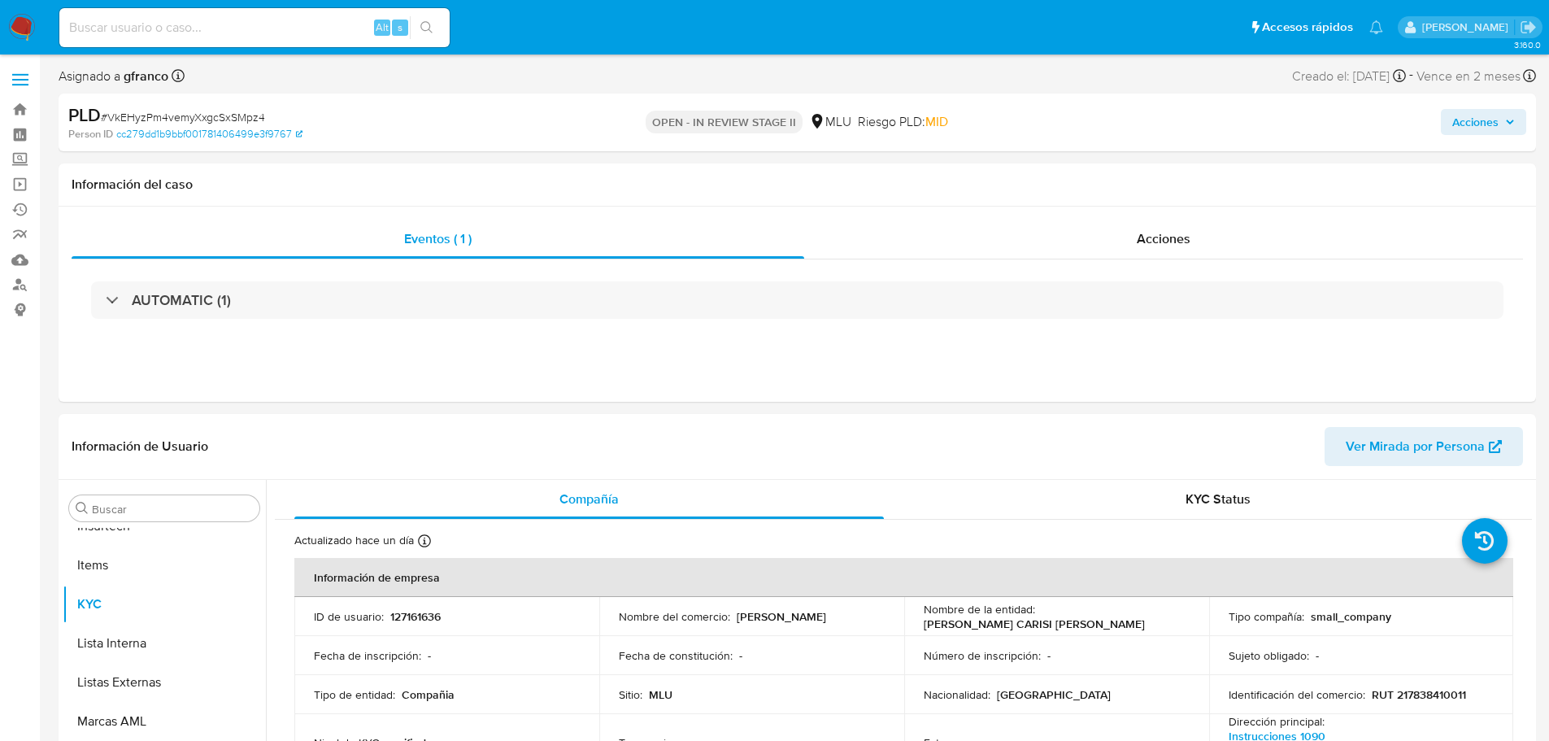
scroll to position [726, 0]
click at [1479, 115] on span "Acciones" at bounding box center [1475, 122] width 46 height 26
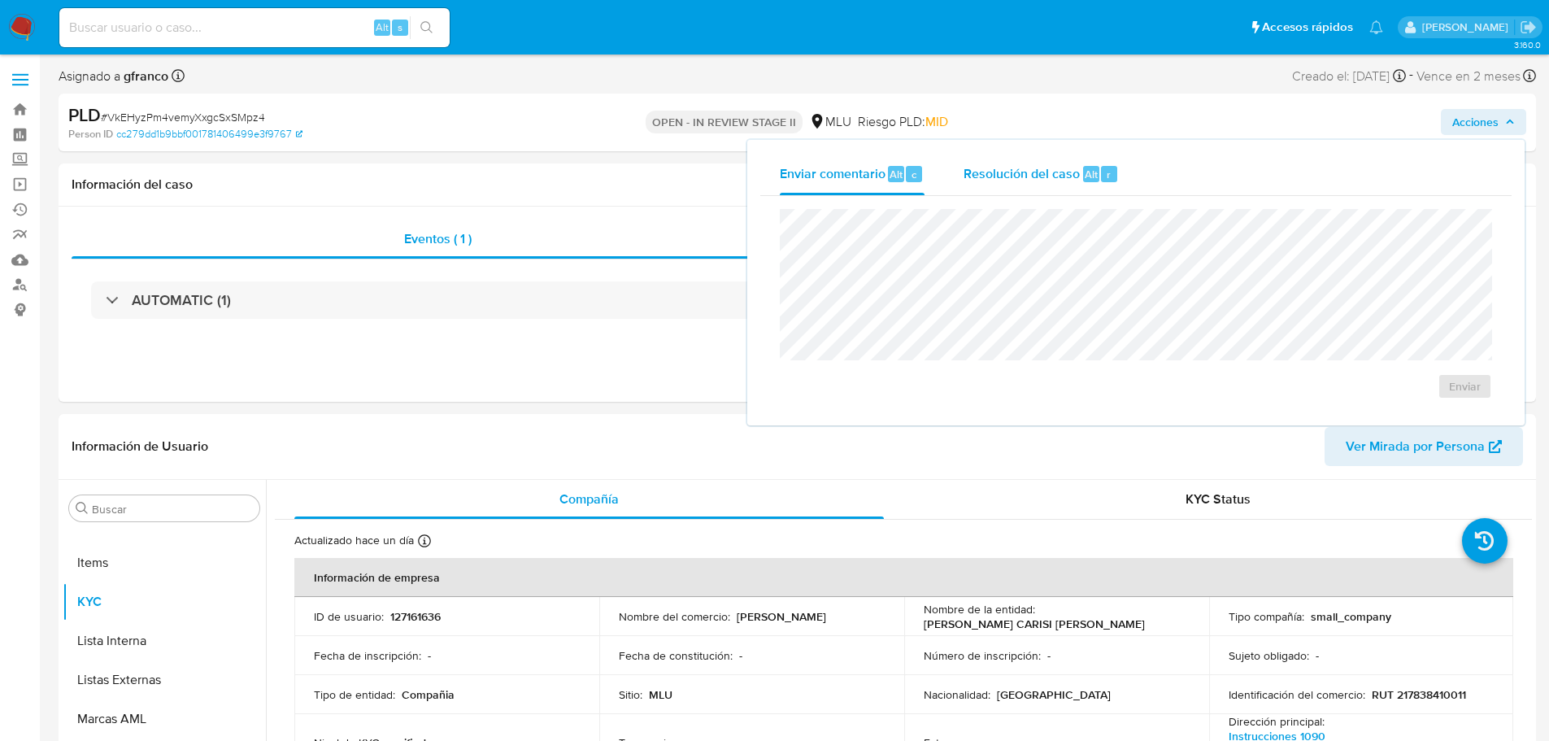
click at [1057, 163] on div "Resolución del caso Alt r" at bounding box center [1041, 174] width 155 height 42
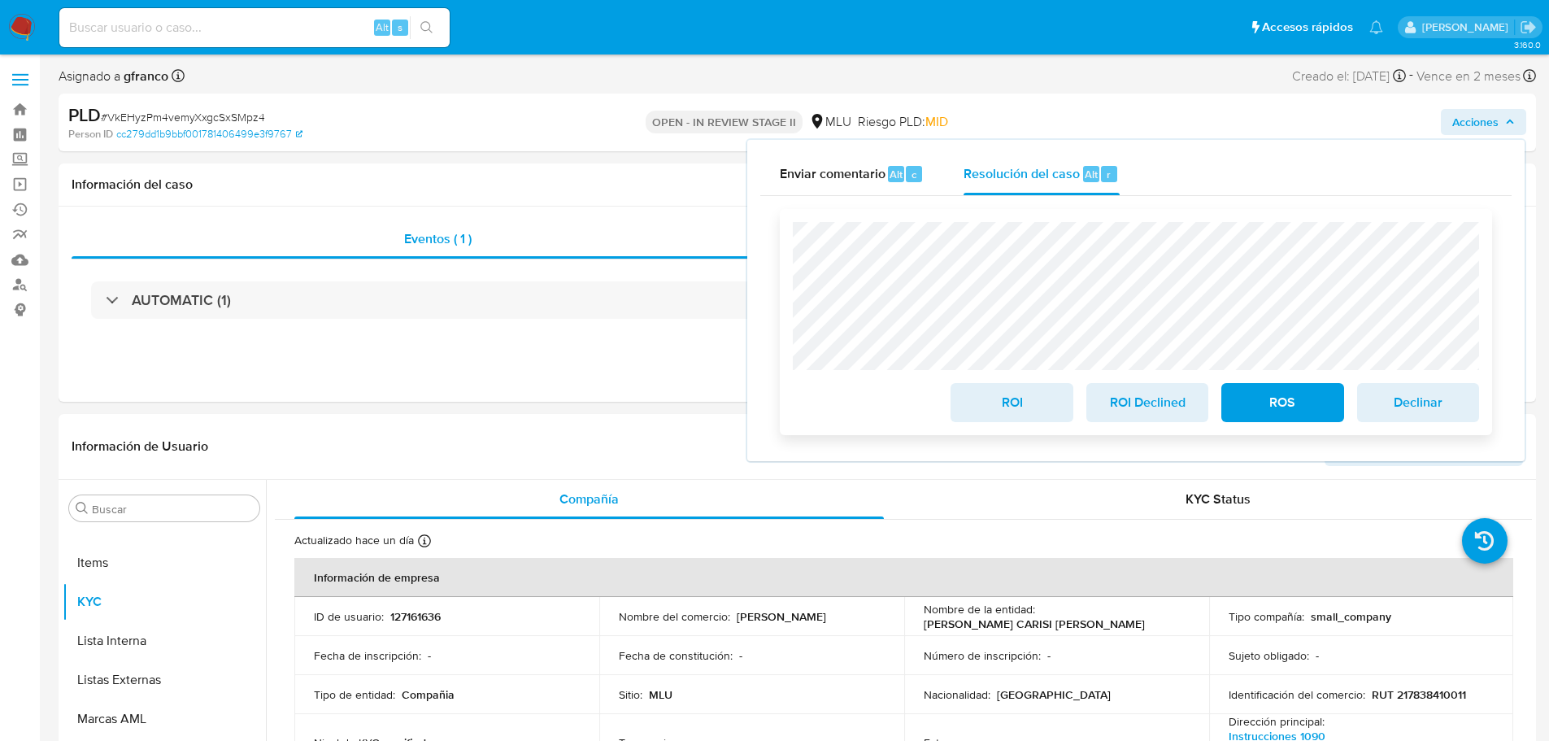
click at [1132, 407] on span "ROI Declined" at bounding box center [1147, 403] width 80 height 36
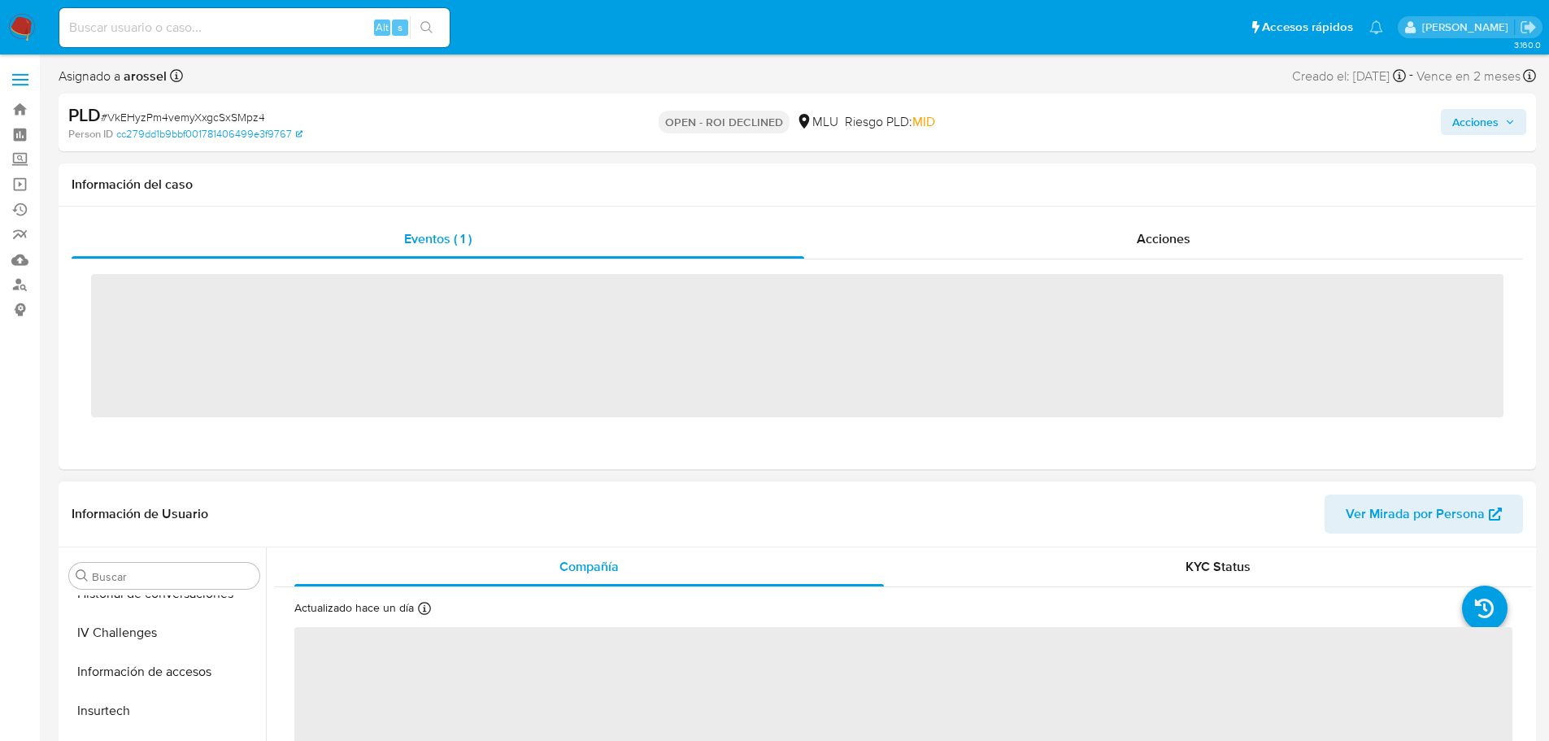
scroll to position [726, 0]
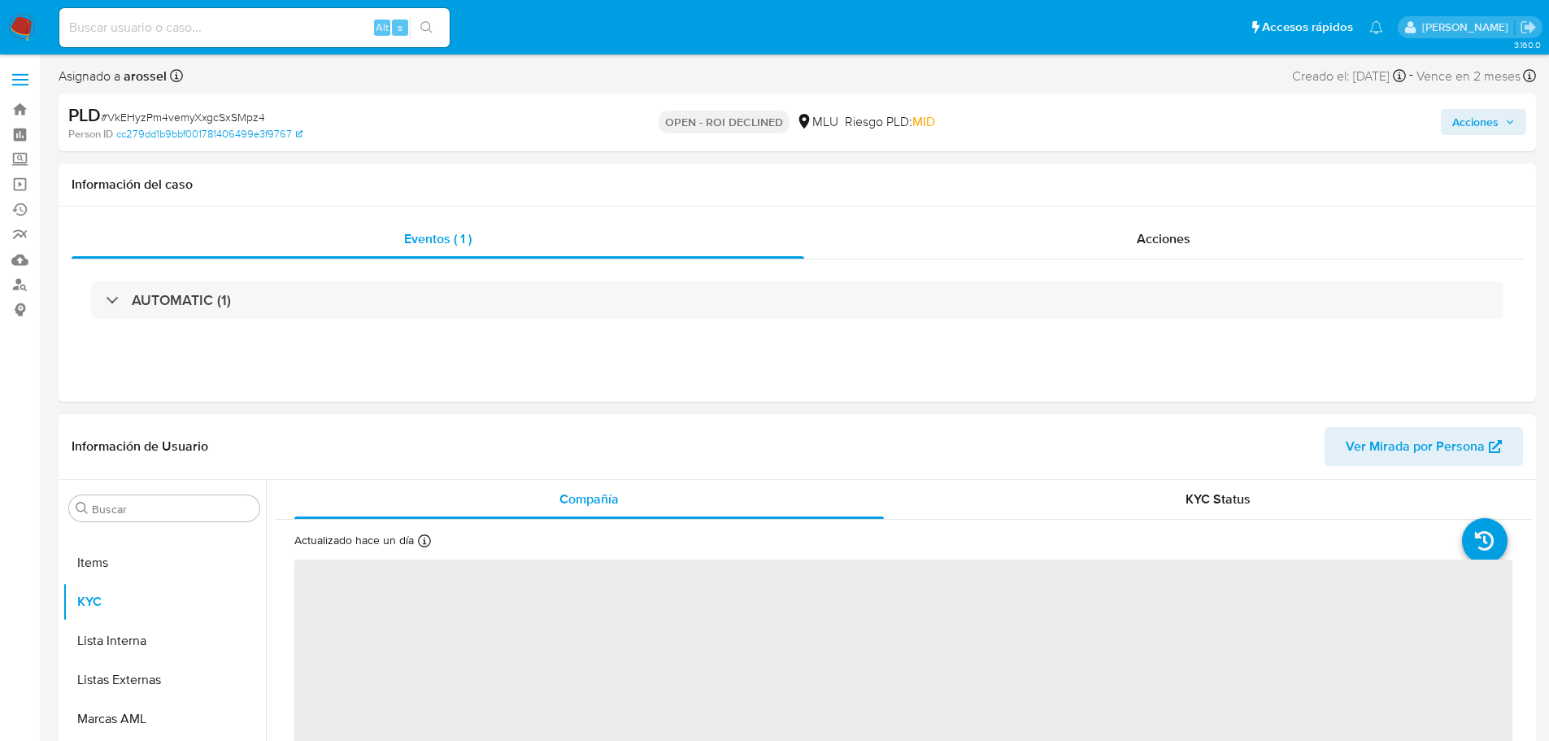
select select "10"
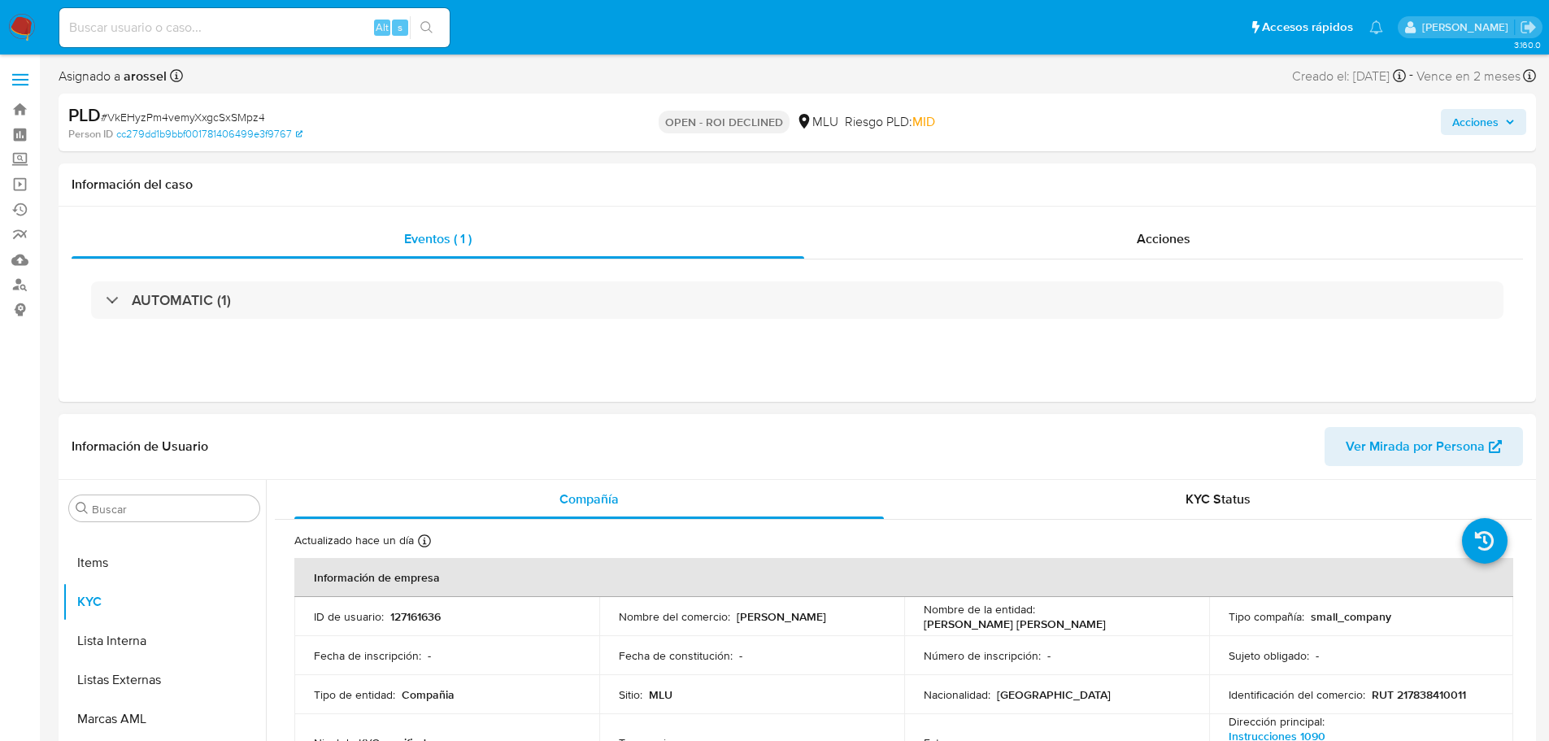
click at [707, 592] on th "Información de empresa" at bounding box center [903, 577] width 1219 height 39
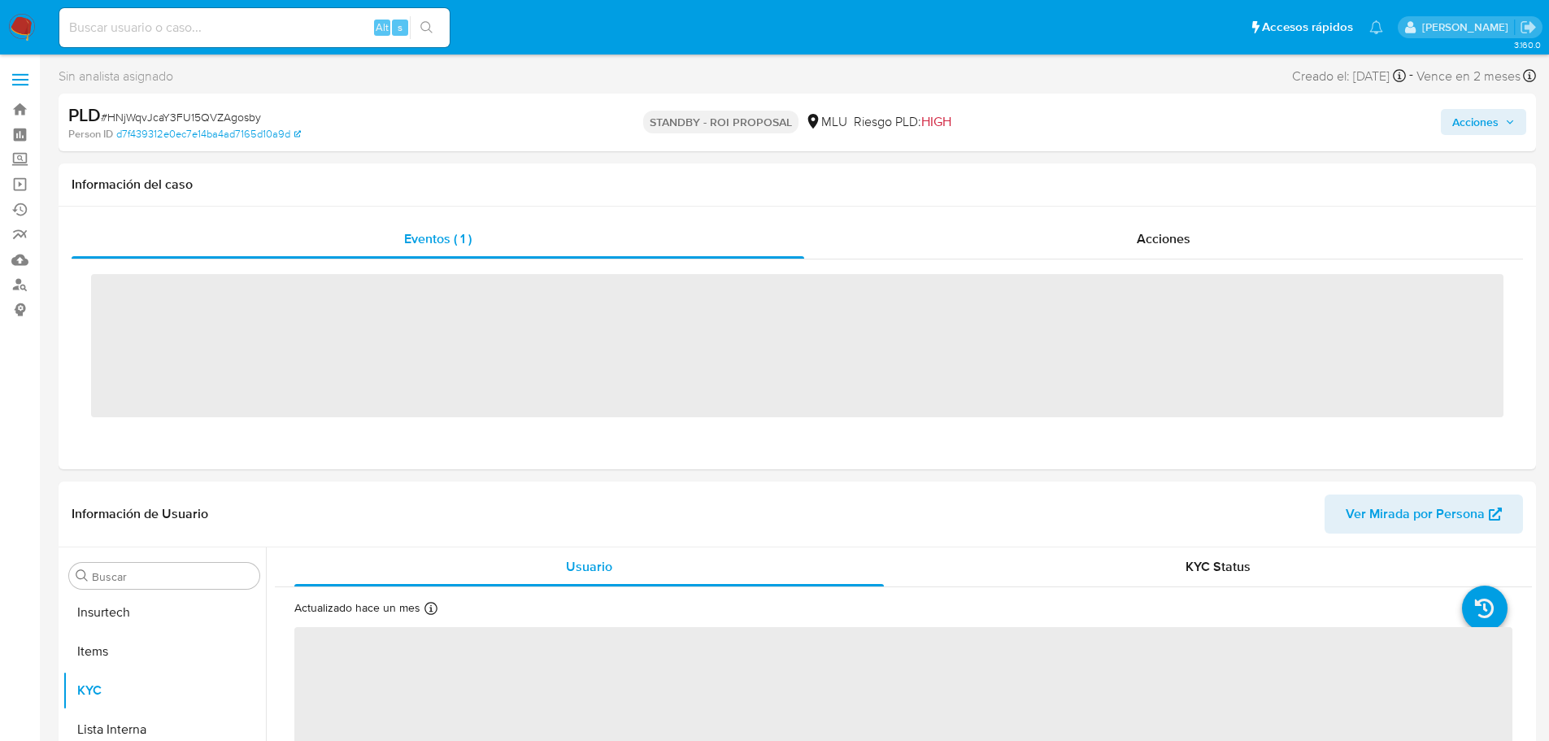
scroll to position [726, 0]
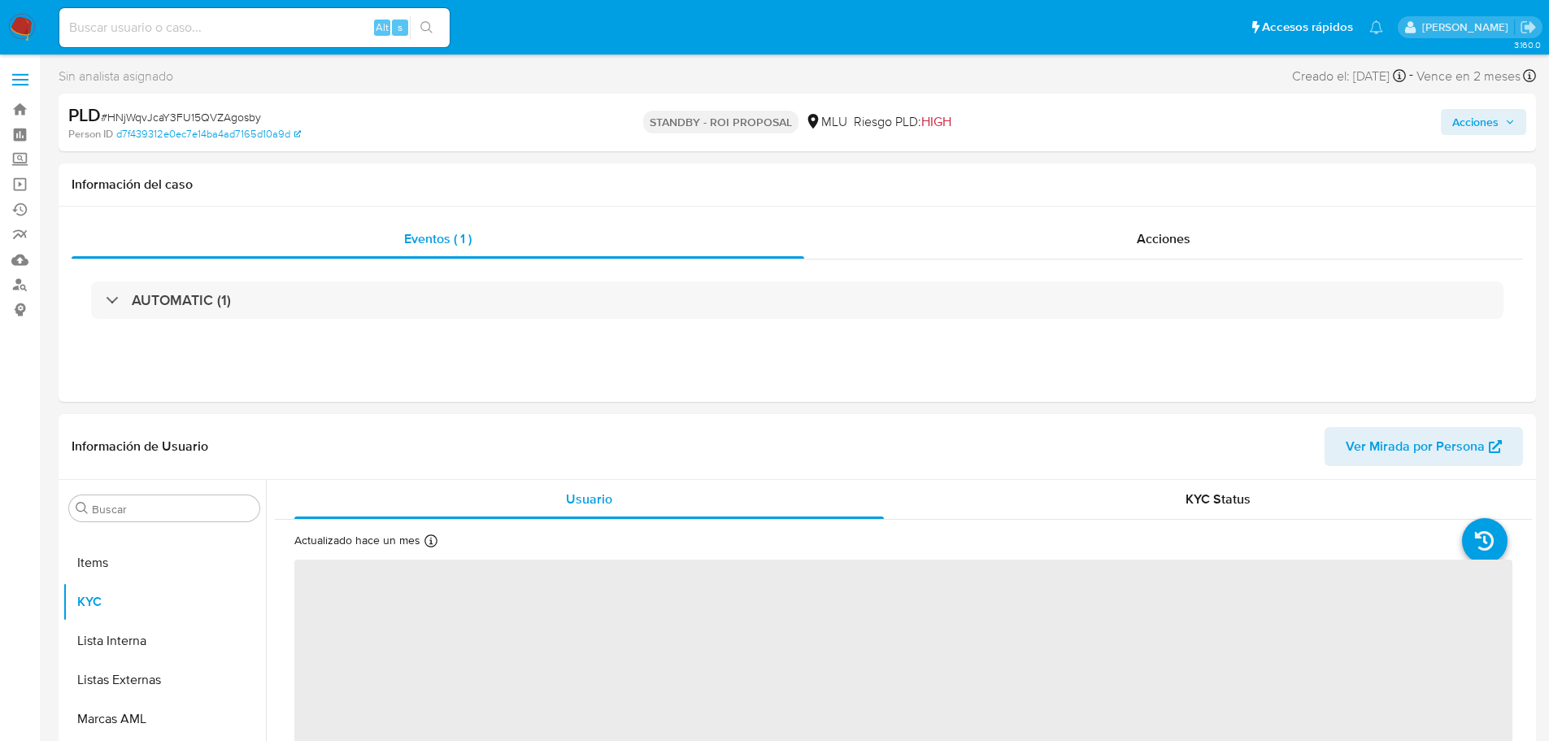
select select "10"
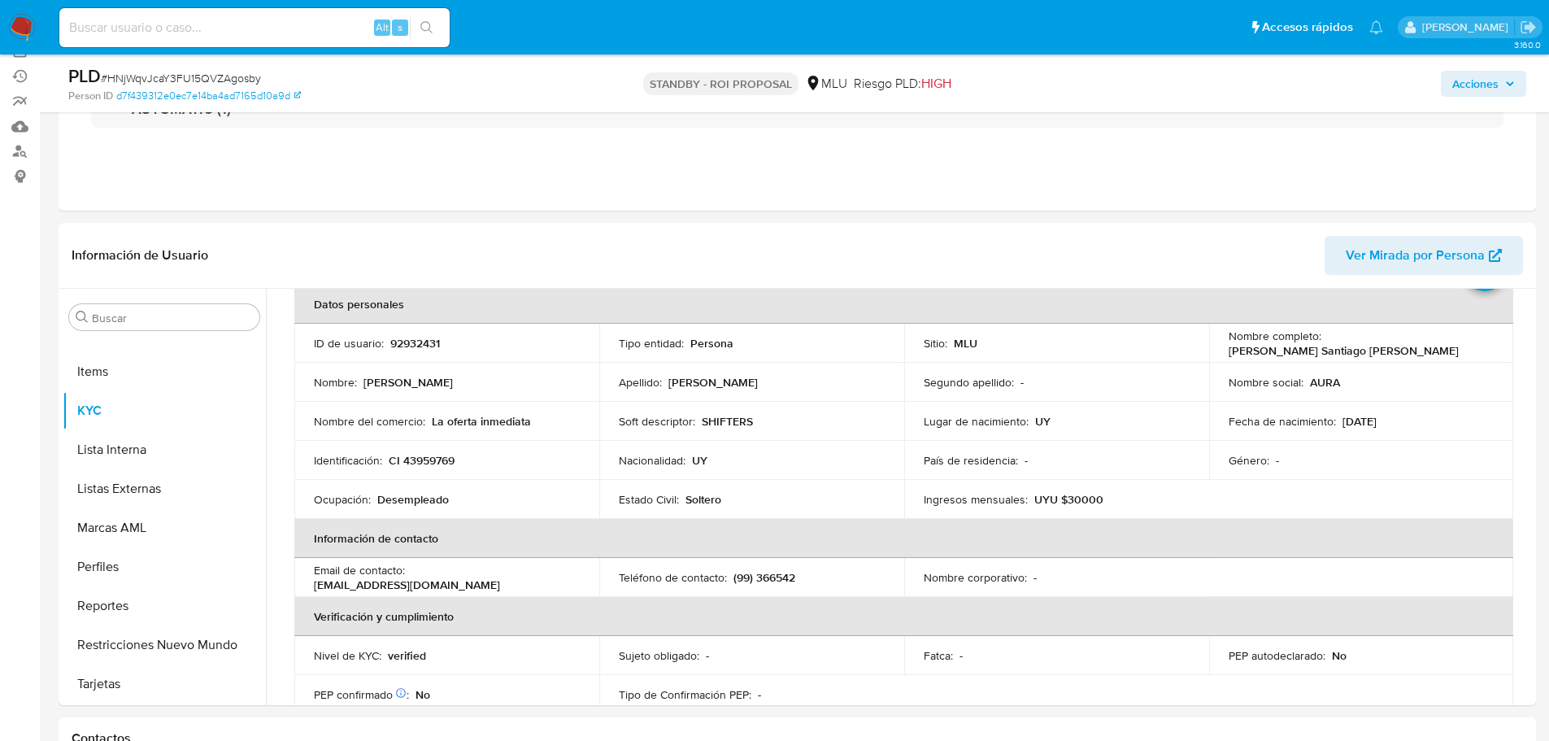
scroll to position [163, 0]
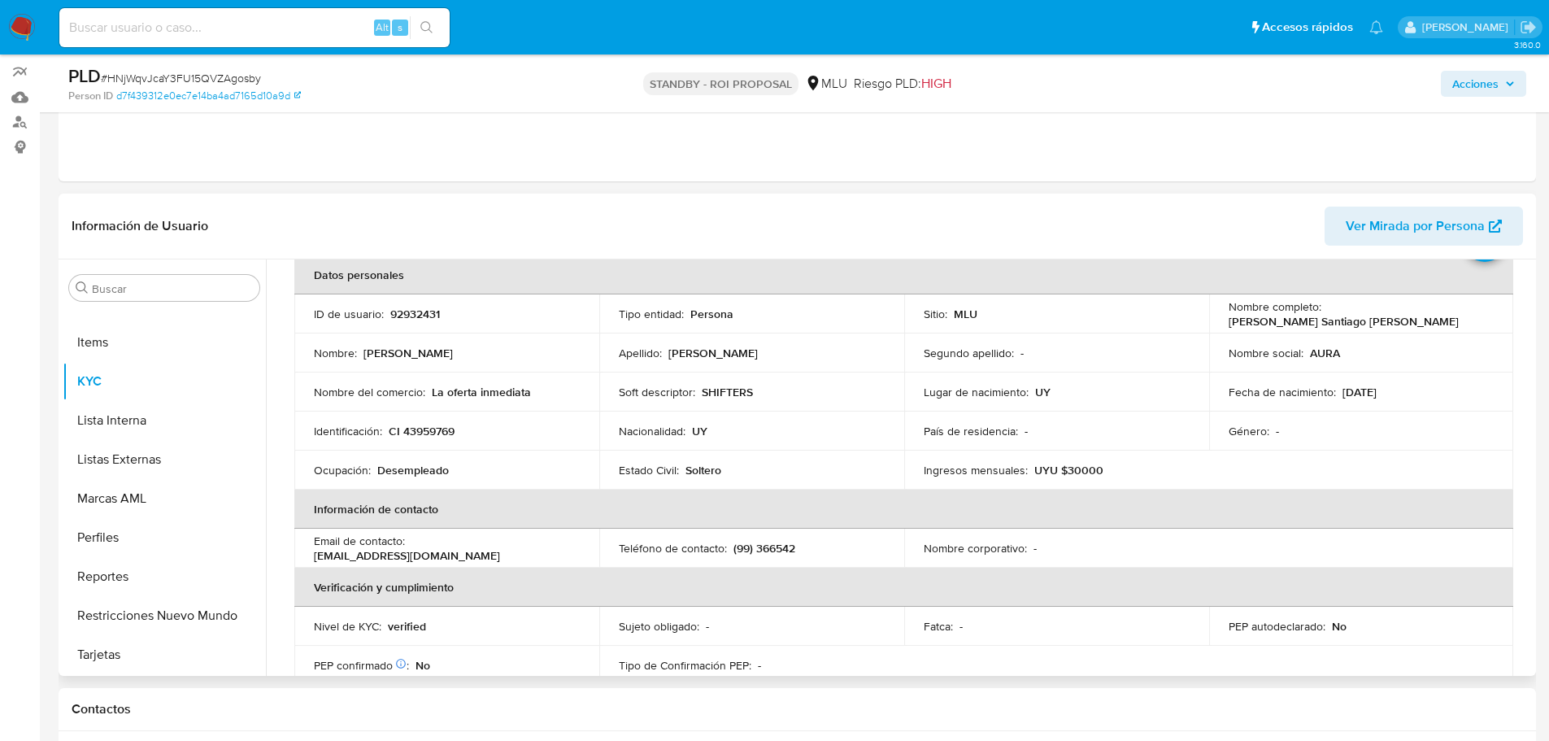
click at [1018, 373] on td "Lugar de nacimiento : UY" at bounding box center [1056, 391] width 305 height 39
click at [802, 494] on th "Información de contacto" at bounding box center [903, 508] width 1219 height 39
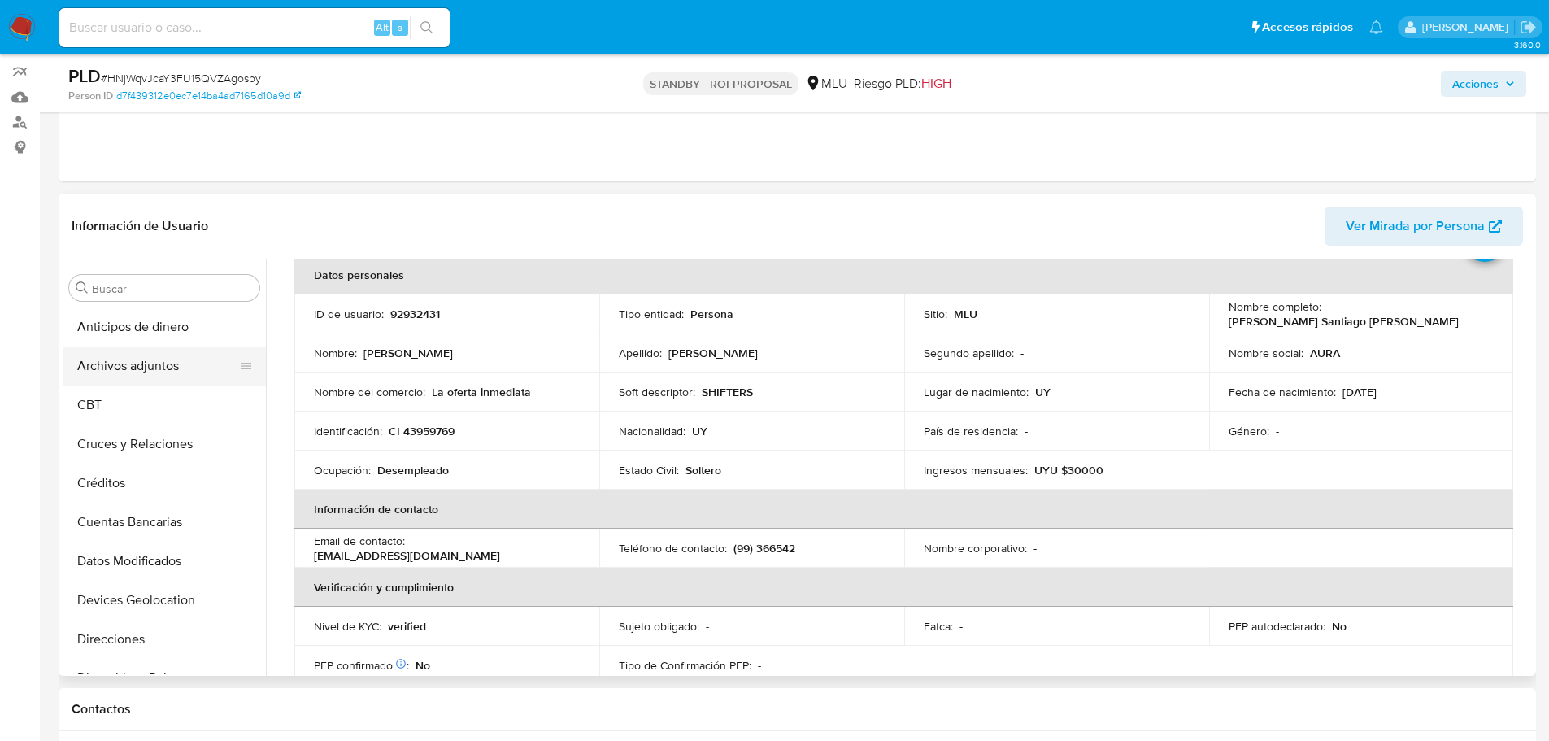
click at [177, 372] on button "Archivos adjuntos" at bounding box center [158, 365] width 190 height 39
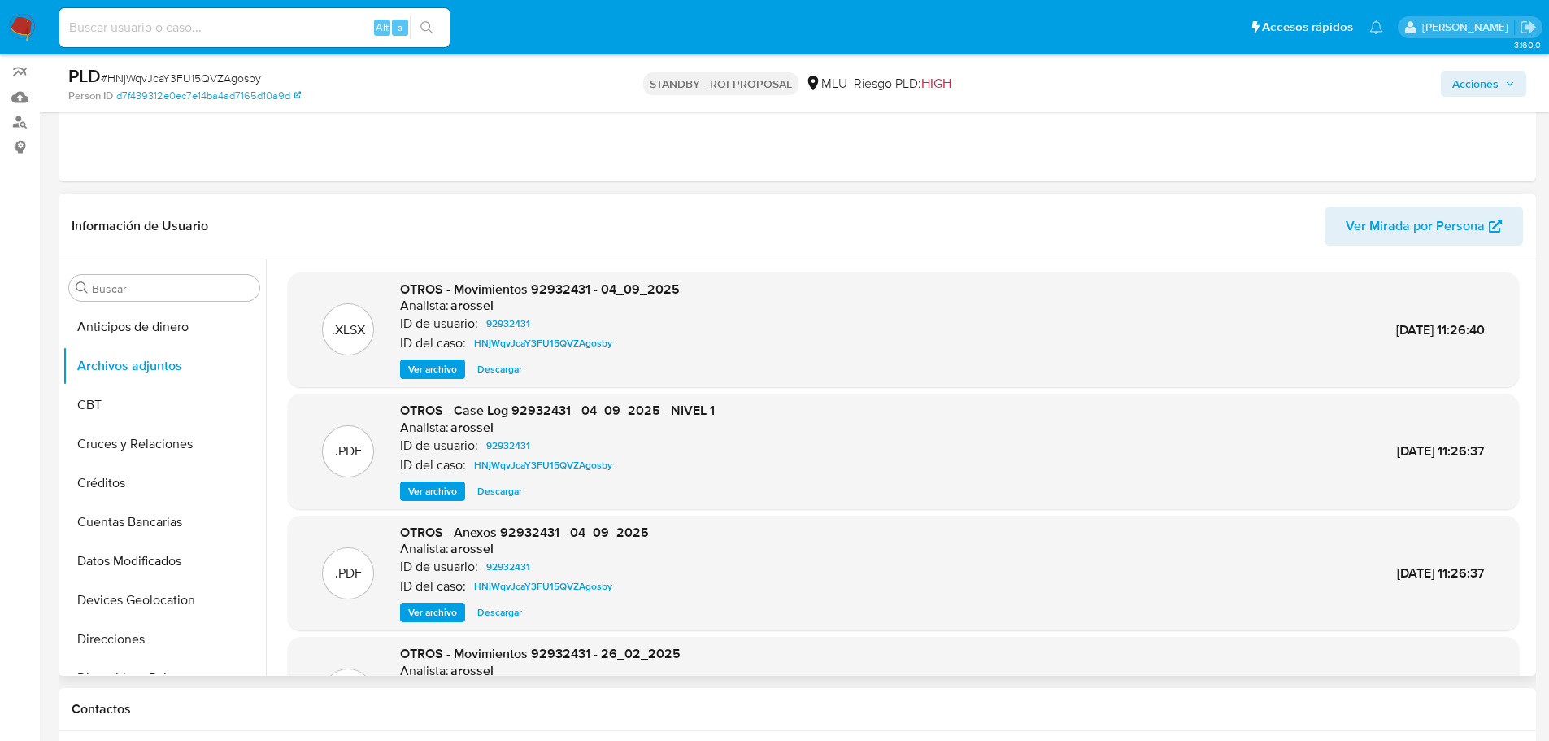
click at [452, 499] on span "Ver archivo" at bounding box center [432, 491] width 49 height 16
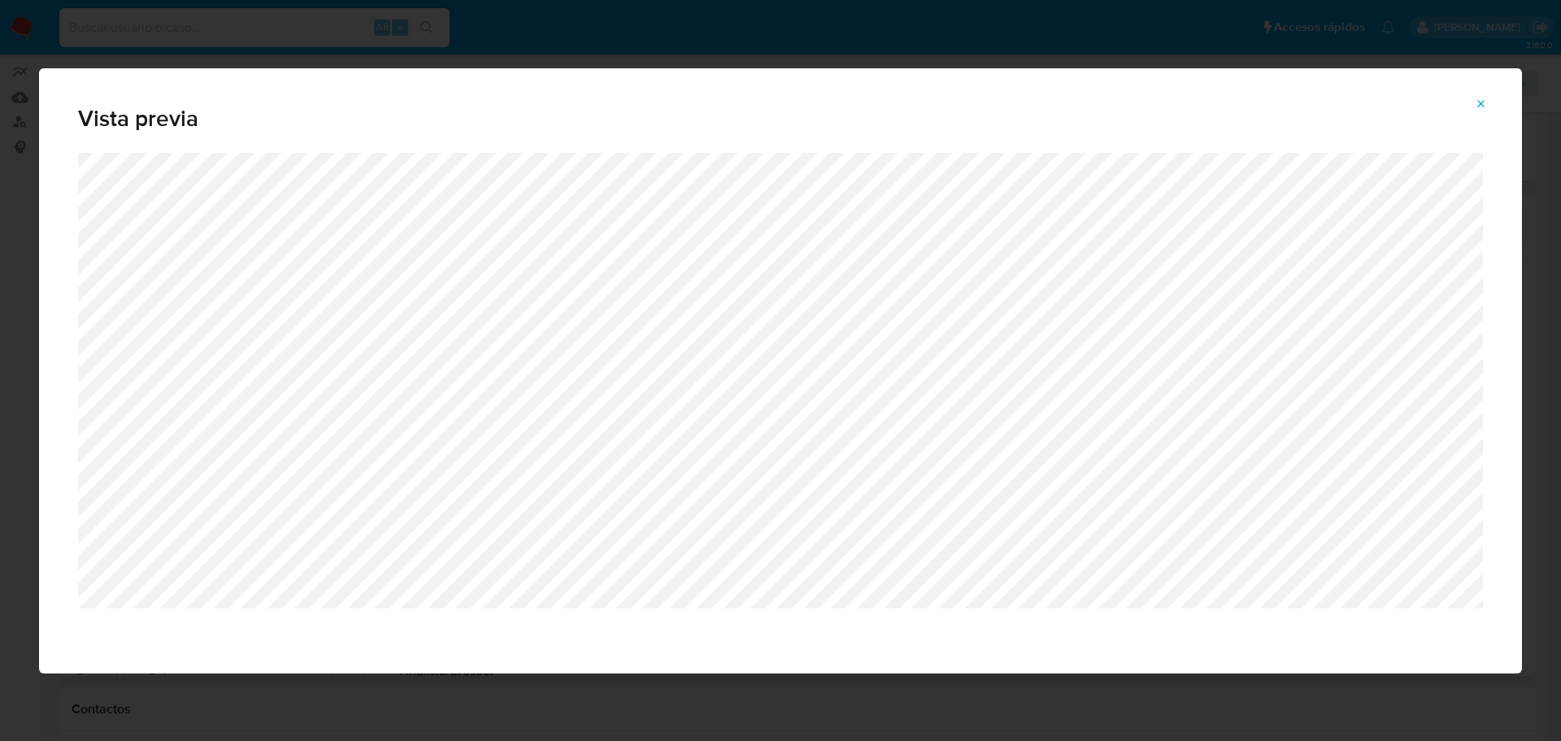
click at [1477, 105] on icon "Attachment preview" at bounding box center [1481, 104] width 13 height 13
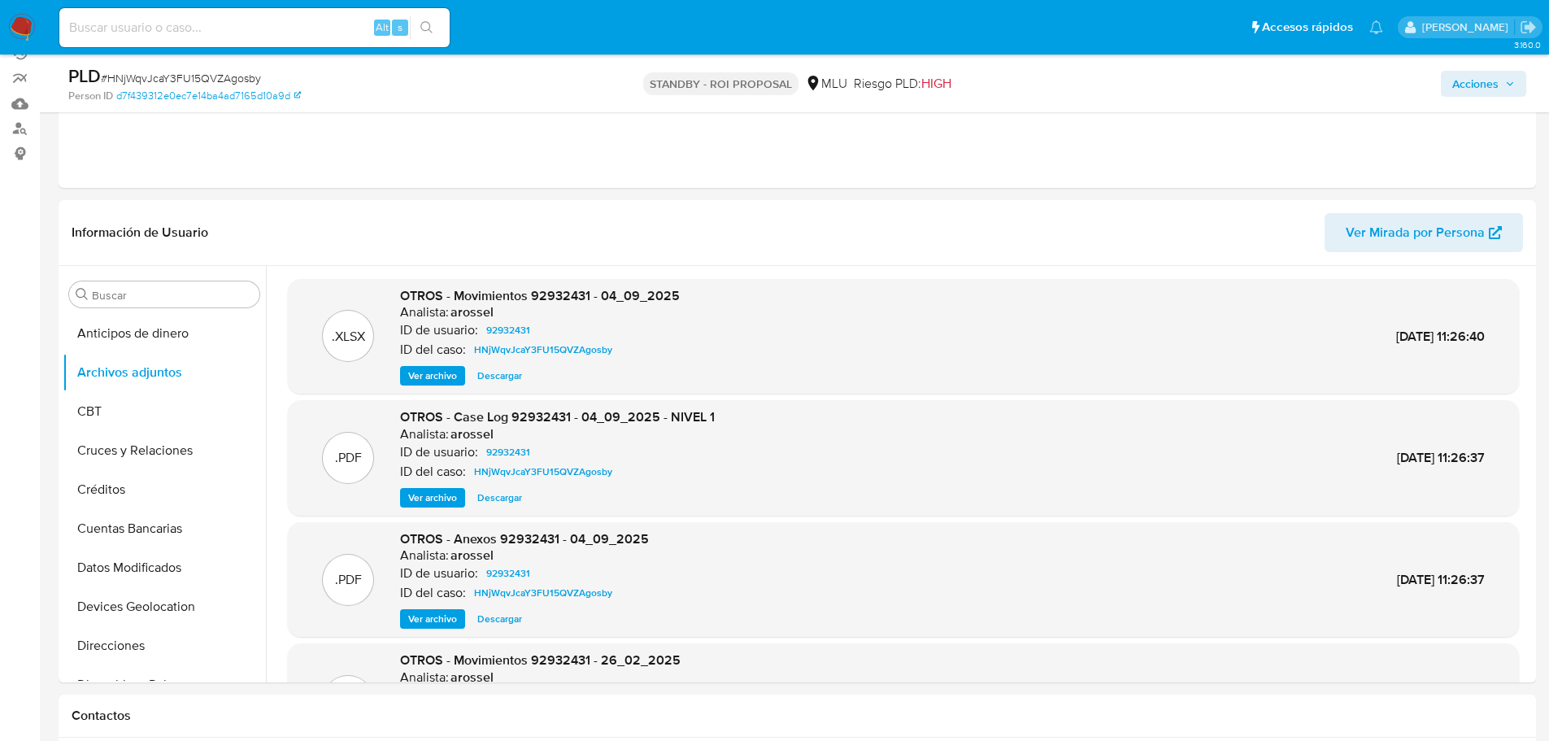
scroll to position [163, 0]
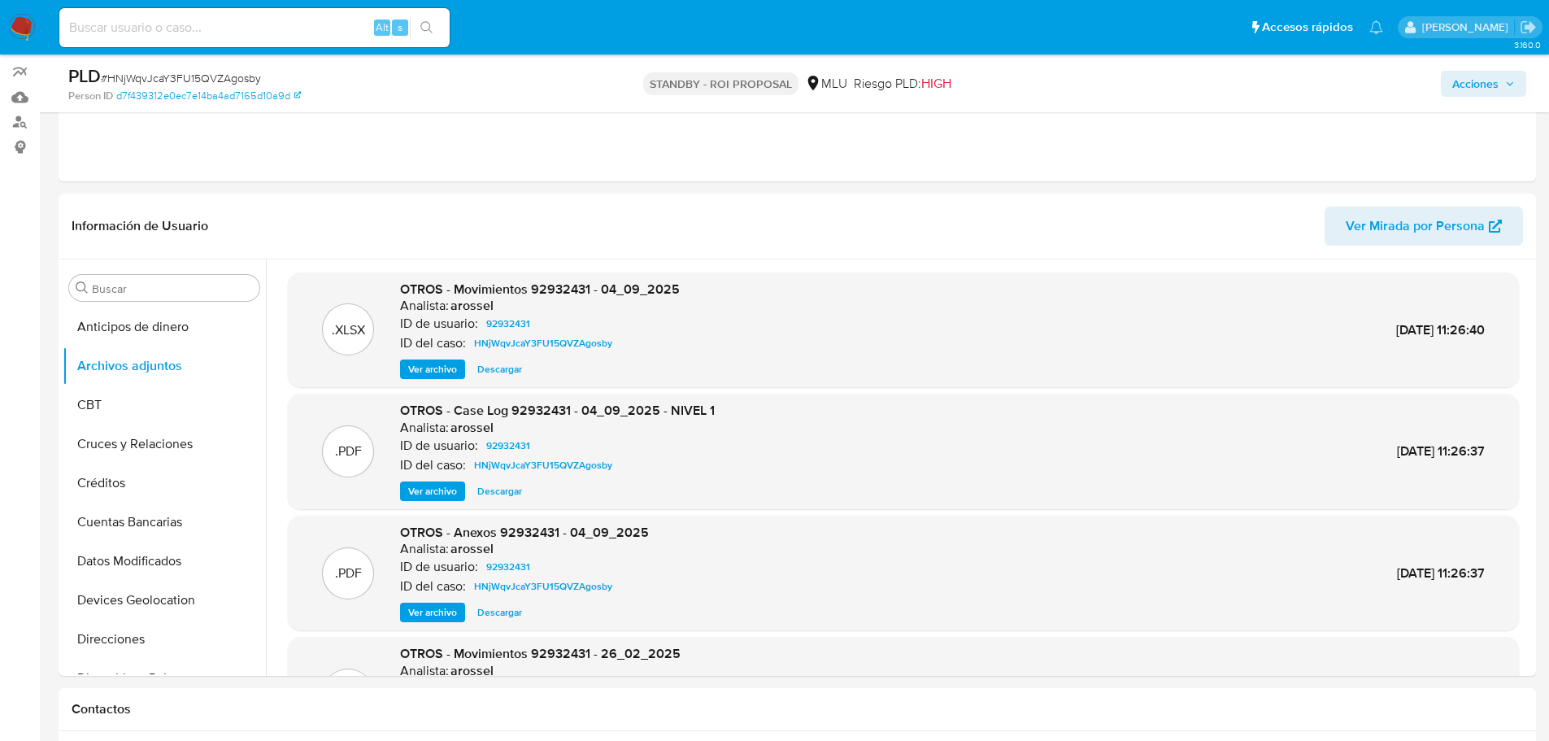
click at [437, 484] on span "Ver archivo" at bounding box center [432, 491] width 49 height 16
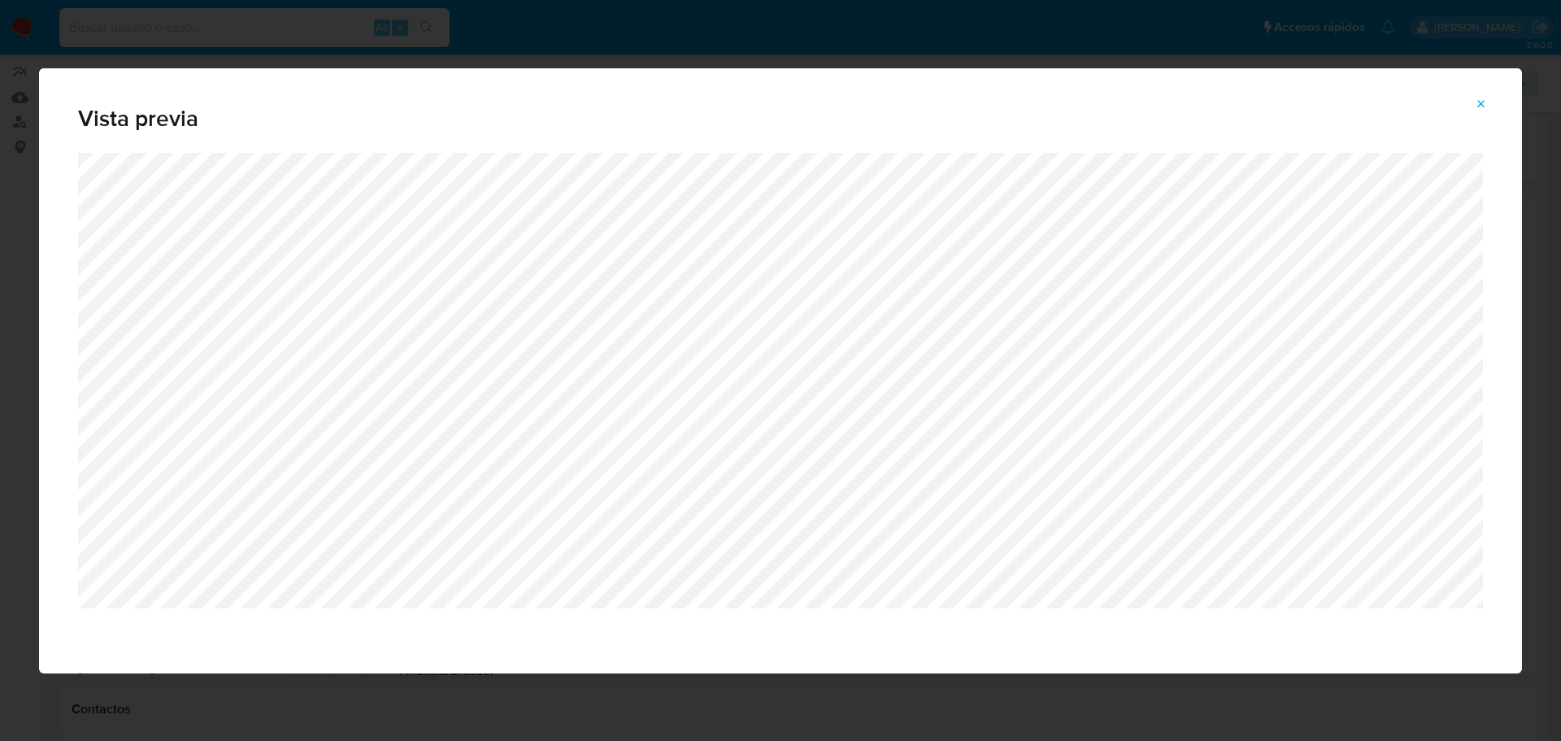
click at [1480, 111] on span "Attachment preview" at bounding box center [1481, 104] width 13 height 23
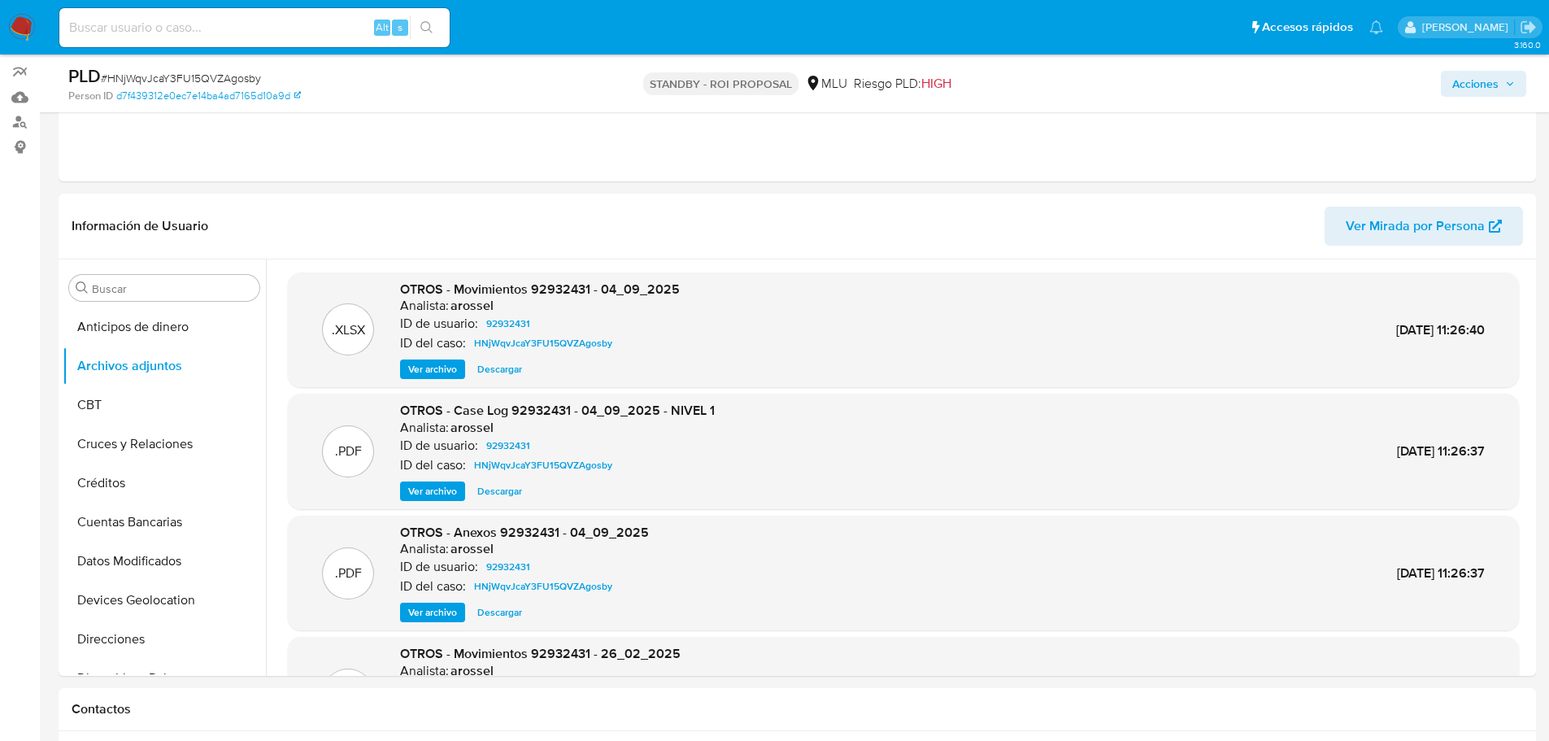
click at [224, 72] on span "# HNjWqvJcaY3FU15QVZAgosby" at bounding box center [181, 78] width 160 height 16
copy span "HNjWqvJcaY3FU15QVZAgosby"
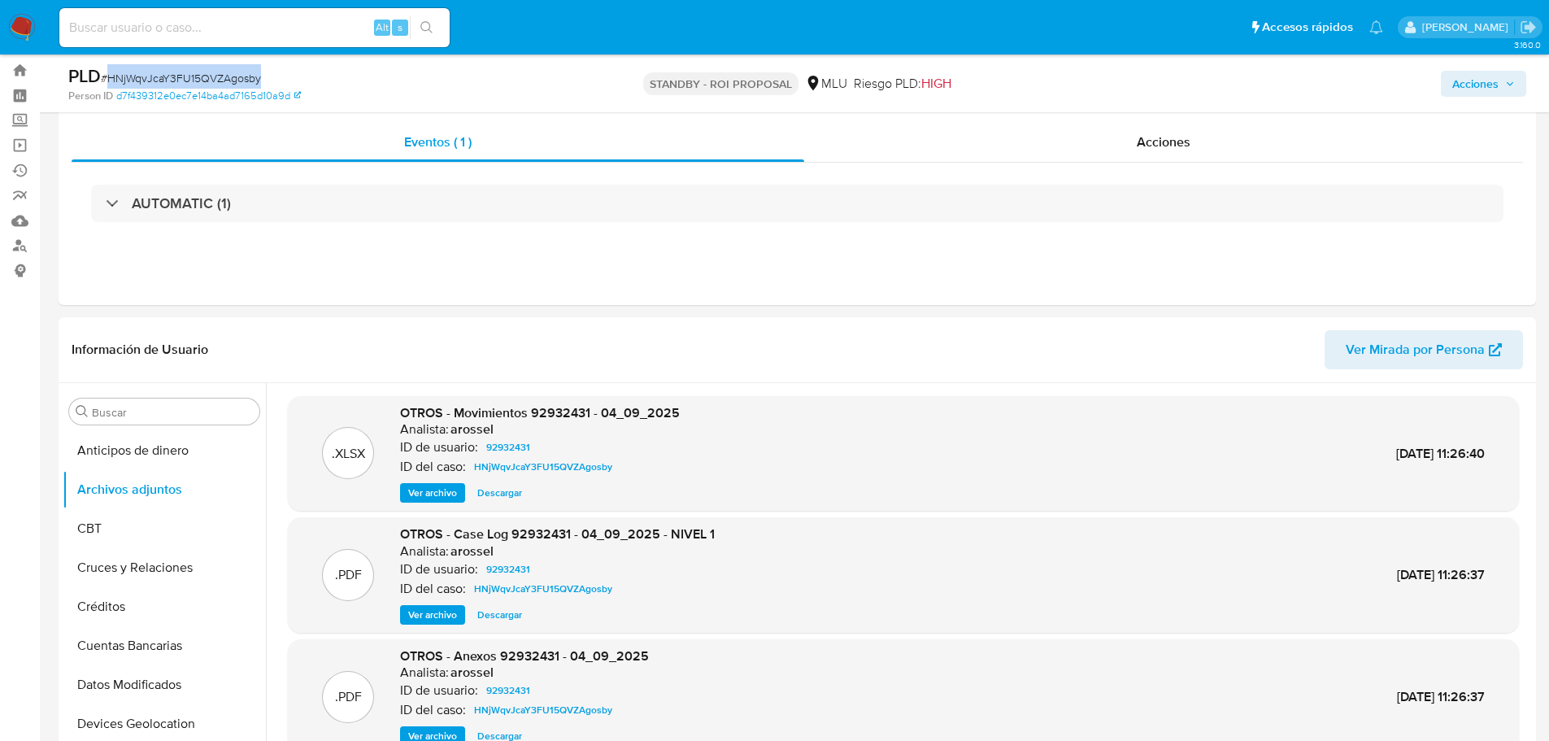
scroll to position [0, 0]
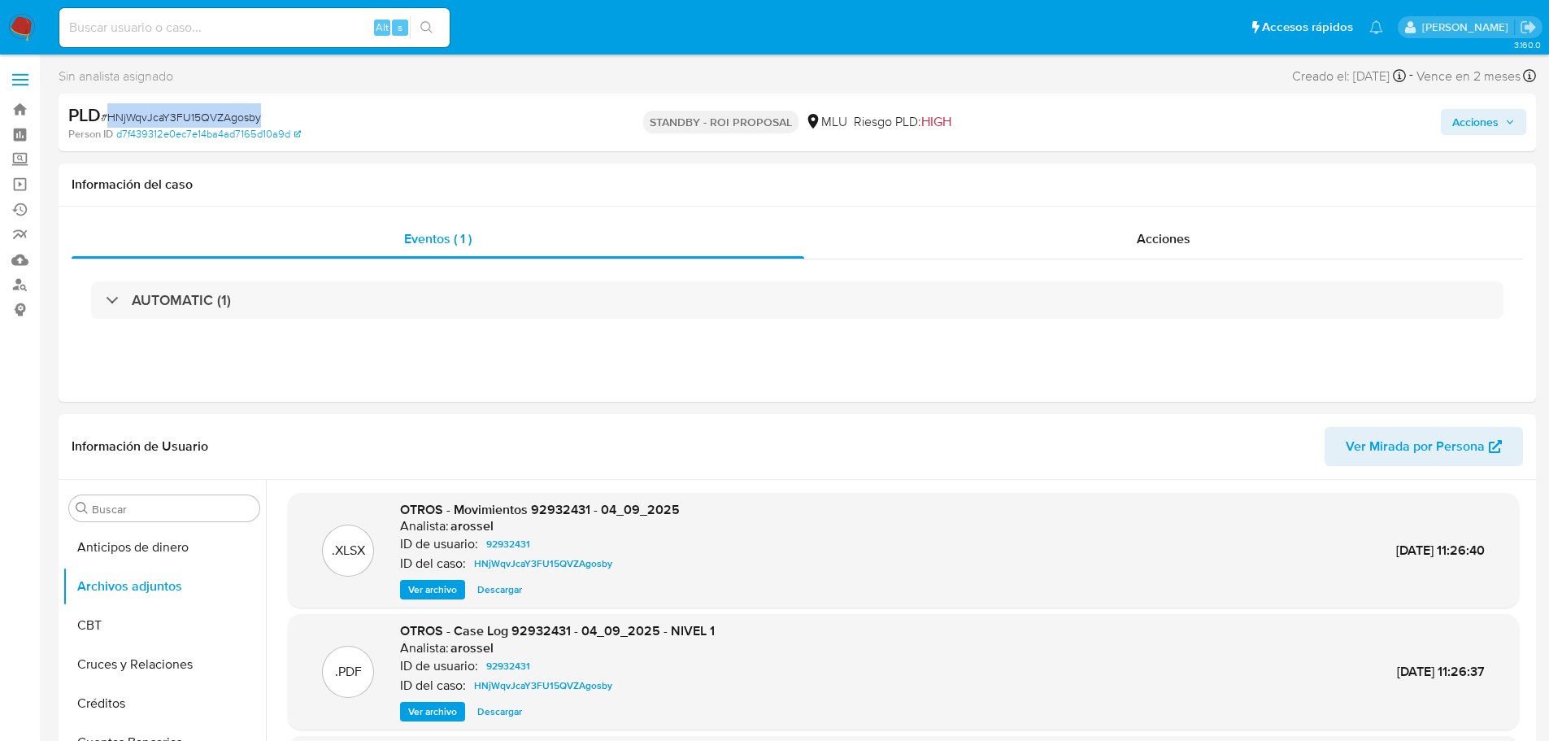
click at [235, 110] on span "# HNjWqvJcaY3FU15QVZAgosby" at bounding box center [181, 117] width 160 height 16
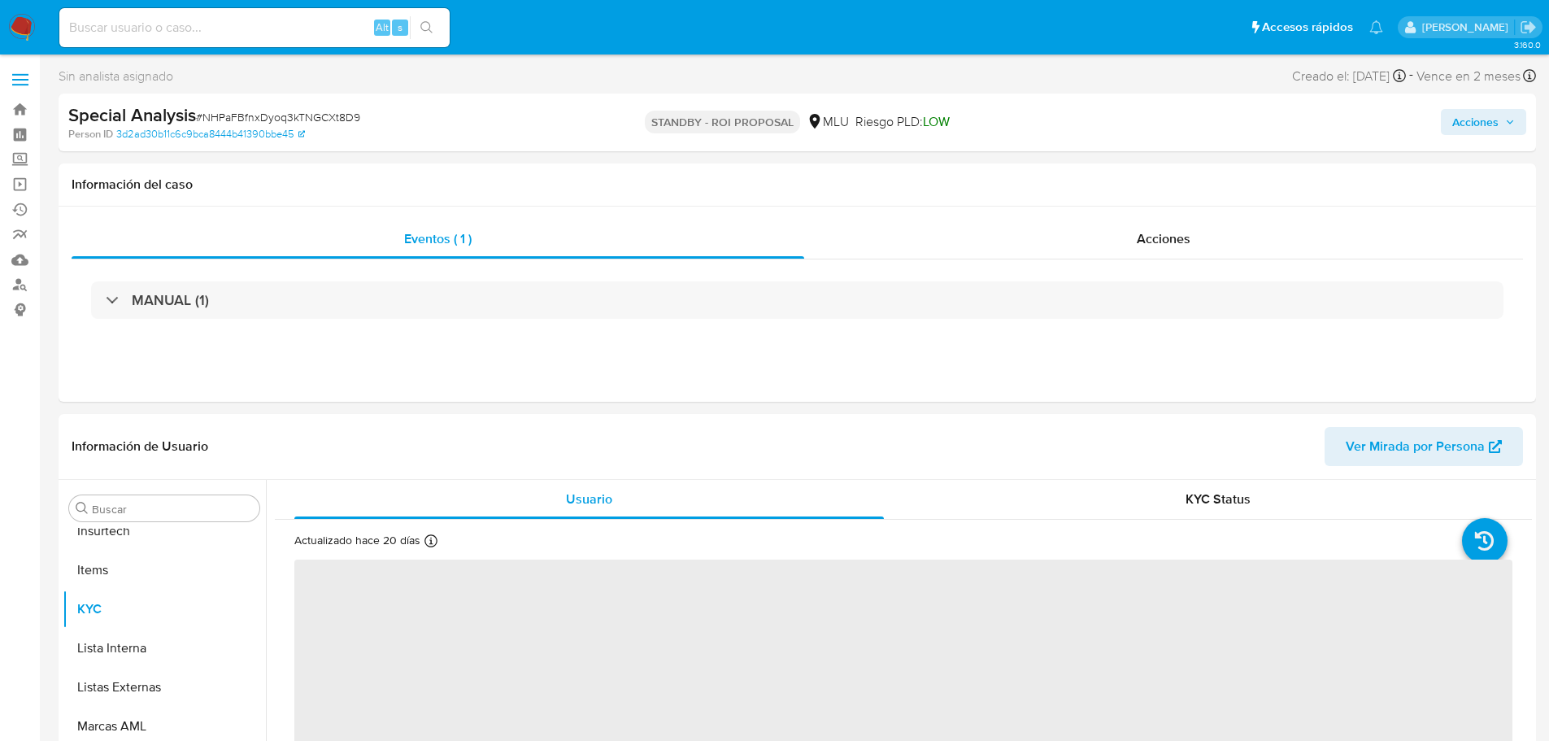
select select "10"
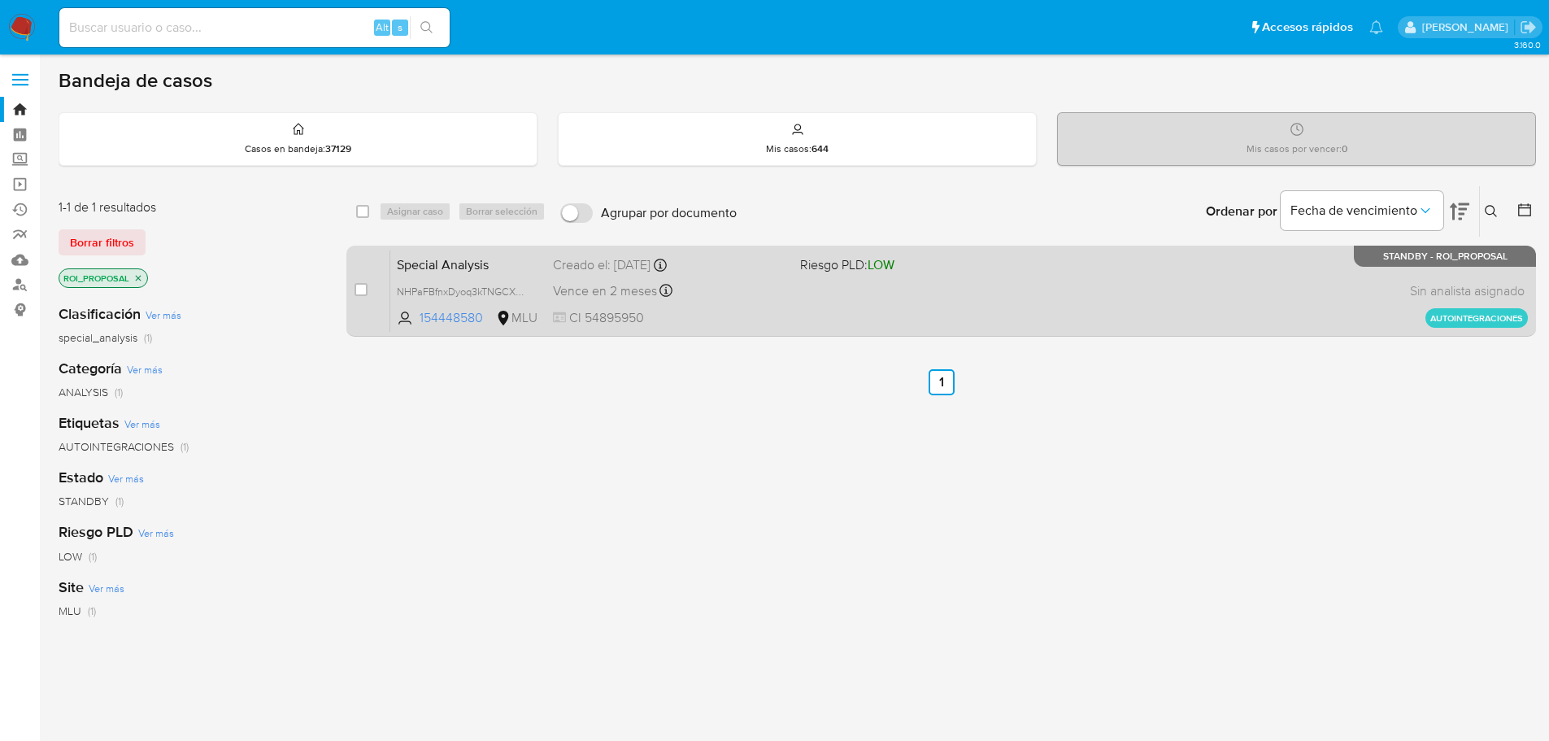
click at [1129, 321] on div "Special Analysis NHPaFBfnxDyoq3kTNGCXt8D9 154448580 MLU Riesgo PLD: LOW Creado …" at bounding box center [959, 291] width 1138 height 82
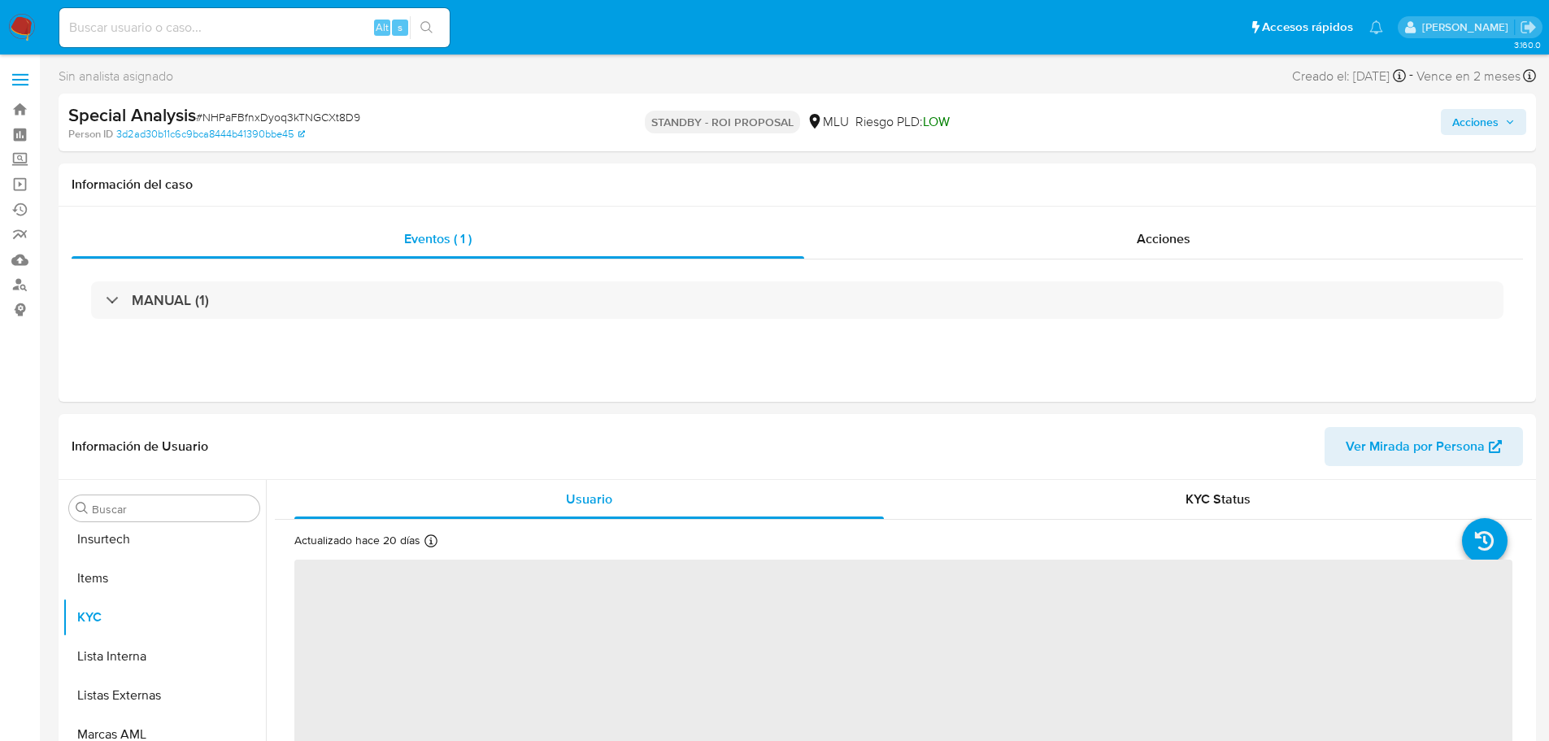
scroll to position [726, 0]
select select "10"
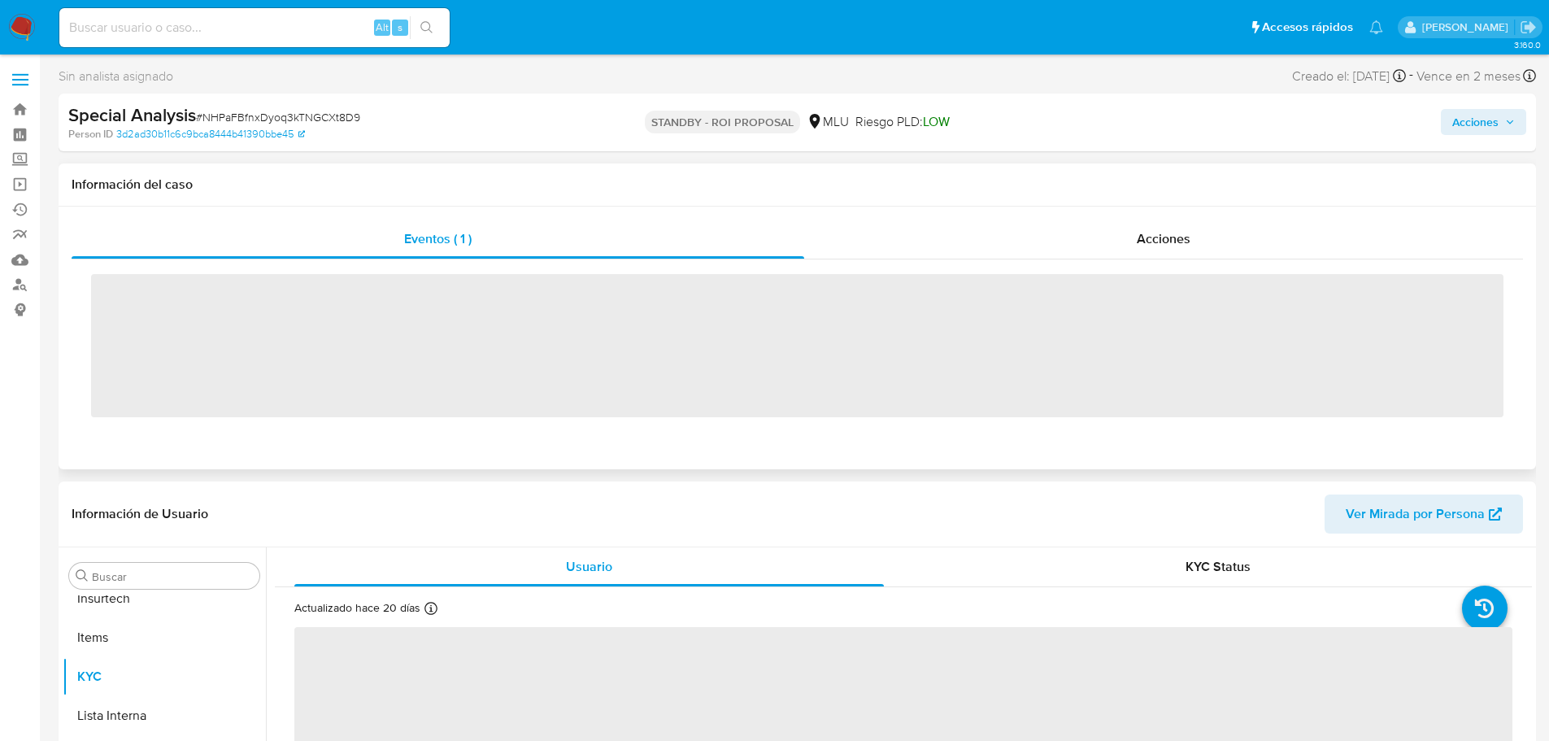
scroll to position [726, 0]
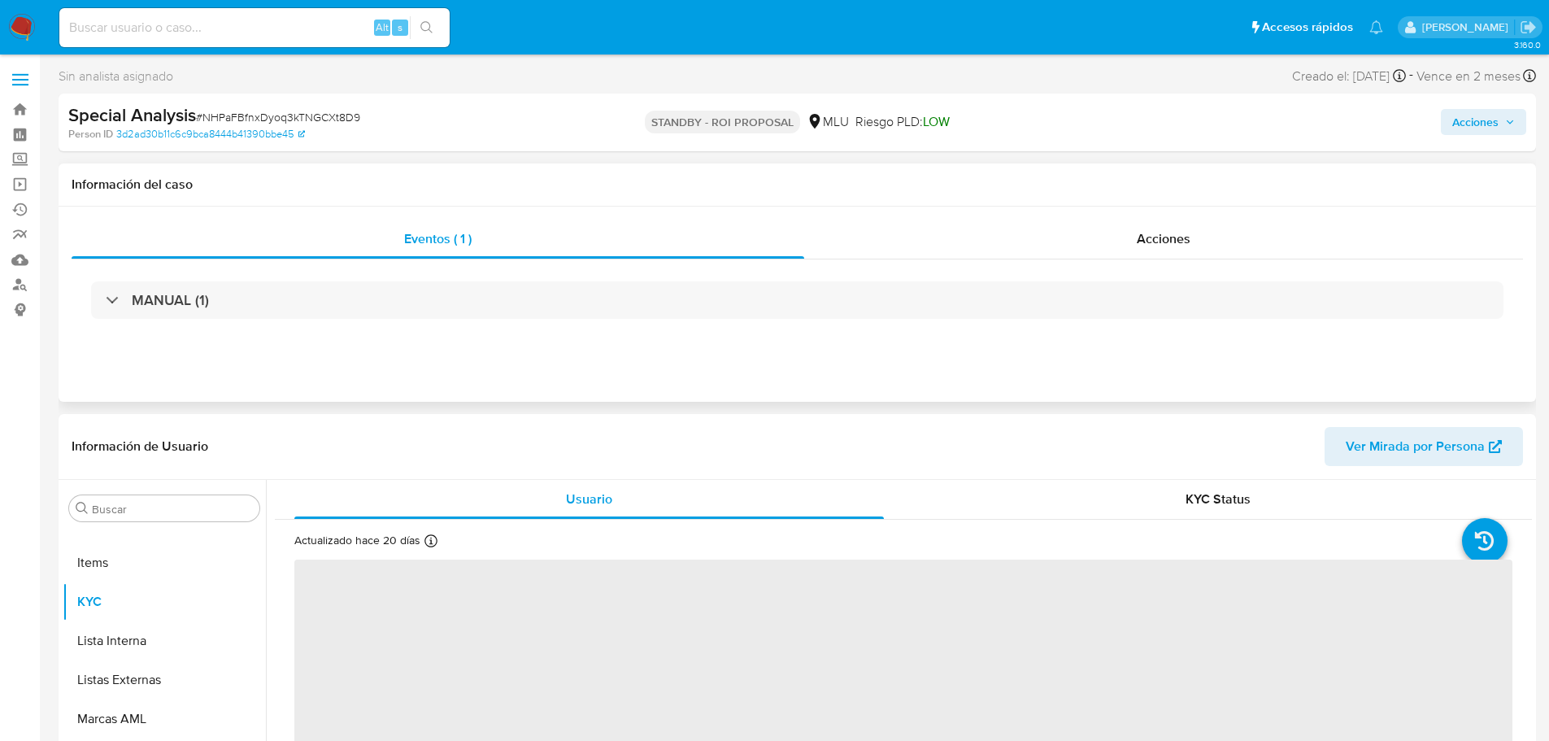
select select "10"
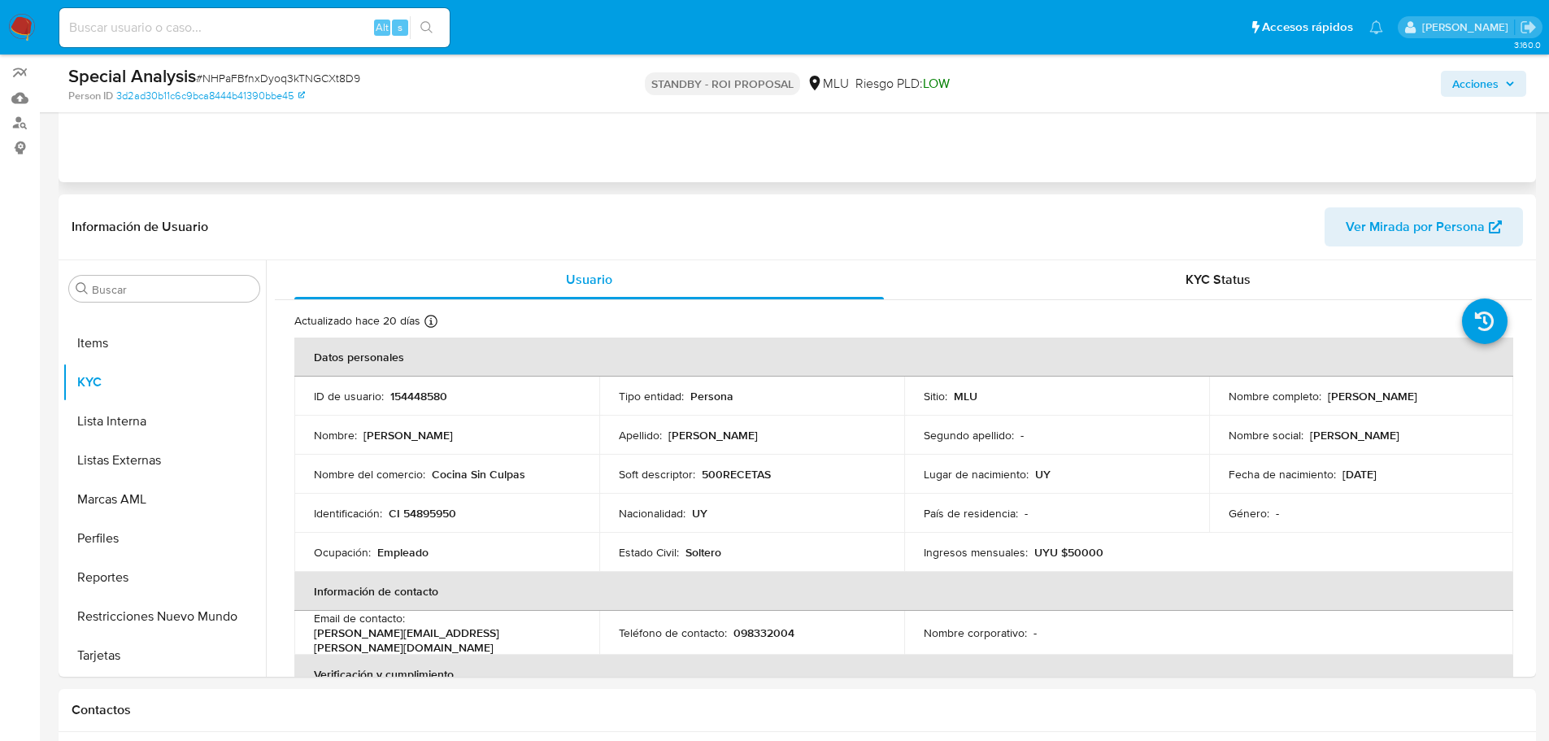
scroll to position [163, 0]
click at [836, 393] on div "Tipo entidad : Persona" at bounding box center [752, 395] width 266 height 15
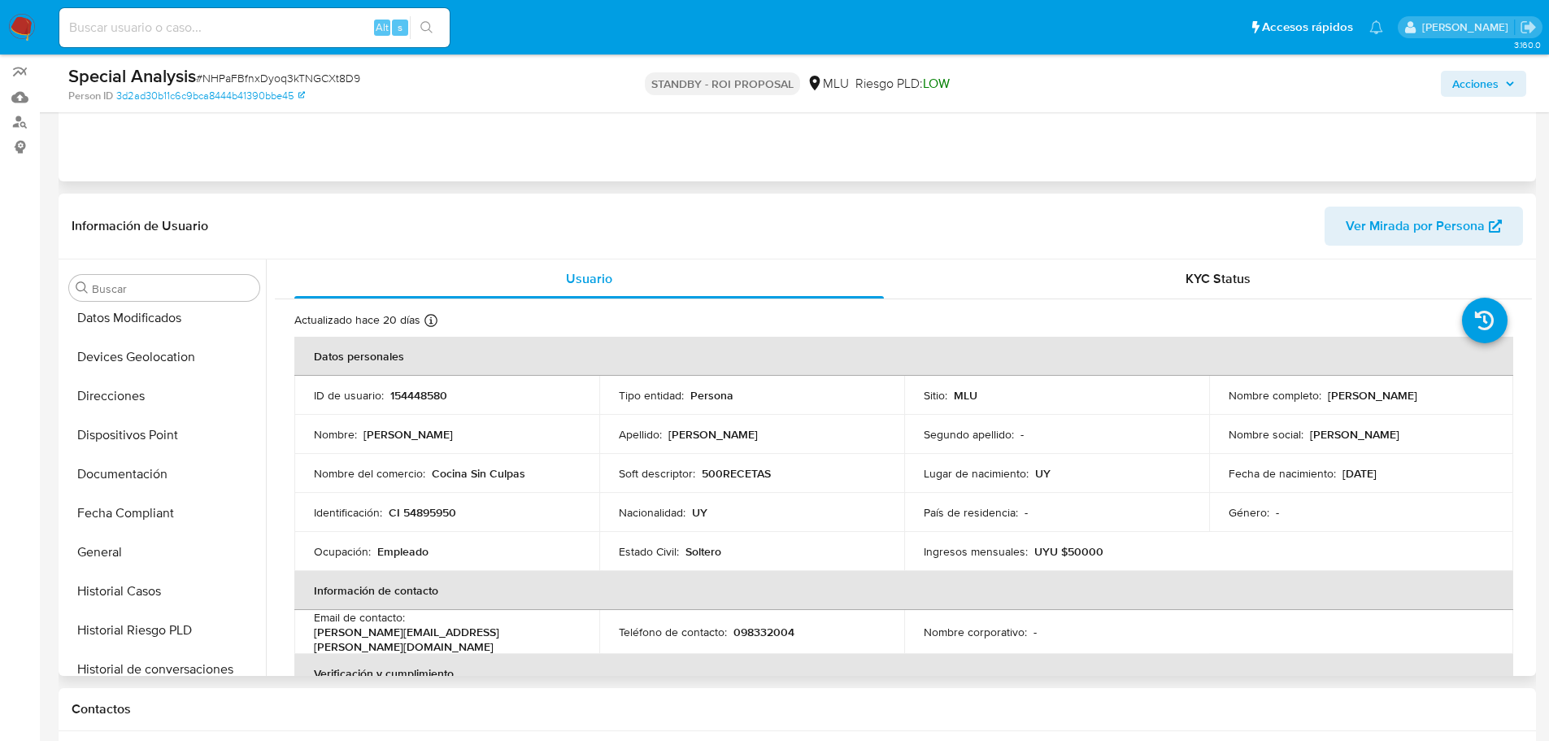
scroll to position [244, 0]
click at [87, 481] on button "Documentación" at bounding box center [158, 473] width 190 height 39
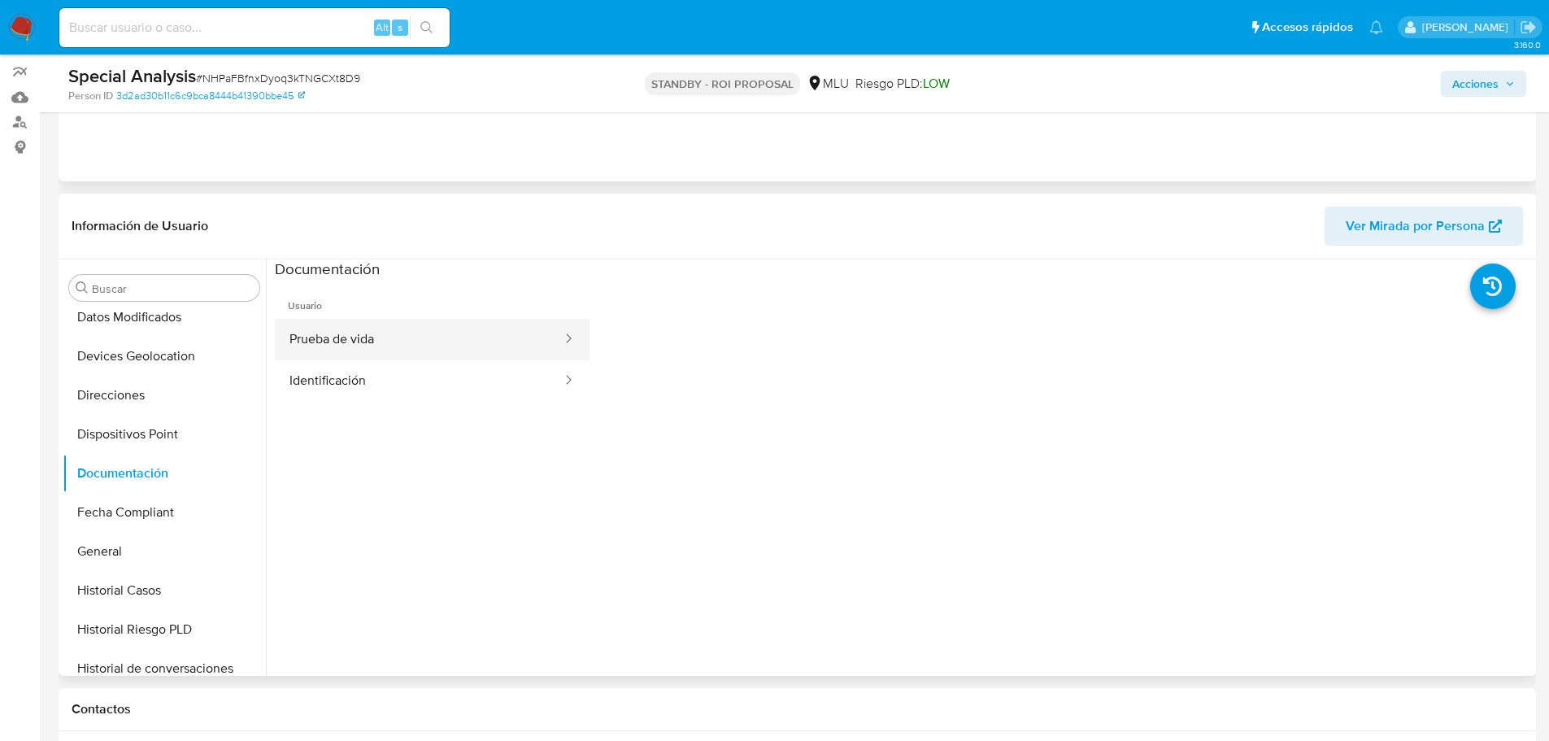
click at [492, 356] on button "Prueba de vida" at bounding box center [419, 339] width 289 height 41
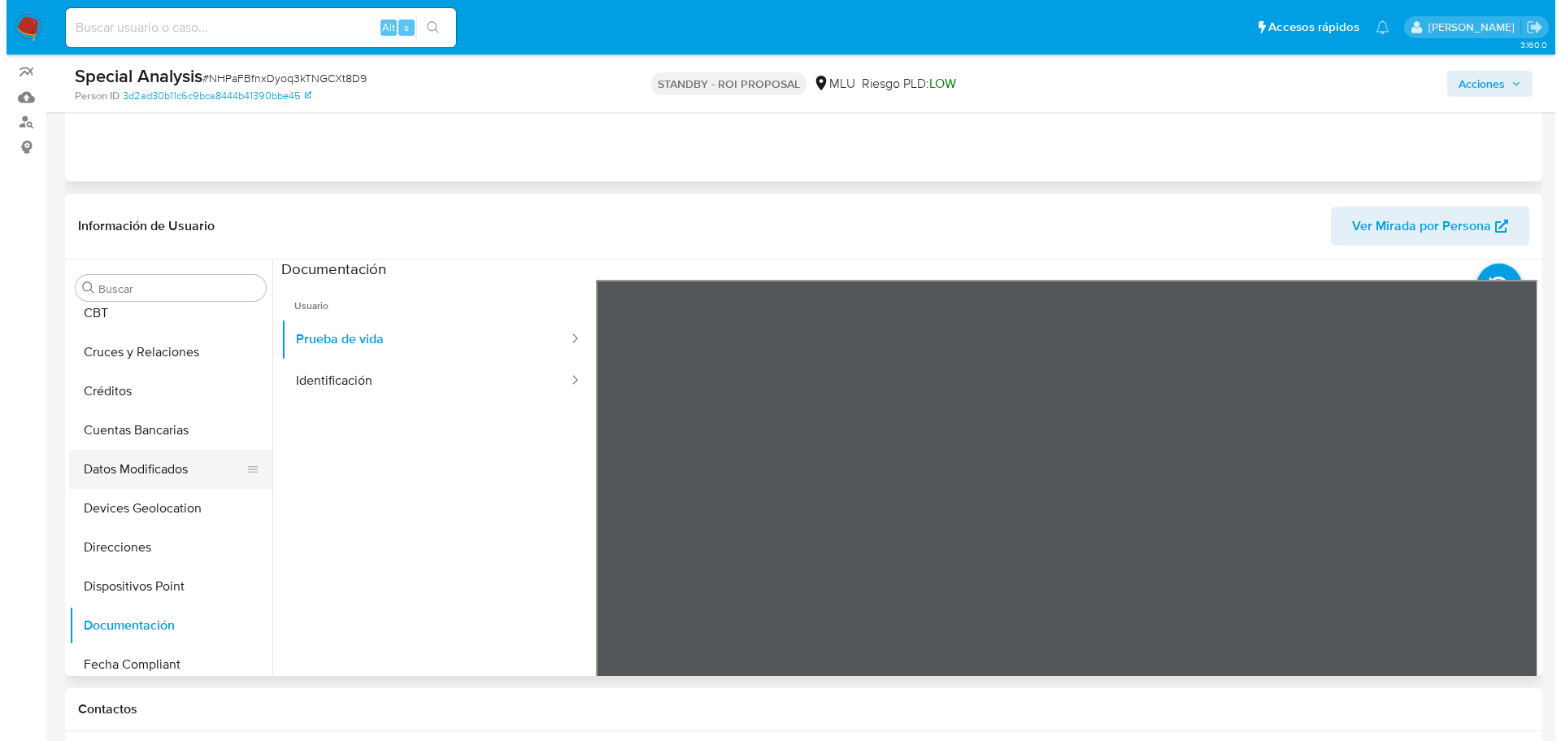
scroll to position [0, 0]
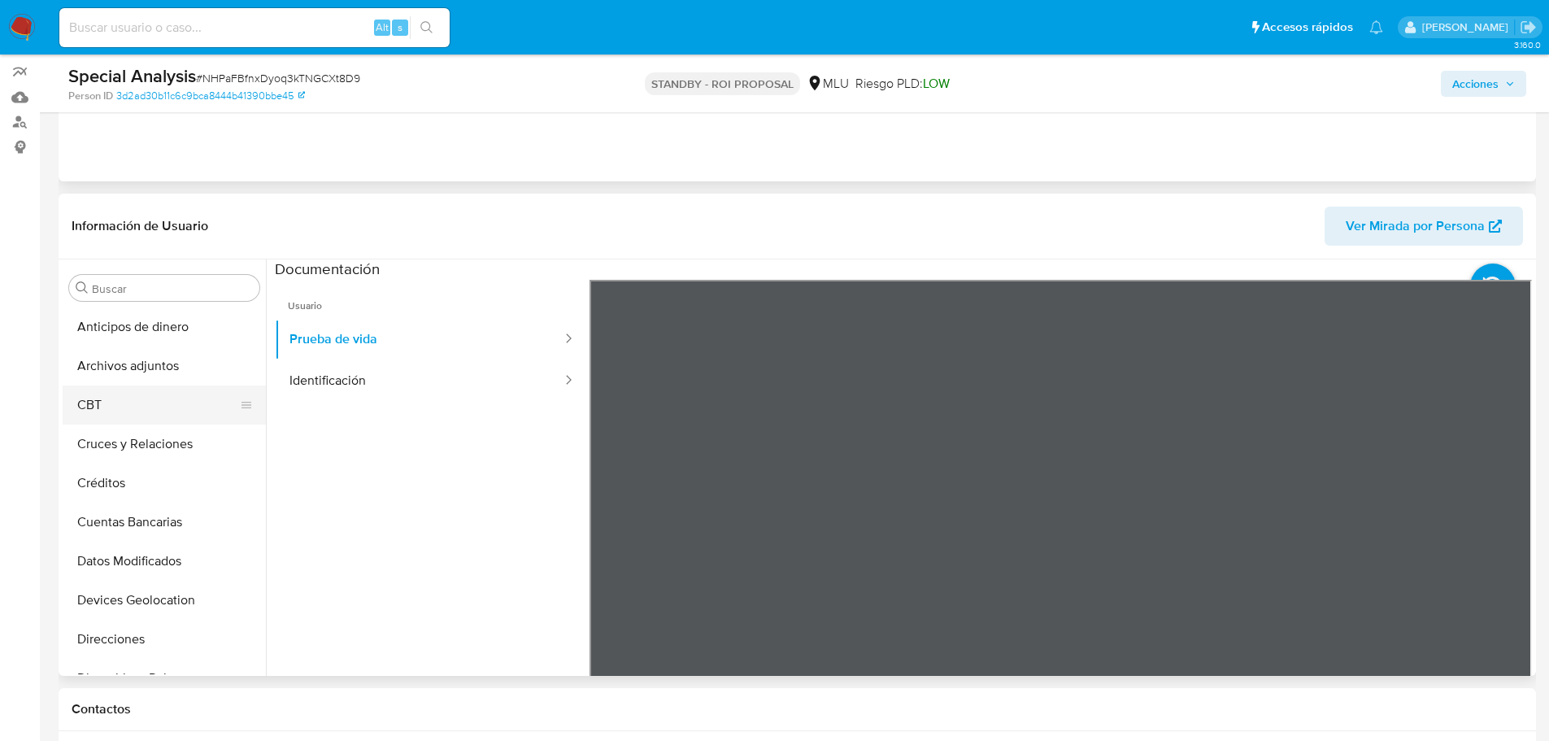
drag, startPoint x: 158, startPoint y: 363, endPoint x: 224, endPoint y: 385, distance: 69.9
click at [157, 366] on button "Archivos adjuntos" at bounding box center [164, 365] width 203 height 39
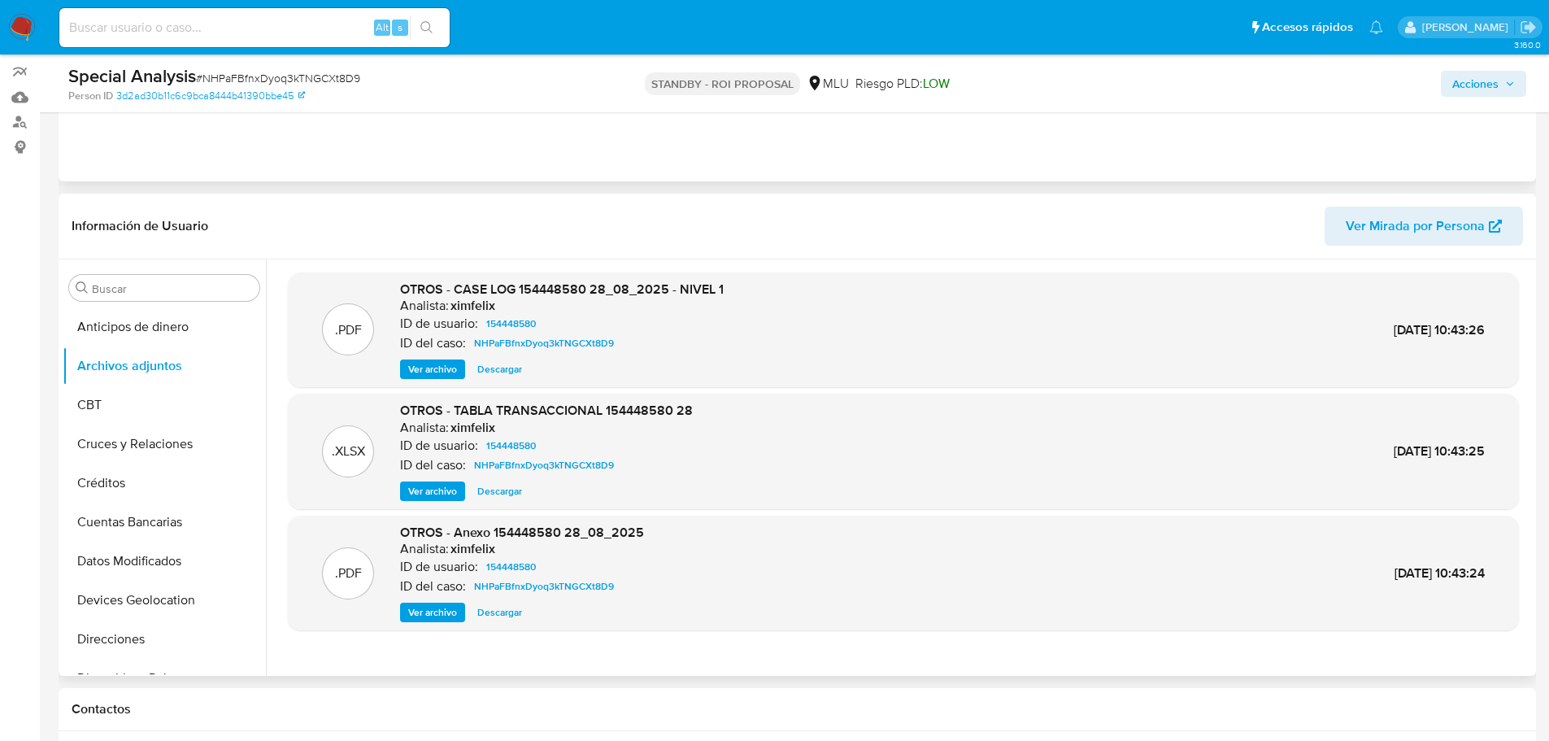
click at [429, 370] on span "Ver archivo" at bounding box center [432, 369] width 49 height 16
